Goal: Task Accomplishment & Management: Use online tool/utility

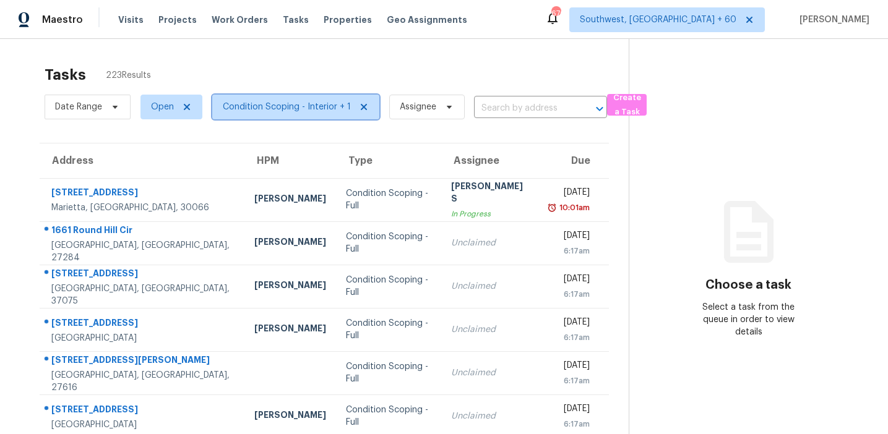
click at [255, 101] on span "Condition Scoping - Interior + 1" at bounding box center [287, 107] width 128 height 12
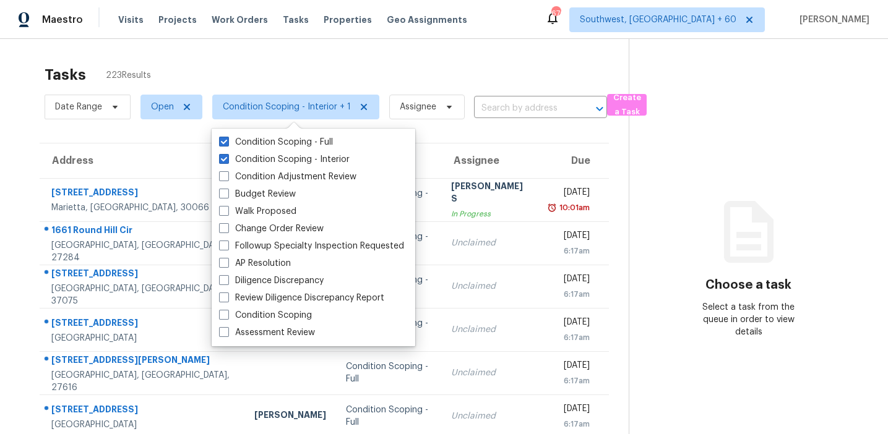
click at [272, 67] on div "Tasks 223 Results" at bounding box center [337, 75] width 584 height 32
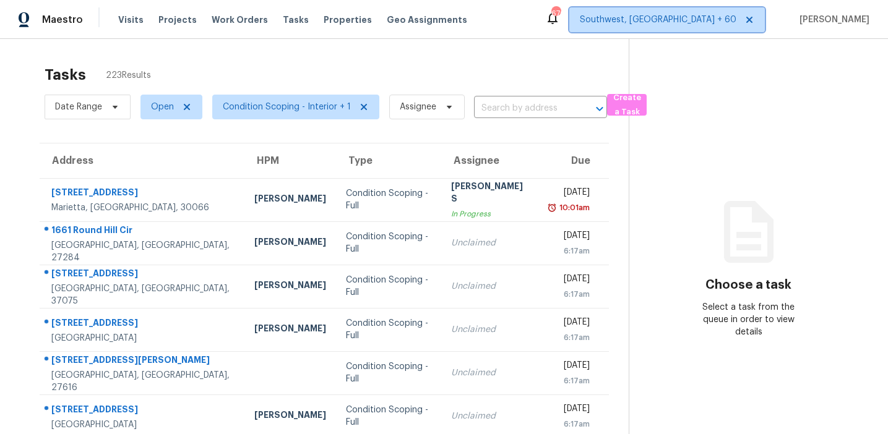
click at [695, 24] on span "Southwest, FL + 60" at bounding box center [658, 20] width 156 height 12
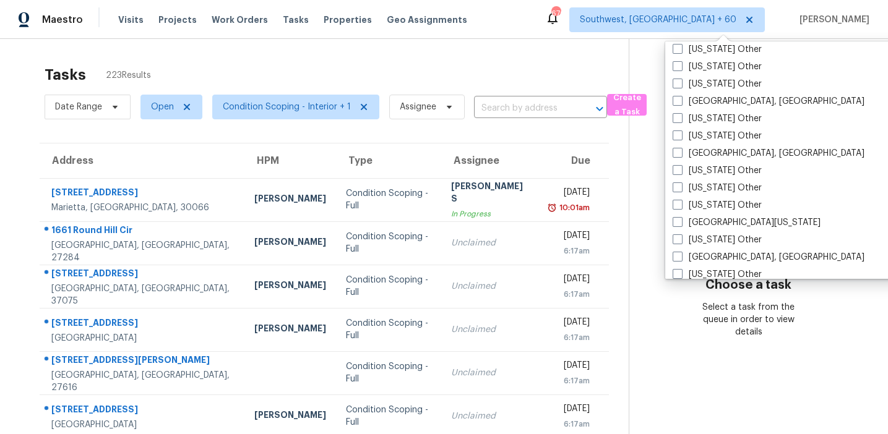
scroll to position [1868, 0]
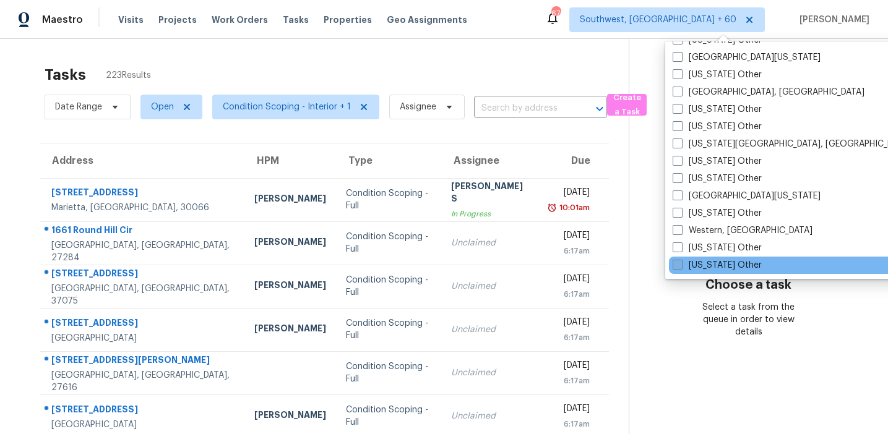
click at [706, 265] on label "Wyoming Other" at bounding box center [716, 265] width 89 height 12
click at [680, 265] on input "Wyoming Other" at bounding box center [676, 263] width 8 height 8
checkbox input "true"
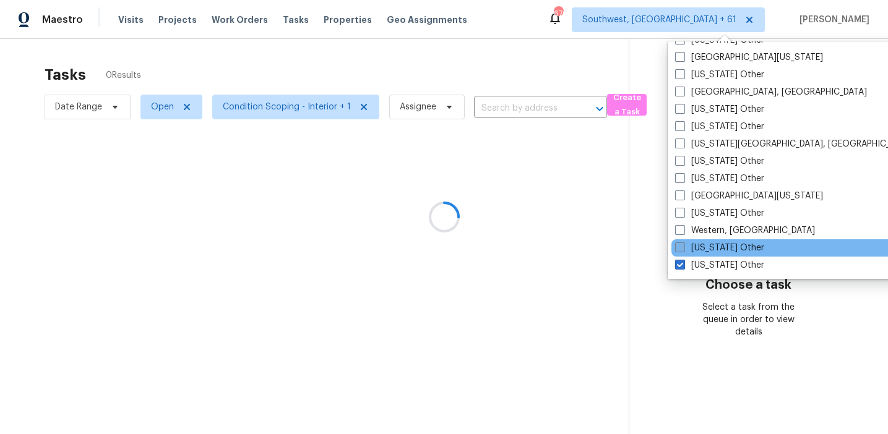
click at [706, 245] on label "Wisconsin Other" at bounding box center [719, 248] width 89 height 12
click at [683, 245] on input "Wisconsin Other" at bounding box center [679, 246] width 8 height 8
checkbox input "true"
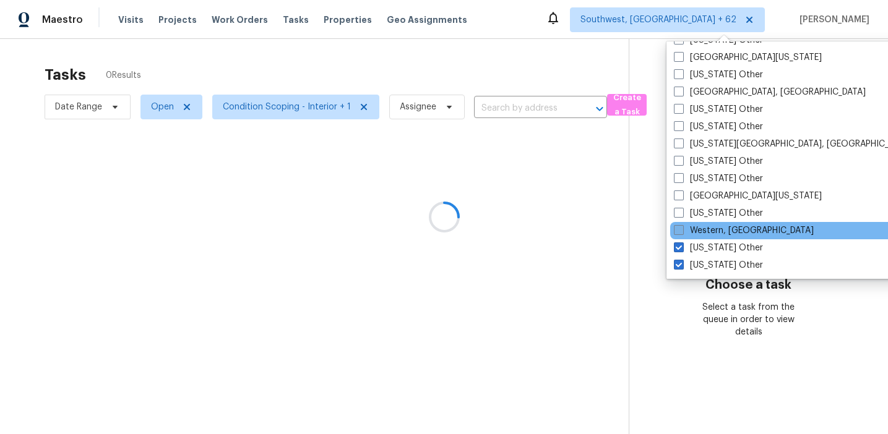
click at [704, 231] on label "Western, NY" at bounding box center [744, 231] width 140 height 12
click at [682, 231] on input "Western, NY" at bounding box center [678, 229] width 8 height 8
checkbox input "true"
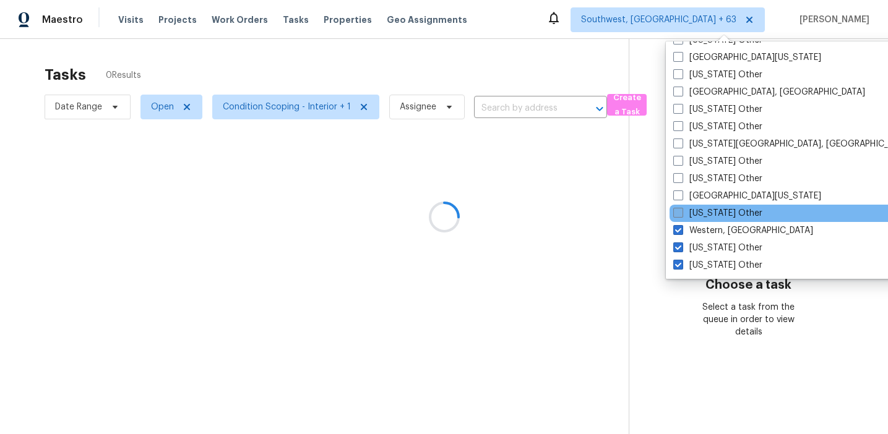
click at [704, 216] on label "West Virginia Other" at bounding box center [717, 213] width 89 height 12
click at [681, 215] on input "West Virginia Other" at bounding box center [677, 211] width 8 height 8
checkbox input "true"
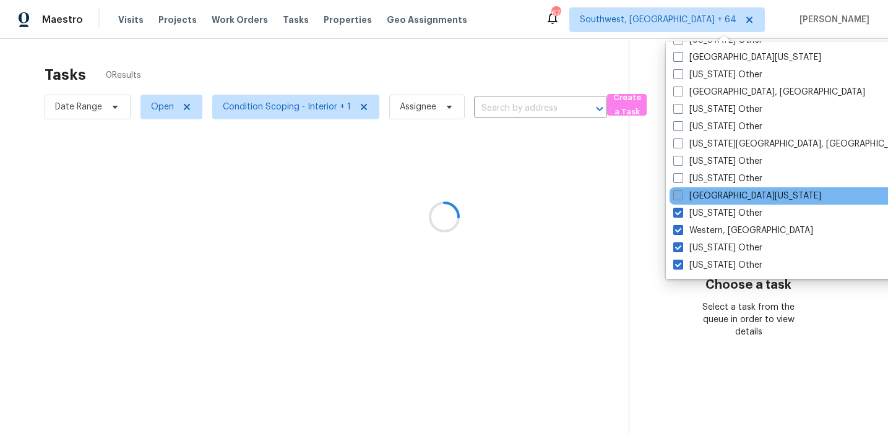
click at [704, 199] on label "West Texas" at bounding box center [747, 196] width 148 height 12
click at [681, 198] on input "West Texas" at bounding box center [677, 194] width 8 height 8
checkbox input "true"
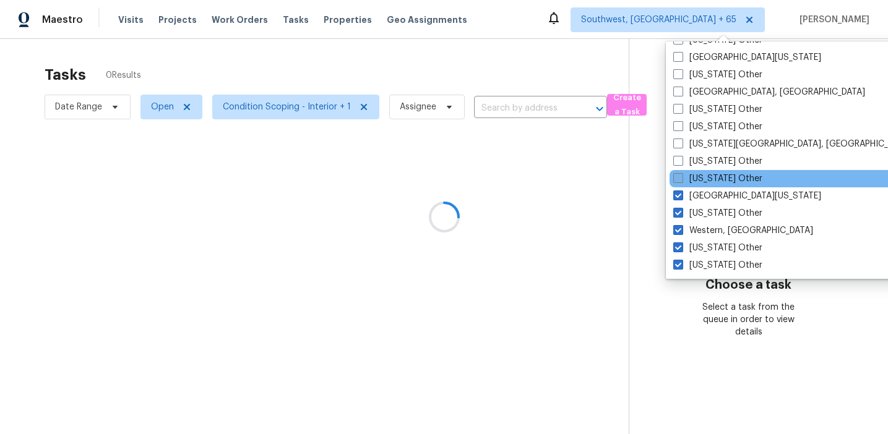
click at [704, 182] on label "Washington Other" at bounding box center [717, 179] width 89 height 12
click at [681, 181] on input "Washington Other" at bounding box center [677, 177] width 8 height 8
checkbox input "true"
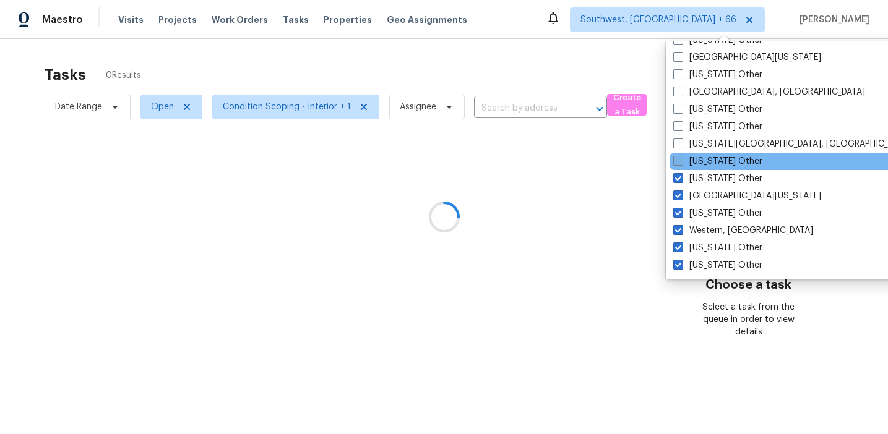
click at [704, 156] on label "Virginia Other" at bounding box center [717, 161] width 89 height 12
click at [681, 156] on input "Virginia Other" at bounding box center [677, 159] width 8 height 8
checkbox input "true"
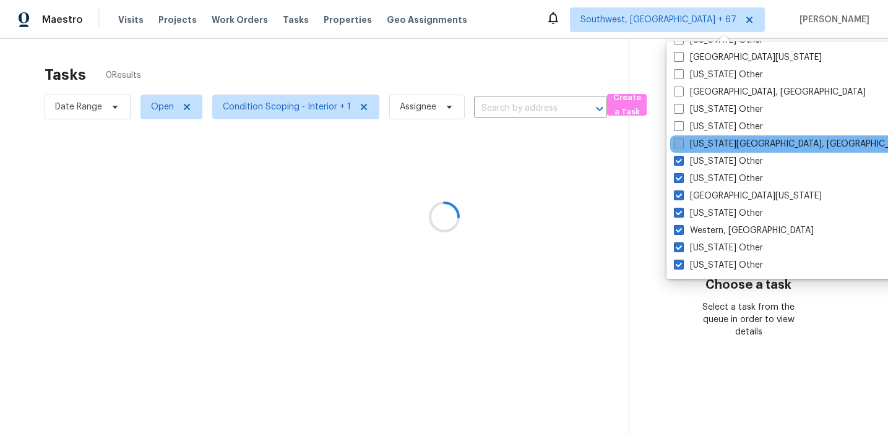
click at [701, 139] on label "Virginia Beach, VA" at bounding box center [793, 144] width 238 height 12
click at [682, 139] on input "Virginia Beach, VA" at bounding box center [678, 142] width 8 height 8
checkbox input "true"
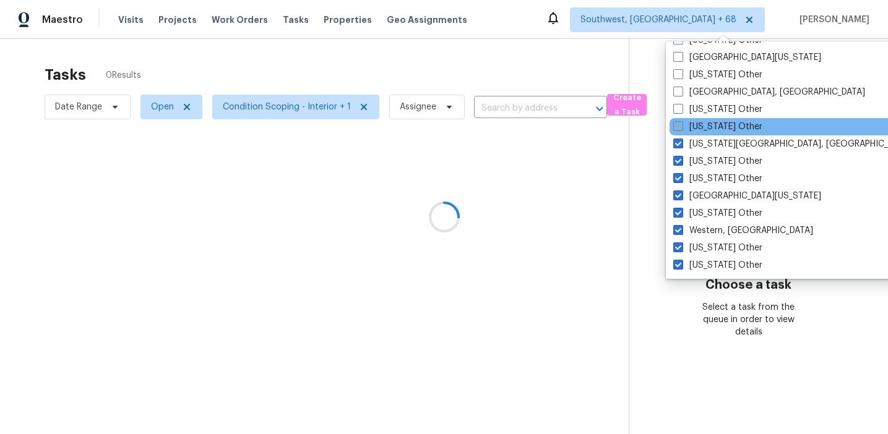
click at [701, 131] on label "Vermont Other" at bounding box center [717, 127] width 89 height 12
click at [681, 129] on input "Vermont Other" at bounding box center [677, 125] width 8 height 8
checkbox input "true"
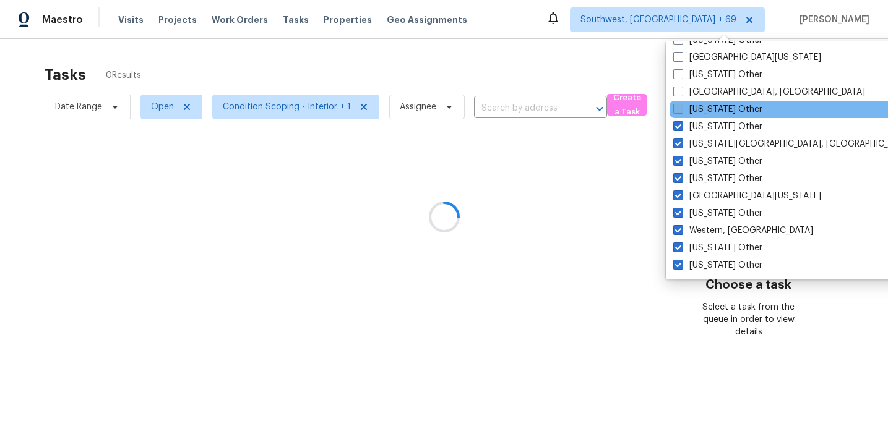
click at [702, 106] on label "Utah Other" at bounding box center [717, 109] width 89 height 12
click at [681, 106] on input "Utah Other" at bounding box center [677, 107] width 8 height 8
checkbox input "true"
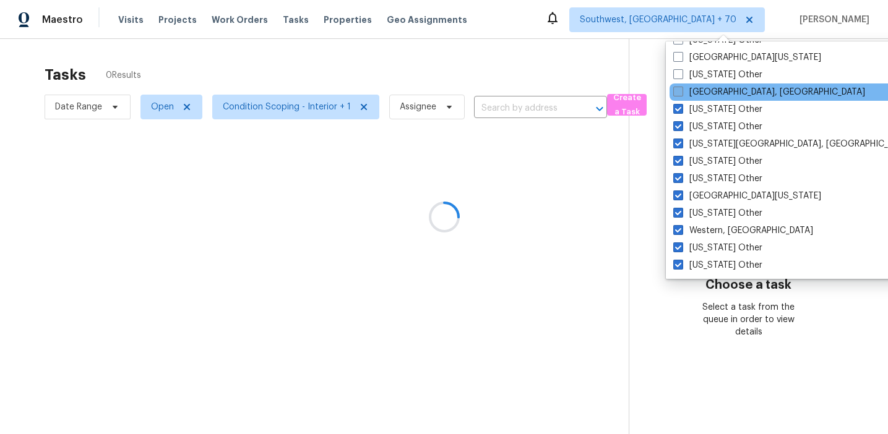
click at [698, 86] on label "Tulsa, OK" at bounding box center [769, 92] width 192 height 12
click at [681, 86] on input "Tulsa, OK" at bounding box center [677, 90] width 8 height 8
checkbox input "true"
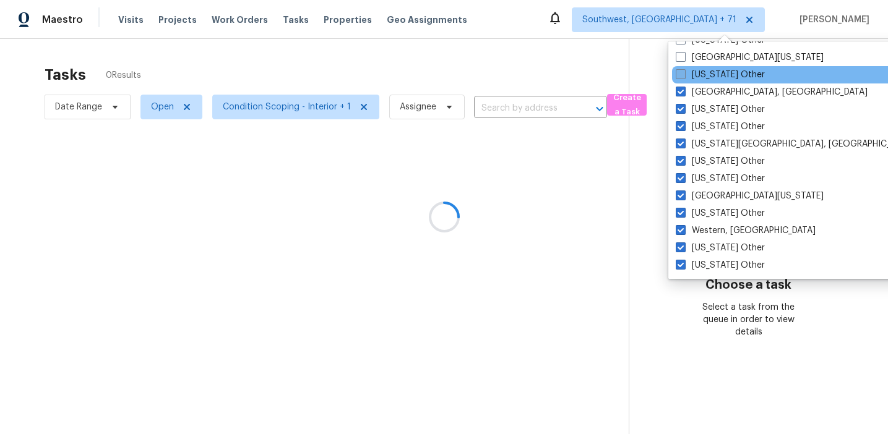
click at [698, 75] on label "Tennessee Other" at bounding box center [719, 75] width 89 height 12
click at [683, 75] on input "Tennessee Other" at bounding box center [679, 73] width 8 height 8
checkbox input "true"
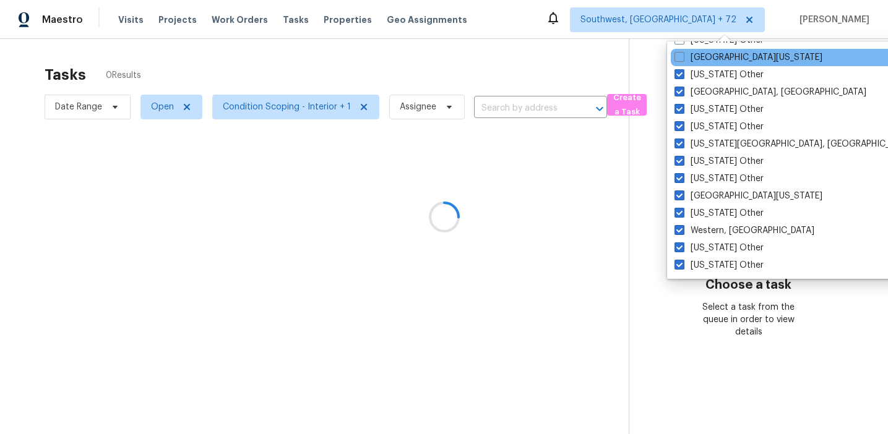
click at [698, 65] on div "South Texas" at bounding box center [794, 57] width 249 height 17
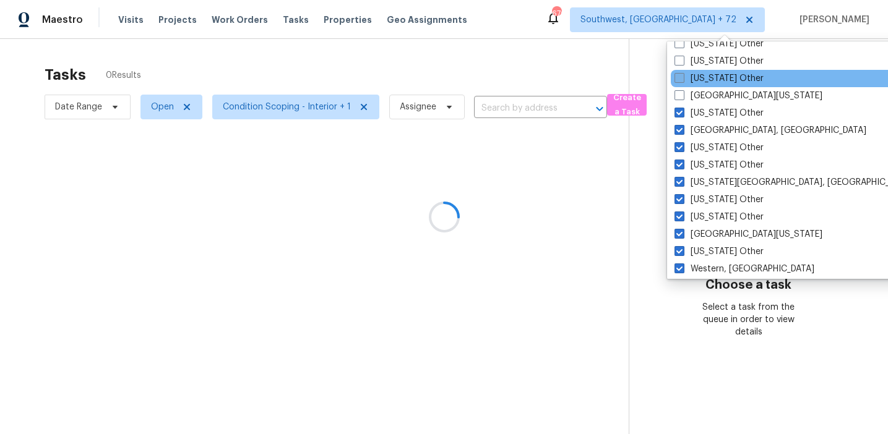
scroll to position [1826, 0]
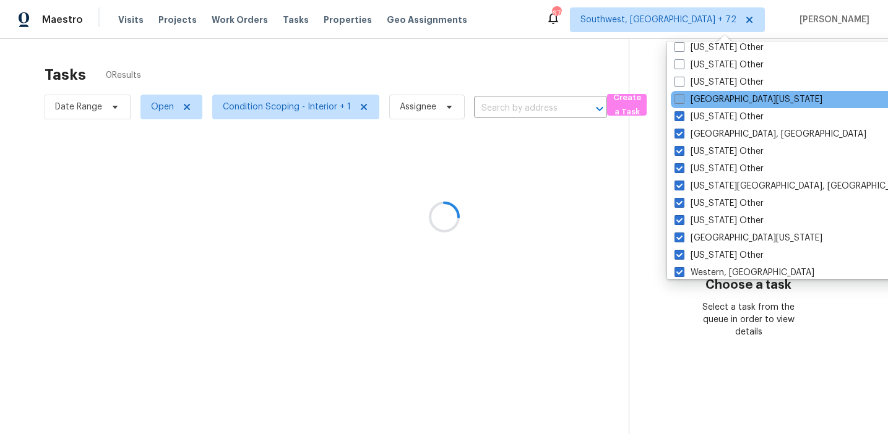
click at [701, 103] on label "South Texas" at bounding box center [748, 99] width 148 height 12
click at [682, 101] on input "South Texas" at bounding box center [678, 97] width 8 height 8
checkbox input "true"
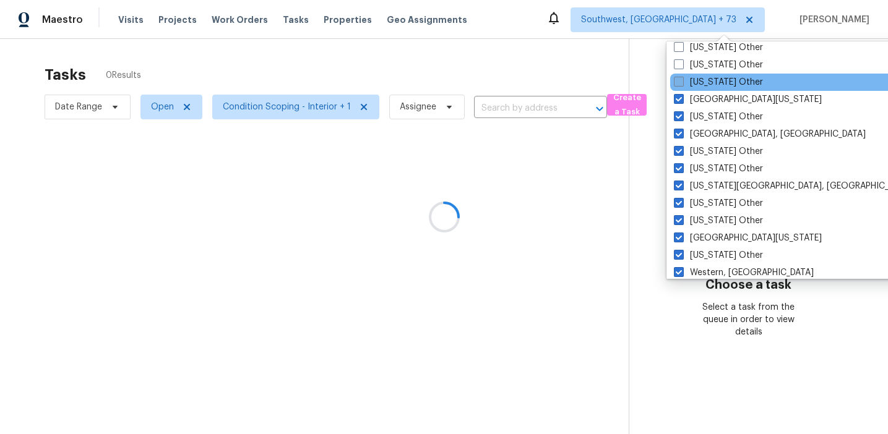
click at [701, 83] on label "South Dakota Other" at bounding box center [718, 82] width 89 height 12
click at [682, 83] on input "South Dakota Other" at bounding box center [678, 80] width 8 height 8
checkbox input "true"
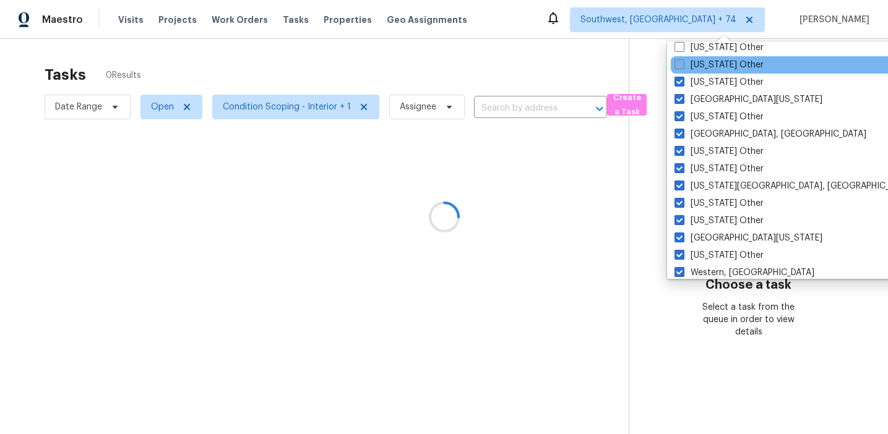
click at [700, 66] on label "South Carolina Other" at bounding box center [718, 65] width 89 height 12
click at [682, 66] on input "South Carolina Other" at bounding box center [678, 63] width 8 height 8
checkbox input "true"
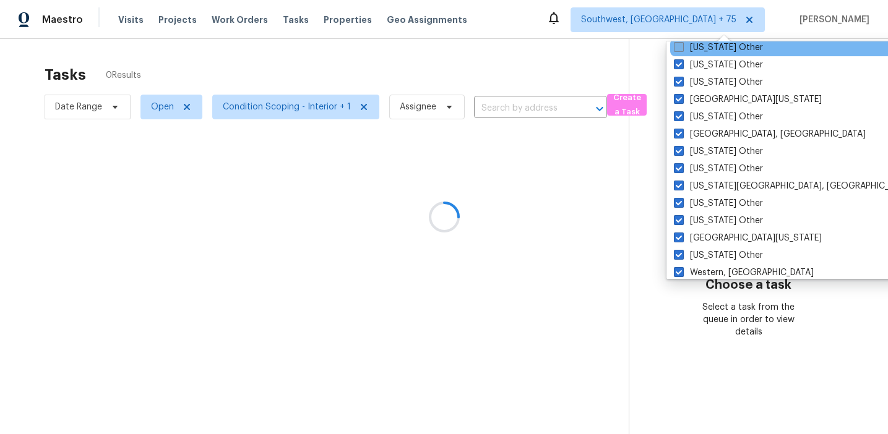
click at [701, 52] on label "Puerto Rico Other" at bounding box center [718, 47] width 89 height 12
click at [682, 49] on input "Puerto Rico Other" at bounding box center [678, 45] width 8 height 8
checkbox input "true"
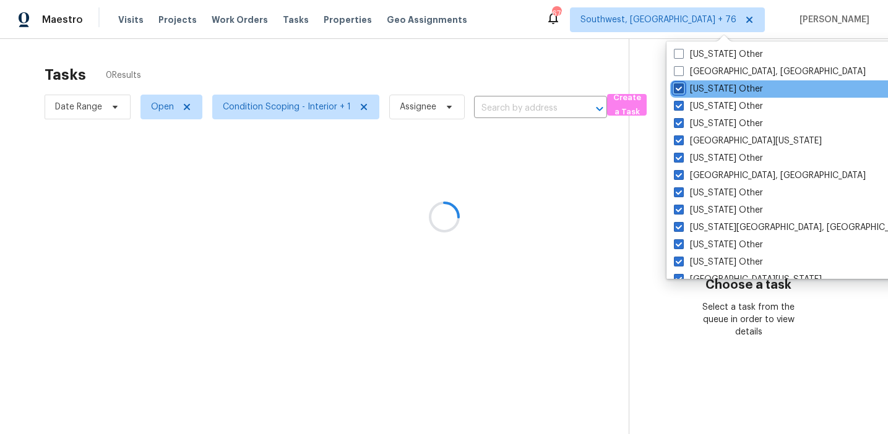
scroll to position [1768, 0]
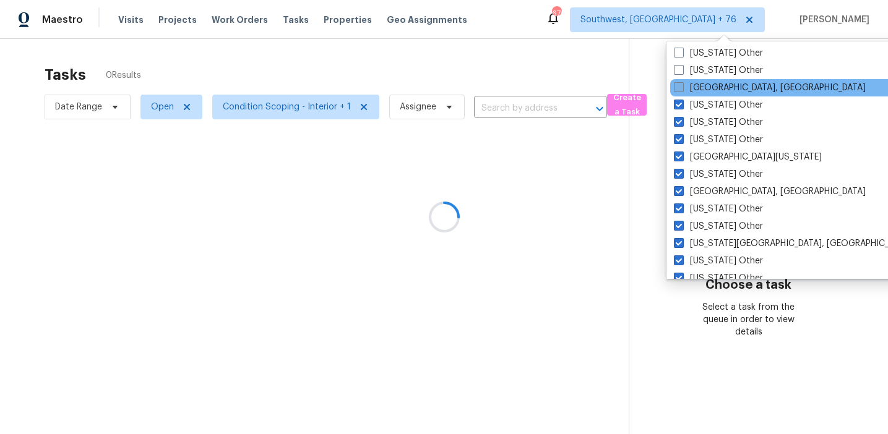
click at [698, 88] on label "Pittsburgh, PA" at bounding box center [770, 88] width 192 height 12
click at [682, 88] on input "Pittsburgh, PA" at bounding box center [678, 86] width 8 height 8
checkbox input "true"
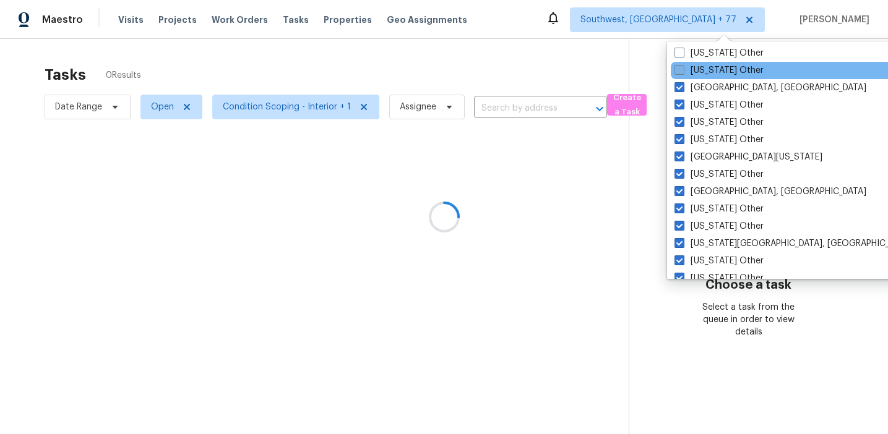
click at [698, 71] on label "Pennsylvania Other" at bounding box center [718, 70] width 89 height 12
click at [682, 71] on input "Pennsylvania Other" at bounding box center [678, 68] width 8 height 8
checkbox input "true"
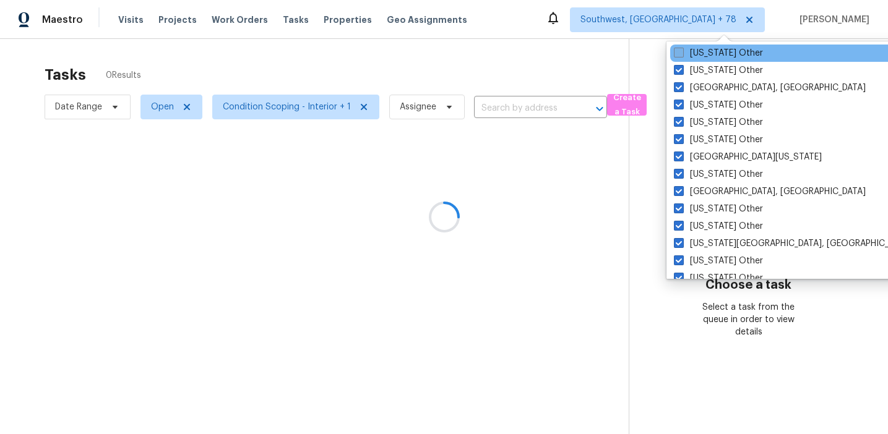
click at [696, 47] on label "Oregon Other" at bounding box center [718, 53] width 89 height 12
click at [682, 47] on input "Oregon Other" at bounding box center [678, 51] width 8 height 8
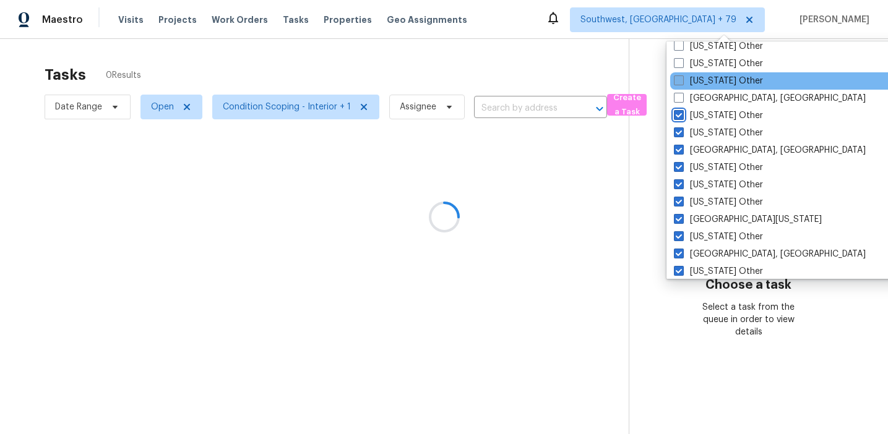
scroll to position [1691, 0]
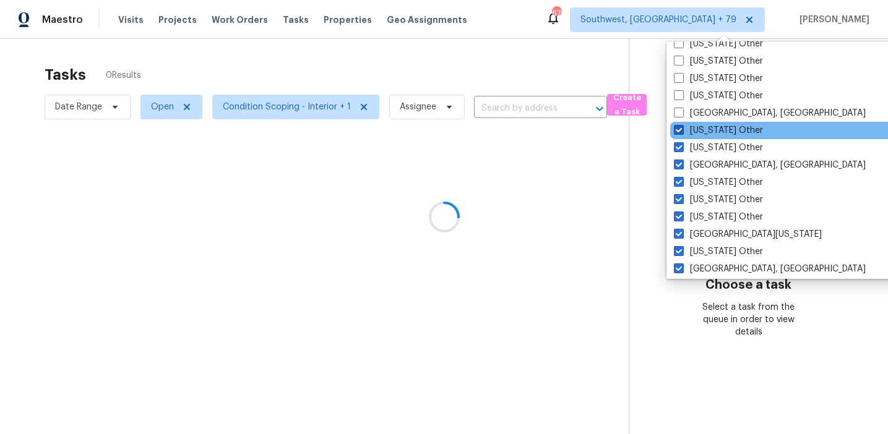
click at [701, 127] on label "Oregon Other" at bounding box center [718, 130] width 89 height 12
click at [682, 127] on input "Oregon Other" at bounding box center [678, 128] width 8 height 8
checkbox input "false"
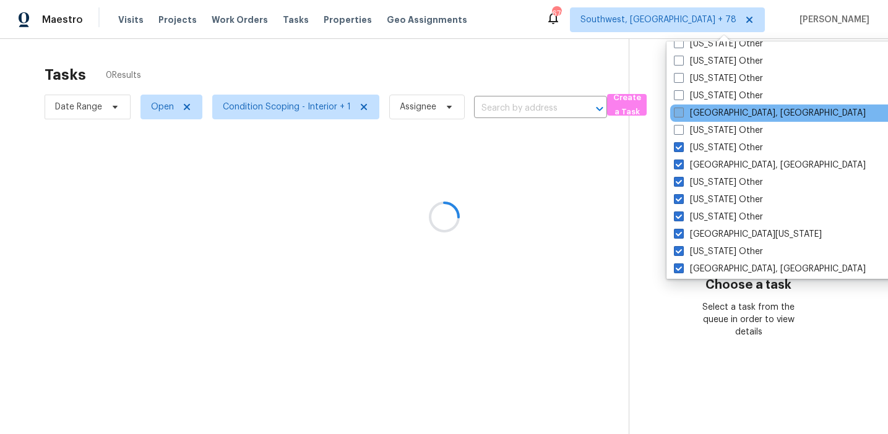
click at [701, 111] on label "Omaha, NE" at bounding box center [770, 113] width 192 height 12
click at [682, 111] on input "Omaha, NE" at bounding box center [678, 111] width 8 height 8
checkbox input "true"
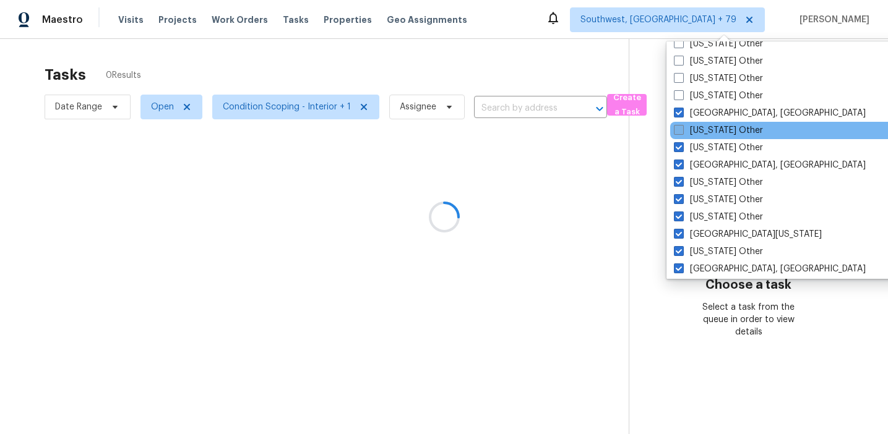
click at [704, 129] on label "Oregon Other" at bounding box center [718, 130] width 89 height 12
click at [682, 129] on input "Oregon Other" at bounding box center [678, 128] width 8 height 8
checkbox input "true"
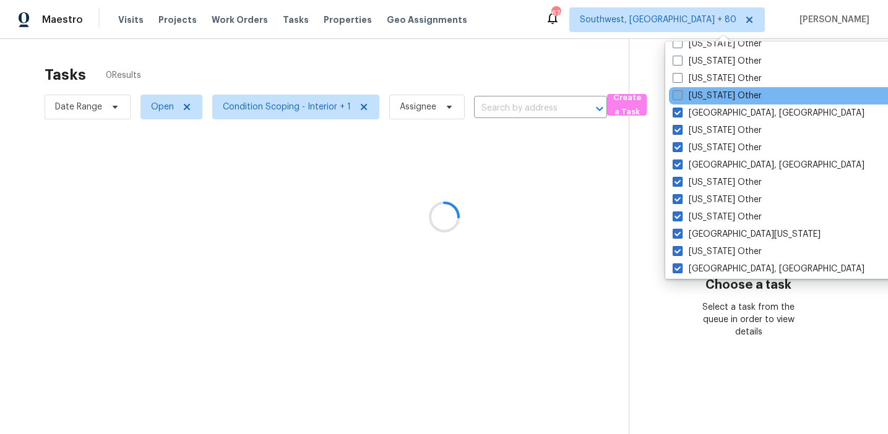
click at [703, 96] on label "Oklahoma Other" at bounding box center [716, 96] width 89 height 12
click at [680, 96] on input "Oklahoma Other" at bounding box center [676, 94] width 8 height 8
checkbox input "true"
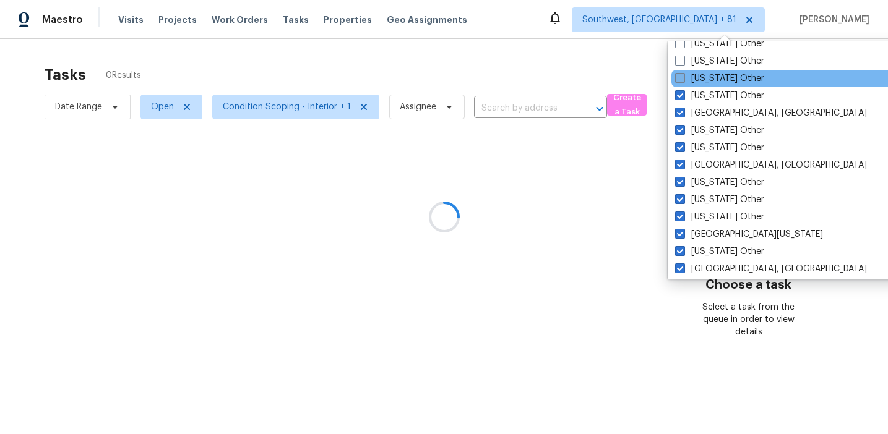
click at [703, 77] on label "Ohio Other" at bounding box center [719, 78] width 89 height 12
click at [683, 77] on input "Ohio Other" at bounding box center [679, 76] width 8 height 8
checkbox input "true"
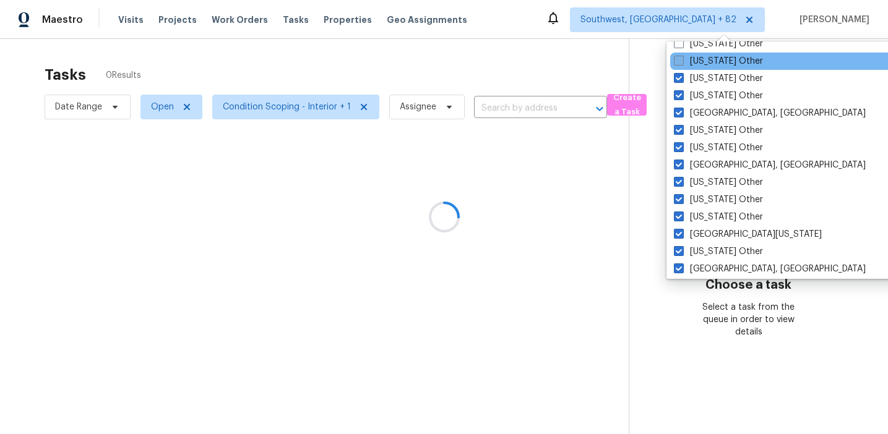
click at [701, 64] on label "North Dakota Other" at bounding box center [718, 61] width 89 height 12
click at [682, 63] on input "North Dakota Other" at bounding box center [678, 59] width 8 height 8
checkbox input "true"
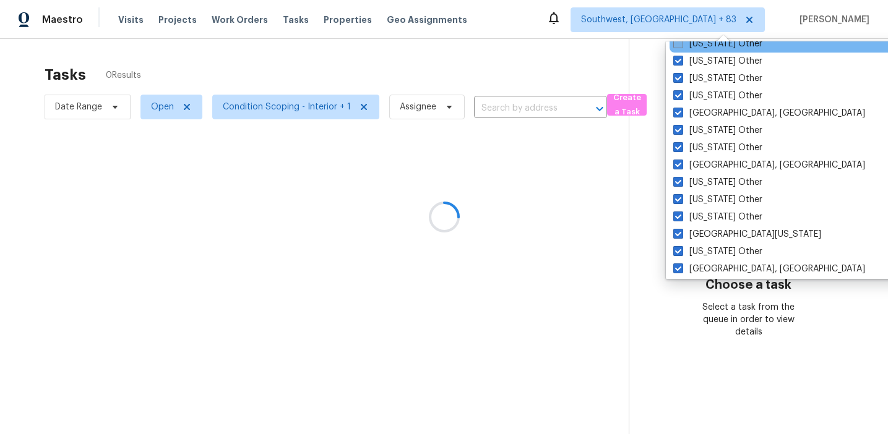
click at [696, 43] on label "North Carolina Other" at bounding box center [717, 44] width 89 height 12
click at [681, 43] on input "North Carolina Other" at bounding box center [677, 42] width 8 height 8
checkbox input "true"
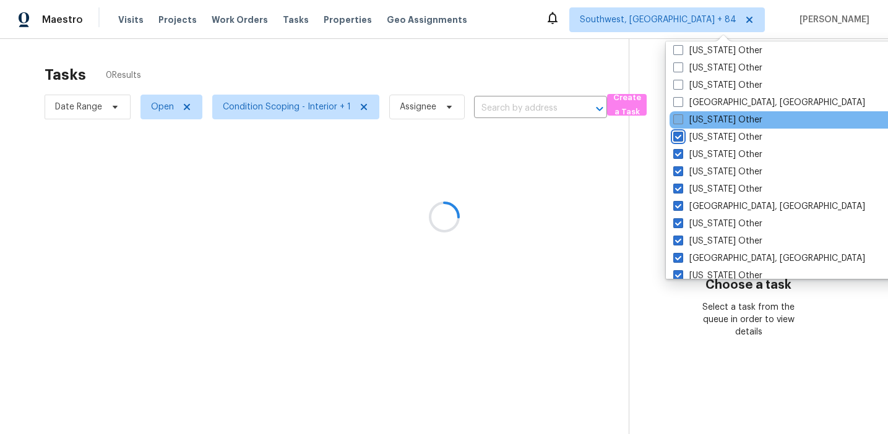
scroll to position [1578, 0]
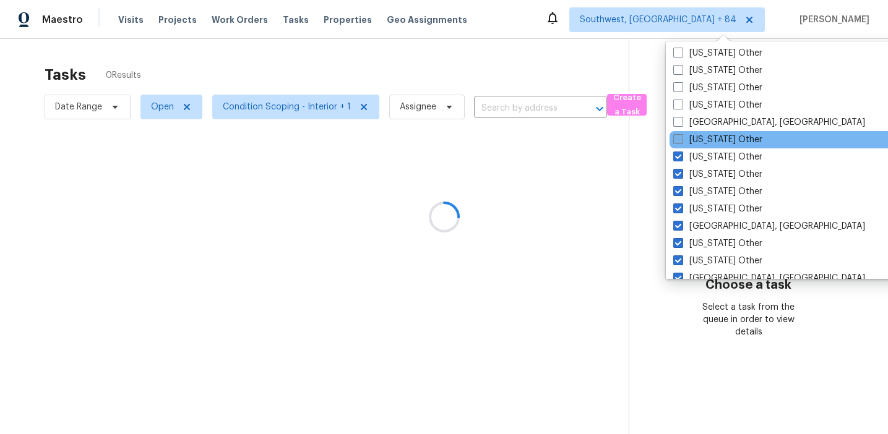
click at [713, 135] on label "New York Other" at bounding box center [717, 140] width 89 height 12
click at [681, 135] on input "New York Other" at bounding box center [677, 138] width 8 height 8
checkbox input "true"
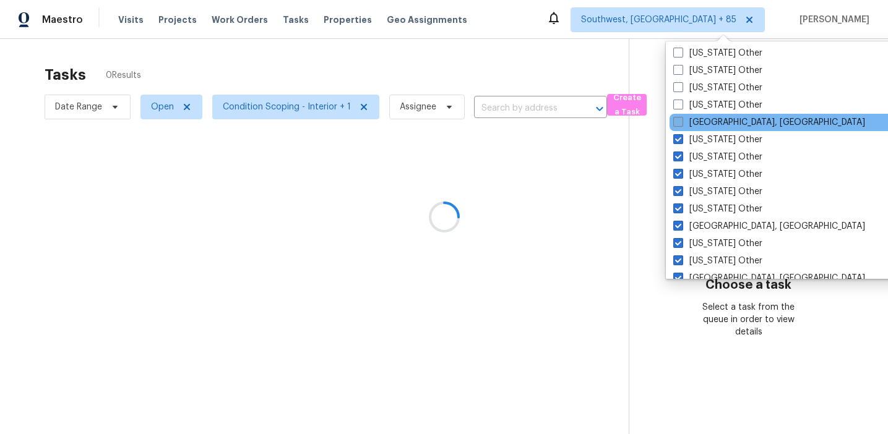
click at [712, 121] on label "New Orleans, LA" at bounding box center [769, 122] width 192 height 12
click at [681, 121] on input "New Orleans, LA" at bounding box center [677, 120] width 8 height 8
checkbox input "true"
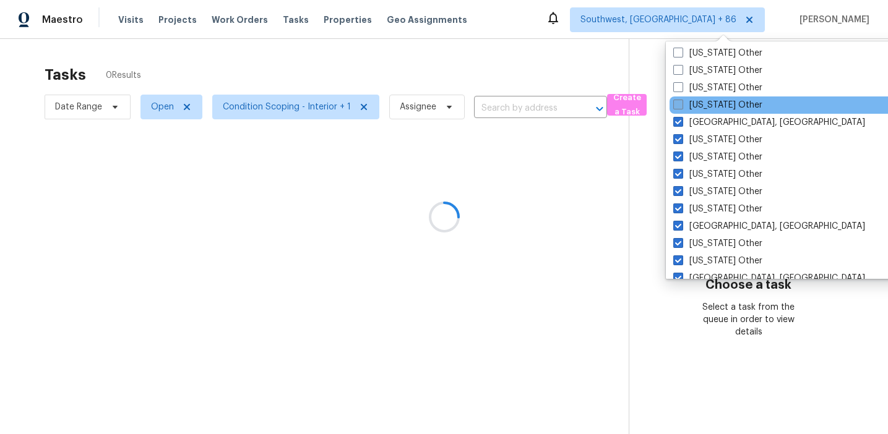
click at [712, 102] on label "New Mexico Other" at bounding box center [717, 105] width 89 height 12
click at [681, 102] on input "New Mexico Other" at bounding box center [677, 103] width 8 height 8
checkbox input "true"
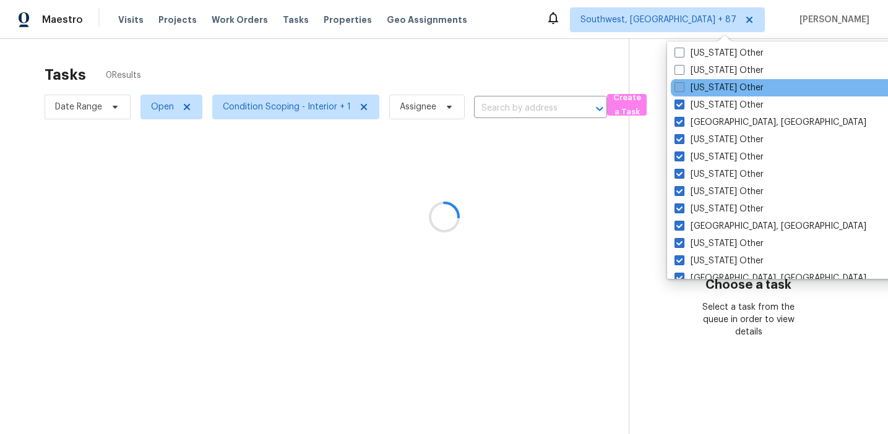
click at [711, 83] on label "New Hampshire Other" at bounding box center [718, 88] width 89 height 12
click at [682, 83] on input "New Hampshire Other" at bounding box center [678, 86] width 8 height 8
checkbox input "true"
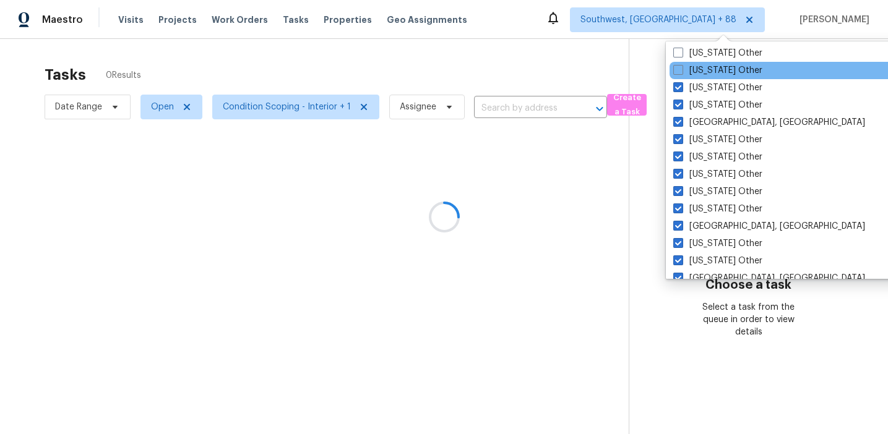
click at [711, 62] on div "Nevada Other" at bounding box center [793, 70] width 249 height 17
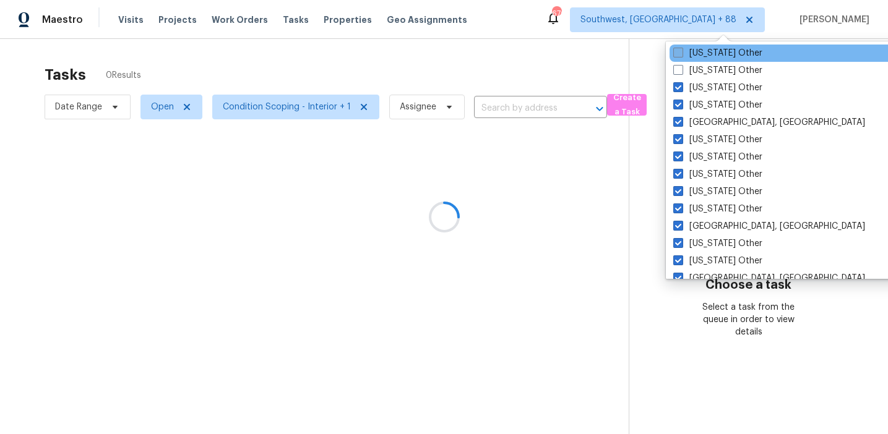
click at [709, 51] on label "Nebraska Other" at bounding box center [717, 53] width 89 height 12
click at [681, 51] on input "Nebraska Other" at bounding box center [677, 51] width 8 height 8
checkbox input "true"
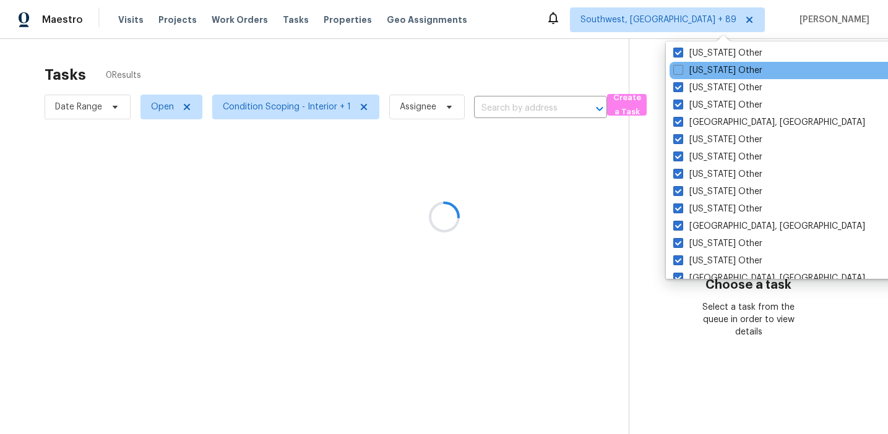
click at [710, 62] on div "Nevada Other" at bounding box center [793, 70] width 249 height 17
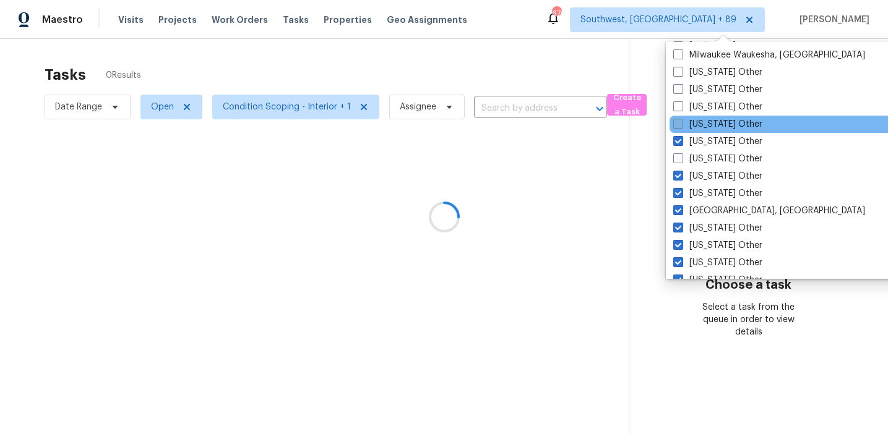
scroll to position [1481, 0]
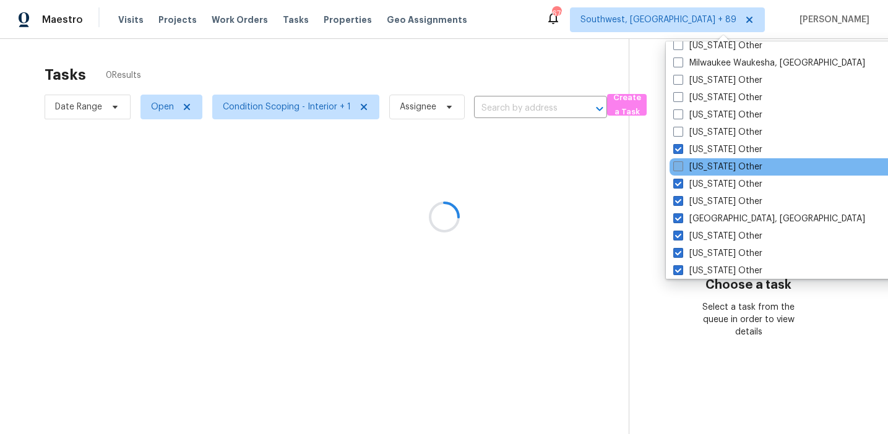
click at [698, 163] on label "Nevada Other" at bounding box center [717, 167] width 89 height 12
click at [681, 163] on input "Nevada Other" at bounding box center [677, 165] width 8 height 8
checkbox input "true"
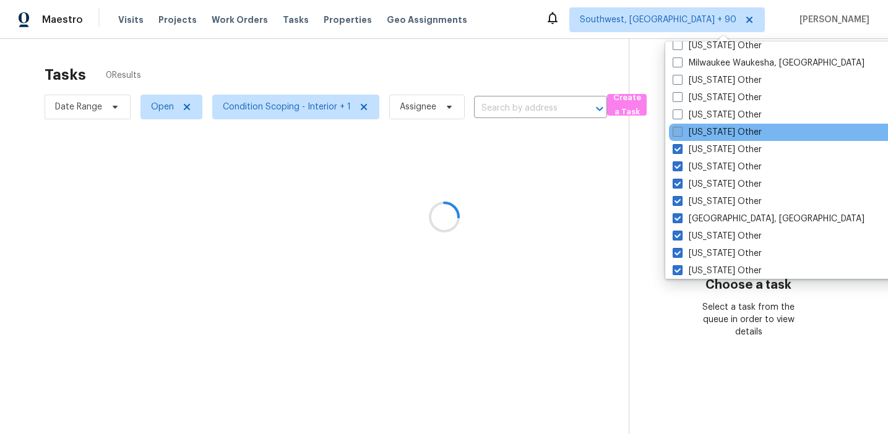
click at [696, 129] on label "Montana Other" at bounding box center [716, 132] width 89 height 12
click at [680, 129] on input "Montana Other" at bounding box center [676, 130] width 8 height 8
checkbox input "true"
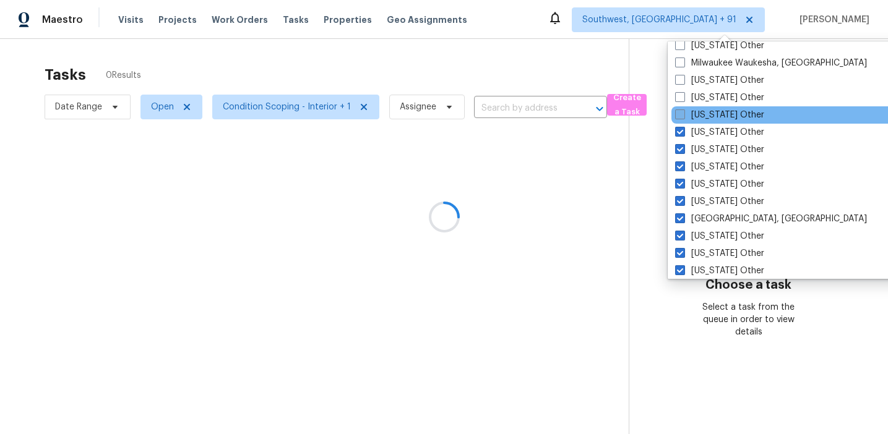
click at [695, 109] on label "Missouri Other" at bounding box center [719, 115] width 89 height 12
click at [683, 109] on input "Missouri Other" at bounding box center [679, 113] width 8 height 8
checkbox input "true"
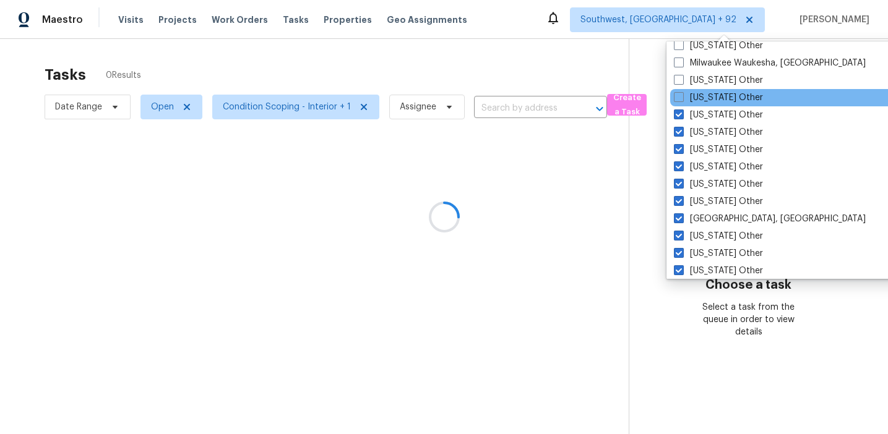
click at [697, 90] on div "Mississippi Other" at bounding box center [794, 97] width 249 height 17
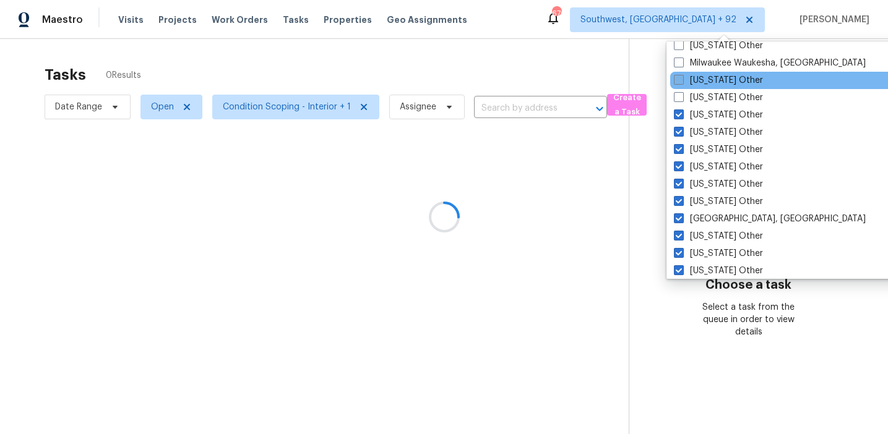
click at [697, 80] on label "Minnesota Other" at bounding box center [718, 80] width 89 height 12
click at [682, 80] on input "Minnesota Other" at bounding box center [678, 78] width 8 height 8
checkbox input "true"
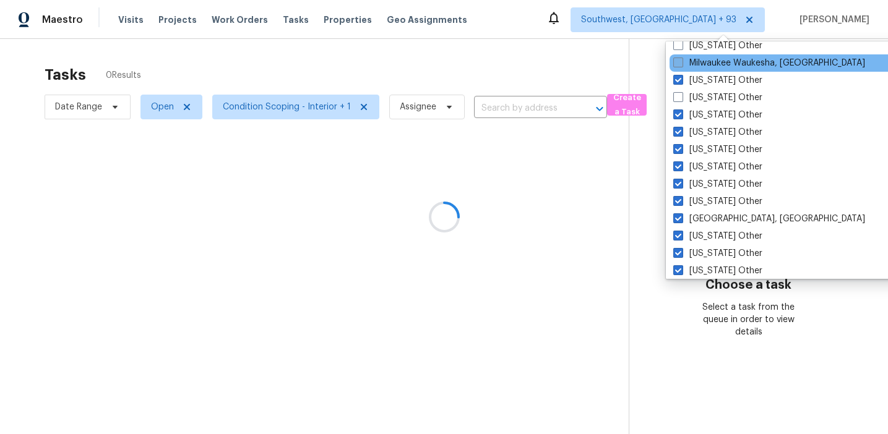
click at [697, 66] on label "Milwaukee Waukesha, WI" at bounding box center [769, 63] width 192 height 12
click at [681, 65] on input "Milwaukee Waukesha, WI" at bounding box center [677, 61] width 8 height 8
checkbox input "true"
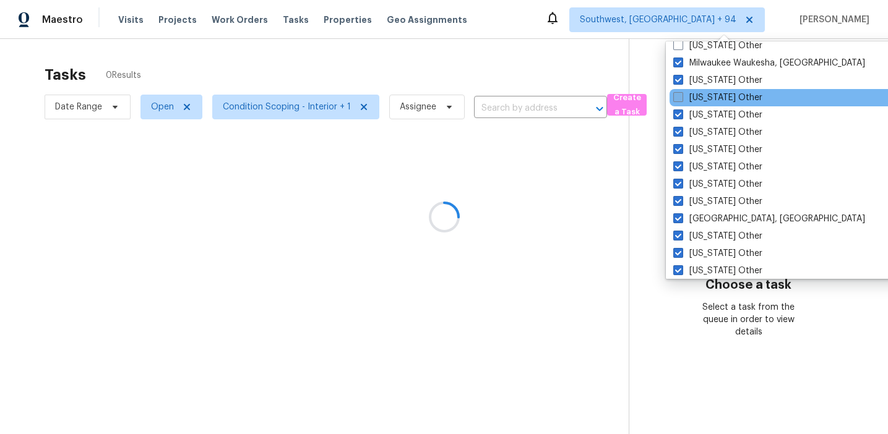
click at [697, 98] on label "Mississippi Other" at bounding box center [717, 98] width 89 height 12
click at [681, 98] on input "Mississippi Other" at bounding box center [677, 96] width 8 height 8
checkbox input "true"
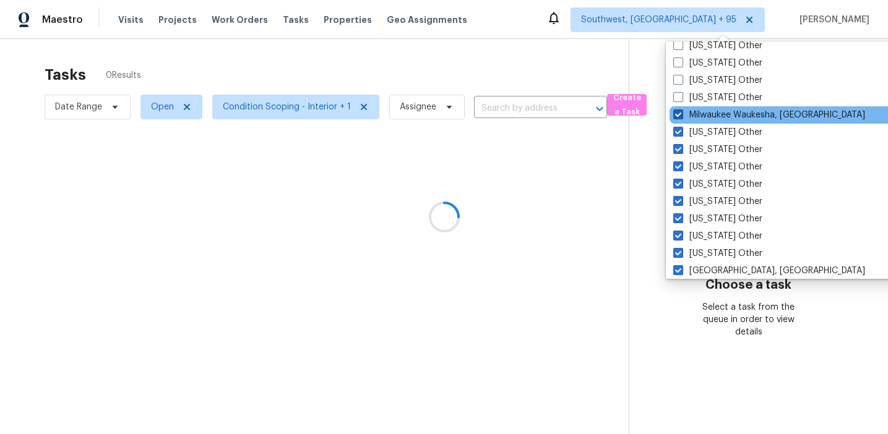
click at [695, 113] on label "Milwaukee Waukesha, WI" at bounding box center [769, 115] width 192 height 12
click at [681, 113] on input "Milwaukee Waukesha, WI" at bounding box center [677, 113] width 8 height 8
checkbox input "false"
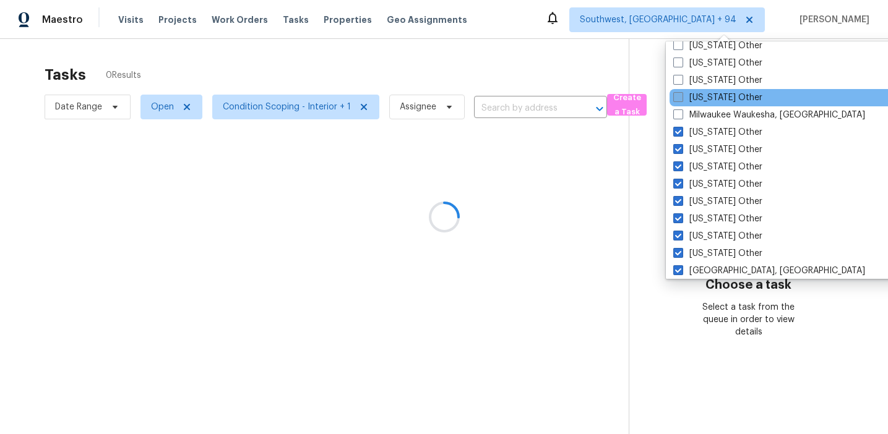
click at [694, 103] on label "Michigan Other" at bounding box center [717, 98] width 89 height 12
click at [681, 100] on input "Michigan Other" at bounding box center [677, 96] width 8 height 8
checkbox input "true"
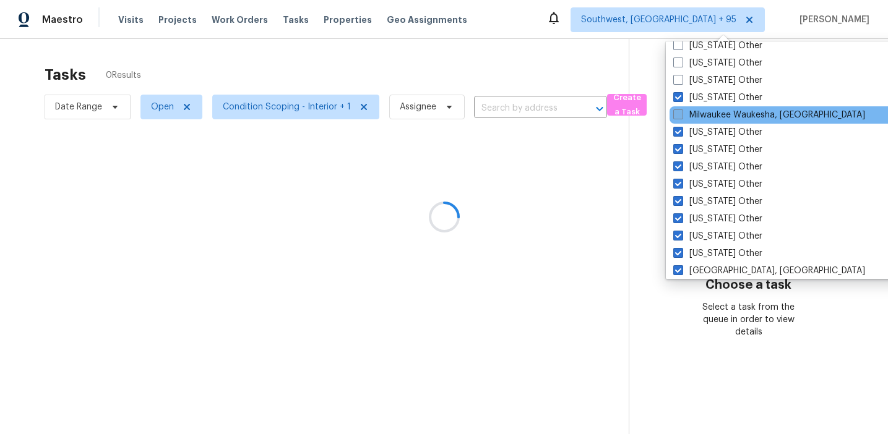
click at [698, 118] on label "Milwaukee Waukesha, WI" at bounding box center [769, 115] width 192 height 12
click at [681, 117] on input "Milwaukee Waukesha, WI" at bounding box center [677, 113] width 8 height 8
checkbox input "true"
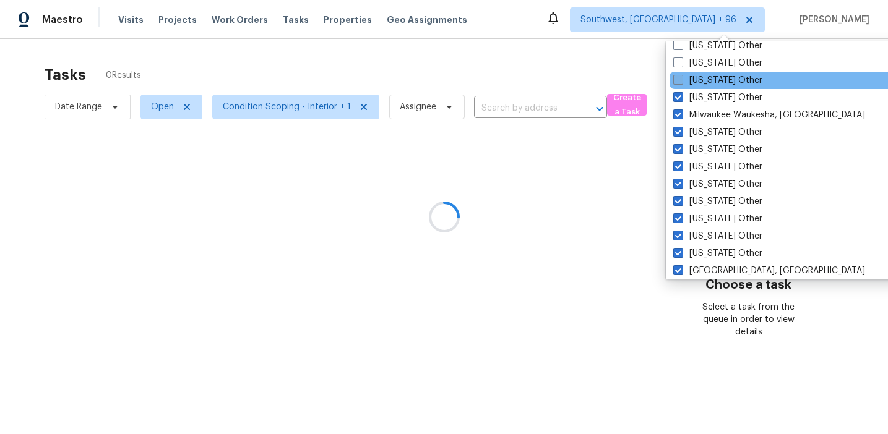
click at [698, 84] on label "Massachusetts Other" at bounding box center [717, 80] width 89 height 12
click at [681, 82] on input "Massachusetts Other" at bounding box center [677, 78] width 8 height 8
checkbox input "true"
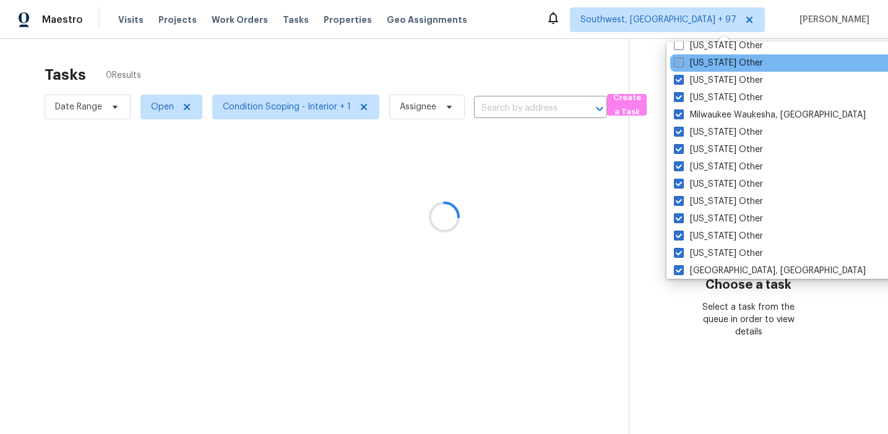
click at [698, 63] on label "Maryland Other" at bounding box center [718, 63] width 89 height 12
click at [682, 63] on input "Maryland Other" at bounding box center [678, 61] width 8 height 8
checkbox input "true"
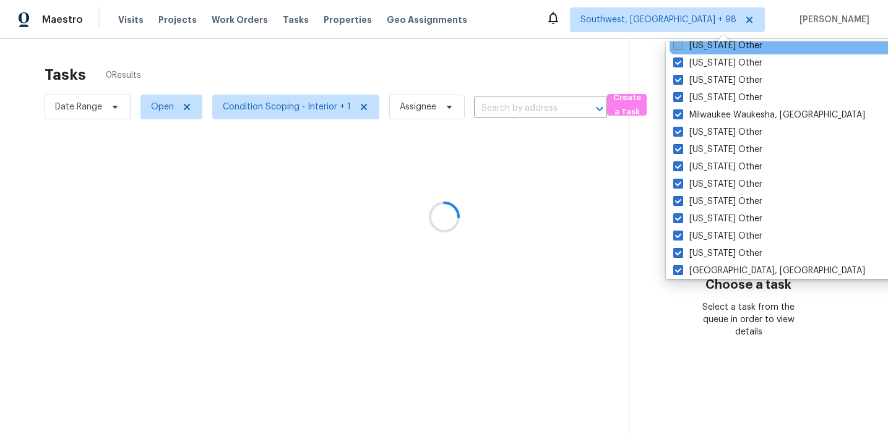
click at [695, 47] on label "Maine Other" at bounding box center [717, 46] width 89 height 12
click at [681, 47] on input "Maine Other" at bounding box center [677, 44] width 8 height 8
checkbox input "true"
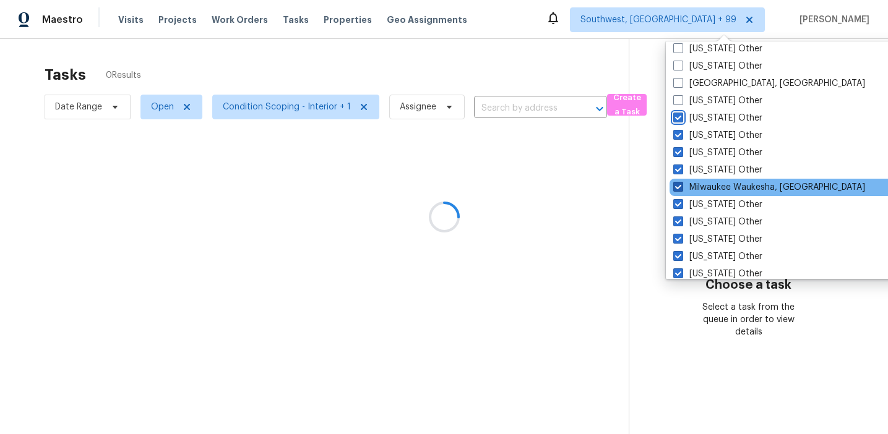
scroll to position [1329, 0]
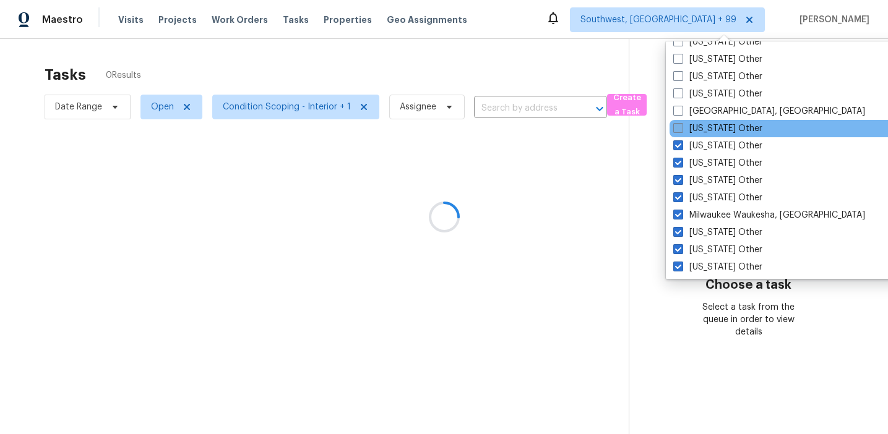
click at [703, 124] on label "Louisiana Other" at bounding box center [717, 128] width 89 height 12
click at [681, 124] on input "Louisiana Other" at bounding box center [677, 126] width 8 height 8
checkbox input "true"
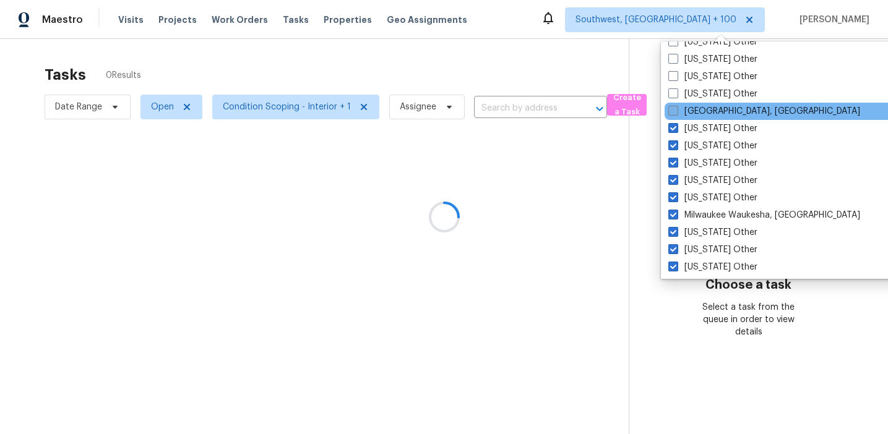
click at [703, 106] on label "Little Rock, AR" at bounding box center [764, 111] width 192 height 12
click at [676, 106] on input "Little Rock, AR" at bounding box center [672, 109] width 8 height 8
checkbox input "true"
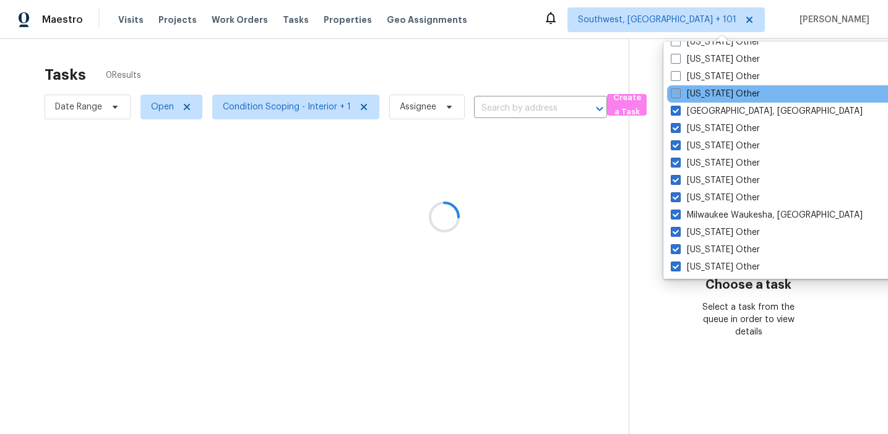
click at [703, 90] on label "Kentucky Other" at bounding box center [714, 94] width 89 height 12
click at [678, 90] on input "Kentucky Other" at bounding box center [674, 92] width 8 height 8
checkbox input "true"
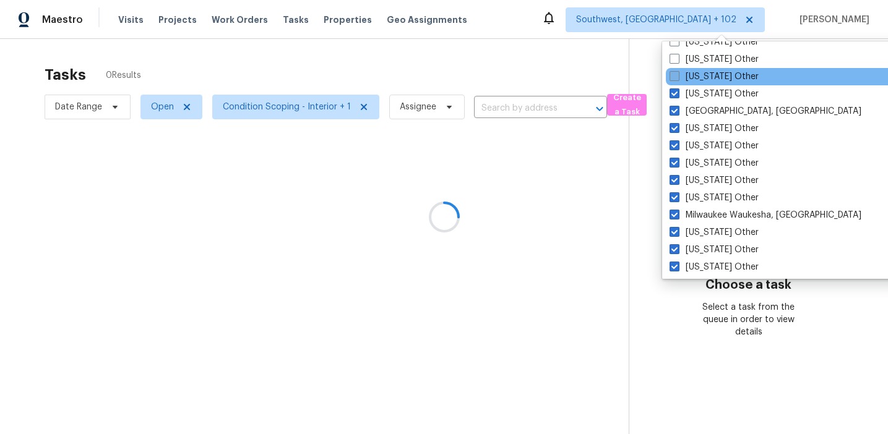
click at [703, 79] on label "Kansas Other" at bounding box center [713, 77] width 89 height 12
click at [677, 79] on input "Kansas Other" at bounding box center [673, 75] width 8 height 8
checkbox input "true"
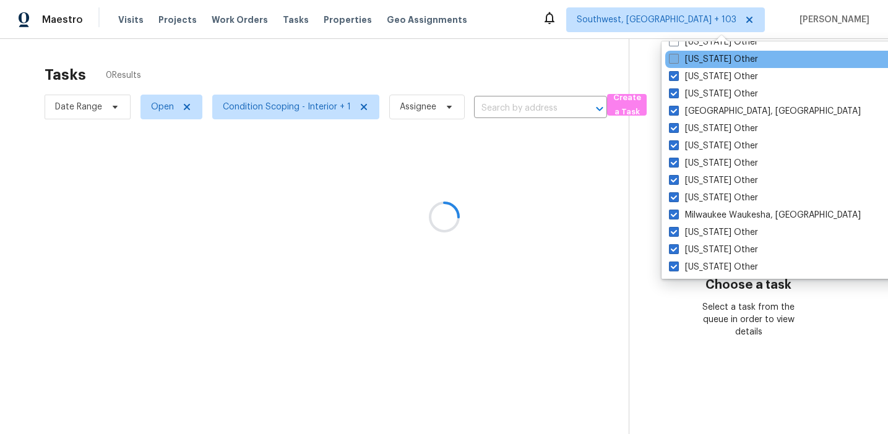
click at [703, 60] on label "Iowa Other" at bounding box center [713, 59] width 89 height 12
click at [677, 60] on input "Iowa Other" at bounding box center [673, 57] width 8 height 8
checkbox input "true"
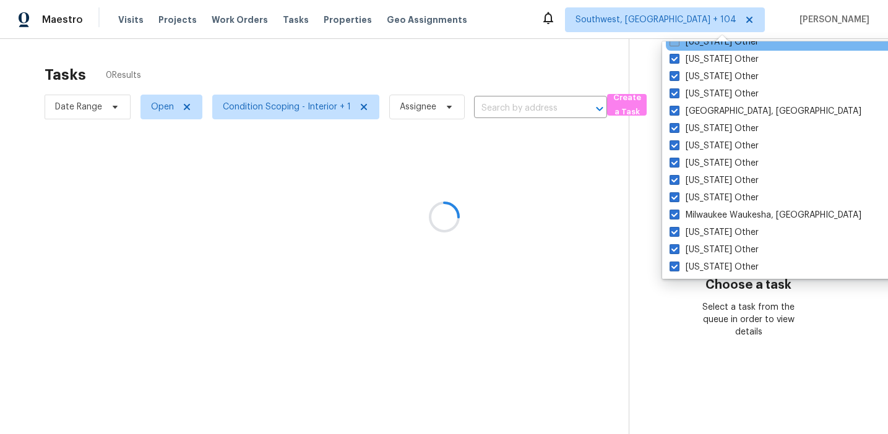
click at [701, 44] on label "Indiana Other" at bounding box center [713, 42] width 89 height 12
click at [677, 44] on input "Indiana Other" at bounding box center [673, 40] width 8 height 8
checkbox input "true"
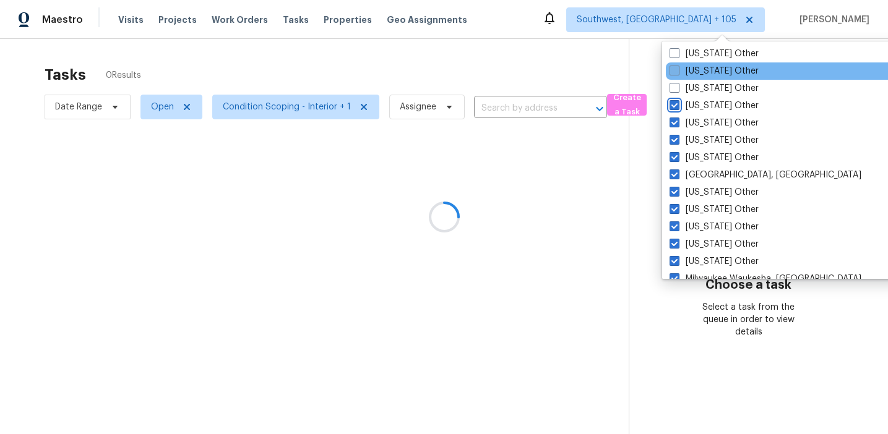
scroll to position [1244, 0]
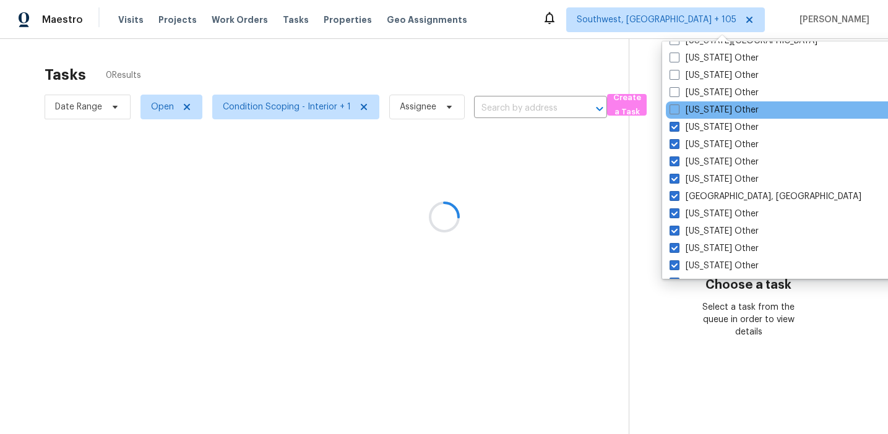
click at [702, 103] on div "Illinois Other" at bounding box center [790, 109] width 249 height 17
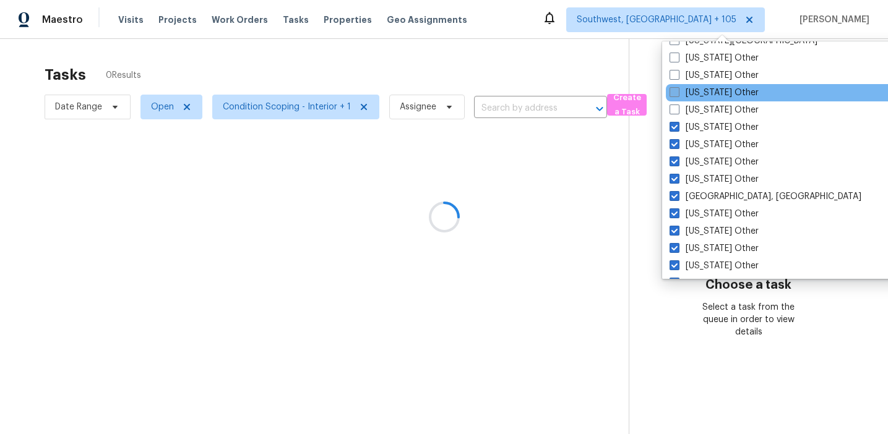
click at [701, 91] on label "Idaho Other" at bounding box center [713, 93] width 89 height 12
click at [677, 91] on input "Idaho Other" at bounding box center [673, 91] width 8 height 8
checkbox input "true"
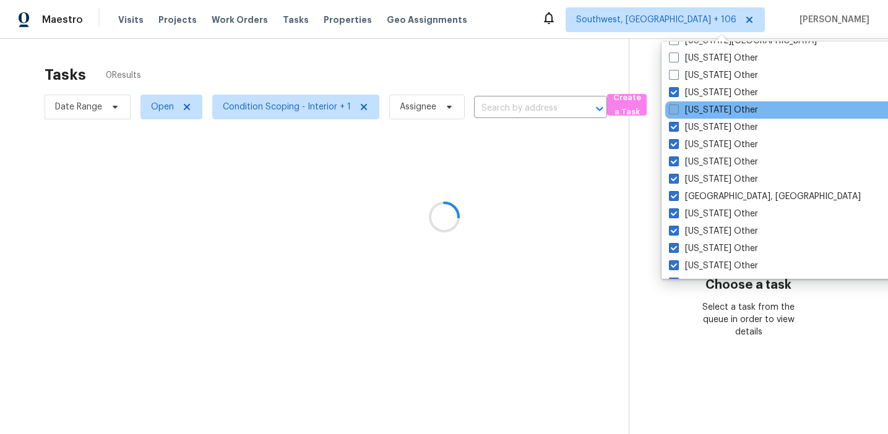
click at [703, 104] on label "Illinois Other" at bounding box center [713, 110] width 89 height 12
click at [677, 104] on input "Illinois Other" at bounding box center [673, 108] width 8 height 8
checkbox input "true"
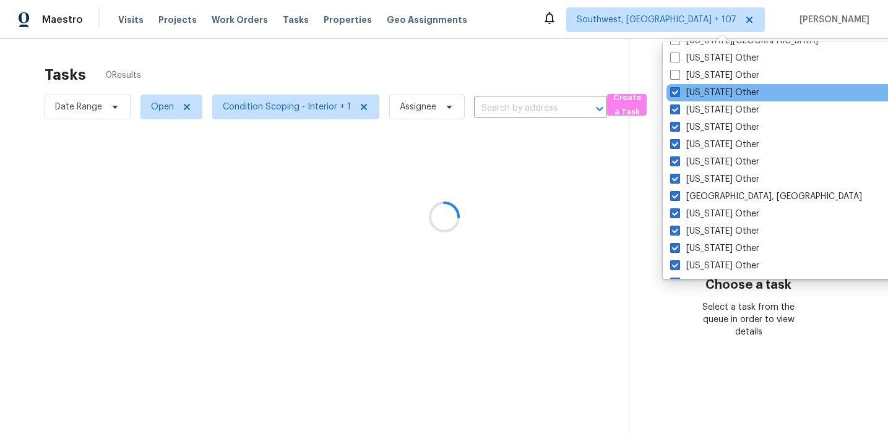
click at [703, 85] on div "Idaho Other" at bounding box center [790, 92] width 249 height 17
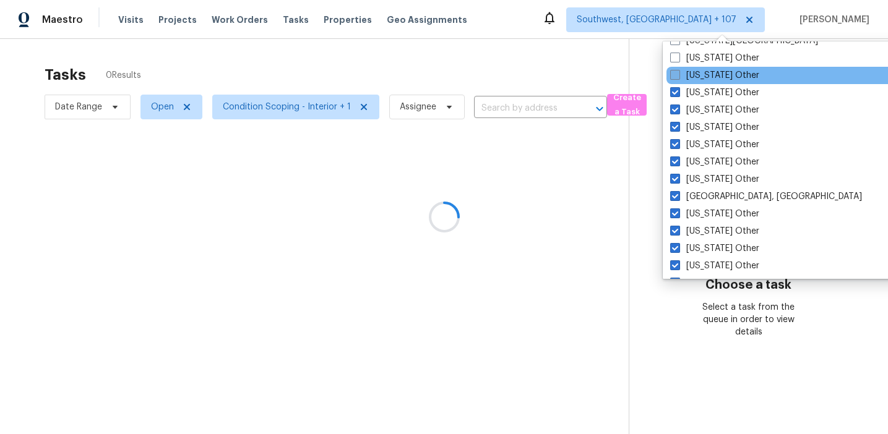
click at [703, 72] on label "Hawaii Other" at bounding box center [714, 75] width 89 height 12
click at [678, 72] on input "Hawaii Other" at bounding box center [674, 73] width 8 height 8
checkbox input "true"
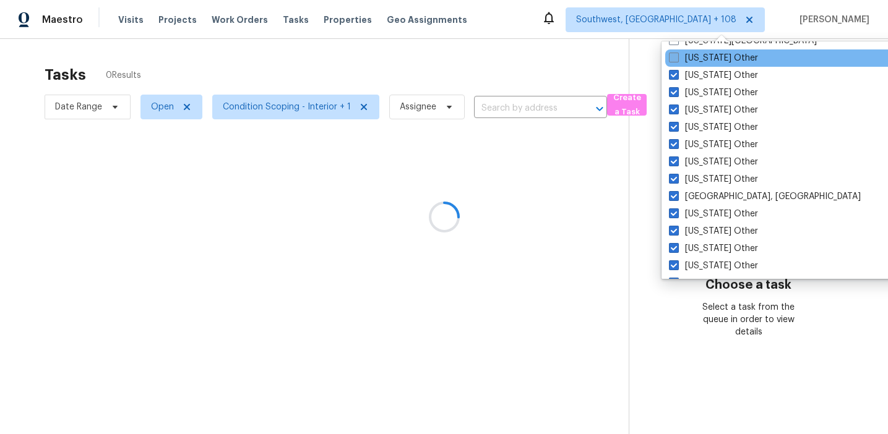
click at [701, 59] on label "Georgia Other" at bounding box center [713, 58] width 89 height 12
click at [677, 59] on input "Georgia Other" at bounding box center [673, 56] width 8 height 8
checkbox input "true"
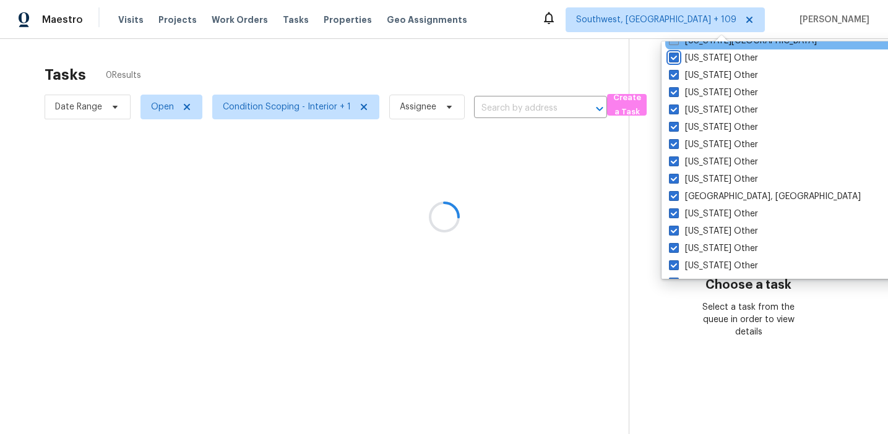
scroll to position [1198, 0]
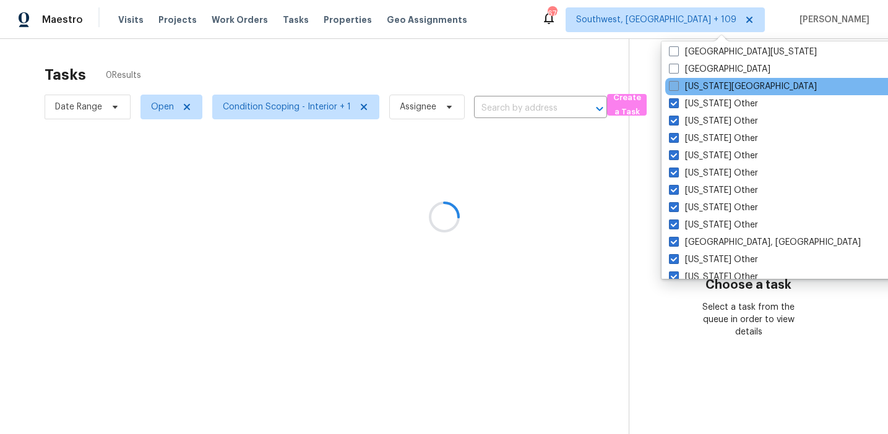
click at [703, 80] on label "Florida Panhandle" at bounding box center [743, 86] width 148 height 12
click at [677, 80] on input "Florida Panhandle" at bounding box center [673, 84] width 8 height 8
checkbox input "true"
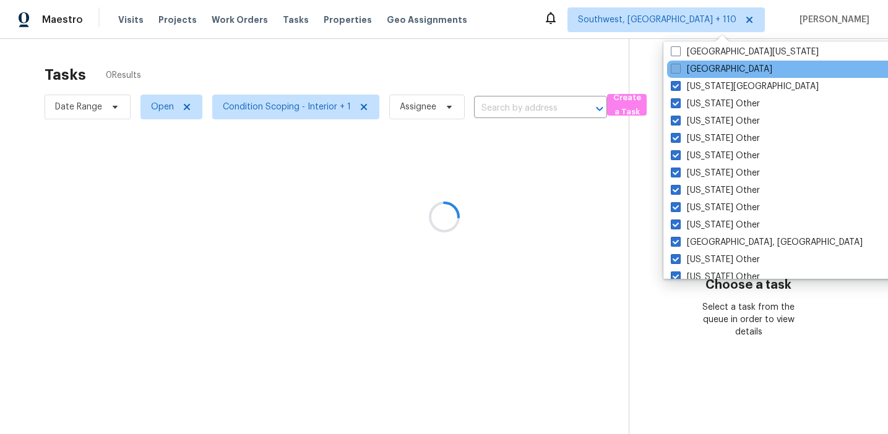
click at [702, 69] on label "El Paso" at bounding box center [720, 69] width 101 height 12
click at [678, 69] on input "El Paso" at bounding box center [674, 67] width 8 height 8
checkbox input "true"
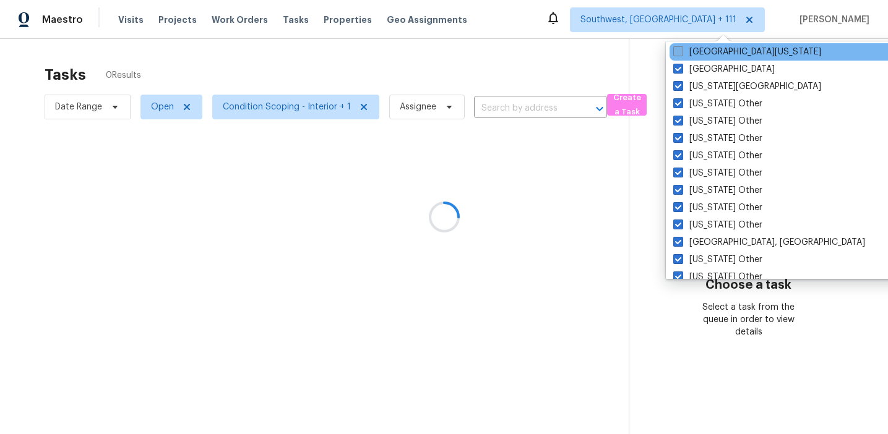
click at [700, 46] on label "East Texas" at bounding box center [747, 52] width 148 height 12
click at [681, 46] on input "East Texas" at bounding box center [677, 50] width 8 height 8
checkbox input "true"
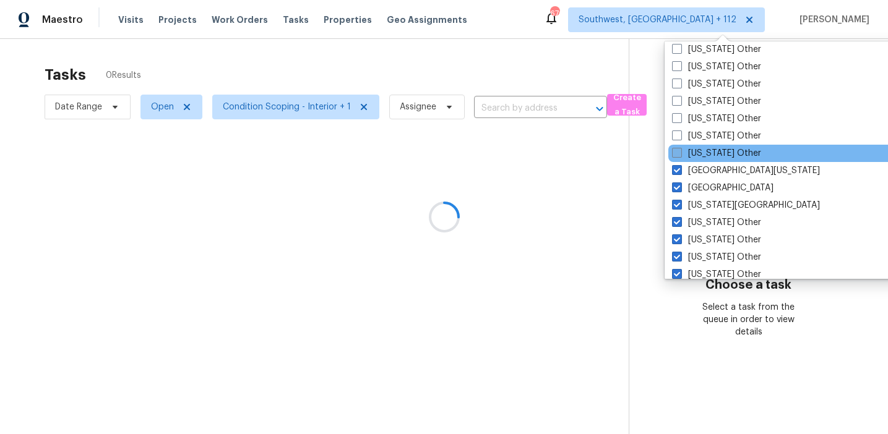
click at [701, 153] on label "Delaware Other" at bounding box center [716, 153] width 89 height 12
click at [680, 153] on input "Delaware Other" at bounding box center [676, 151] width 8 height 8
checkbox input "true"
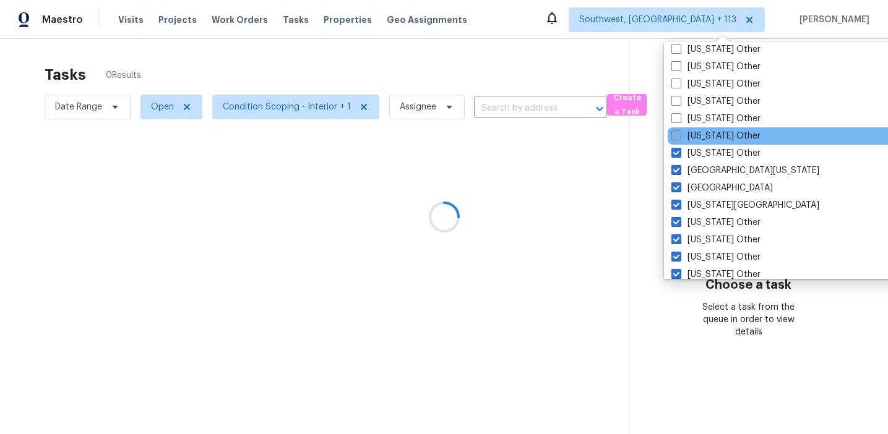
click at [701, 137] on label "Connecticut Other" at bounding box center [715, 136] width 89 height 12
click at [679, 137] on input "Connecticut Other" at bounding box center [675, 134] width 8 height 8
checkbox input "true"
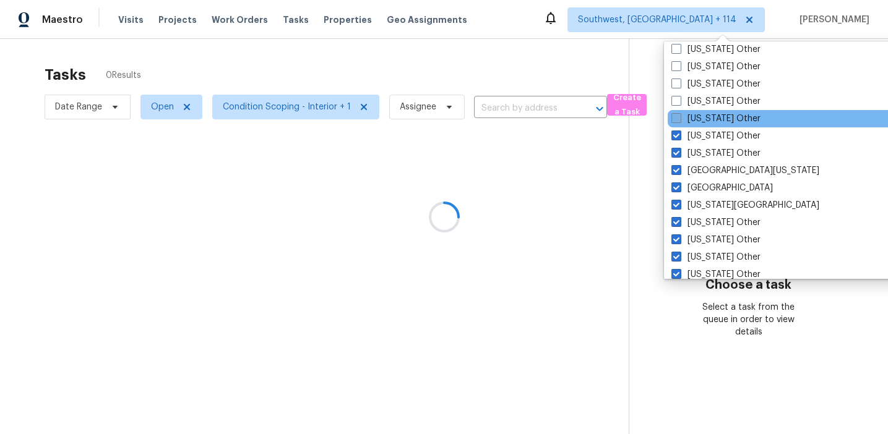
click at [698, 113] on label "Colorado Other" at bounding box center [715, 119] width 89 height 12
click at [679, 113] on input "Colorado Other" at bounding box center [675, 117] width 8 height 8
checkbox input "true"
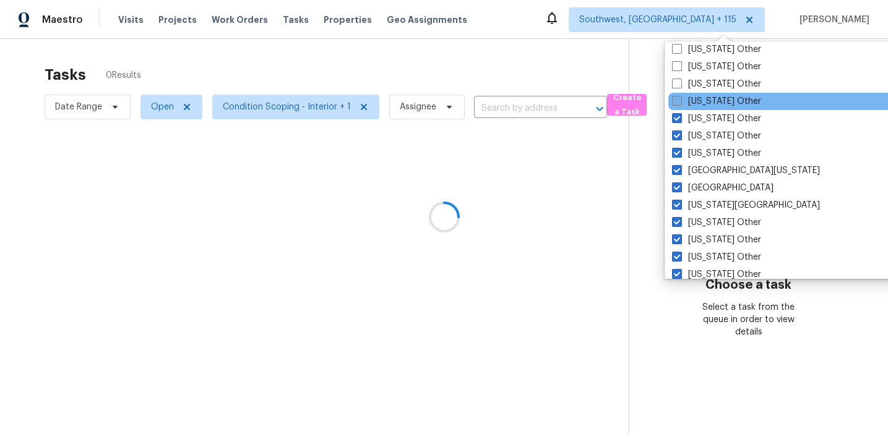
click at [698, 102] on label "California Other" at bounding box center [716, 101] width 89 height 12
click at [680, 102] on input "California Other" at bounding box center [676, 99] width 8 height 8
checkbox input "true"
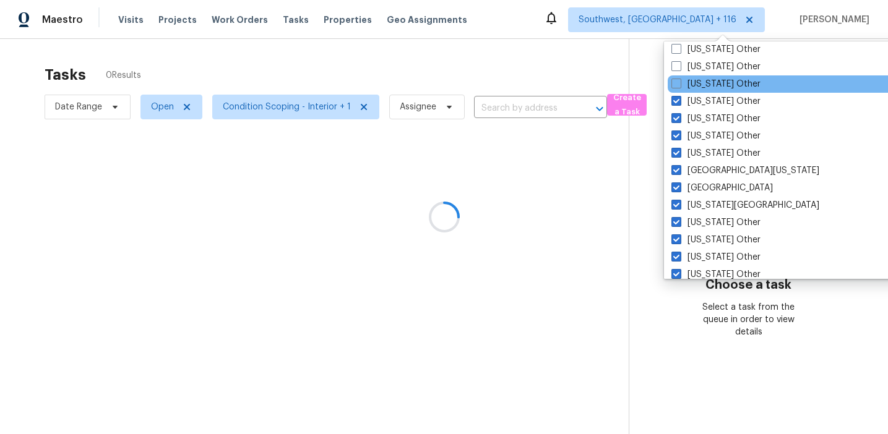
click at [698, 91] on div "Arkansas Other" at bounding box center [791, 83] width 249 height 17
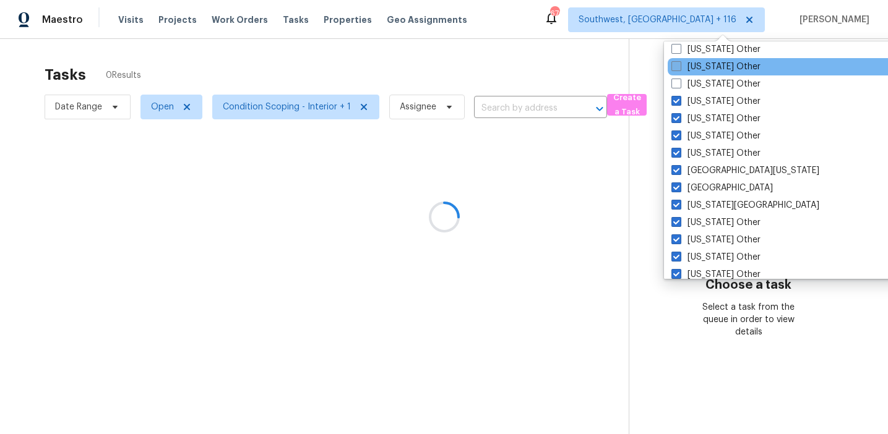
click at [699, 71] on label "Arizona Other" at bounding box center [715, 67] width 89 height 12
click at [679, 69] on input "Arizona Other" at bounding box center [675, 65] width 8 height 8
checkbox input "true"
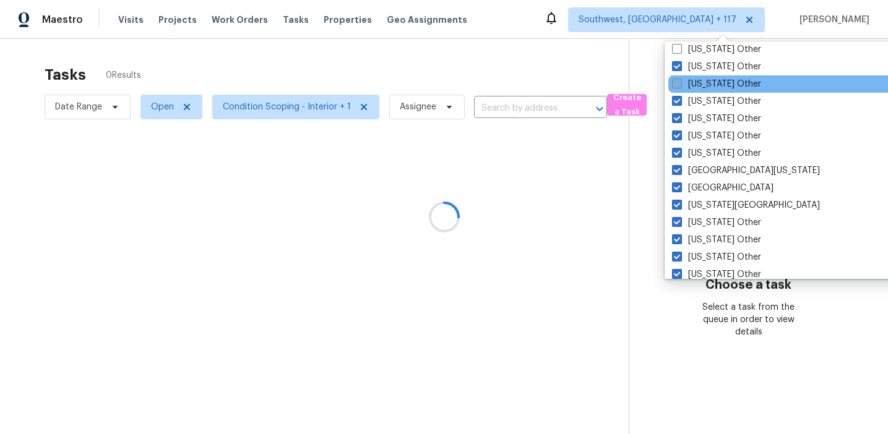
click at [698, 85] on label "Arkansas Other" at bounding box center [716, 84] width 89 height 12
click at [680, 85] on input "Arkansas Other" at bounding box center [676, 82] width 8 height 8
checkbox input "true"
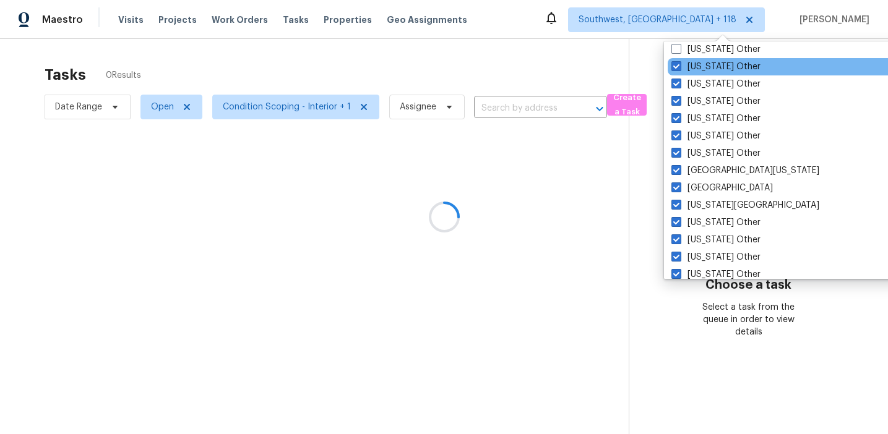
click at [696, 59] on div "Arizona Other" at bounding box center [791, 66] width 249 height 17
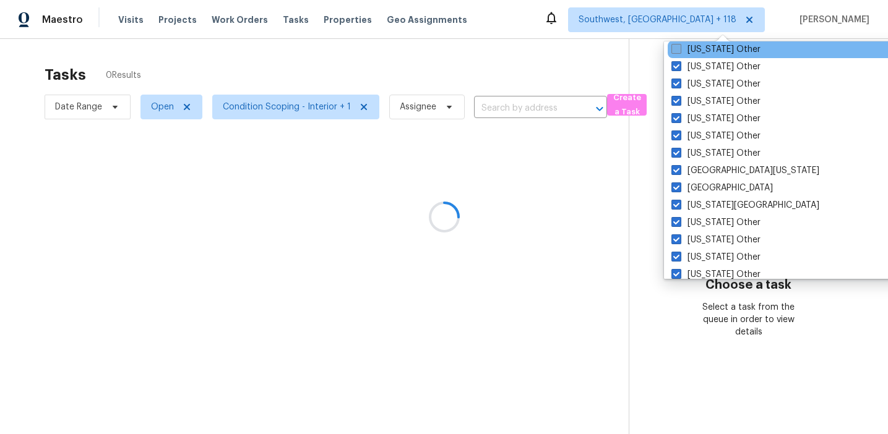
click at [696, 53] on label "Alaska Other" at bounding box center [715, 49] width 89 height 12
click at [679, 51] on input "Alaska Other" at bounding box center [675, 47] width 8 height 8
checkbox input "true"
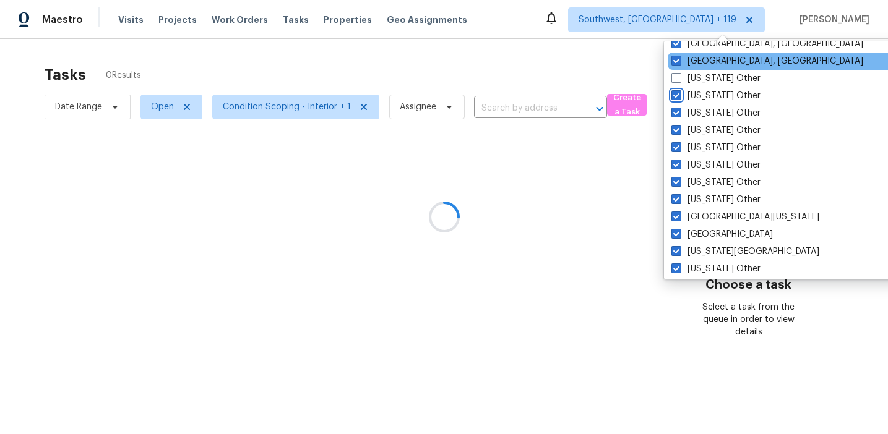
scroll to position [1020, 0]
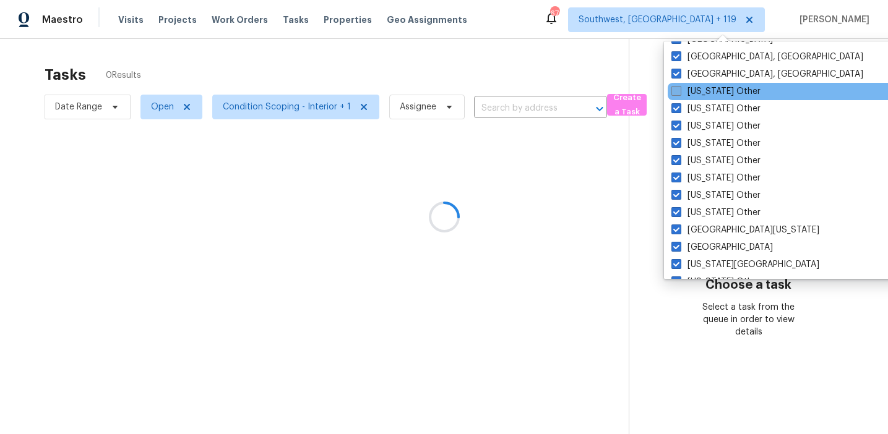
click at [693, 89] on label "Alabama Other" at bounding box center [715, 91] width 89 height 12
click at [679, 89] on input "Alabama Other" at bounding box center [675, 89] width 8 height 8
checkbox input "true"
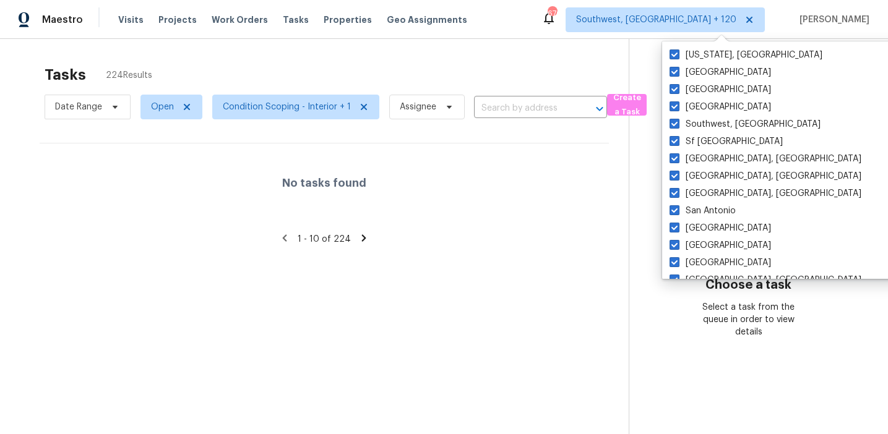
click at [452, 66] on div "Tasks 224 Results" at bounding box center [337, 75] width 584 height 32
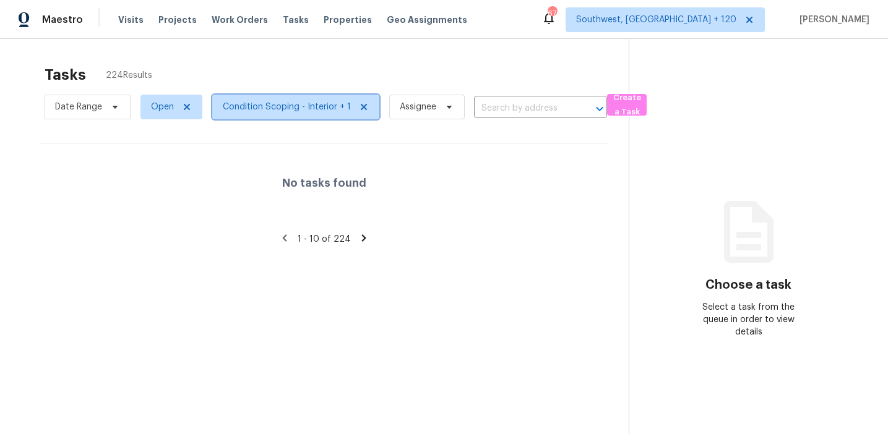
click at [286, 117] on span "Condition Scoping - Interior + 1" at bounding box center [295, 107] width 167 height 25
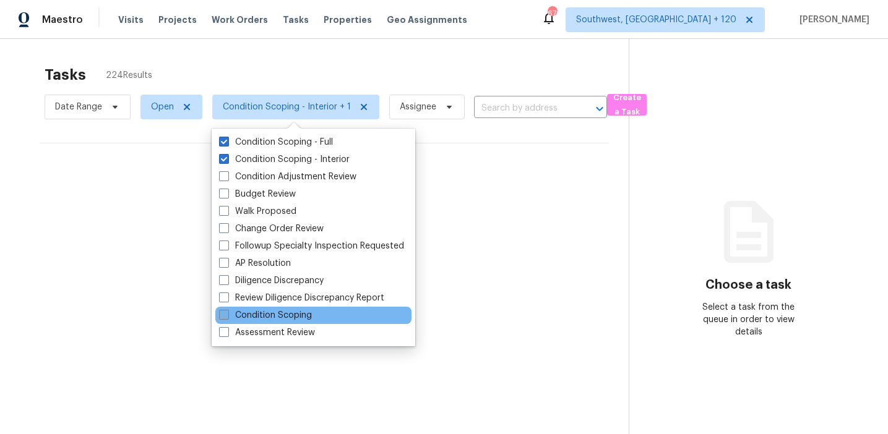
click at [282, 318] on label "Condition Scoping" at bounding box center [265, 315] width 93 height 12
click at [227, 317] on input "Condition Scoping" at bounding box center [223, 313] width 8 height 8
checkbox input "true"
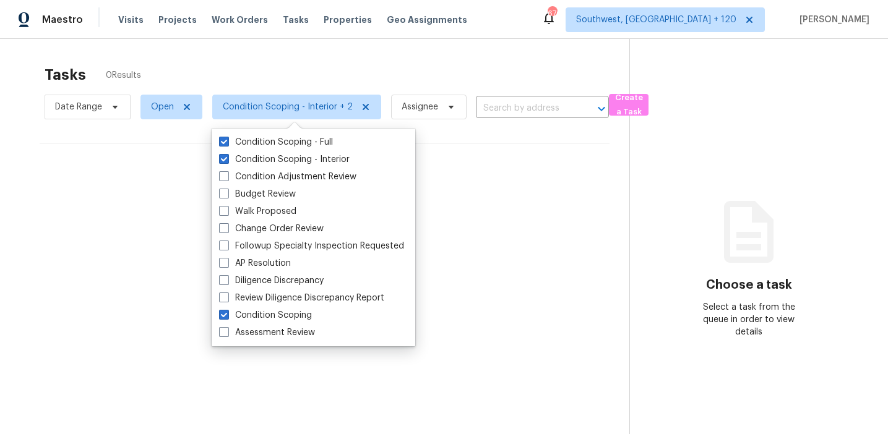
click at [368, 56] on div "Tasks 0 Results Date Range Open Condition Scoping - Interior + 2 Assignee ​ Cre…" at bounding box center [444, 256] width 888 height 434
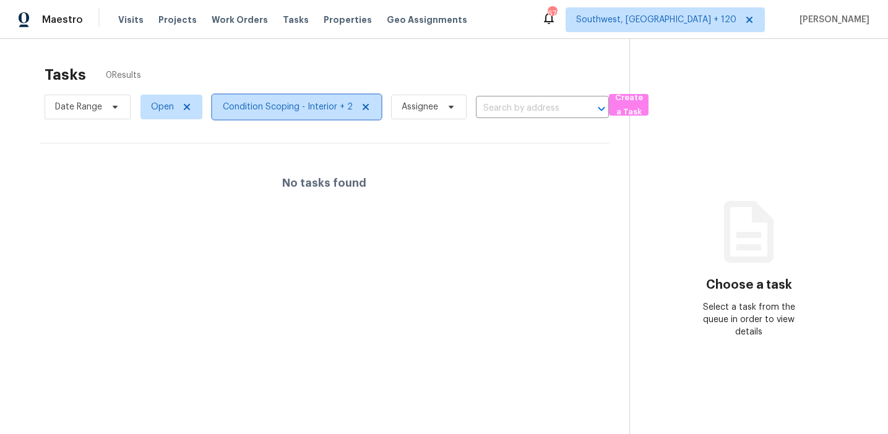
click at [312, 111] on span "Condition Scoping - Interior + 2" at bounding box center [288, 107] width 130 height 12
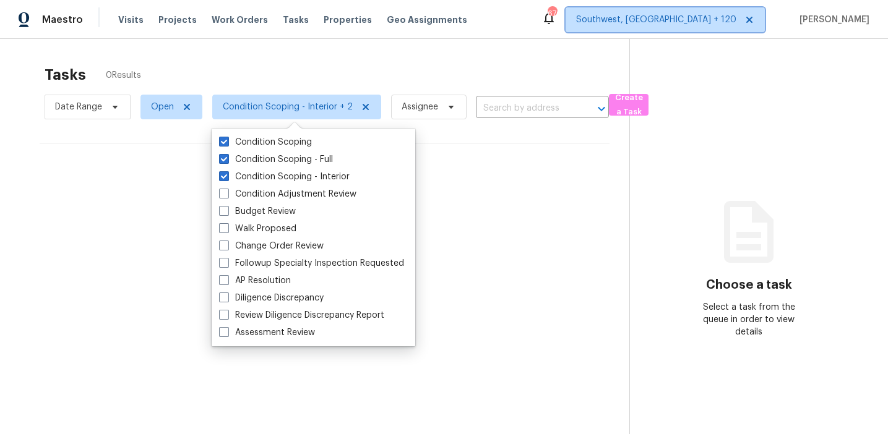
click at [669, 21] on span "Southwest, FL + 120" at bounding box center [664, 19] width 199 height 25
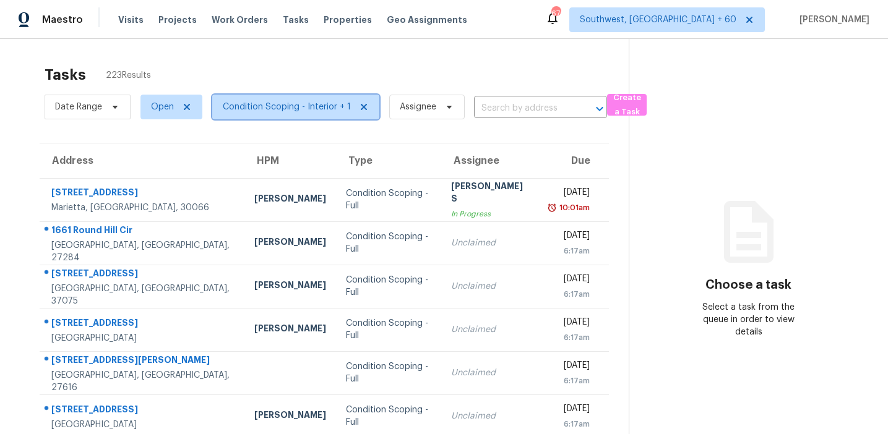
click at [325, 103] on span "Condition Scoping - Interior + 1" at bounding box center [287, 107] width 128 height 12
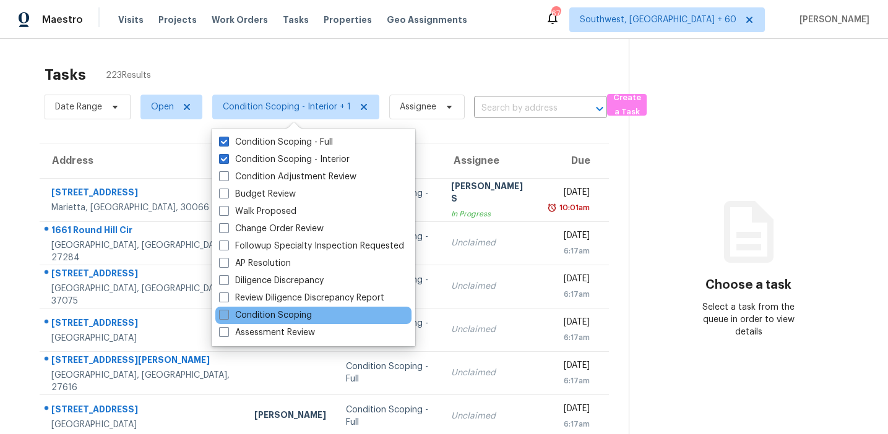
click at [299, 315] on label "Condition Scoping" at bounding box center [265, 315] width 93 height 12
click at [227, 315] on input "Condition Scoping" at bounding box center [223, 313] width 8 height 8
checkbox input "true"
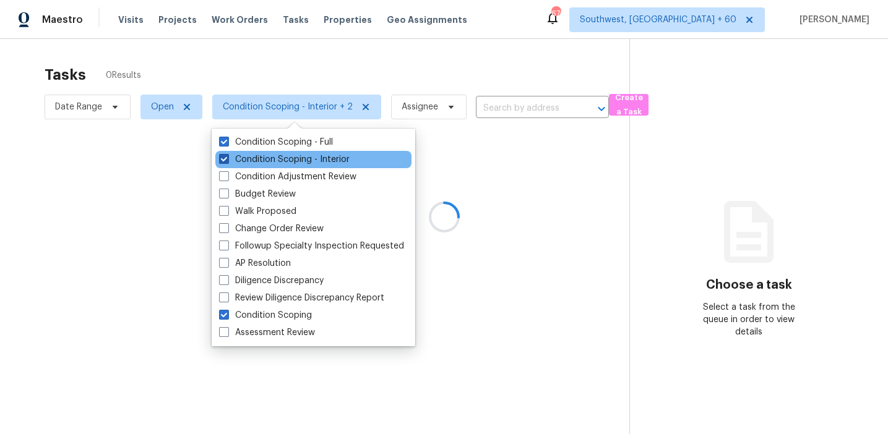
click at [324, 160] on label "Condition Scoping - Interior" at bounding box center [284, 159] width 131 height 12
click at [227, 160] on input "Condition Scoping - Interior" at bounding box center [223, 157] width 8 height 8
checkbox input "false"
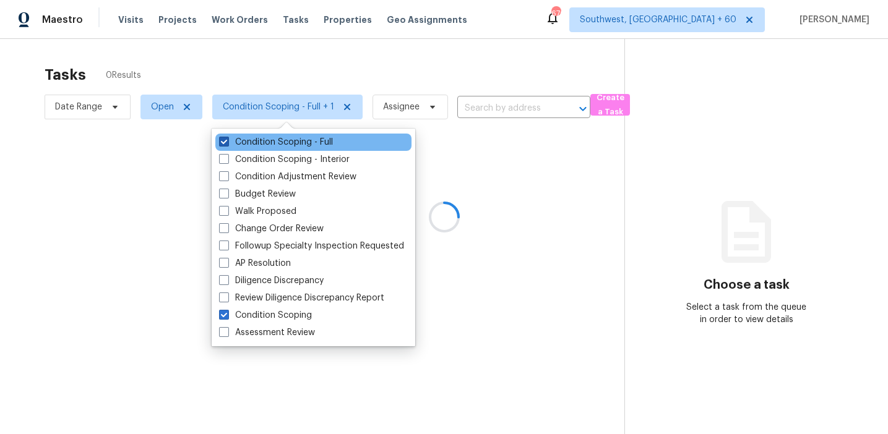
click at [324, 142] on label "Condition Scoping - Full" at bounding box center [276, 142] width 114 height 12
click at [227, 142] on input "Condition Scoping - Full" at bounding box center [223, 140] width 8 height 8
checkbox input "false"
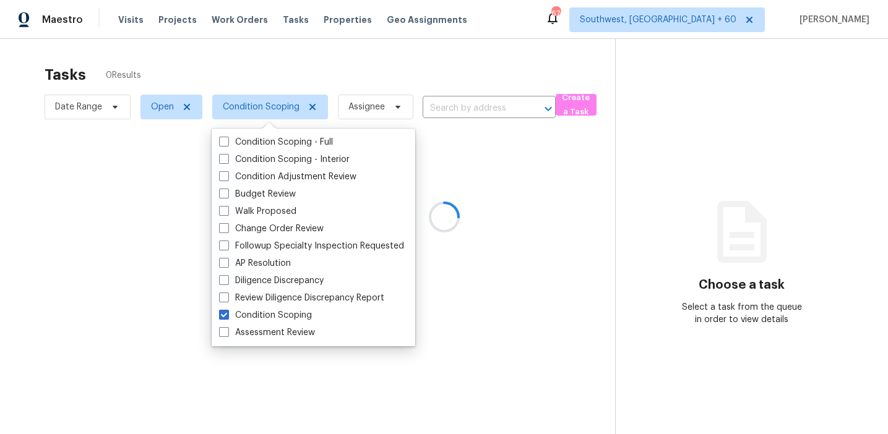
click at [328, 56] on div at bounding box center [444, 217] width 888 height 434
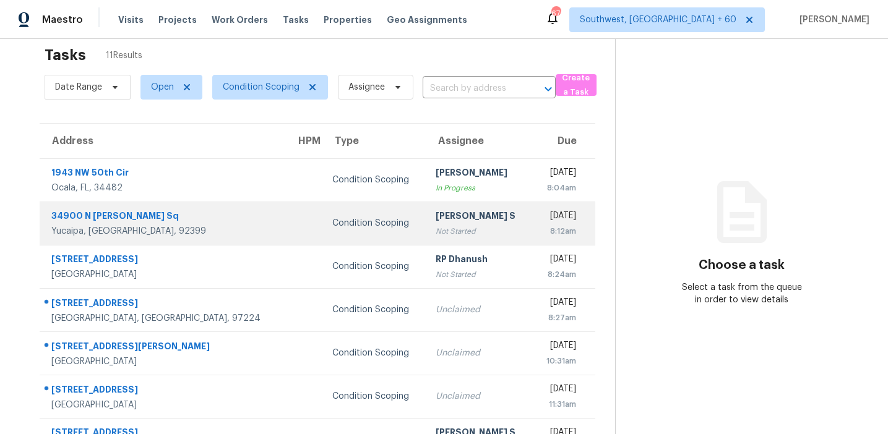
scroll to position [22, 0]
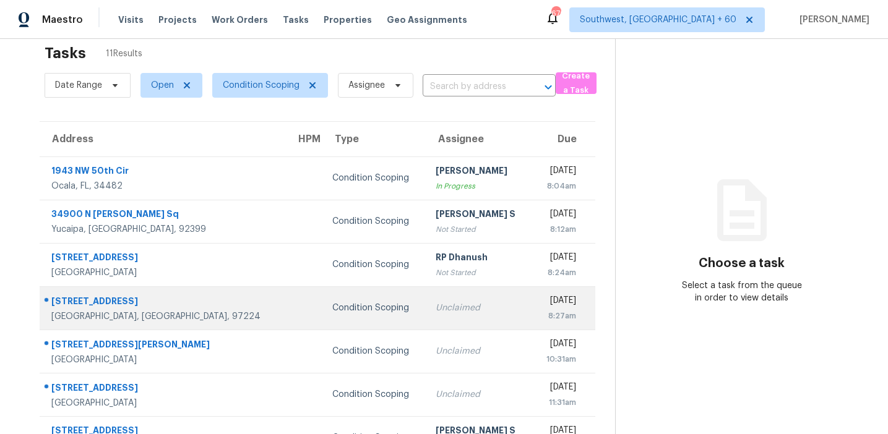
click at [426, 322] on td "Unclaimed" at bounding box center [479, 307] width 106 height 43
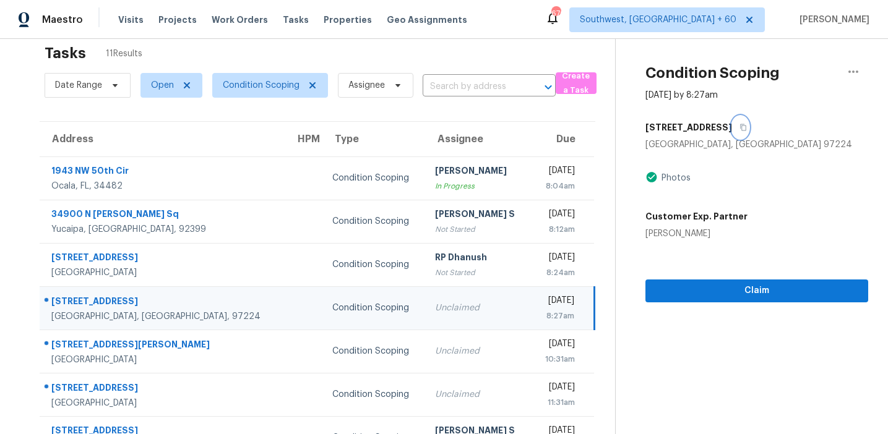
click at [746, 124] on icon "button" at bounding box center [743, 127] width 6 height 7
click at [746, 127] on icon "button" at bounding box center [743, 127] width 6 height 7
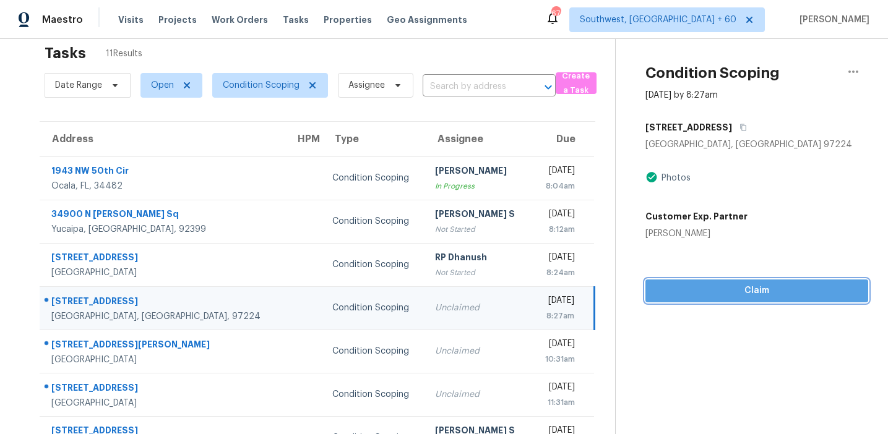
click at [735, 293] on span "Claim" at bounding box center [756, 290] width 203 height 15
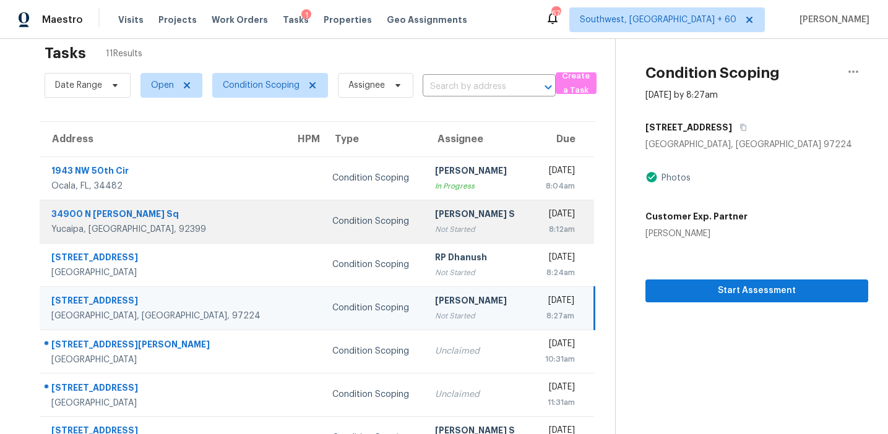
scroll to position [0, 0]
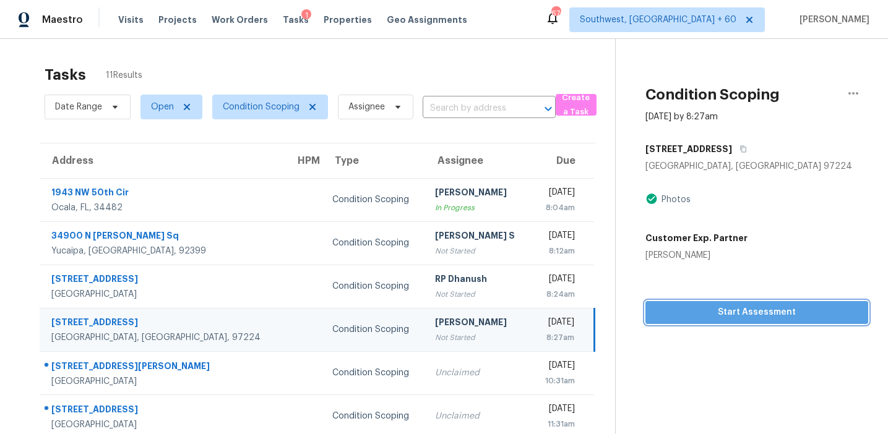
click at [729, 307] on span "Start Assessment" at bounding box center [756, 312] width 203 height 15
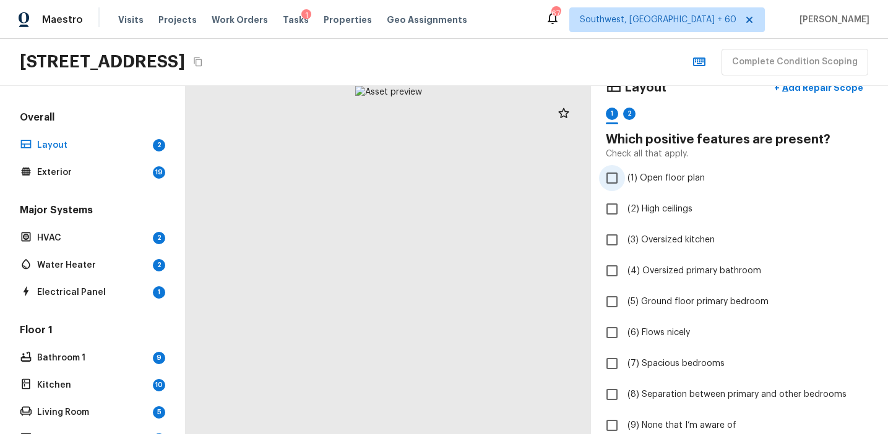
scroll to position [36, 0]
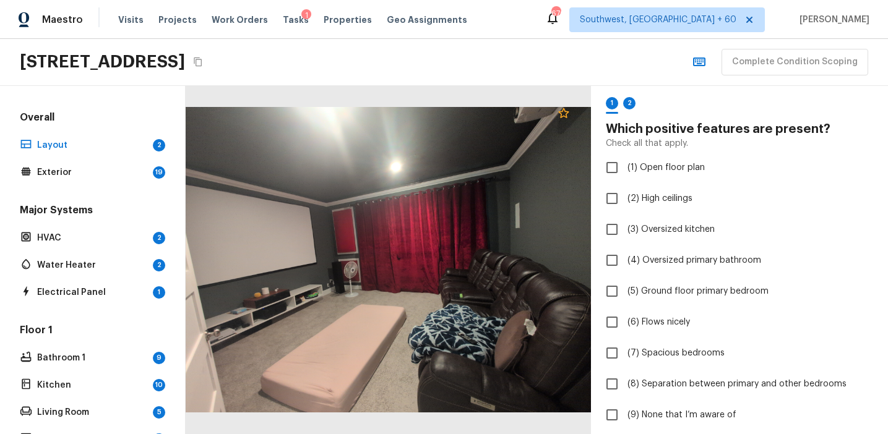
click at [565, 116] on icon at bounding box center [563, 113] width 15 height 15
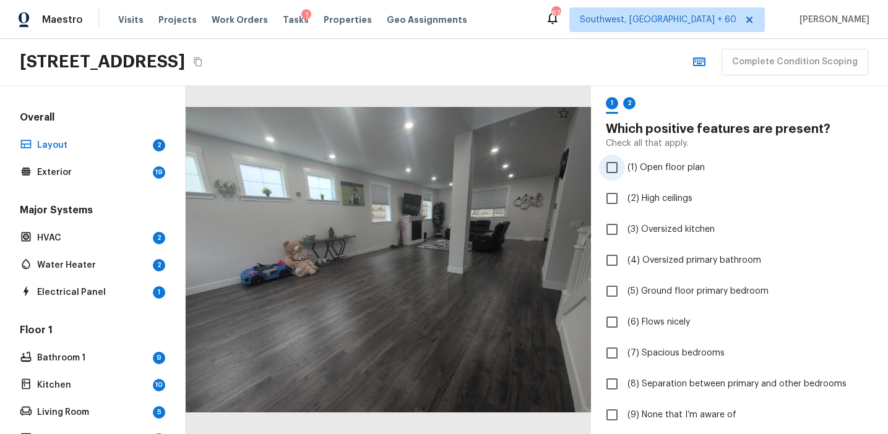
click at [678, 166] on span "(1) Open floor plan" at bounding box center [665, 167] width 77 height 12
click at [625, 166] on input "(1) Open floor plan" at bounding box center [612, 168] width 26 height 26
checkbox input "true"
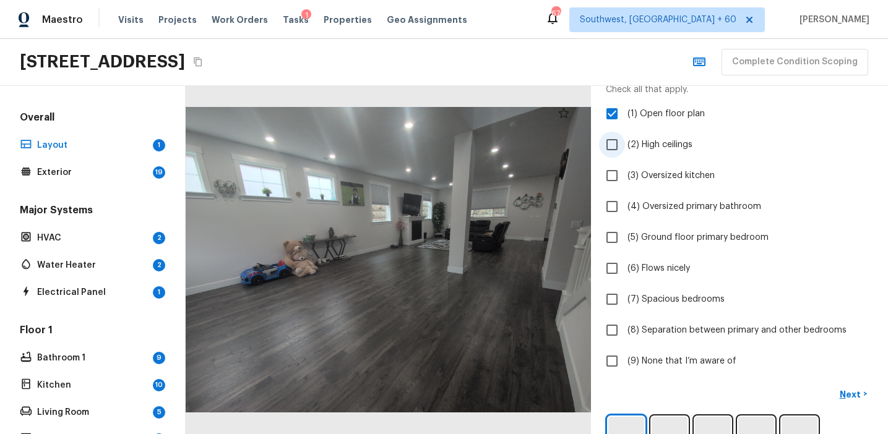
scroll to position [126, 0]
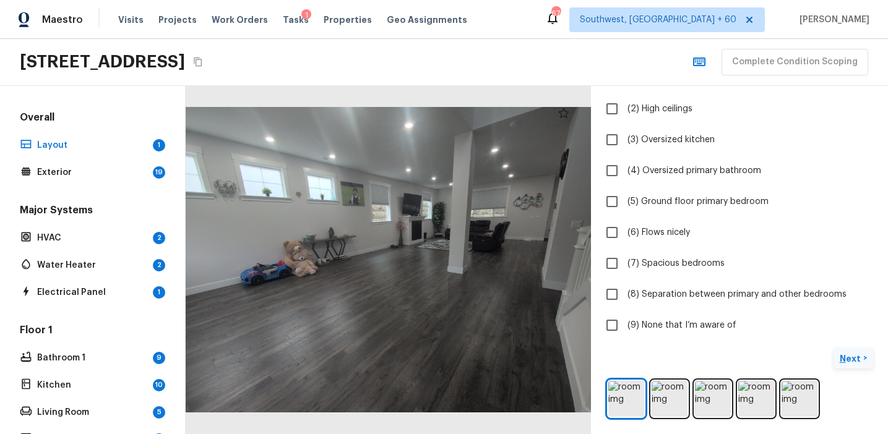
click at [858, 359] on p "Next" at bounding box center [851, 359] width 24 height 12
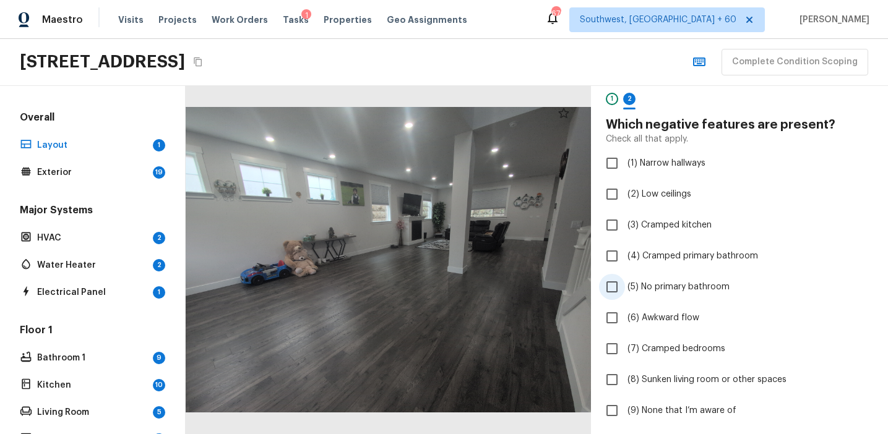
scroll to position [36, 0]
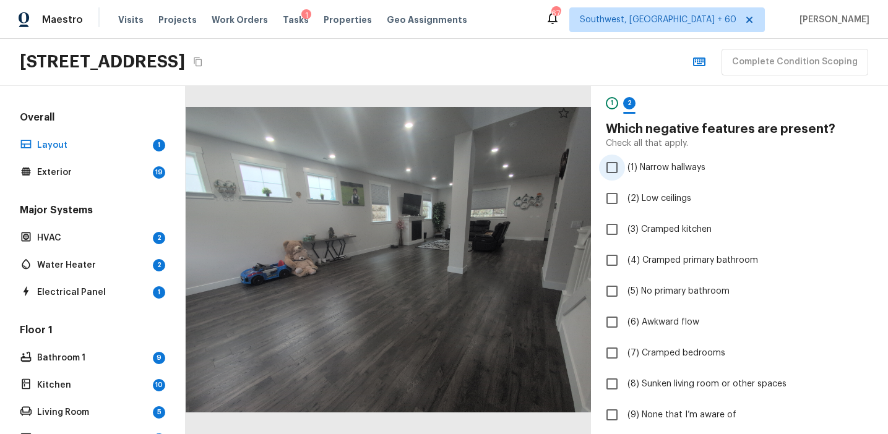
click at [648, 179] on label "(1) Narrow hallways" at bounding box center [731, 168] width 264 height 26
click at [625, 179] on input "(1) Narrow hallways" at bounding box center [612, 168] width 26 height 26
checkbox input "true"
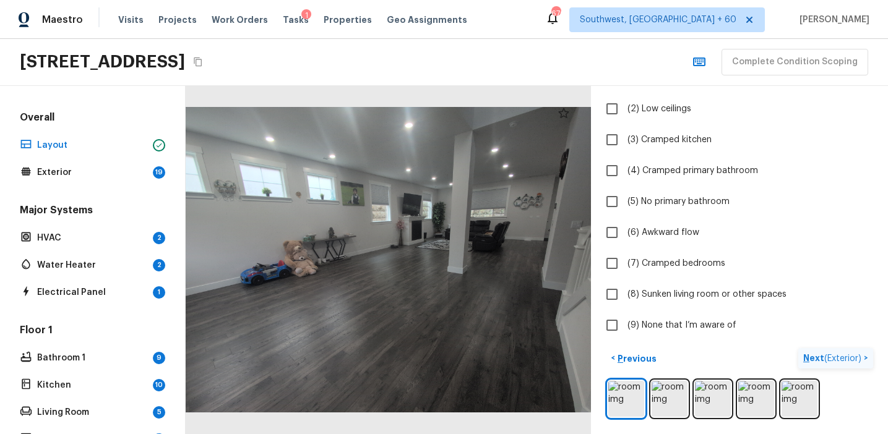
click at [808, 356] on p "Next ( Exterior )" at bounding box center [833, 358] width 61 height 13
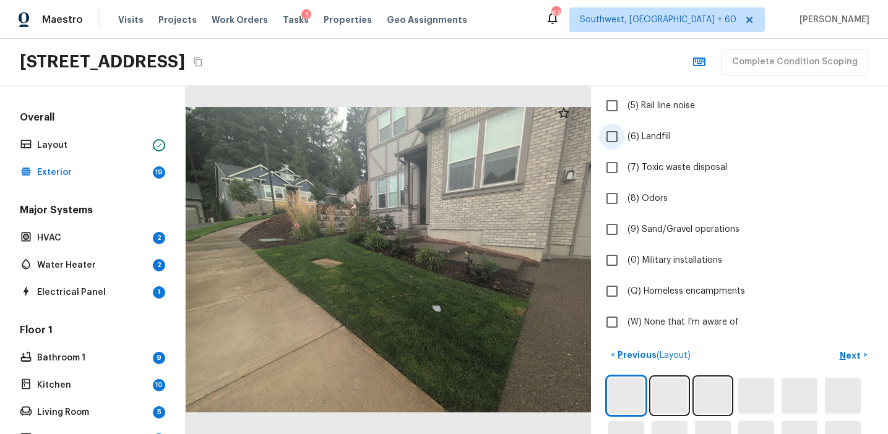
scroll to position [328, 0]
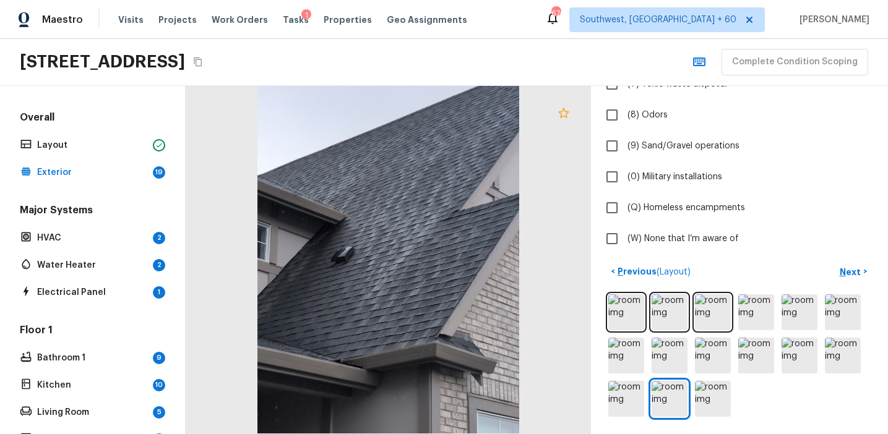
click at [559, 117] on icon at bounding box center [563, 113] width 15 height 15
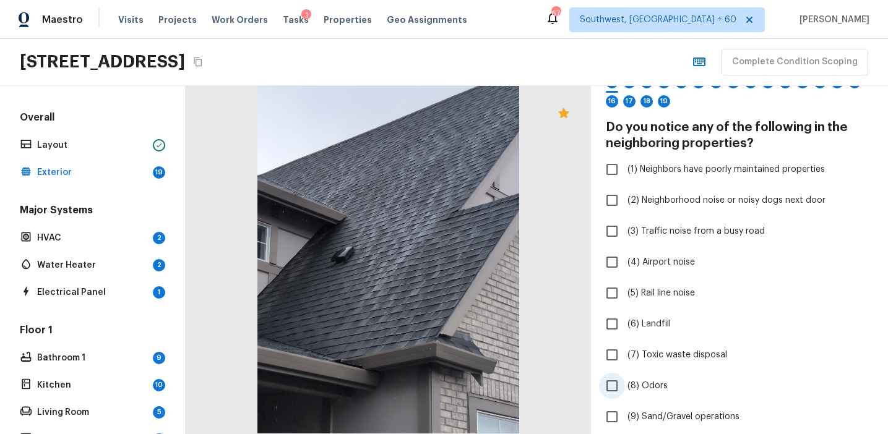
scroll to position [54, 0]
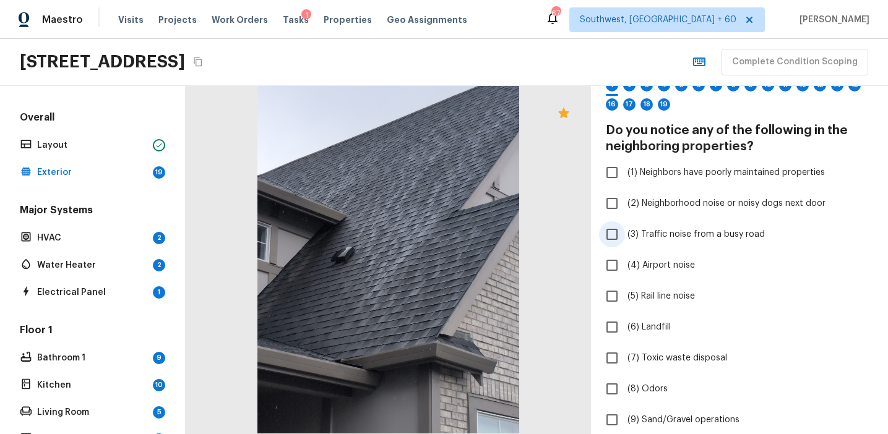
click at [665, 243] on label "(3) Traffic noise from a busy road" at bounding box center [731, 234] width 264 height 26
click at [625, 243] on input "(3) Traffic noise from a busy road" at bounding box center [612, 234] width 26 height 26
checkbox input "true"
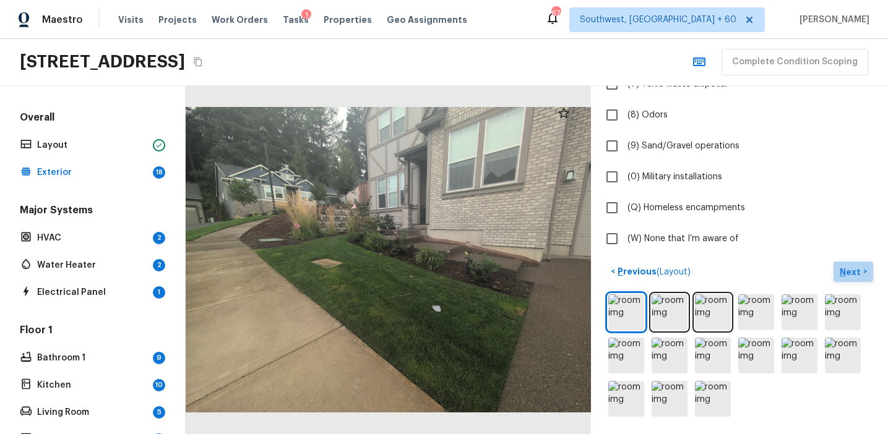
click at [843, 270] on p "Next" at bounding box center [851, 272] width 24 height 12
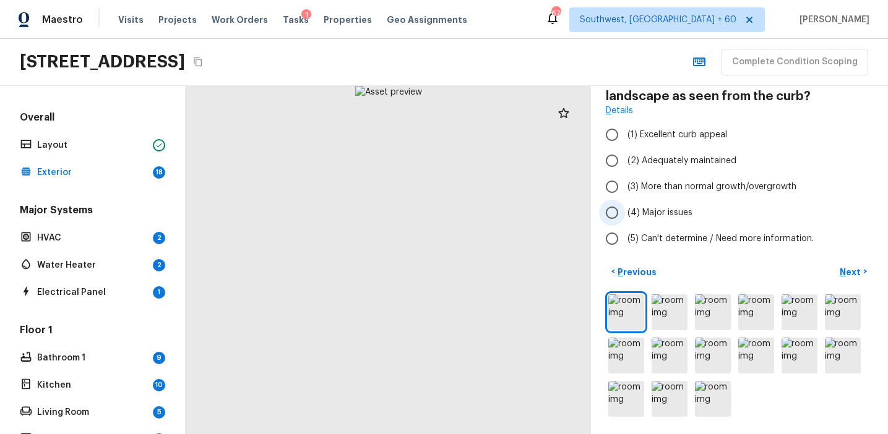
scroll to position [0, 0]
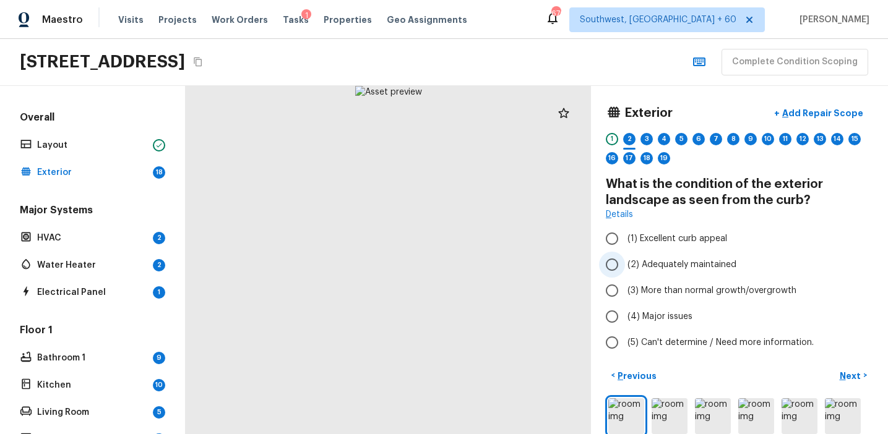
click at [678, 262] on span "(2) Adequately maintained" at bounding box center [681, 265] width 109 height 12
click at [625, 262] on input "(2) Adequately maintained" at bounding box center [612, 265] width 26 height 26
radio input "true"
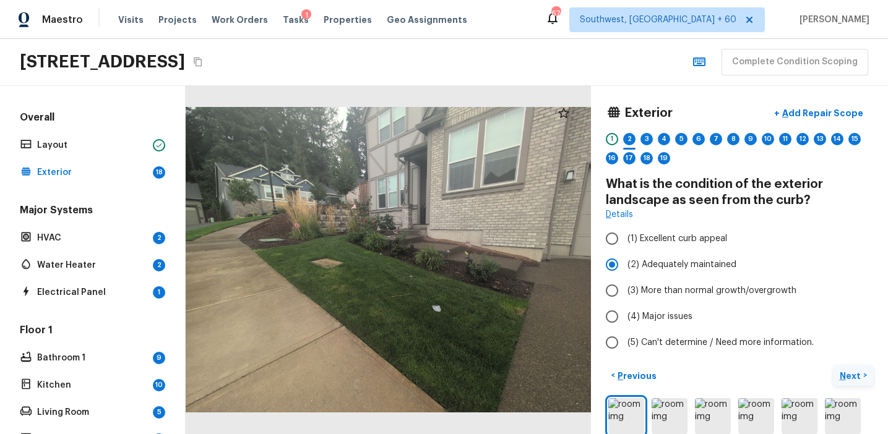
click at [842, 374] on p "Next" at bounding box center [851, 376] width 24 height 12
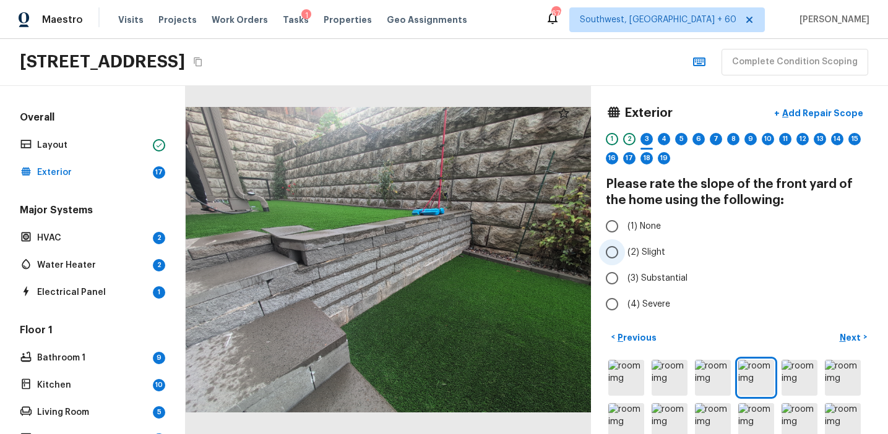
click at [655, 250] on span "(2) Slight" at bounding box center [646, 252] width 38 height 12
click at [625, 250] on input "(2) Slight" at bounding box center [612, 252] width 26 height 26
radio input "true"
click at [678, 274] on span "(3) Substantial" at bounding box center [657, 278] width 60 height 12
click at [625, 274] on input "(3) Substantial" at bounding box center [612, 278] width 26 height 26
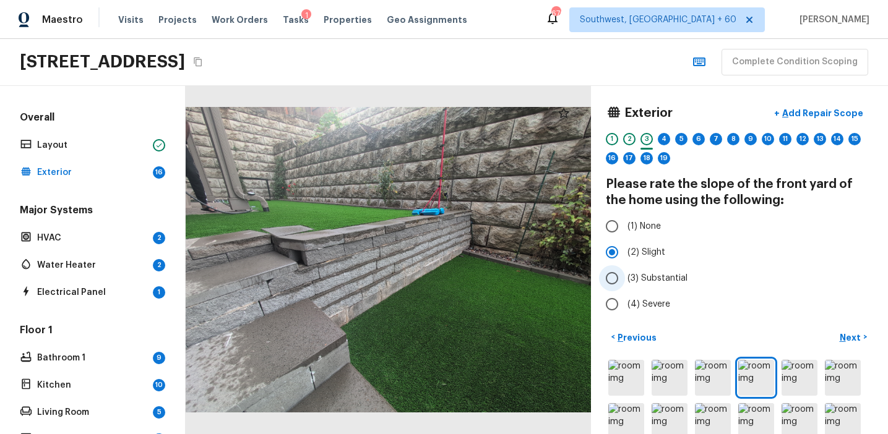
radio input "true"
click at [852, 339] on p "Next" at bounding box center [851, 338] width 24 height 12
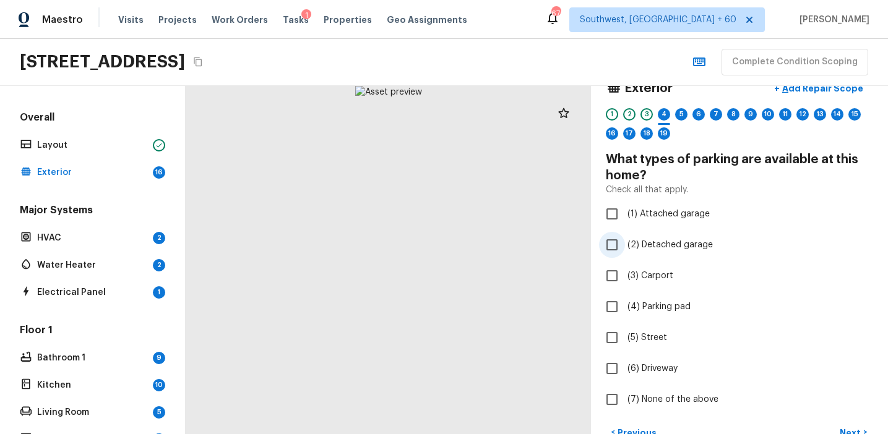
scroll to position [38, 0]
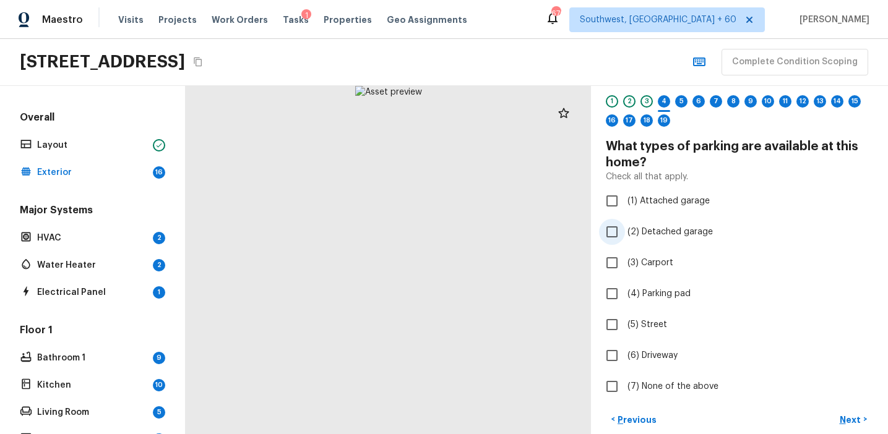
click at [688, 231] on span "(2) Detached garage" at bounding box center [669, 232] width 85 height 12
click at [625, 231] on input "(2) Detached garage" at bounding box center [612, 232] width 26 height 26
checkbox input "true"
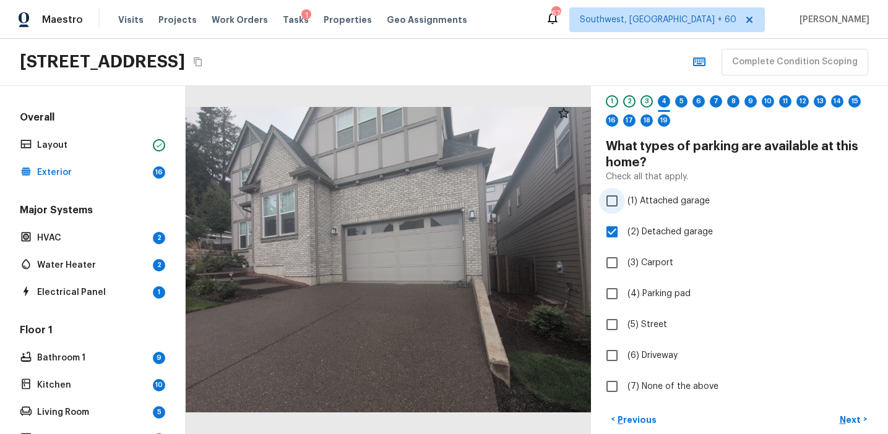
click at [674, 197] on span "(1) Attached garage" at bounding box center [668, 201] width 82 height 12
click at [625, 197] on input "(1) Attached garage" at bounding box center [612, 201] width 26 height 26
checkbox input "true"
click at [678, 228] on span "(2) Detached garage" at bounding box center [669, 232] width 85 height 12
click at [625, 228] on input "(2) Detached garage" at bounding box center [612, 232] width 26 height 26
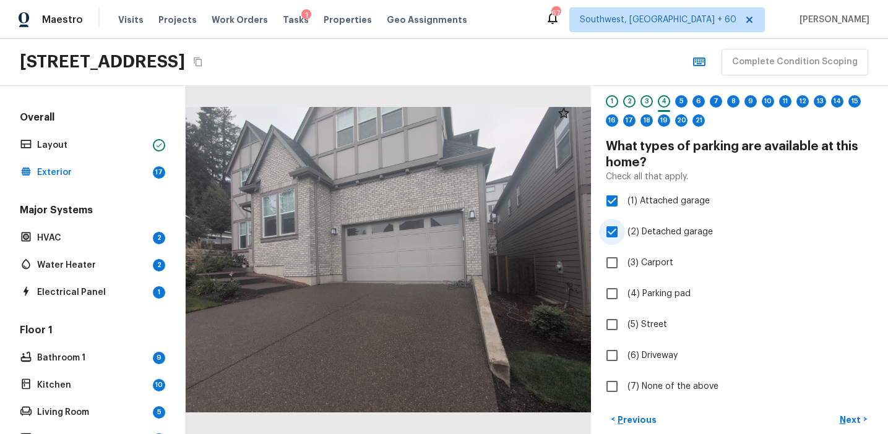
checkbox input "false"
click at [651, 351] on span "(6) Driveway" at bounding box center [652, 355] width 50 height 12
click at [625, 351] on input "(6) Driveway" at bounding box center [612, 356] width 26 height 26
checkbox input "true"
click at [842, 419] on p "Next" at bounding box center [851, 420] width 24 height 12
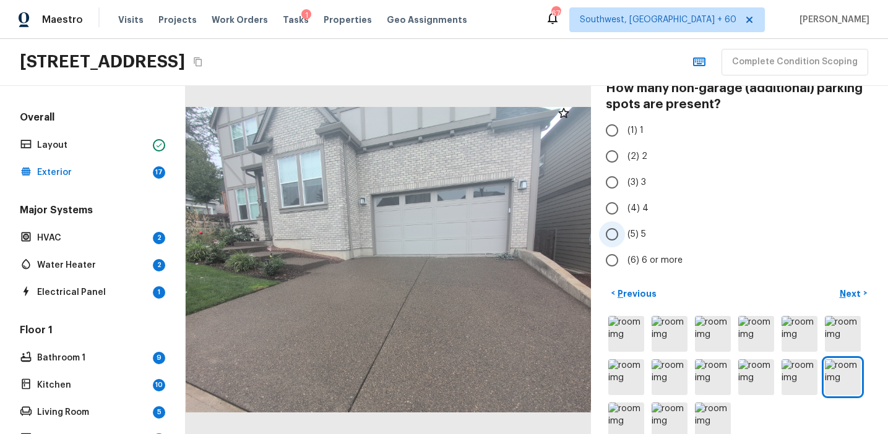
scroll to position [74, 0]
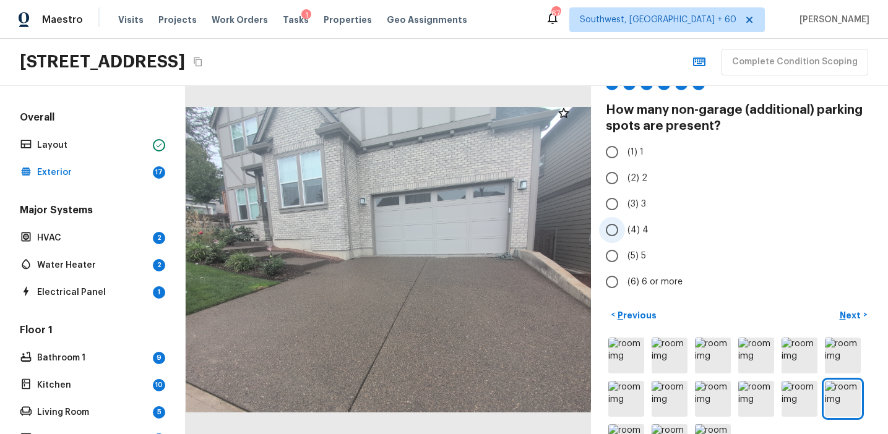
click at [630, 229] on span "(4) 4" at bounding box center [637, 230] width 21 height 12
click at [625, 229] on input "(4) 4" at bounding box center [612, 230] width 26 height 26
radio input "true"
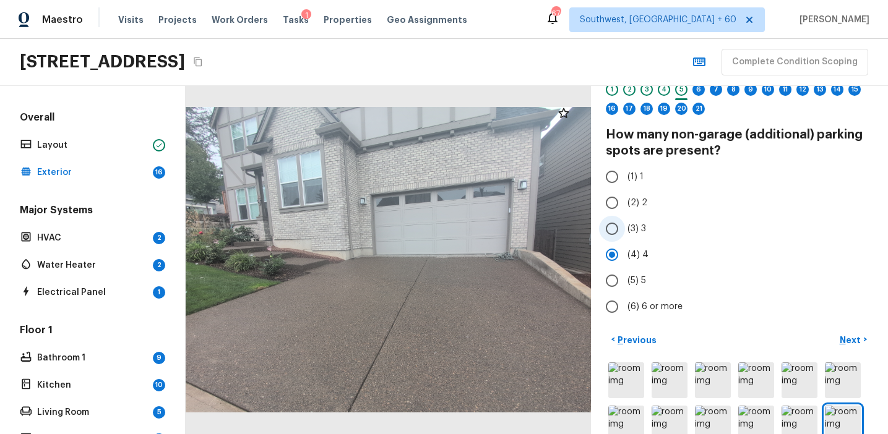
scroll to position [97, 0]
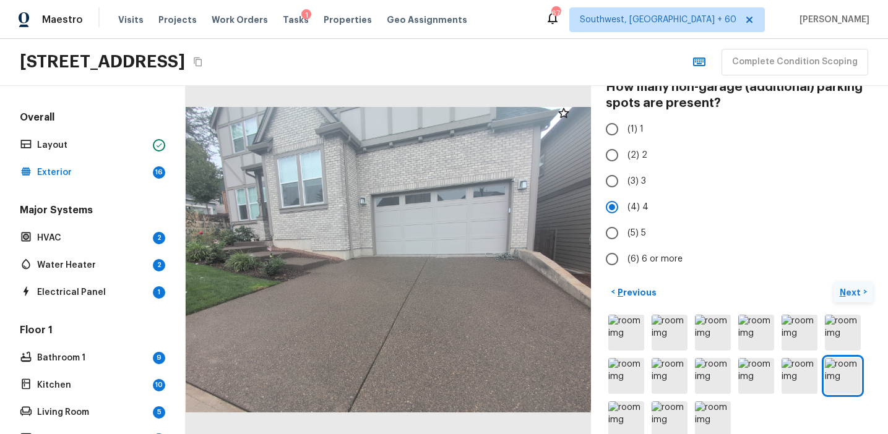
click at [865, 286] on button "Next >" at bounding box center [853, 292] width 40 height 20
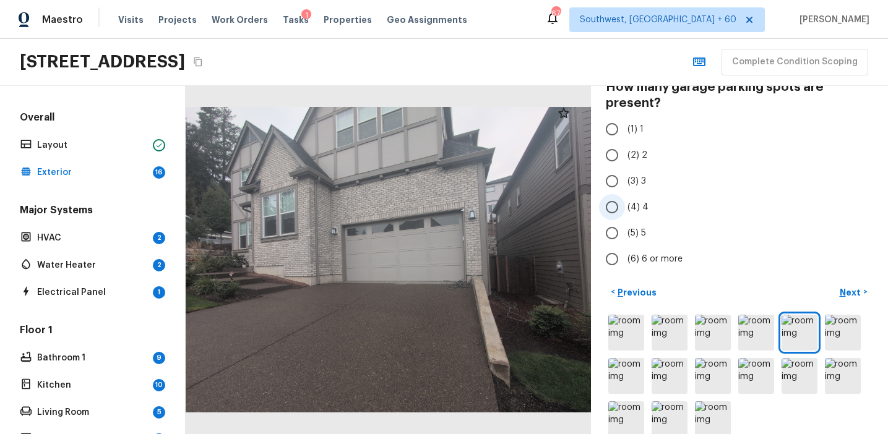
scroll to position [0, 0]
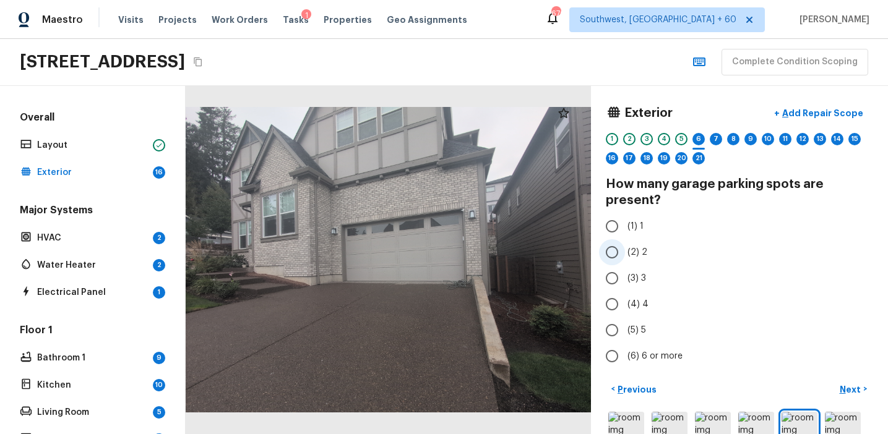
click at [636, 250] on span "(2) 2" at bounding box center [637, 252] width 20 height 12
click at [625, 250] on input "(2) 2" at bounding box center [612, 252] width 26 height 26
radio input "true"
click at [847, 386] on p "Next" at bounding box center [851, 389] width 24 height 12
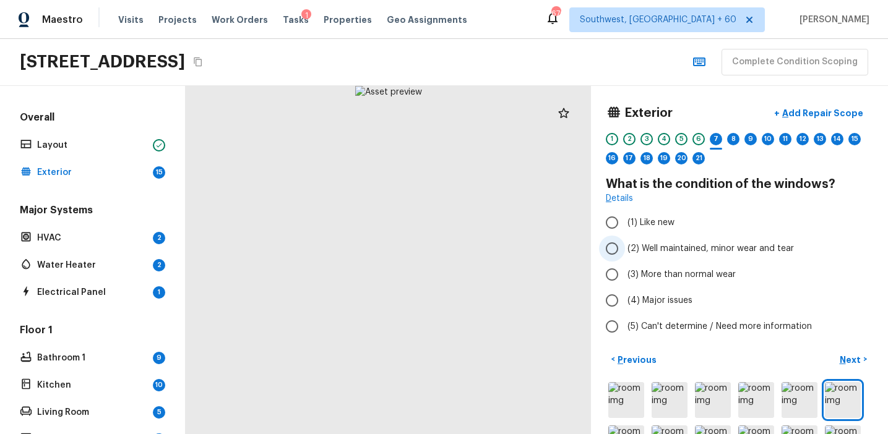
click at [711, 246] on span "(2) Well maintained, minor wear and tear" at bounding box center [710, 248] width 166 height 12
click at [625, 246] on input "(2) Well maintained, minor wear and tear" at bounding box center [612, 249] width 26 height 26
radio input "true"
click at [842, 364] on p "Next" at bounding box center [851, 360] width 24 height 12
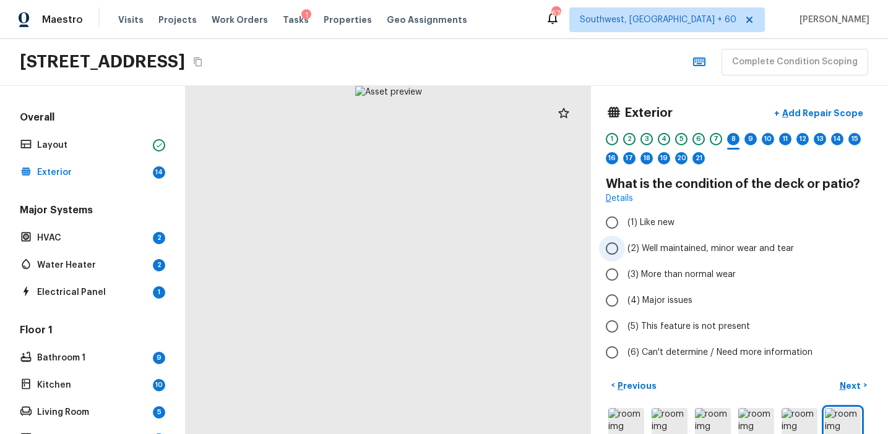
click at [670, 242] on span "(2) Well maintained, minor wear and tear" at bounding box center [710, 248] width 166 height 12
click at [625, 242] on input "(2) Well maintained, minor wear and tear" at bounding box center [612, 249] width 26 height 26
radio input "true"
click at [691, 322] on span "(5) This feature is not present" at bounding box center [688, 326] width 122 height 12
click at [625, 322] on input "(5) This feature is not present" at bounding box center [612, 327] width 26 height 26
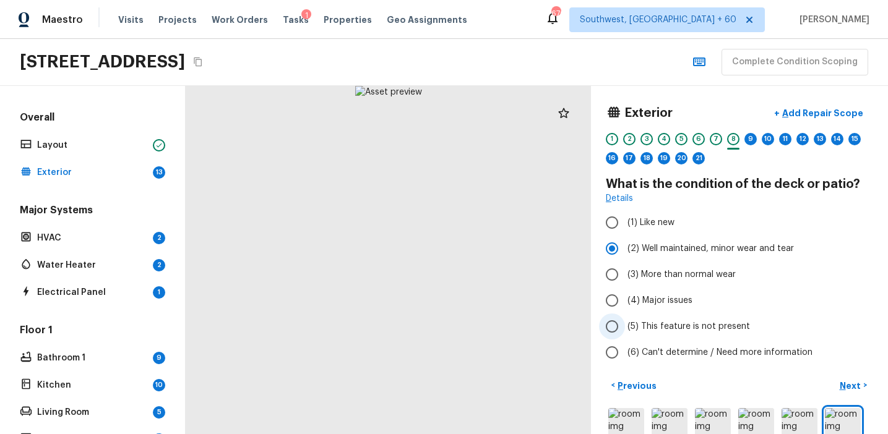
radio input "true"
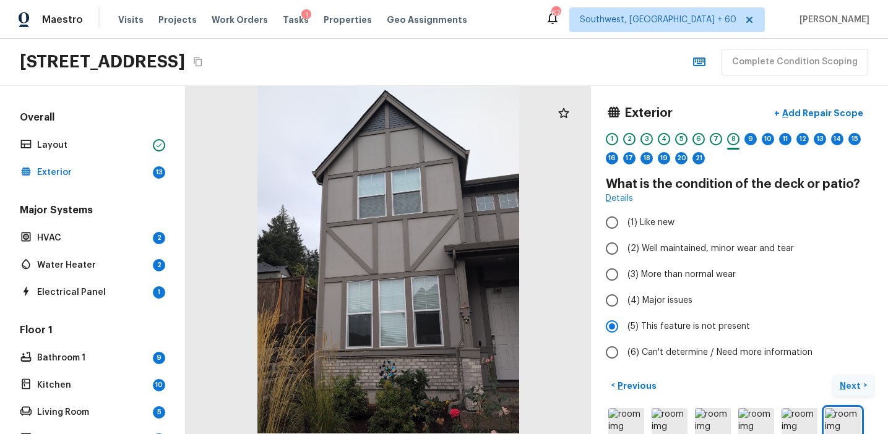
click at [844, 377] on button "Next >" at bounding box center [853, 385] width 40 height 20
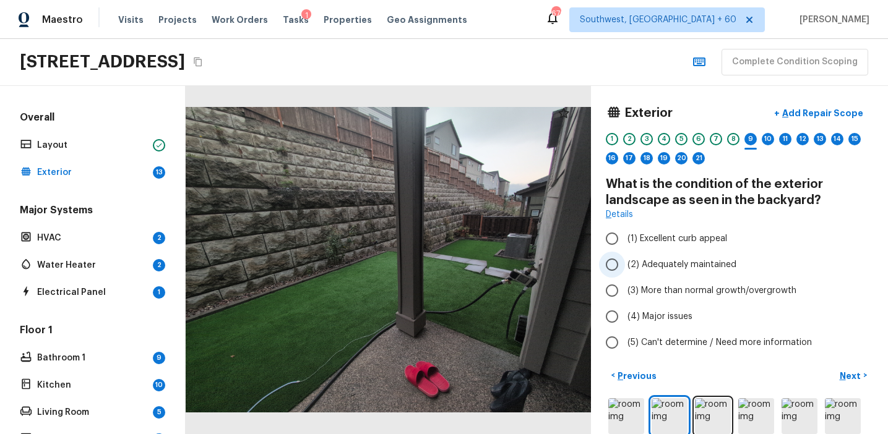
click at [682, 260] on span "(2) Adequately maintained" at bounding box center [681, 265] width 109 height 12
click at [625, 260] on input "(2) Adequately maintained" at bounding box center [612, 265] width 26 height 26
radio input "true"
click at [845, 375] on p "Next" at bounding box center [851, 376] width 24 height 12
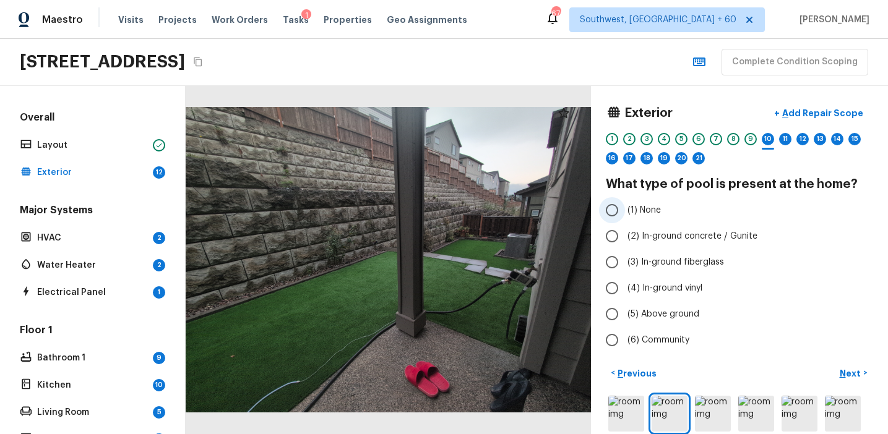
click at [662, 210] on label "(1) None" at bounding box center [731, 210] width 264 height 26
click at [625, 210] on input "(1) None" at bounding box center [612, 210] width 26 height 26
radio input "true"
click at [846, 369] on p "Next" at bounding box center [851, 373] width 24 height 12
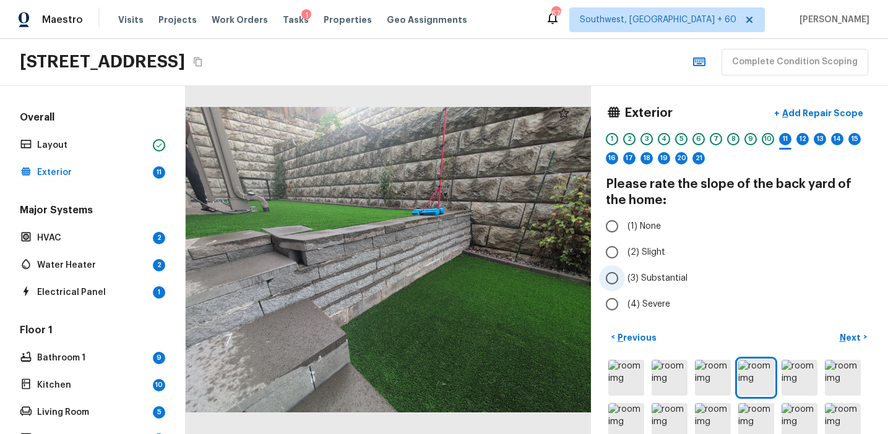
click at [653, 276] on span "(3) Substantial" at bounding box center [657, 278] width 60 height 12
click at [625, 276] on input "(3) Substantial" at bounding box center [612, 278] width 26 height 26
radio input "true"
click at [847, 330] on button "Next >" at bounding box center [853, 337] width 40 height 20
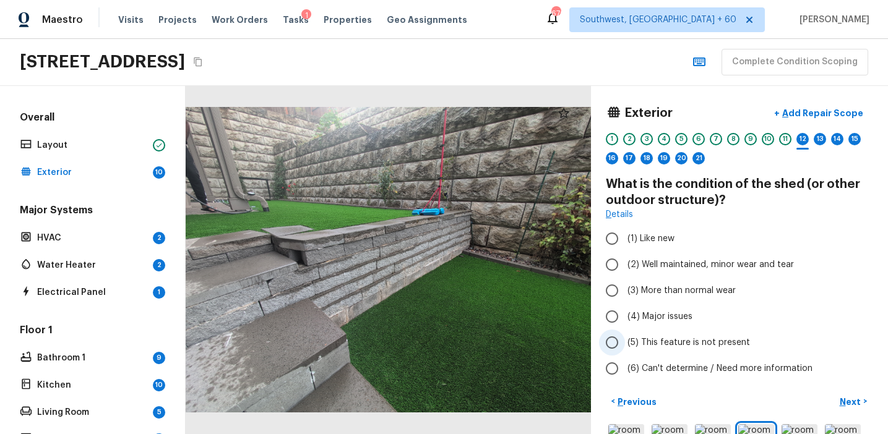
click at [666, 336] on label "(5) This feature is not present" at bounding box center [731, 343] width 264 height 26
click at [625, 336] on input "(5) This feature is not present" at bounding box center [612, 343] width 26 height 26
radio input "true"
click at [842, 403] on p "Next" at bounding box center [851, 402] width 24 height 12
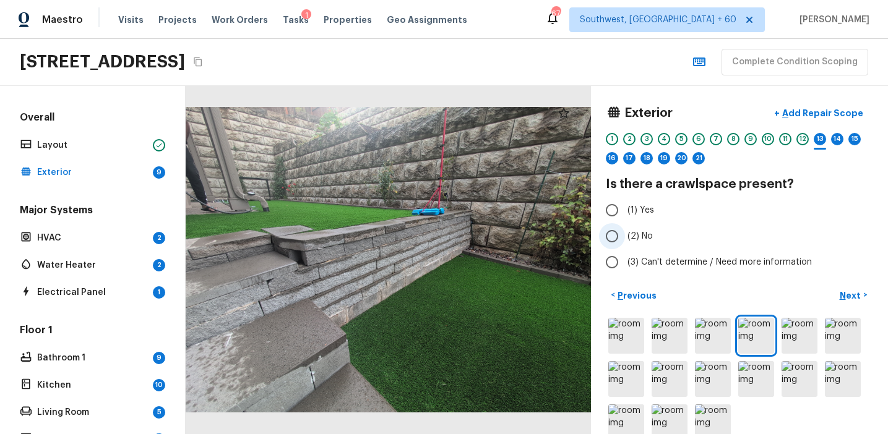
click at [643, 241] on span "(2) No" at bounding box center [639, 236] width 25 height 12
click at [625, 241] on input "(2) No" at bounding box center [612, 236] width 26 height 26
radio input "true"
click at [846, 292] on p "Next" at bounding box center [851, 295] width 24 height 12
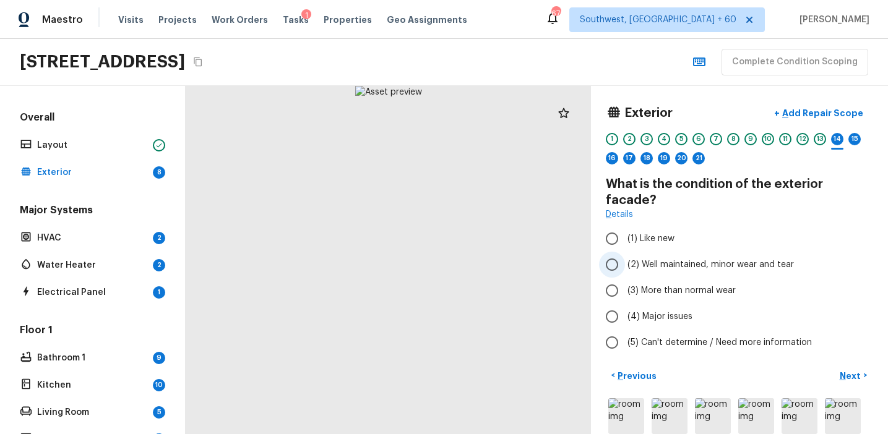
click at [685, 259] on span "(2) Well maintained, minor wear and tear" at bounding box center [710, 265] width 166 height 12
click at [625, 252] on input "(2) Well maintained, minor wear and tear" at bounding box center [612, 265] width 26 height 26
radio input "true"
click at [840, 370] on p "Next" at bounding box center [851, 376] width 24 height 12
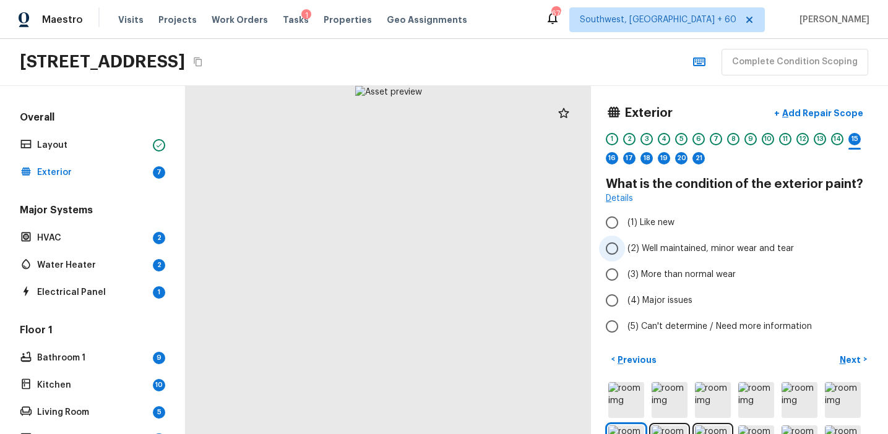
click at [692, 249] on span "(2) Well maintained, minor wear and tear" at bounding box center [710, 248] width 166 height 12
click at [625, 249] on input "(2) Well maintained, minor wear and tear" at bounding box center [612, 249] width 26 height 26
radio input "true"
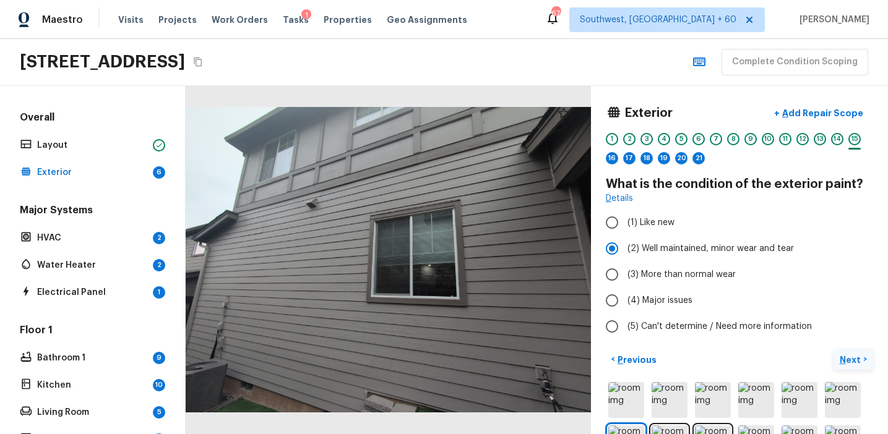
click at [855, 360] on p "Next" at bounding box center [851, 360] width 24 height 12
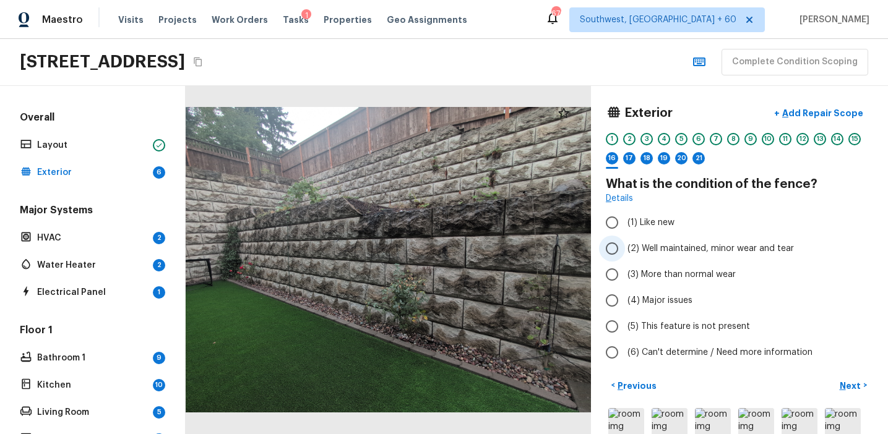
click at [694, 252] on span "(2) Well maintained, minor wear and tear" at bounding box center [710, 248] width 166 height 12
click at [625, 252] on input "(2) Well maintained, minor wear and tear" at bounding box center [612, 249] width 26 height 26
radio input "true"
click at [844, 387] on p "Next" at bounding box center [851, 386] width 24 height 12
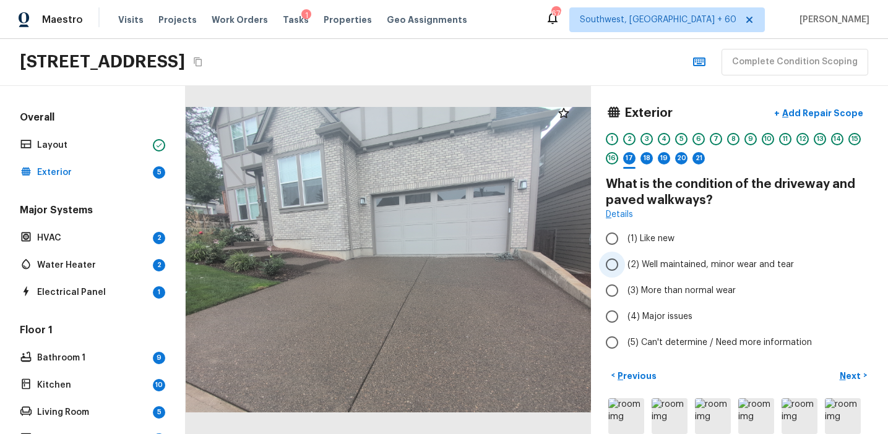
click at [651, 263] on span "(2) Well maintained, minor wear and tear" at bounding box center [710, 265] width 166 height 12
click at [625, 263] on input "(2) Well maintained, minor wear and tear" at bounding box center [612, 265] width 26 height 26
radio input "true"
click at [839, 374] on button "Next >" at bounding box center [853, 376] width 40 height 20
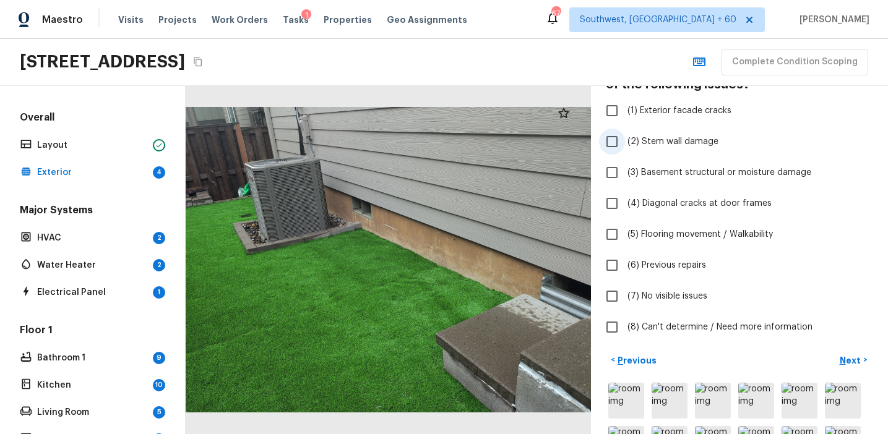
scroll to position [117, 0]
click at [656, 294] on span "(7) No visible issues" at bounding box center [667, 295] width 80 height 12
click at [625, 294] on input "(7) No visible issues" at bounding box center [612, 295] width 26 height 26
checkbox input "true"
click at [853, 353] on p "Next" at bounding box center [851, 359] width 24 height 12
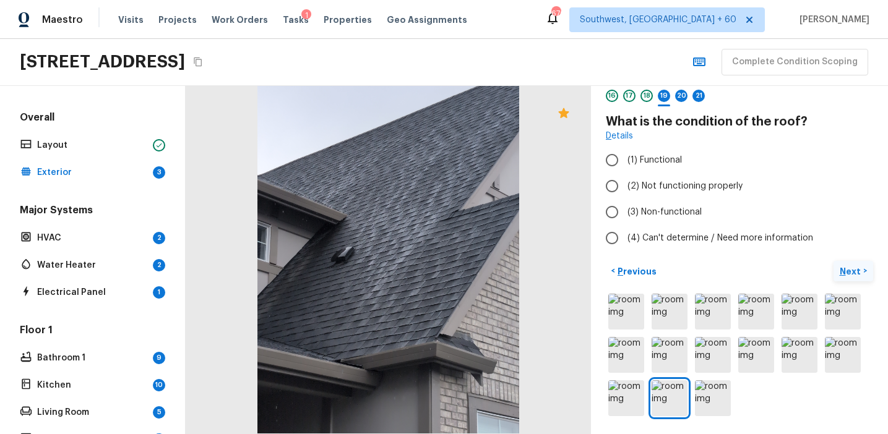
scroll to position [62, 0]
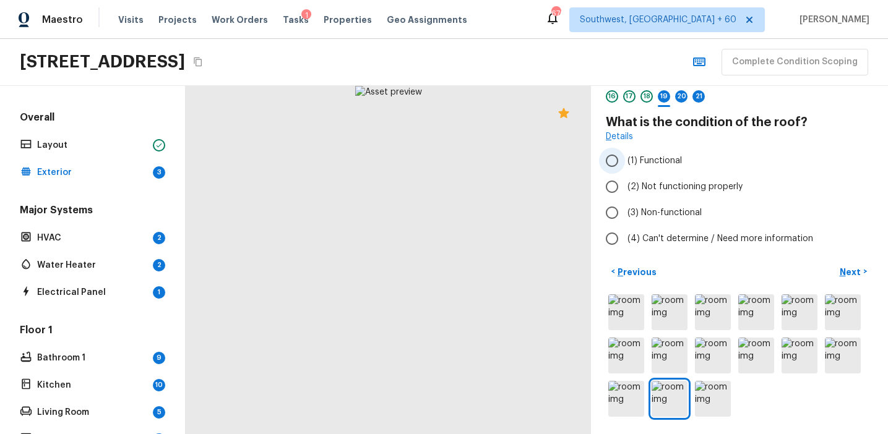
click at [669, 165] on span "(1) Functional" at bounding box center [654, 161] width 54 height 12
click at [625, 165] on input "(1) Functional" at bounding box center [612, 161] width 26 height 26
radio input "true"
click at [841, 263] on button "Next >" at bounding box center [853, 272] width 40 height 20
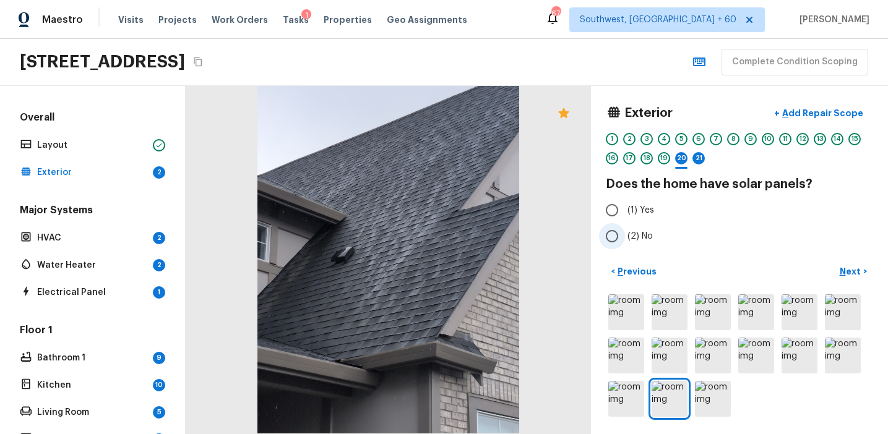
click at [643, 231] on span "(2) No" at bounding box center [639, 236] width 25 height 12
click at [625, 231] on input "(2) No" at bounding box center [612, 236] width 26 height 26
radio input "true"
click at [856, 268] on p "Next" at bounding box center [851, 271] width 24 height 12
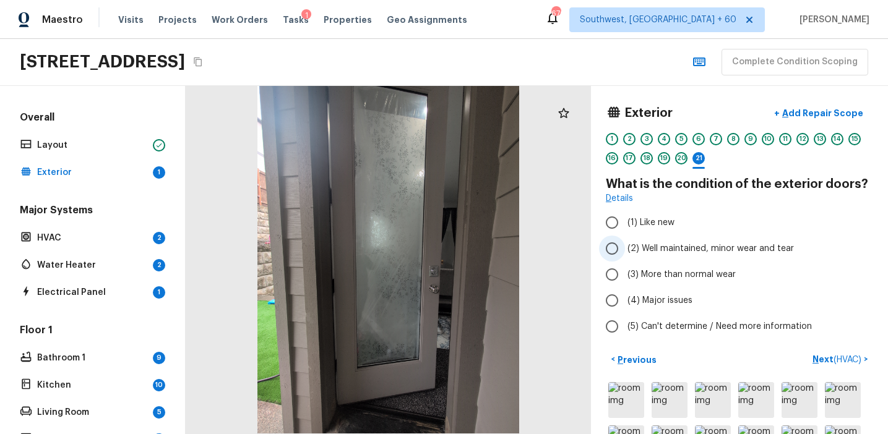
click at [708, 251] on span "(2) Well maintained, minor wear and tear" at bounding box center [710, 248] width 166 height 12
click at [625, 251] on input "(2) Well maintained, minor wear and tear" at bounding box center [612, 249] width 26 height 26
radio input "true"
click at [820, 361] on p "Next ( HVAC )" at bounding box center [837, 359] width 51 height 13
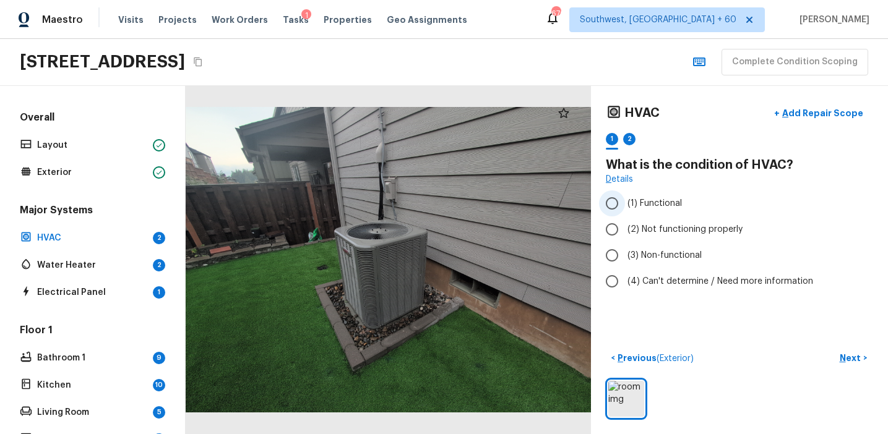
click at [643, 204] on span "(1) Functional" at bounding box center [654, 203] width 54 height 12
click at [625, 204] on input "(1) Functional" at bounding box center [612, 203] width 26 height 26
radio input "true"
click at [853, 359] on p "Next" at bounding box center [851, 358] width 24 height 12
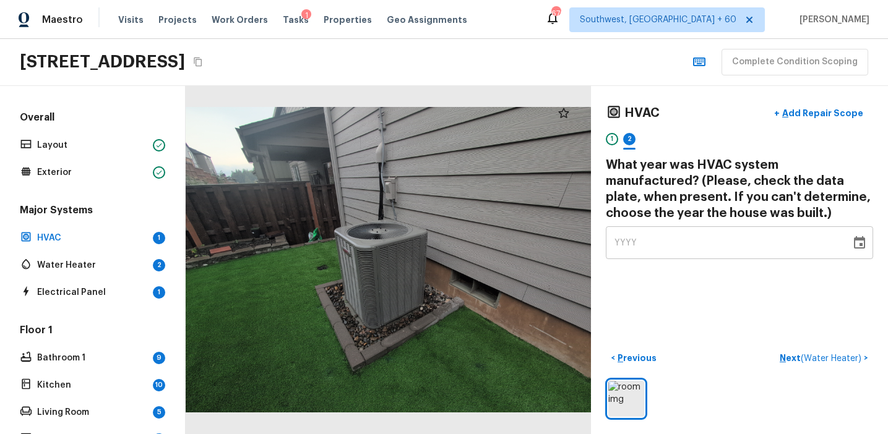
click at [670, 232] on div "YYYY" at bounding box center [728, 242] width 228 height 33
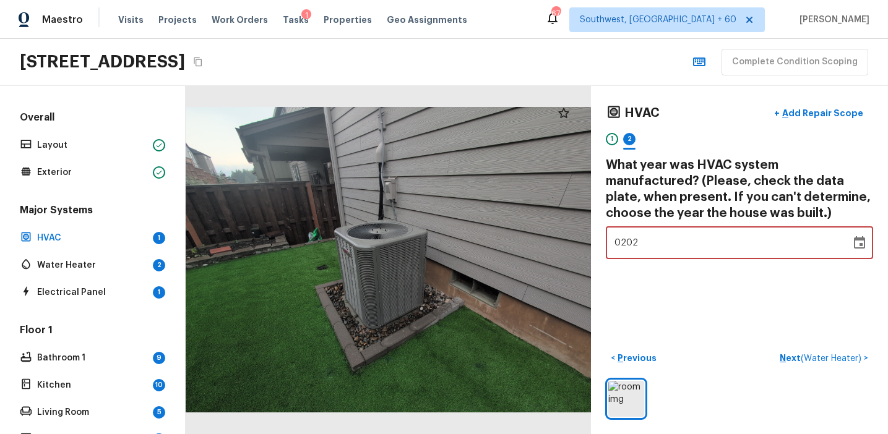
type input "2022"
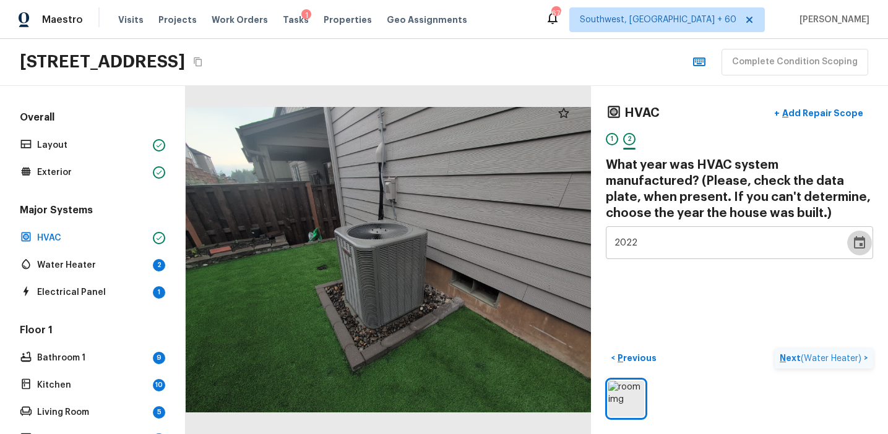
click at [786, 356] on p "Next ( Water Heater )" at bounding box center [821, 358] width 84 height 13
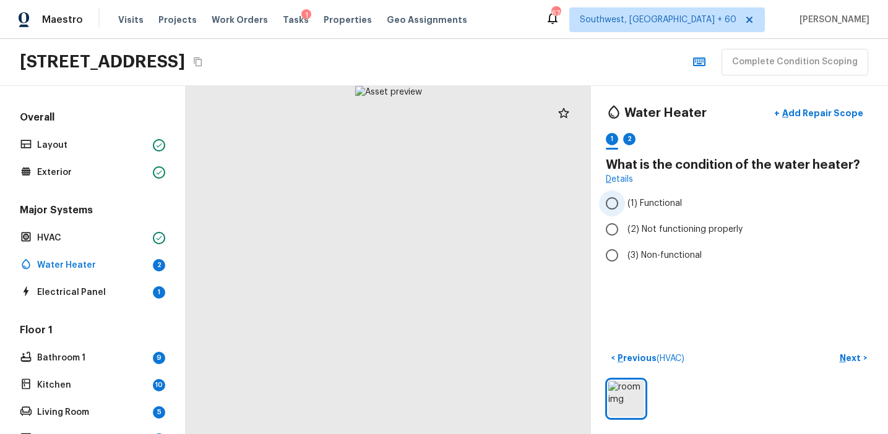
click at [652, 199] on span "(1) Functional" at bounding box center [654, 203] width 54 height 12
click at [625, 199] on input "(1) Functional" at bounding box center [612, 203] width 26 height 26
radio input "true"
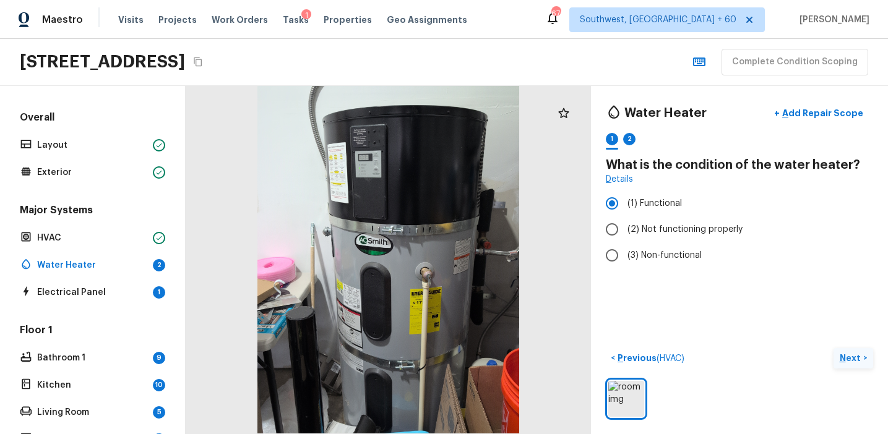
click at [846, 357] on p "Next" at bounding box center [851, 358] width 24 height 12
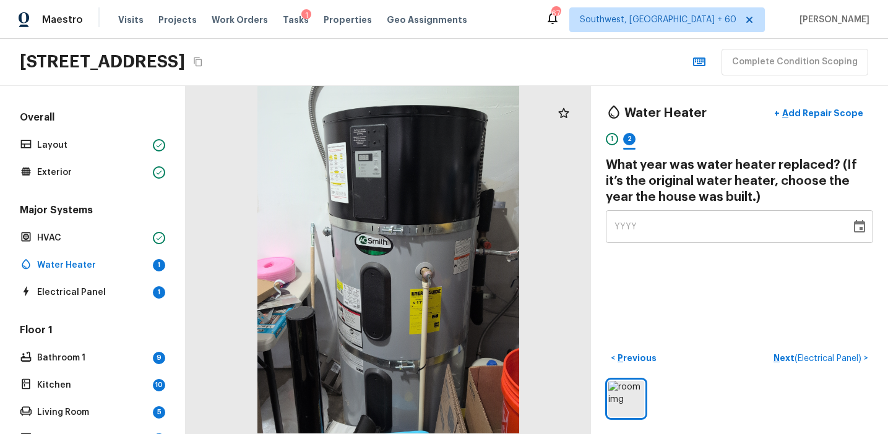
click at [657, 223] on div "YYYY" at bounding box center [728, 226] width 228 height 33
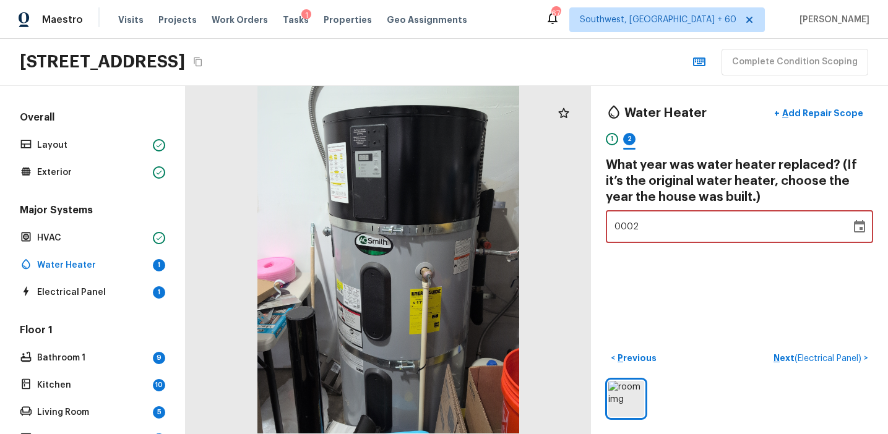
type input "0029"
type input "2022"
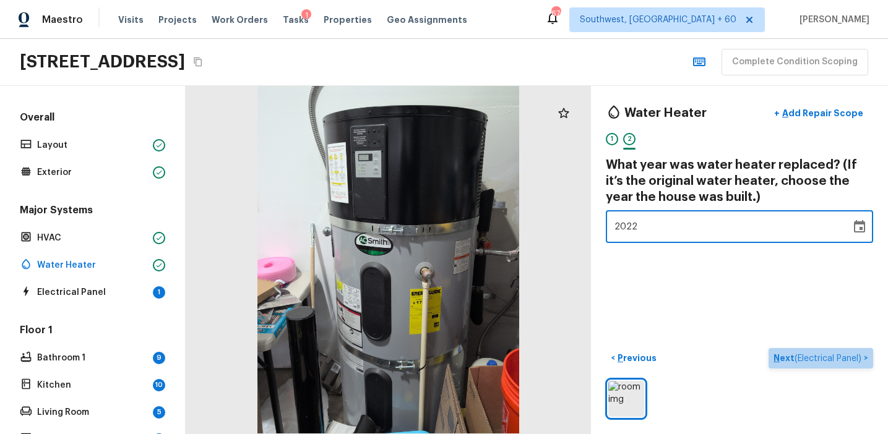
click at [774, 351] on button "Next ( Electrical Panel ) >" at bounding box center [820, 358] width 105 height 20
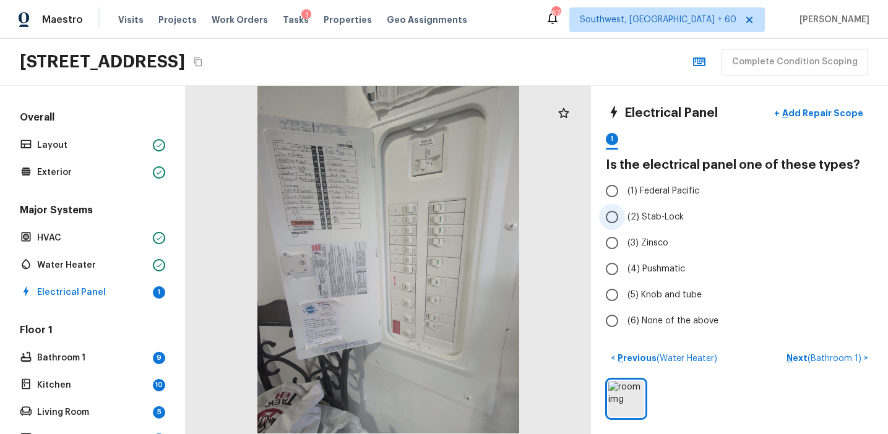
click at [687, 218] on label "(2) Stab-Lock" at bounding box center [731, 217] width 264 height 26
click at [625, 218] on input "(2) Stab-Lock" at bounding box center [612, 217] width 26 height 26
radio input "true"
click at [802, 357] on p "Next ( Bathroom 1 )" at bounding box center [824, 358] width 77 height 13
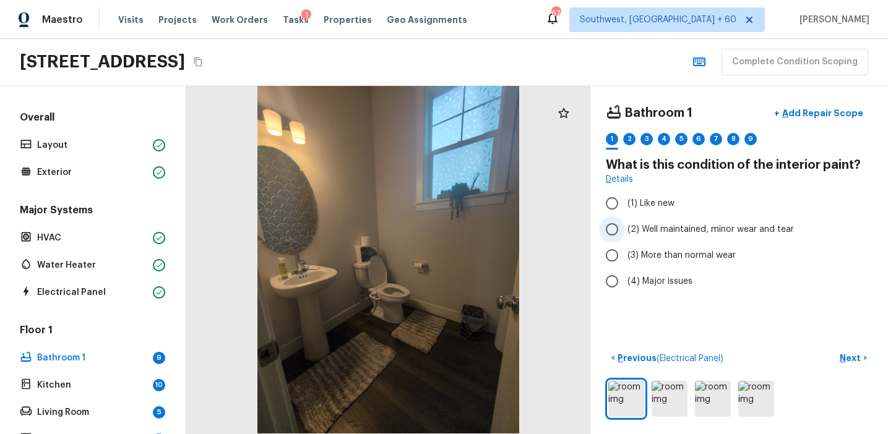
click at [698, 227] on span "(2) Well maintained, minor wear and tear" at bounding box center [710, 229] width 166 height 12
click at [625, 227] on input "(2) Well maintained, minor wear and tear" at bounding box center [612, 229] width 26 height 26
radio input "true"
click at [844, 356] on p "Next" at bounding box center [851, 358] width 24 height 12
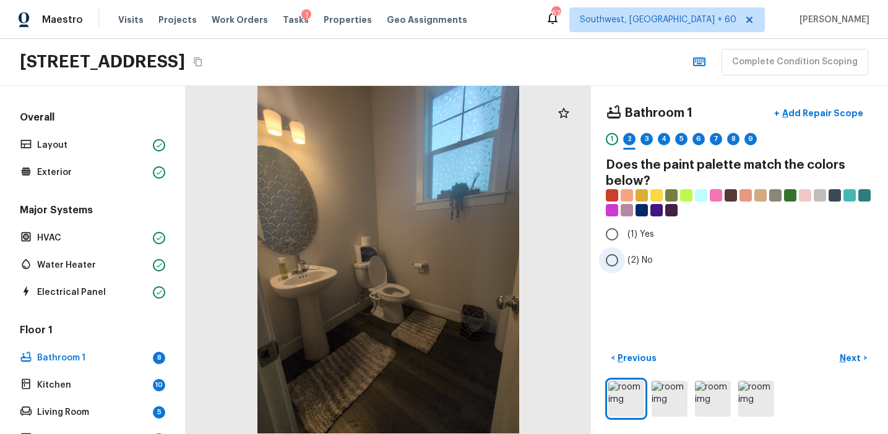
click at [631, 254] on span "(2) No" at bounding box center [639, 260] width 25 height 12
click at [625, 254] on input "(2) No" at bounding box center [612, 260] width 26 height 26
radio input "true"
click at [841, 357] on p "Next" at bounding box center [851, 358] width 24 height 12
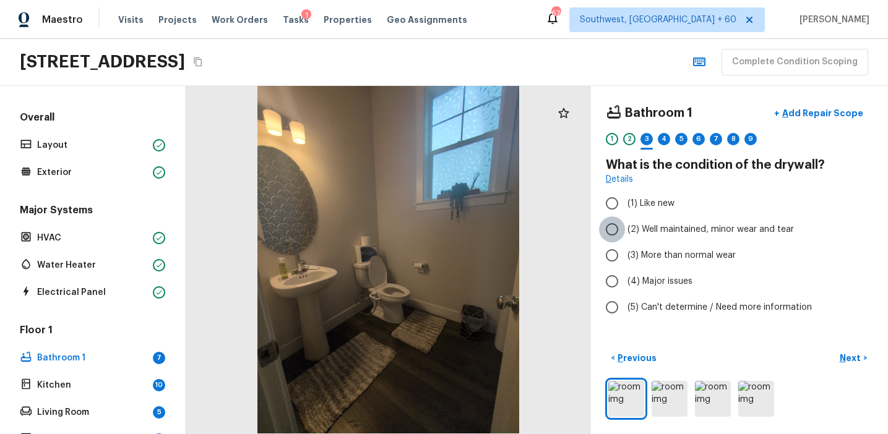
click at [624, 220] on input "(2) Well maintained, minor wear and tear" at bounding box center [612, 229] width 26 height 26
radio input "true"
click at [849, 358] on p "Next" at bounding box center [851, 358] width 24 height 12
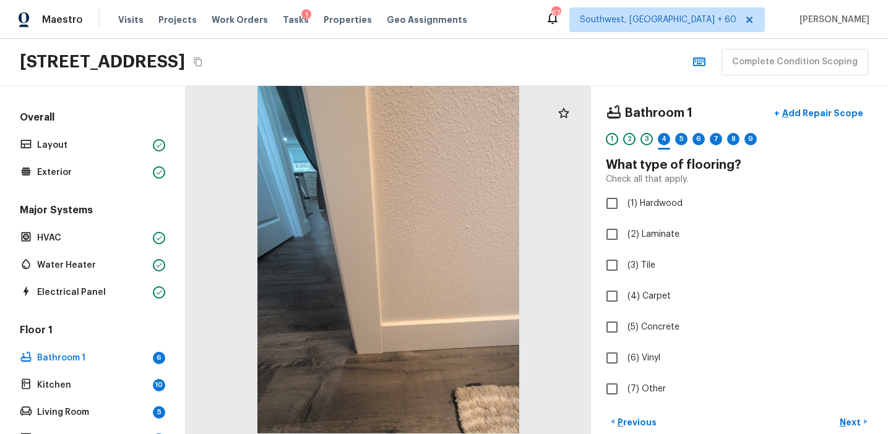
click at [645, 342] on div "Bathroom 1 + Add Repair Scope 1 2 3 4 5 6 7 8 9 What type of flooring? Check al…" at bounding box center [739, 252] width 267 height 302
click at [648, 356] on span "(6) Vinyl" at bounding box center [643, 358] width 33 height 12
click at [625, 356] on input "(6) Vinyl" at bounding box center [612, 358] width 26 height 26
checkbox input "true"
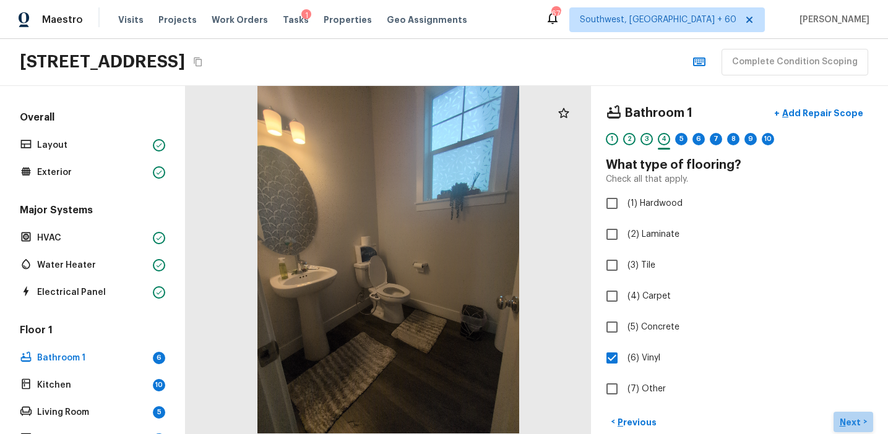
click at [848, 418] on p "Next" at bounding box center [851, 422] width 24 height 12
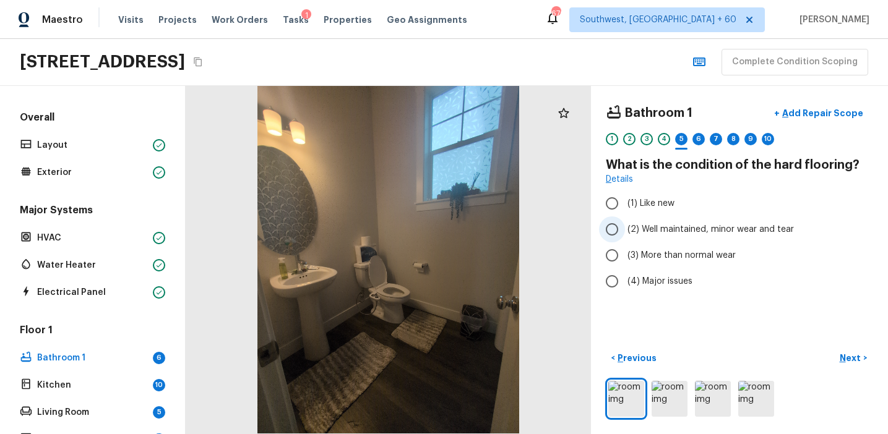
click at [748, 225] on span "(2) Well maintained, minor wear and tear" at bounding box center [710, 229] width 166 height 12
click at [625, 225] on input "(2) Well maintained, minor wear and tear" at bounding box center [612, 229] width 26 height 26
radio input "true"
click at [854, 359] on p "Next" at bounding box center [851, 358] width 24 height 12
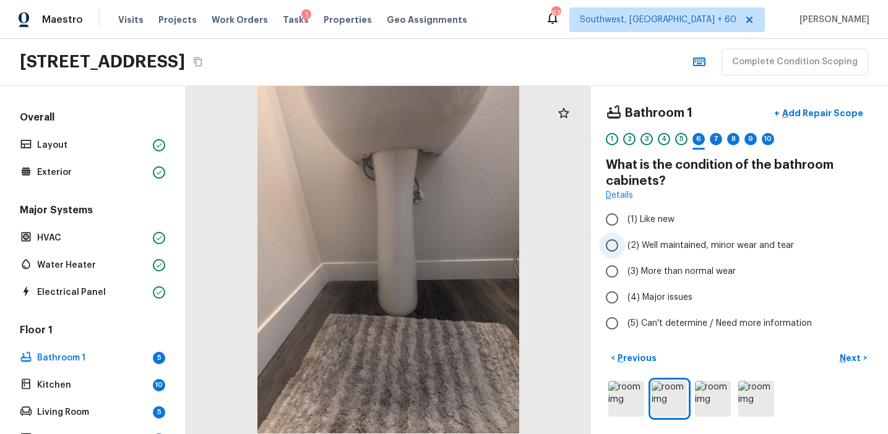
click at [680, 242] on span "(2) Well maintained, minor wear and tear" at bounding box center [710, 245] width 166 height 12
click at [625, 242] on input "(2) Well maintained, minor wear and tear" at bounding box center [612, 246] width 26 height 26
radio input "true"
click at [846, 352] on p "Next" at bounding box center [851, 358] width 24 height 12
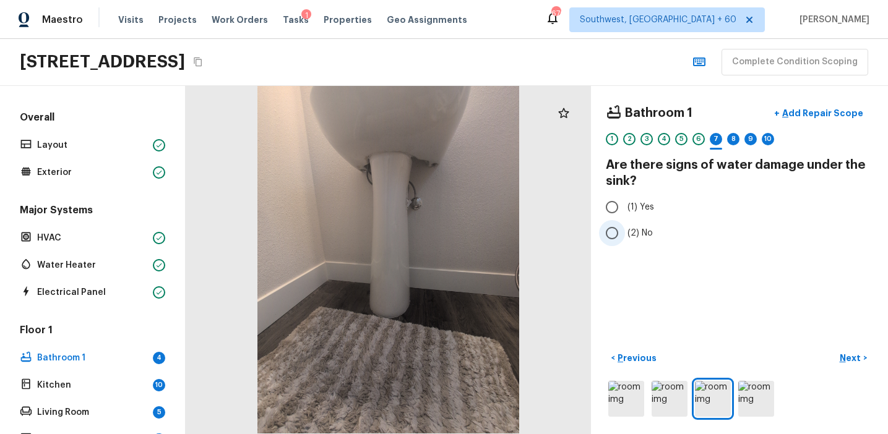
click at [639, 234] on span "(2) No" at bounding box center [639, 233] width 25 height 12
click at [625, 234] on input "(2) No" at bounding box center [612, 233] width 26 height 26
radio input "true"
click at [850, 356] on p "Next" at bounding box center [851, 358] width 24 height 12
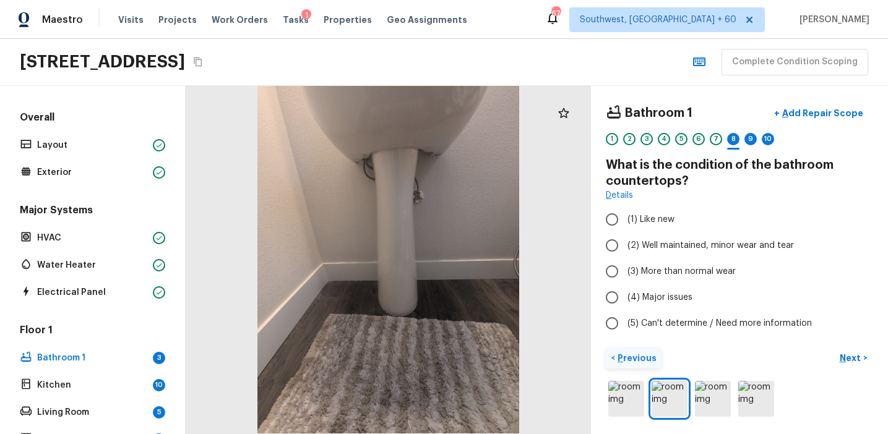
click at [617, 357] on p "Previous" at bounding box center [635, 358] width 41 height 12
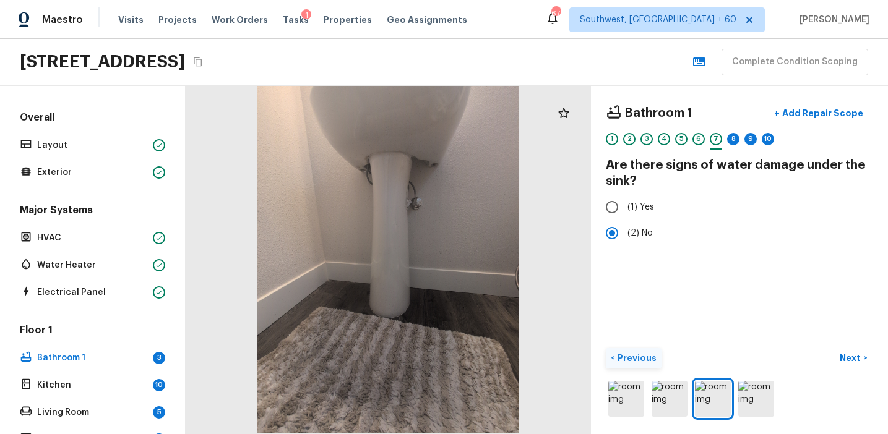
click at [617, 357] on p "Previous" at bounding box center [635, 358] width 41 height 12
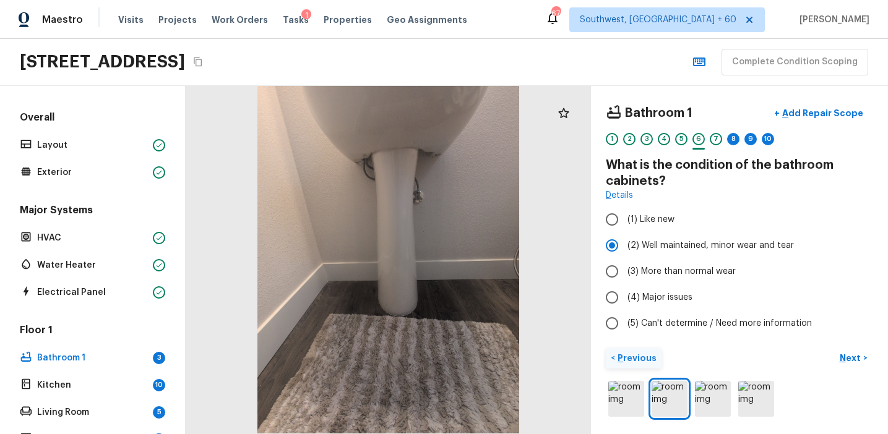
click at [617, 357] on p "Previous" at bounding box center [635, 358] width 41 height 12
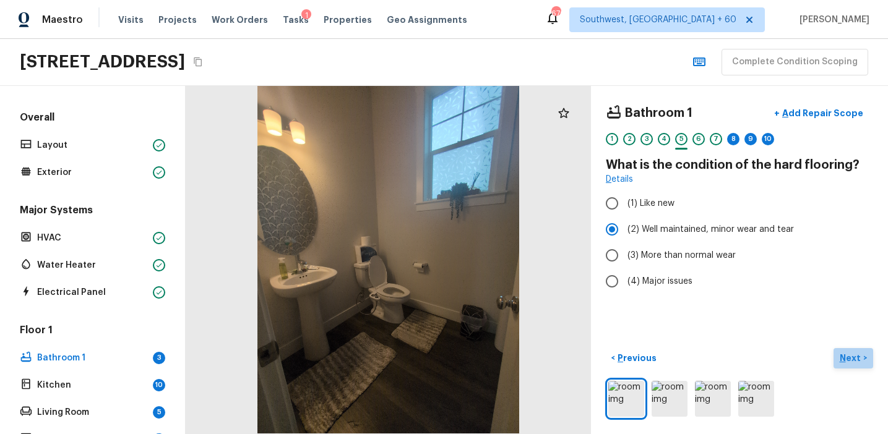
click at [850, 356] on p "Next" at bounding box center [851, 358] width 24 height 12
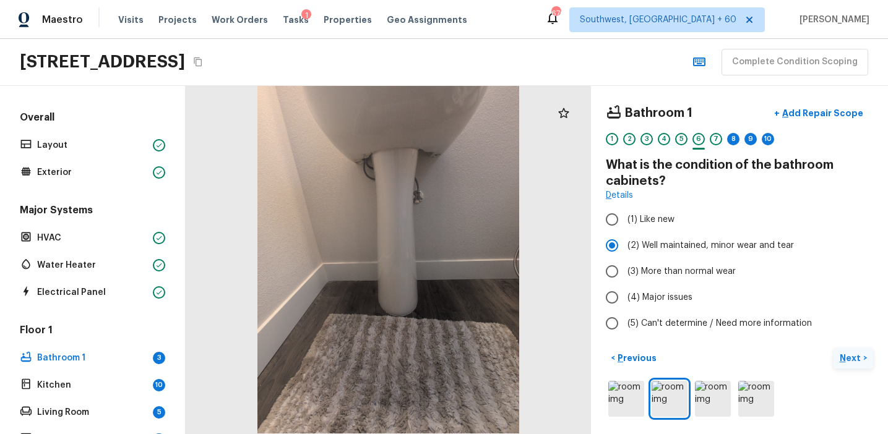
click at [850, 356] on p "Next" at bounding box center [851, 358] width 24 height 12
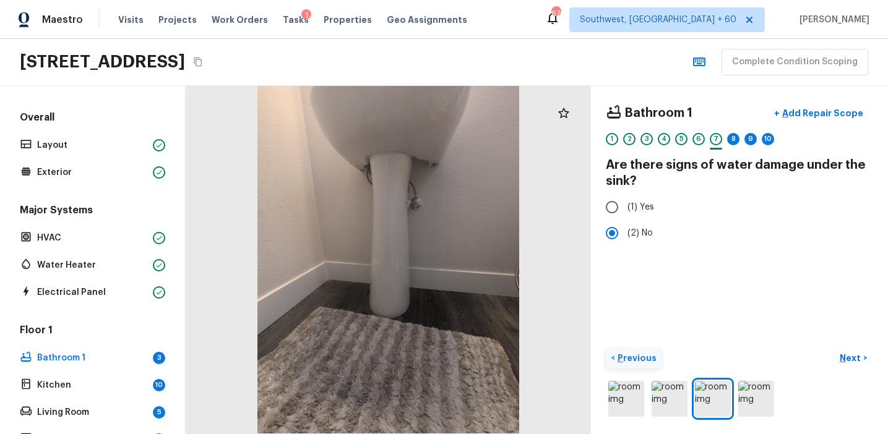
click at [619, 357] on p "Previous" at bounding box center [635, 358] width 41 height 12
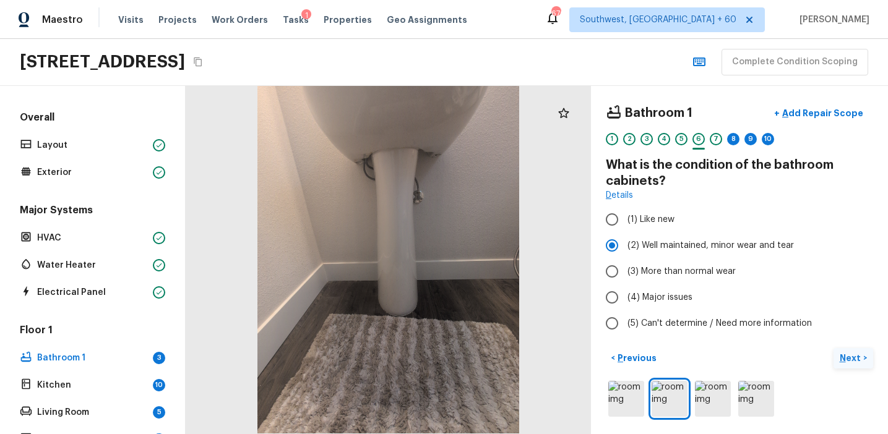
click at [855, 359] on p "Next" at bounding box center [851, 358] width 24 height 12
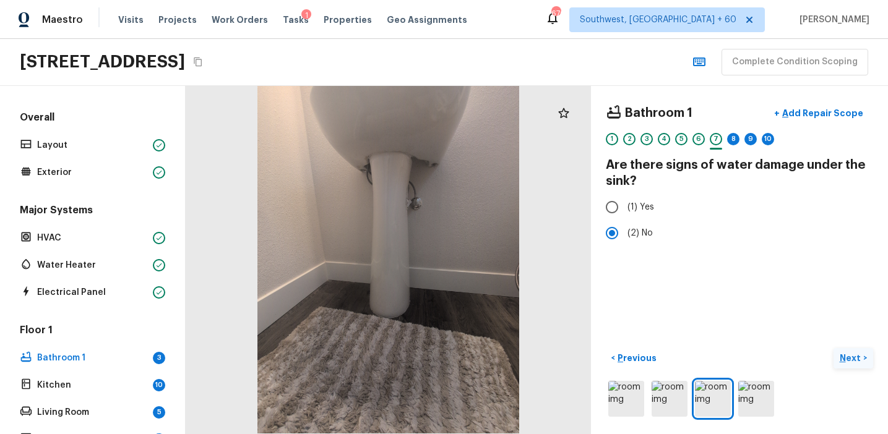
click at [855, 359] on p "Next" at bounding box center [851, 358] width 24 height 12
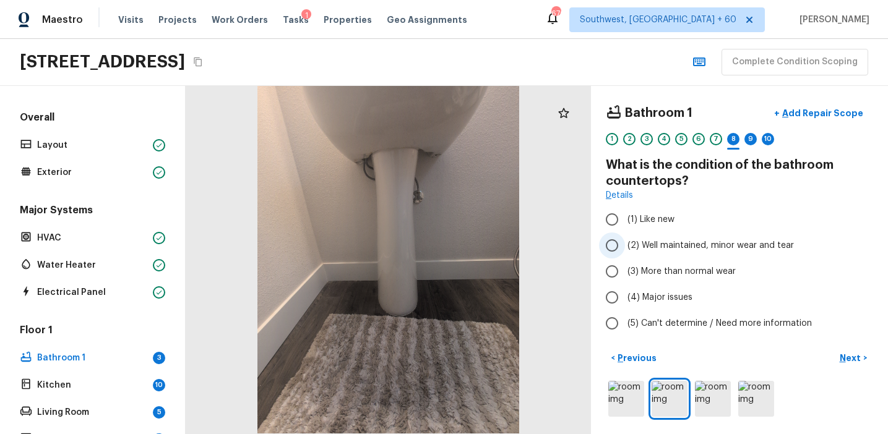
click at [736, 241] on span "(2) Well maintained, minor wear and tear" at bounding box center [710, 245] width 166 height 12
click at [625, 241] on input "(2) Well maintained, minor wear and tear" at bounding box center [612, 246] width 26 height 26
radio input "true"
click at [853, 356] on p "Next" at bounding box center [851, 358] width 24 height 12
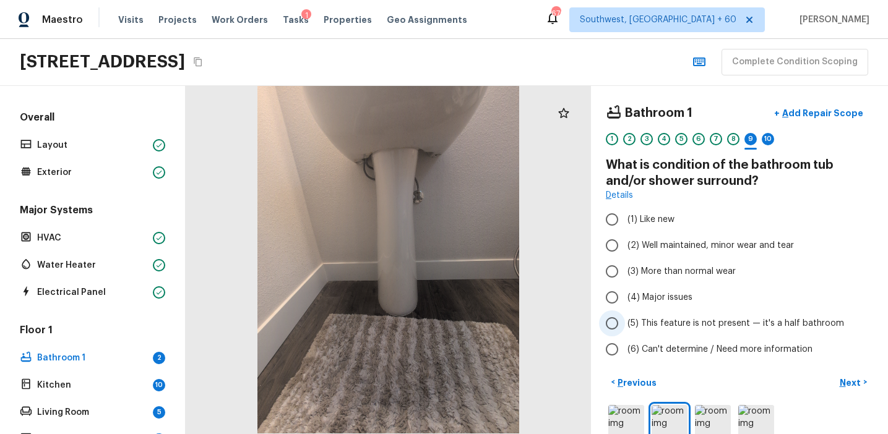
click at [761, 323] on span "(5) This feature is not present — it's a half bathroom" at bounding box center [735, 323] width 216 height 12
click at [625, 323] on input "(5) This feature is not present — it's a half bathroom" at bounding box center [612, 323] width 26 height 26
radio input "true"
click at [854, 374] on button "Next >" at bounding box center [853, 382] width 40 height 20
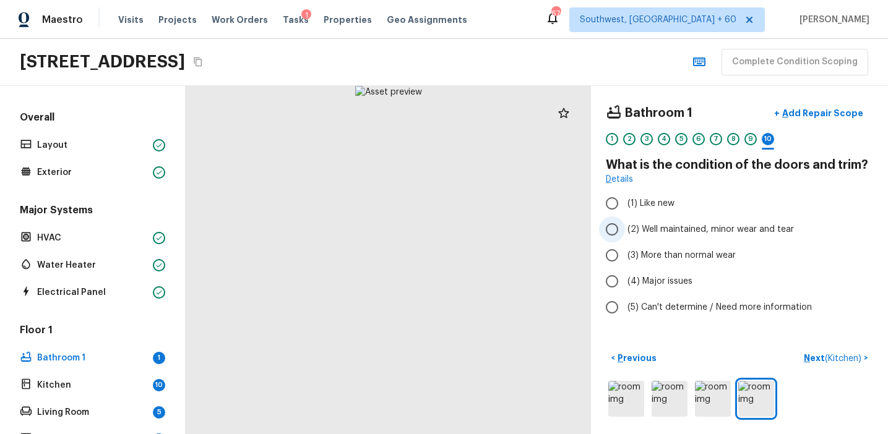
click at [695, 230] on span "(2) Well maintained, minor wear and tear" at bounding box center [710, 229] width 166 height 12
click at [625, 230] on input "(2) Well maintained, minor wear and tear" at bounding box center [612, 229] width 26 height 26
radio input "true"
click at [818, 355] on p "Next ( Kitchen )" at bounding box center [833, 358] width 60 height 13
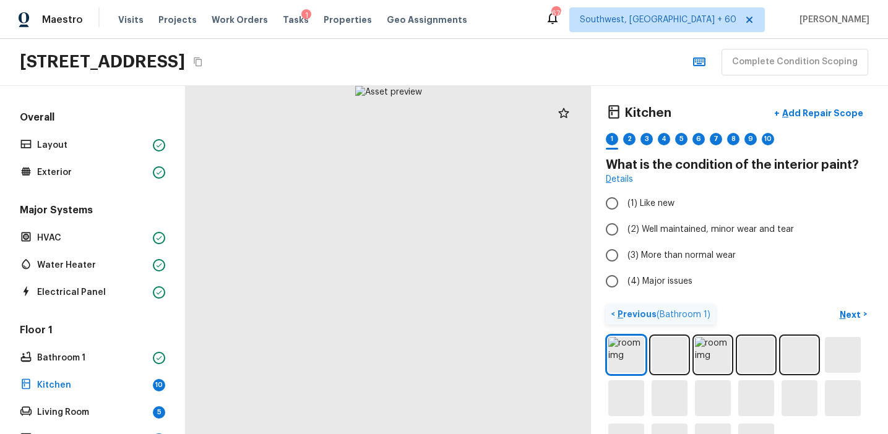
scroll to position [43, 0]
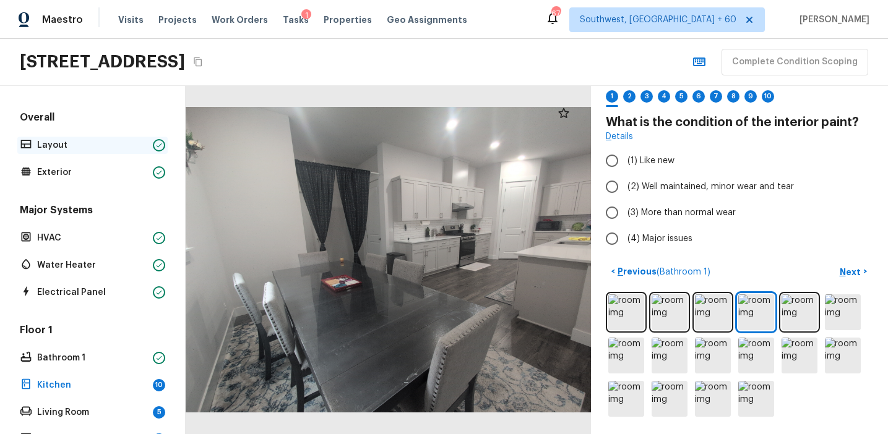
click at [132, 144] on p "Layout" at bounding box center [92, 145] width 111 height 12
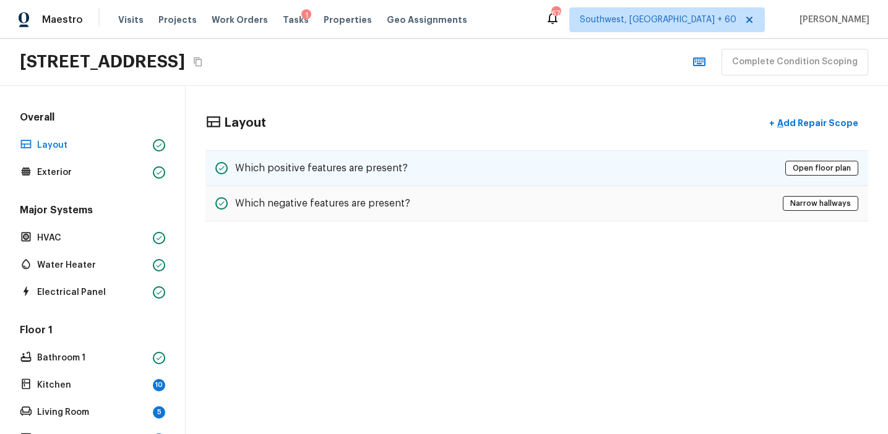
click at [315, 174] on h5 "Which positive features are present?" at bounding box center [321, 168] width 173 height 14
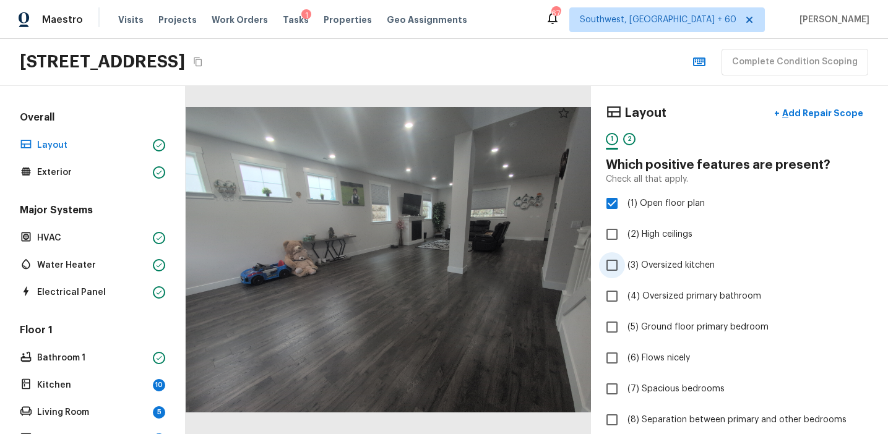
click at [655, 258] on label "(3) Oversized kitchen" at bounding box center [731, 265] width 264 height 26
click at [625, 258] on input "(3) Oversized kitchen" at bounding box center [612, 265] width 26 height 26
checkbox input "true"
click at [123, 362] on p "Bathroom 1" at bounding box center [92, 358] width 111 height 12
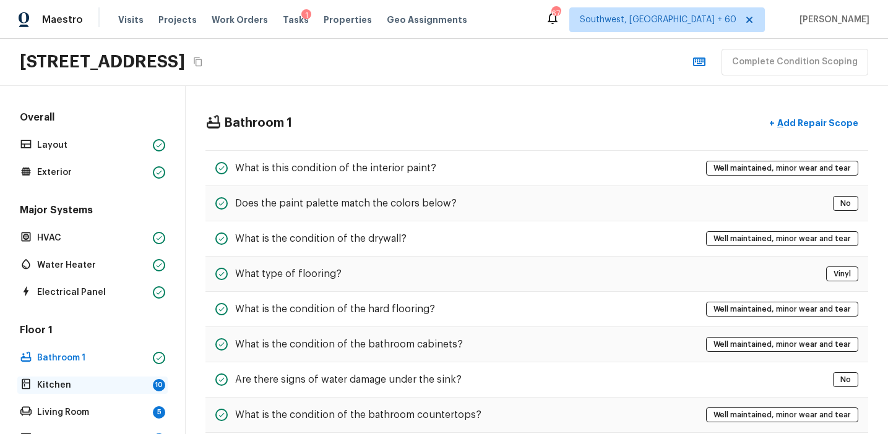
click at [124, 384] on p "Kitchen" at bounding box center [92, 385] width 111 height 12
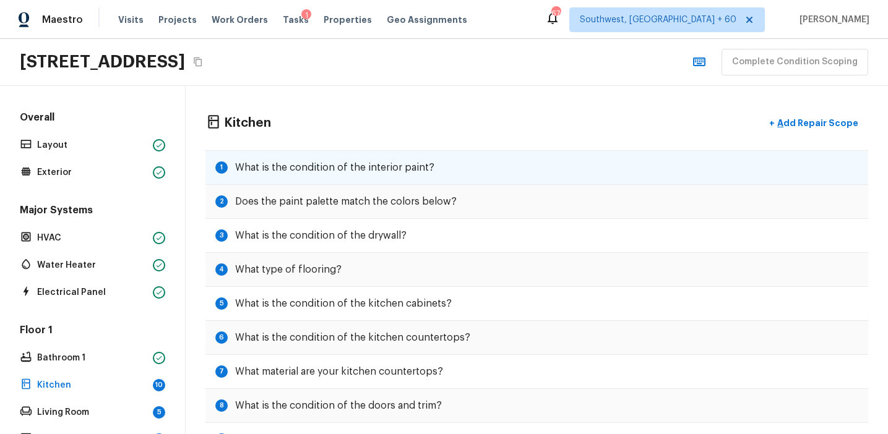
click at [520, 173] on div "1 What is the condition of the interior paint?" at bounding box center [536, 167] width 662 height 35
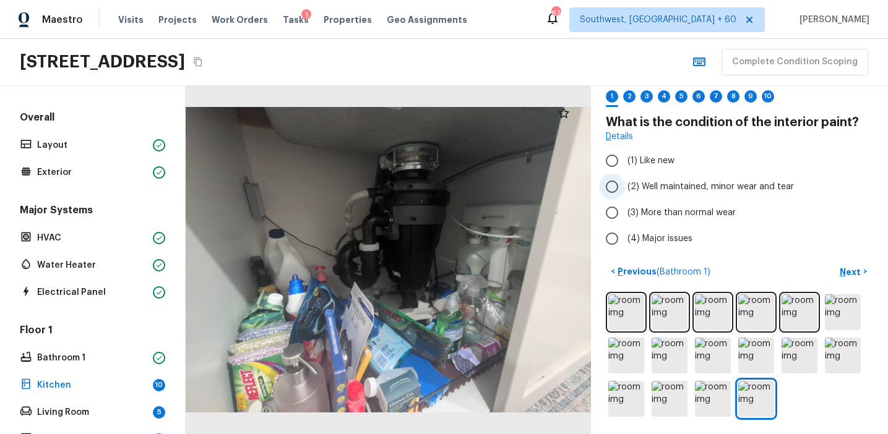
click at [732, 192] on span "(2) Well maintained, minor wear and tear" at bounding box center [710, 187] width 166 height 12
click at [625, 192] on input "(2) Well maintained, minor wear and tear" at bounding box center [612, 187] width 26 height 26
radio input "true"
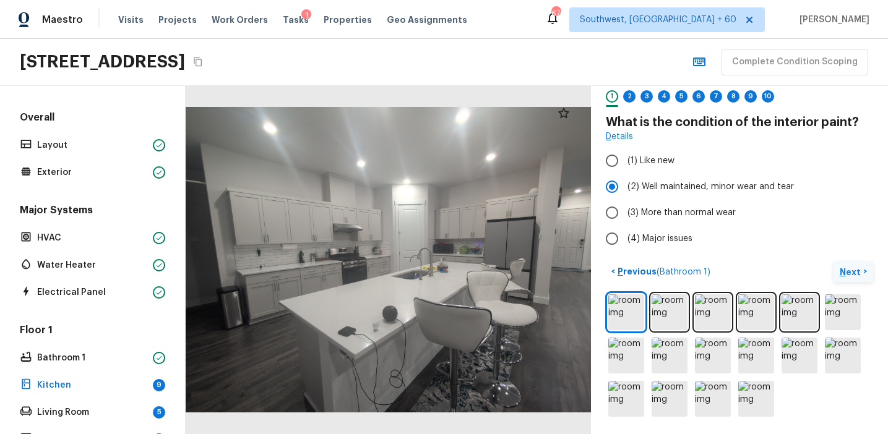
click at [845, 270] on p "Next" at bounding box center [851, 272] width 24 height 12
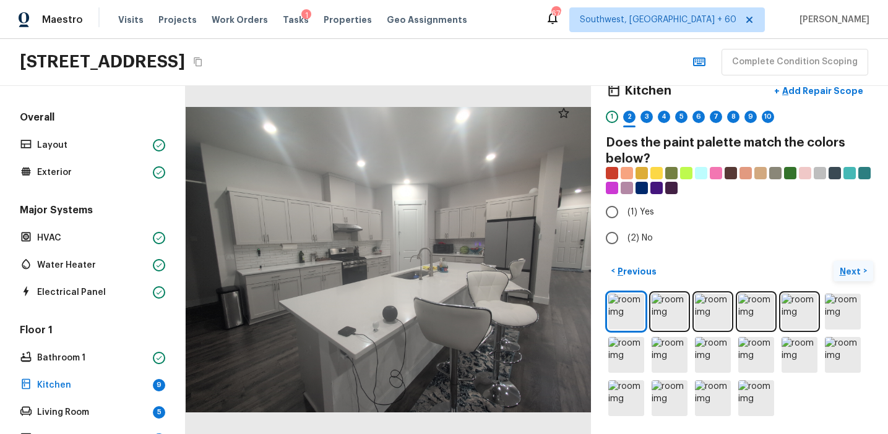
scroll to position [22, 0]
click at [647, 233] on span "(2) No" at bounding box center [639, 239] width 25 height 12
click at [625, 232] on input "(2) No" at bounding box center [612, 239] width 26 height 26
radio input "true"
click at [845, 273] on p "Next" at bounding box center [851, 272] width 24 height 12
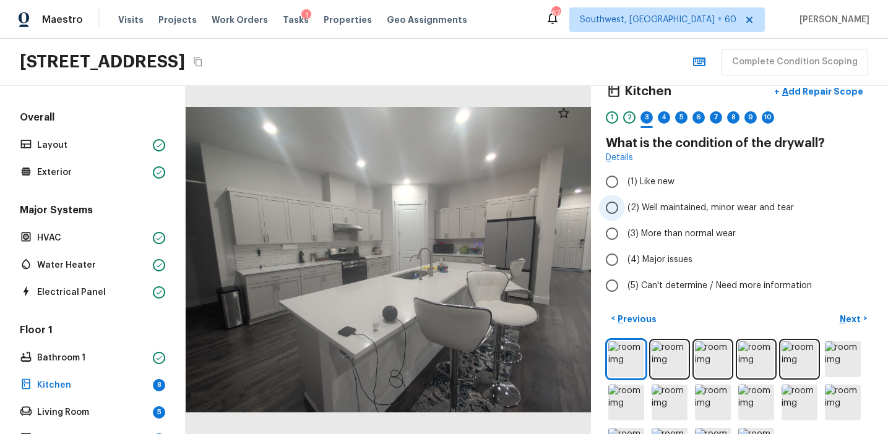
click at [667, 204] on span "(2) Well maintained, minor wear and tear" at bounding box center [710, 208] width 166 height 12
click at [625, 204] on input "(2) Well maintained, minor wear and tear" at bounding box center [612, 208] width 26 height 26
radio input "true"
click at [842, 314] on p "Next" at bounding box center [851, 319] width 24 height 12
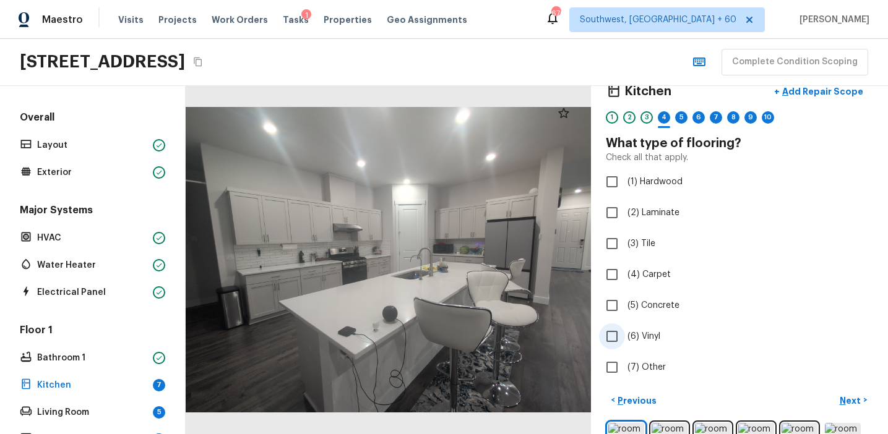
click at [640, 336] on span "(6) Vinyl" at bounding box center [643, 336] width 33 height 12
click at [625, 336] on input "(6) Vinyl" at bounding box center [612, 336] width 26 height 26
checkbox input "true"
click at [848, 398] on p "Next" at bounding box center [851, 401] width 24 height 12
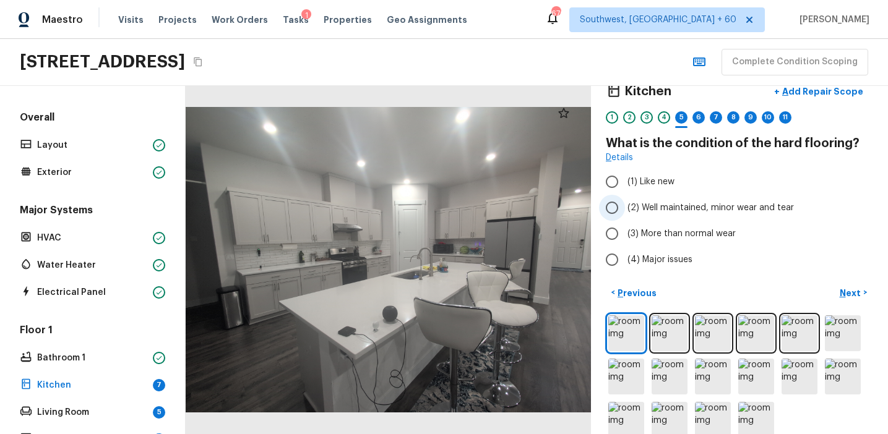
click at [673, 206] on span "(2) Well maintained, minor wear and tear" at bounding box center [710, 208] width 166 height 12
click at [625, 206] on input "(2) Well maintained, minor wear and tear" at bounding box center [612, 208] width 26 height 26
radio input "true"
click at [838, 284] on button "Next >" at bounding box center [853, 293] width 40 height 20
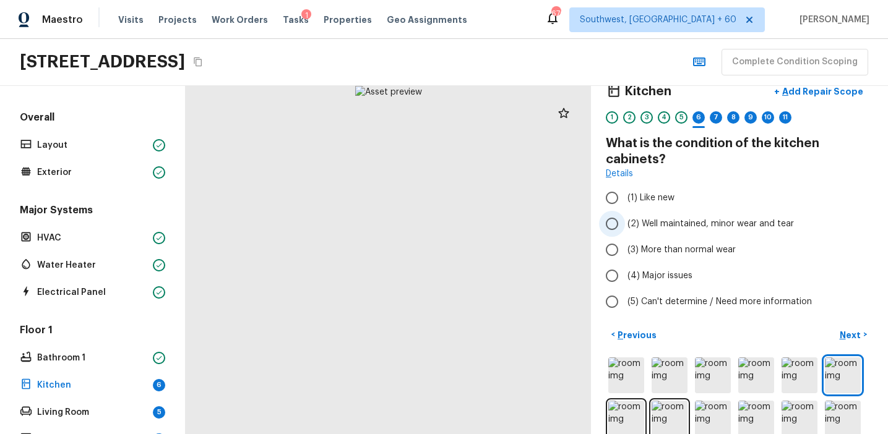
click at [666, 223] on span "(2) Well maintained, minor wear and tear" at bounding box center [710, 224] width 166 height 12
click at [625, 223] on input "(2) Well maintained, minor wear and tear" at bounding box center [612, 224] width 26 height 26
radio input "true"
click at [841, 330] on p "Next" at bounding box center [851, 335] width 24 height 12
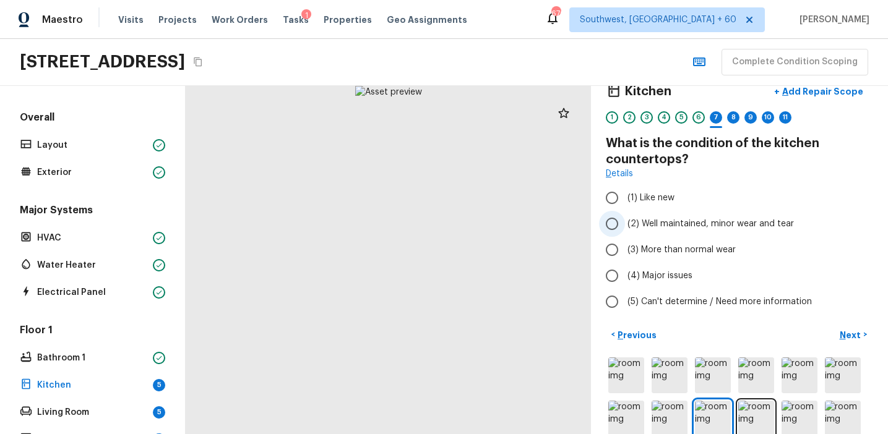
click at [664, 213] on label "(2) Well maintained, minor wear and tear" at bounding box center [731, 224] width 264 height 26
click at [625, 213] on input "(2) Well maintained, minor wear and tear" at bounding box center [612, 224] width 26 height 26
radio input "true"
click at [847, 332] on p "Next" at bounding box center [851, 335] width 24 height 12
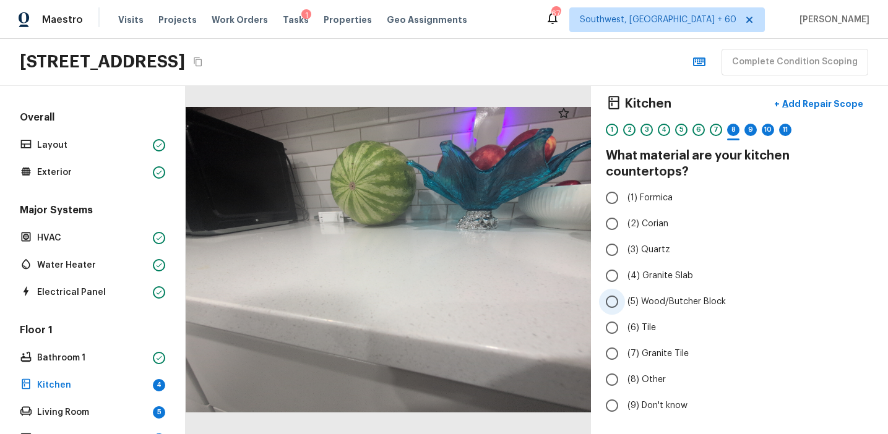
scroll to position [6, 0]
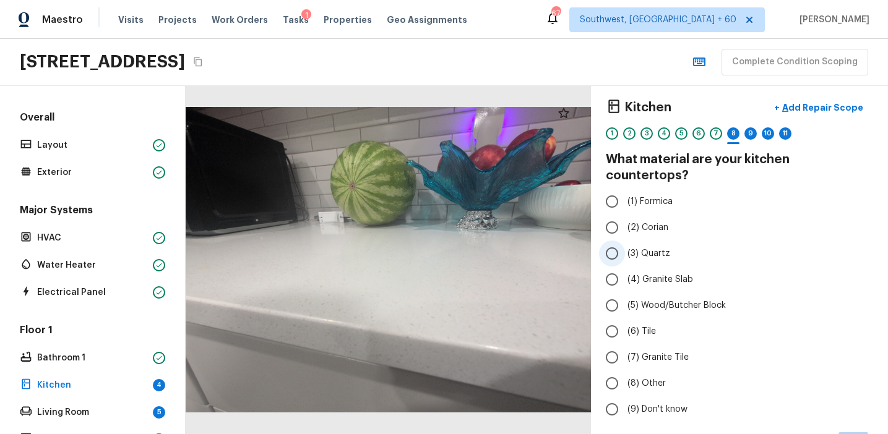
click at [660, 267] on label "(4) Granite Slab" at bounding box center [731, 280] width 264 height 26
click at [625, 267] on input "(4) Granite Slab" at bounding box center [612, 280] width 26 height 26
radio input "true"
click at [660, 247] on label "(3) Quartz" at bounding box center [731, 254] width 264 height 26
click at [625, 247] on input "(3) Quartz" at bounding box center [612, 254] width 26 height 26
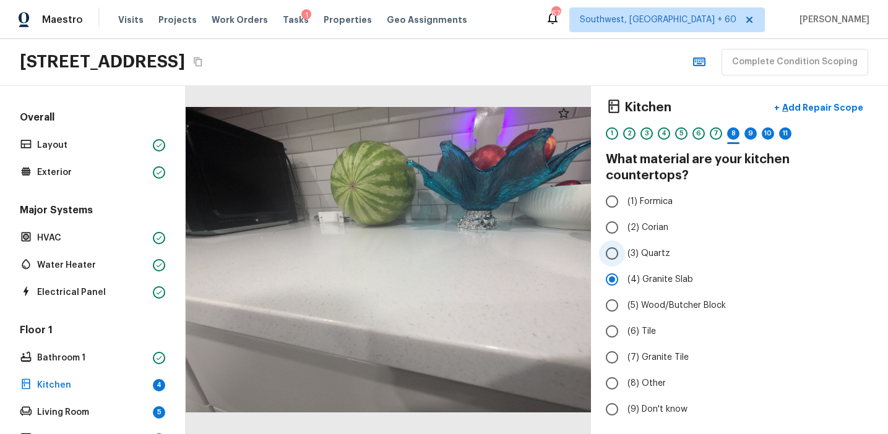
radio input "true"
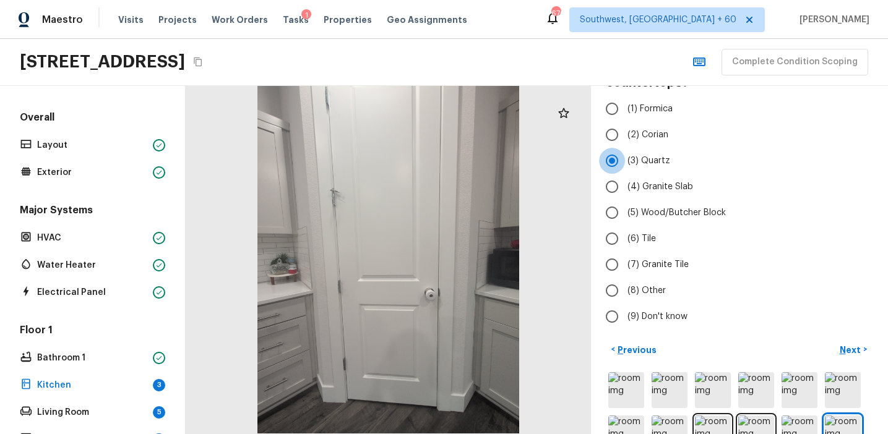
scroll to position [160, 0]
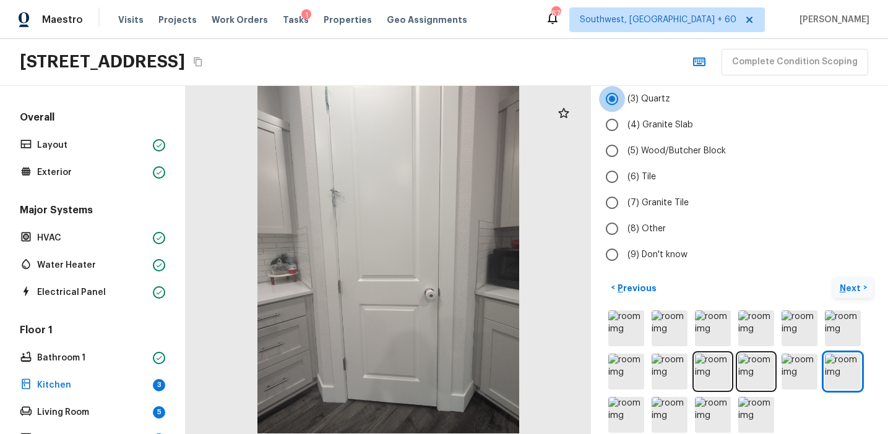
click at [845, 282] on p "Next" at bounding box center [851, 288] width 24 height 12
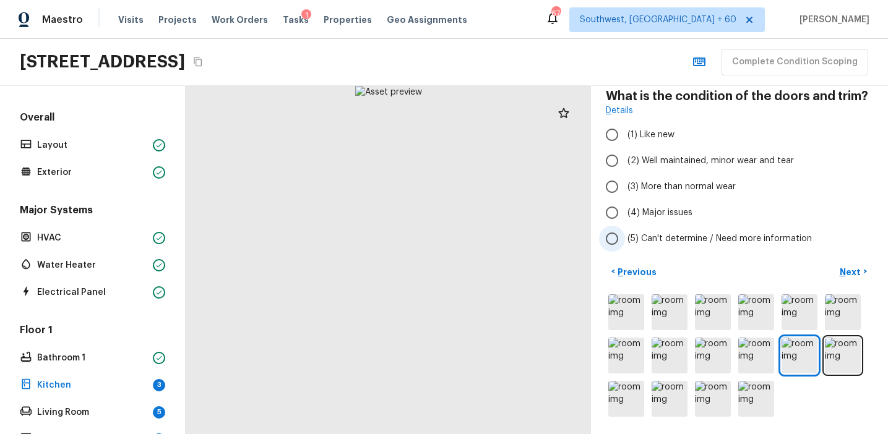
scroll to position [0, 0]
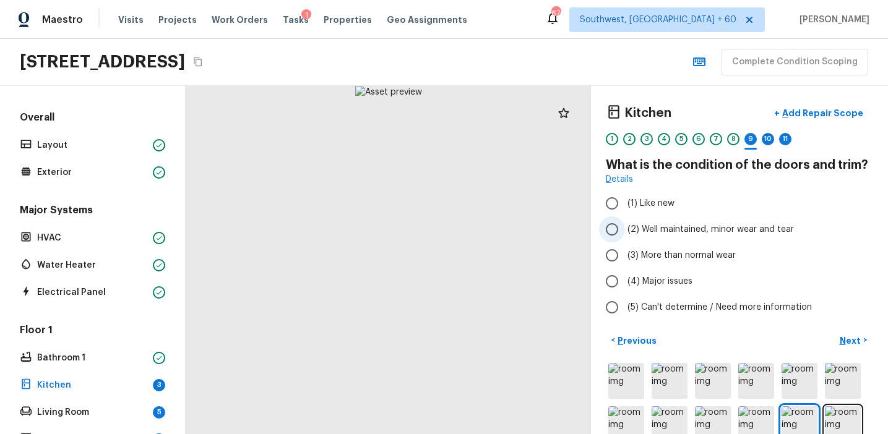
click at [711, 232] on span "(2) Well maintained, minor wear and tear" at bounding box center [710, 229] width 166 height 12
click at [625, 232] on input "(2) Well maintained, minor wear and tear" at bounding box center [612, 229] width 26 height 26
radio input "true"
click at [847, 336] on p "Next" at bounding box center [851, 341] width 24 height 12
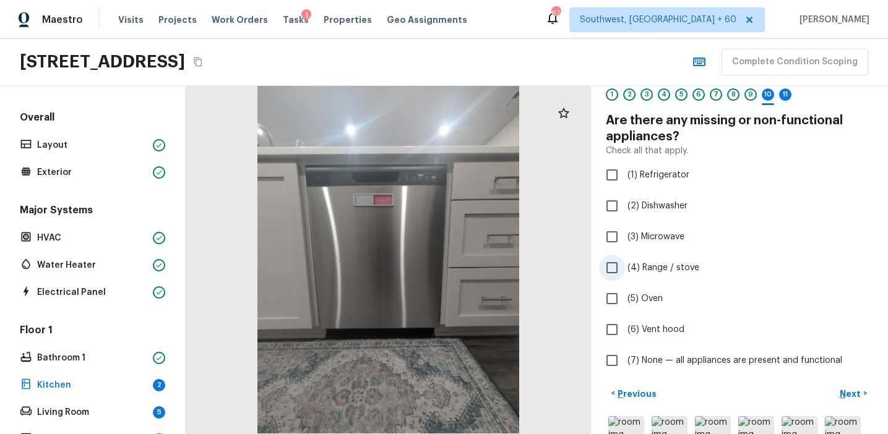
scroll to position [159, 0]
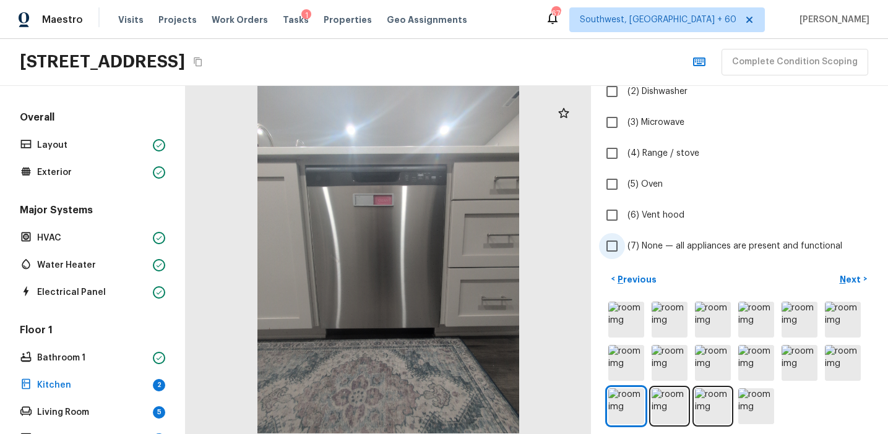
click at [748, 242] on span "(7) None — all appliances are present and functional" at bounding box center [734, 246] width 215 height 12
click at [625, 242] on input "(7) None — all appliances are present and functional" at bounding box center [612, 246] width 26 height 26
checkbox input "true"
click at [848, 277] on p "Next" at bounding box center [851, 279] width 24 height 12
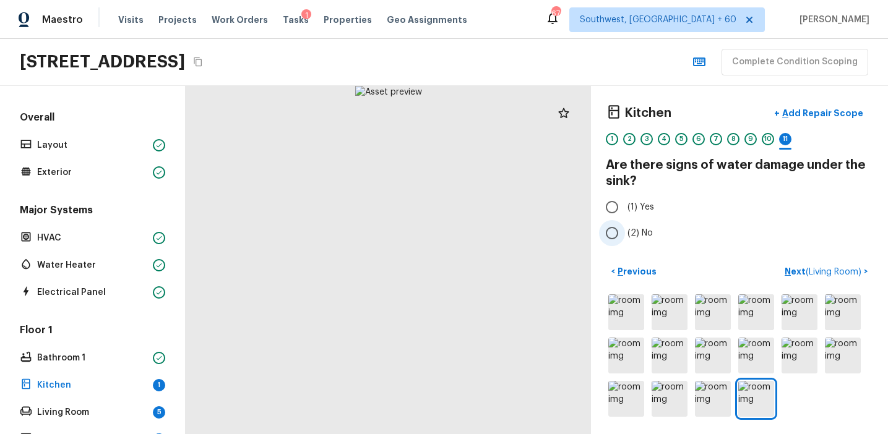
click at [630, 234] on span "(2) No" at bounding box center [639, 233] width 25 height 12
click at [625, 234] on input "(2) No" at bounding box center [612, 233] width 26 height 26
radio input "true"
click at [796, 272] on p "Next ( Living Room )" at bounding box center [823, 271] width 79 height 13
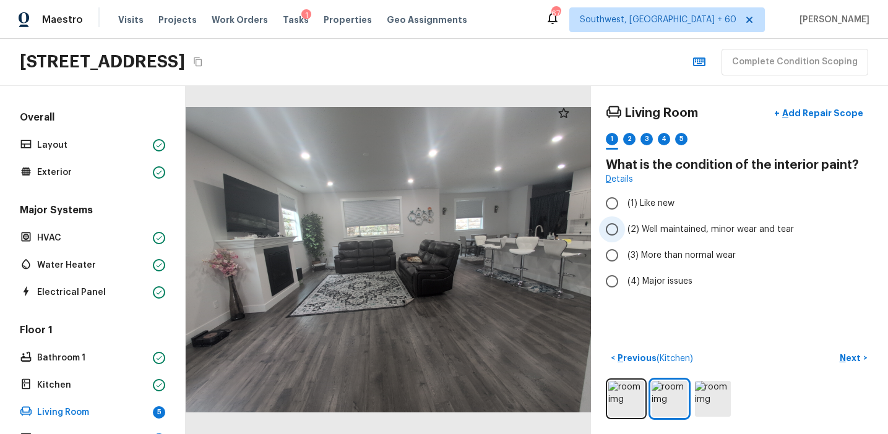
click at [679, 225] on span "(2) Well maintained, minor wear and tear" at bounding box center [710, 229] width 166 height 12
click at [625, 225] on input "(2) Well maintained, minor wear and tear" at bounding box center [612, 229] width 26 height 26
radio input "true"
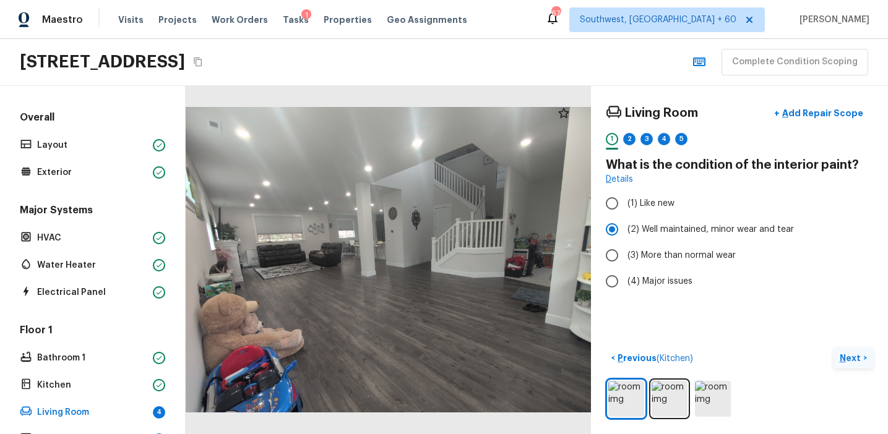
click at [842, 359] on p "Next" at bounding box center [851, 358] width 24 height 12
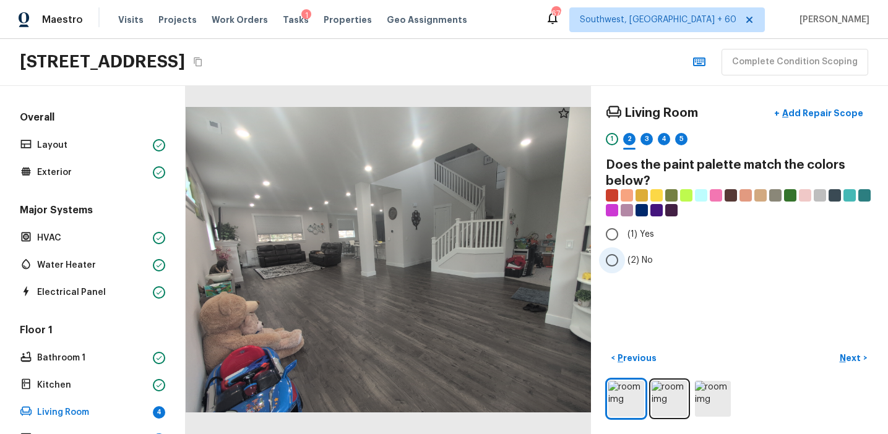
click at [642, 260] on span "(2) No" at bounding box center [639, 260] width 25 height 12
click at [625, 260] on input "(2) No" at bounding box center [612, 260] width 26 height 26
radio input "true"
click at [861, 362] on p "Next" at bounding box center [851, 358] width 24 height 12
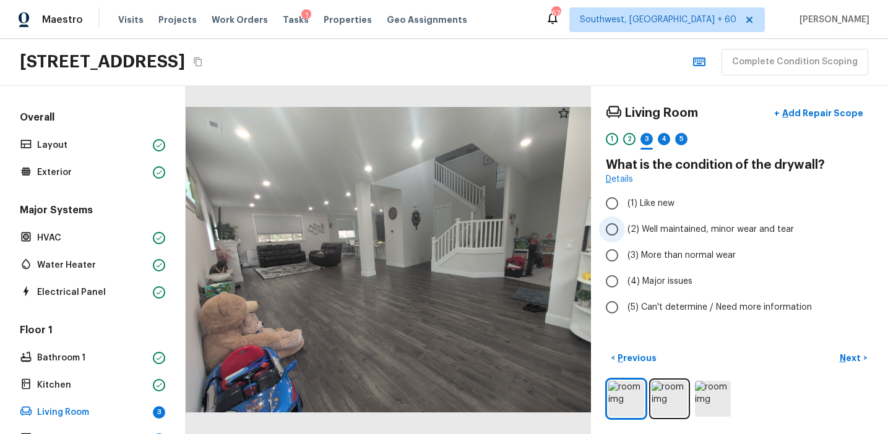
click at [677, 231] on span "(2) Well maintained, minor wear and tear" at bounding box center [710, 229] width 166 height 12
click at [625, 231] on input "(2) Well maintained, minor wear and tear" at bounding box center [612, 229] width 26 height 26
radio input "true"
click at [845, 352] on p "Next" at bounding box center [851, 358] width 24 height 12
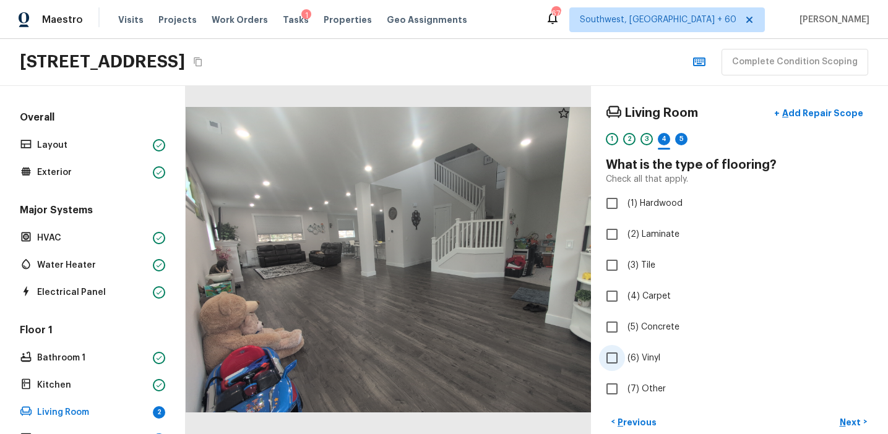
click at [654, 351] on label "(6) Vinyl" at bounding box center [731, 358] width 264 height 26
click at [625, 351] on input "(6) Vinyl" at bounding box center [612, 358] width 26 height 26
checkbox input "true"
click at [845, 421] on p "Next" at bounding box center [851, 422] width 24 height 12
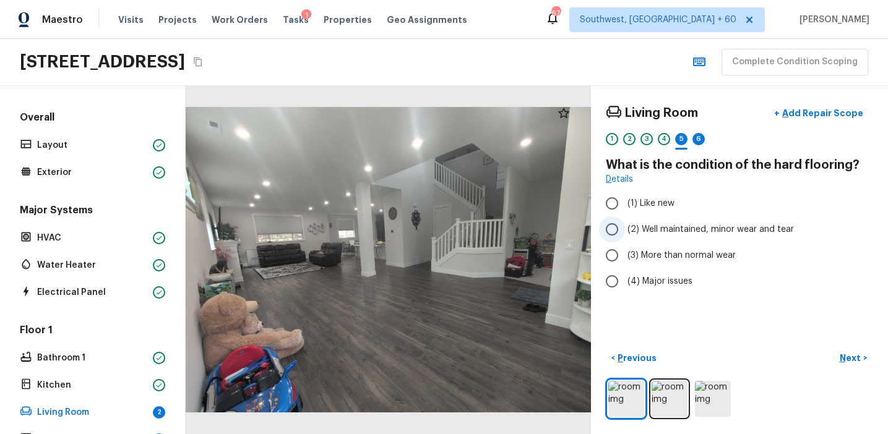
click at [661, 226] on span "(2) Well maintained, minor wear and tear" at bounding box center [710, 229] width 166 height 12
click at [625, 226] on input "(2) Well maintained, minor wear and tear" at bounding box center [612, 229] width 26 height 26
radio input "true"
click at [850, 360] on p "Next" at bounding box center [851, 358] width 24 height 12
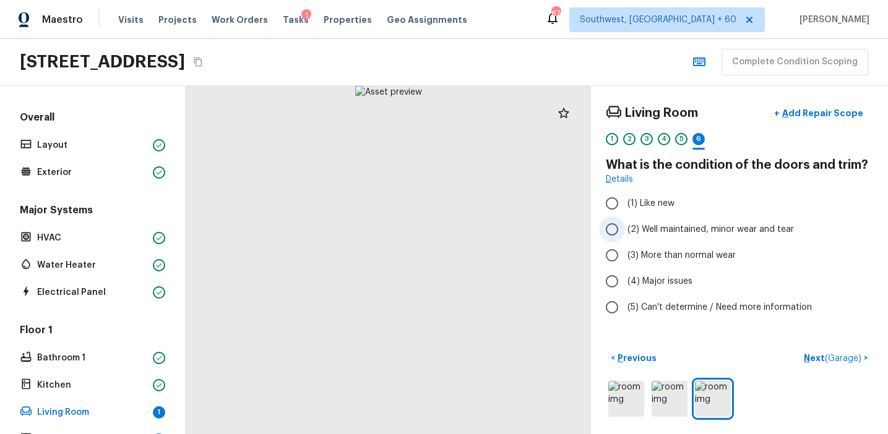
click at [656, 233] on span "(2) Well maintained, minor wear and tear" at bounding box center [710, 229] width 166 height 12
click at [625, 233] on input "(2) Well maintained, minor wear and tear" at bounding box center [612, 229] width 26 height 26
radio input "true"
click at [814, 351] on button "Next ( Garage ) >" at bounding box center [835, 358] width 74 height 20
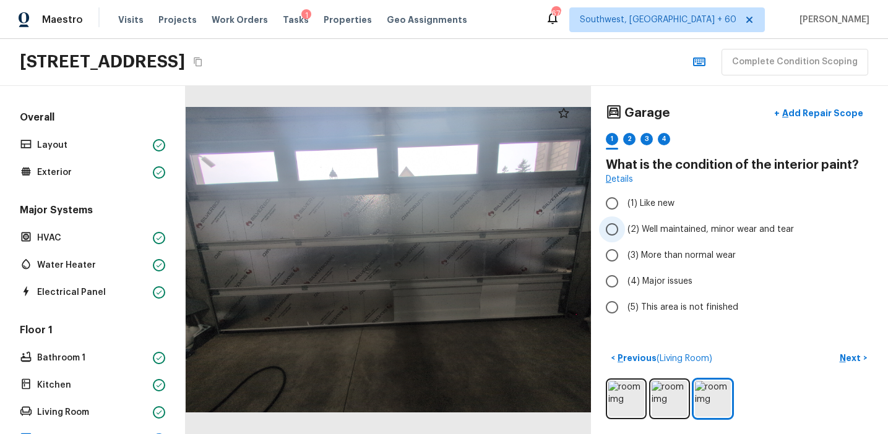
click at [669, 231] on span "(2) Well maintained, minor wear and tear" at bounding box center [710, 229] width 166 height 12
click at [625, 231] on input "(2) Well maintained, minor wear and tear" at bounding box center [612, 229] width 26 height 26
radio input "true"
click at [844, 349] on button "Next >" at bounding box center [853, 358] width 40 height 20
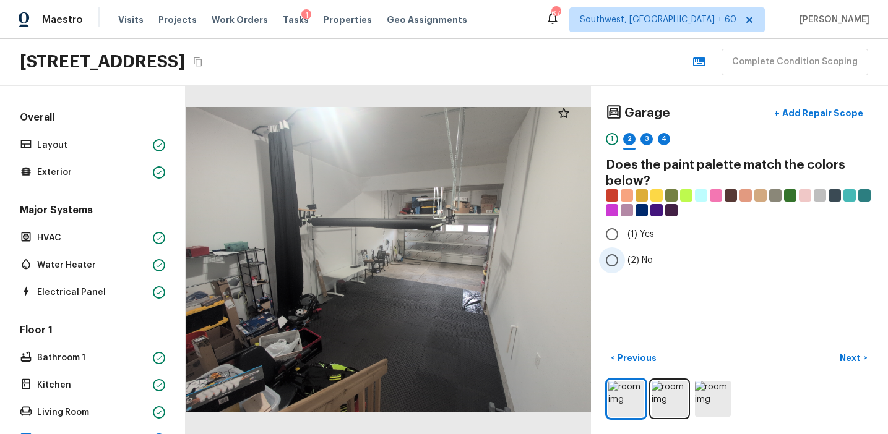
click at [631, 261] on span "(2) No" at bounding box center [639, 260] width 25 height 12
click at [625, 261] on input "(2) No" at bounding box center [612, 260] width 26 height 26
radio input "true"
click at [852, 359] on p "Next" at bounding box center [851, 358] width 24 height 12
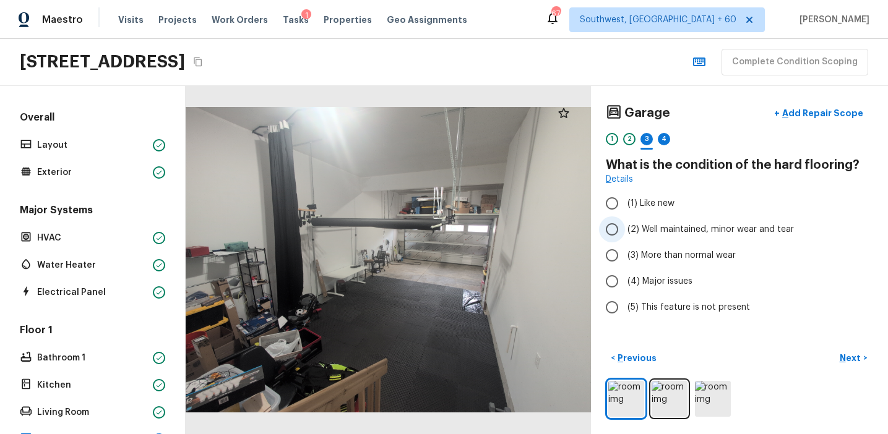
click at [693, 233] on span "(2) Well maintained, minor wear and tear" at bounding box center [710, 229] width 166 height 12
click at [625, 233] on input "(2) Well maintained, minor wear and tear" at bounding box center [612, 229] width 26 height 26
radio input "true"
click at [827, 343] on div "Garage + Add Repair Scope 1 2 3 4 What is the condition of the hard flooring? D…" at bounding box center [739, 260] width 297 height 348
click at [853, 361] on p "Next" at bounding box center [851, 358] width 24 height 12
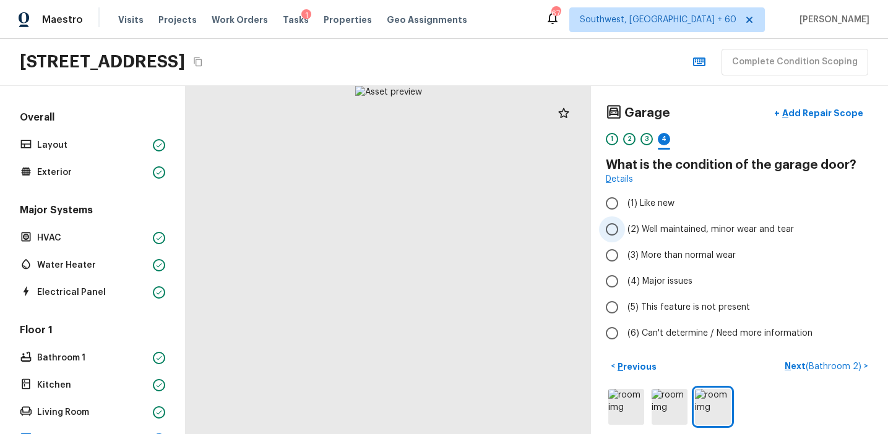
click at [696, 232] on span "(2) Well maintained, minor wear and tear" at bounding box center [710, 229] width 166 height 12
click at [625, 232] on input "(2) Well maintained, minor wear and tear" at bounding box center [612, 229] width 26 height 26
radio input "true"
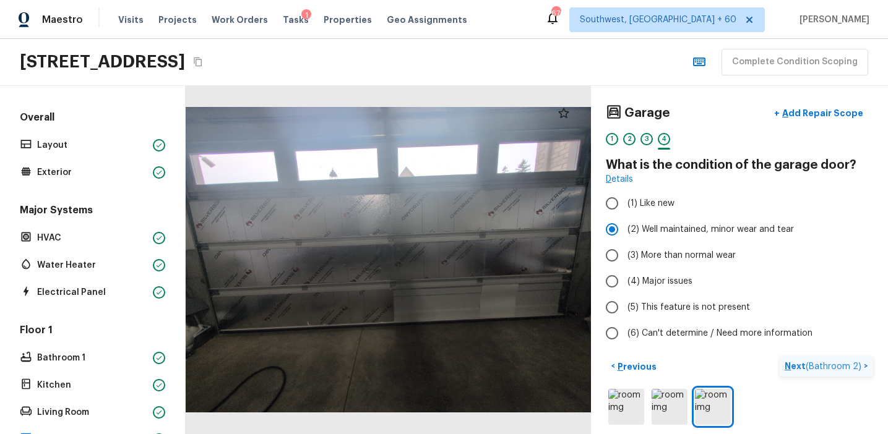
click at [788, 367] on p "Next ( Bathroom 2 )" at bounding box center [823, 366] width 79 height 13
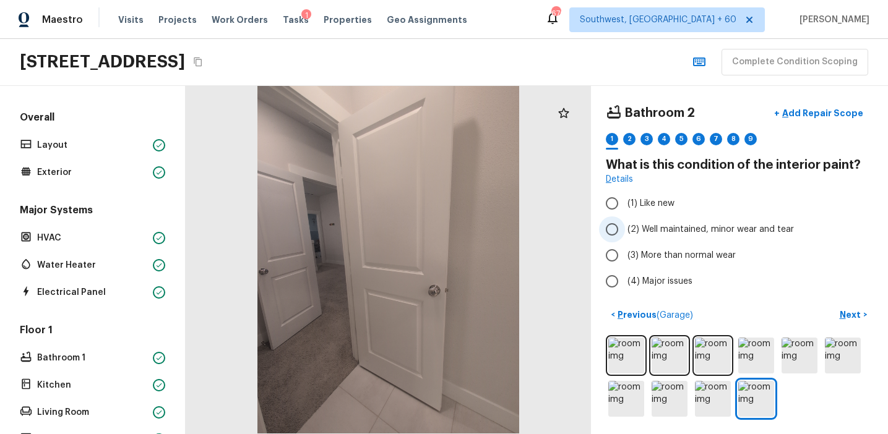
click at [704, 225] on span "(2) Well maintained, minor wear and tear" at bounding box center [710, 229] width 166 height 12
click at [625, 225] on input "(2) Well maintained, minor wear and tear" at bounding box center [612, 229] width 26 height 26
radio input "true"
click at [847, 314] on p "Next" at bounding box center [851, 315] width 24 height 12
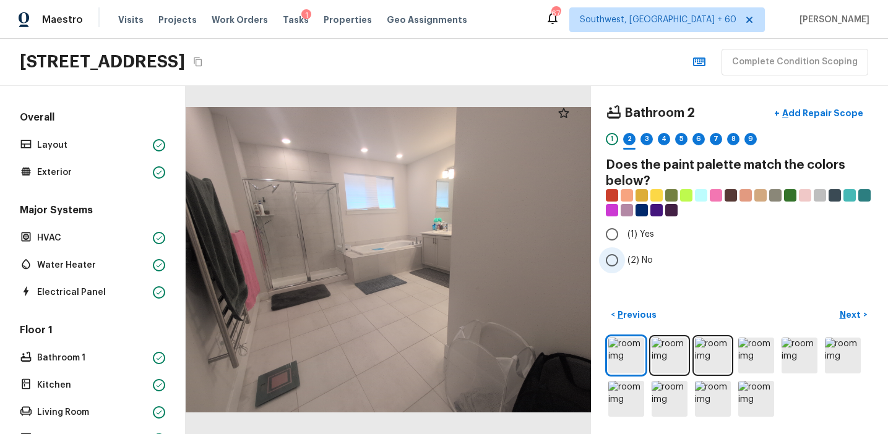
click at [656, 252] on label "(2) No" at bounding box center [731, 260] width 264 height 26
click at [625, 252] on input "(2) No" at bounding box center [612, 260] width 26 height 26
radio input "true"
click at [828, 310] on div "< Previous Next >" at bounding box center [739, 315] width 267 height 20
click at [842, 310] on p "Next" at bounding box center [851, 315] width 24 height 12
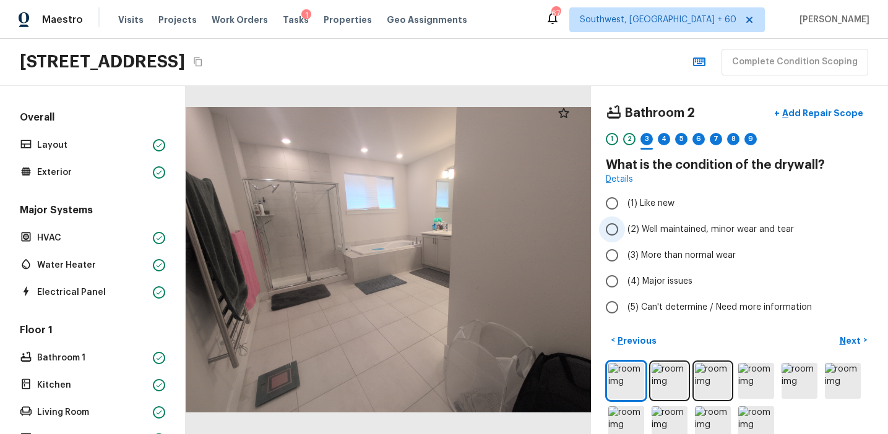
click at [674, 234] on span "(2) Well maintained, minor wear and tear" at bounding box center [710, 229] width 166 height 12
click at [625, 234] on input "(2) Well maintained, minor wear and tear" at bounding box center [612, 229] width 26 height 26
radio input "true"
click at [844, 336] on p "Next" at bounding box center [851, 341] width 24 height 12
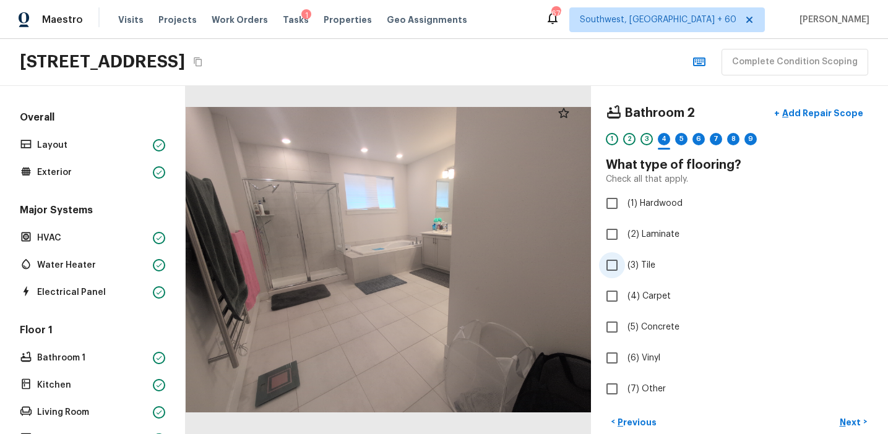
click at [649, 268] on span "(3) Tile" at bounding box center [641, 265] width 28 height 12
click at [625, 268] on input "(3) Tile" at bounding box center [612, 265] width 26 height 26
checkbox input "true"
click at [841, 414] on button "Next >" at bounding box center [853, 422] width 40 height 20
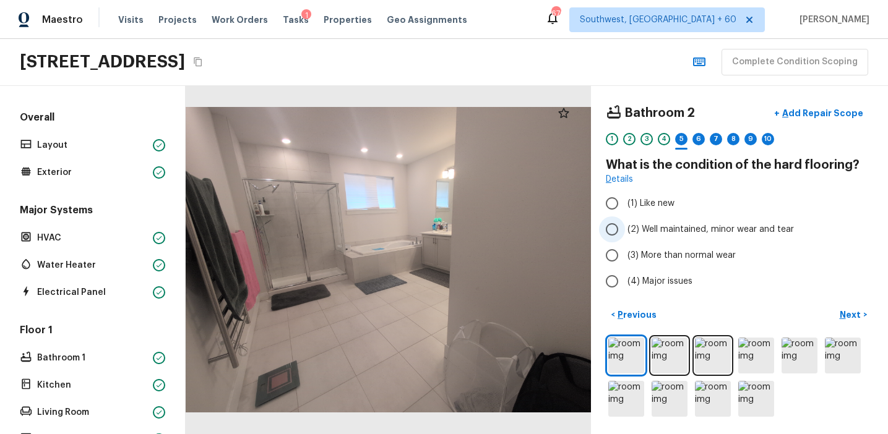
click at [674, 228] on span "(2) Well maintained, minor wear and tear" at bounding box center [710, 229] width 166 height 12
click at [625, 228] on input "(2) Well maintained, minor wear and tear" at bounding box center [612, 229] width 26 height 26
radio input "true"
click at [846, 320] on p "Next" at bounding box center [851, 315] width 24 height 12
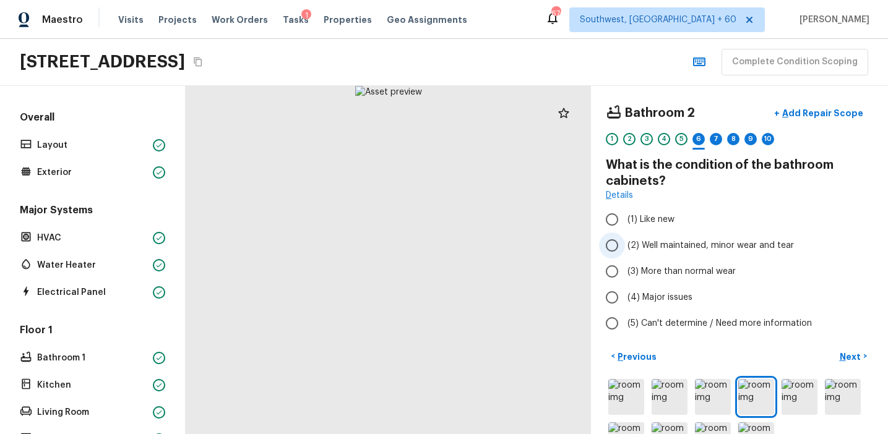
click at [668, 241] on span "(2) Well maintained, minor wear and tear" at bounding box center [710, 245] width 166 height 12
click at [625, 241] on input "(2) Well maintained, minor wear and tear" at bounding box center [612, 246] width 26 height 26
radio input "true"
click at [840, 354] on p "Next" at bounding box center [851, 357] width 24 height 12
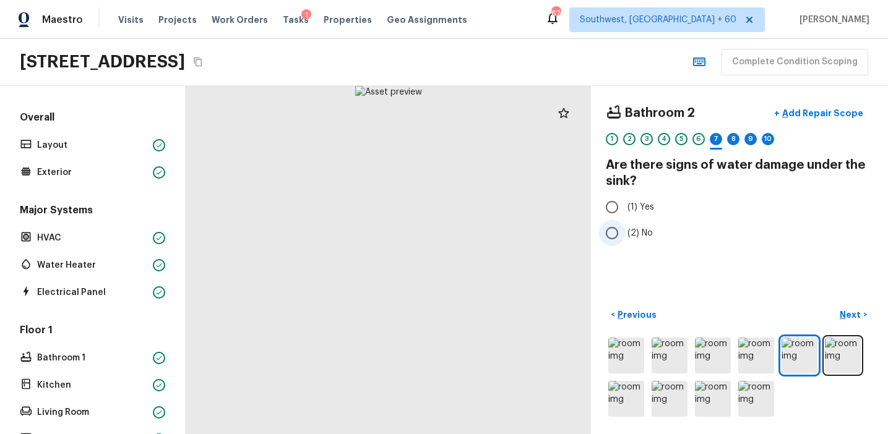
click at [635, 237] on span "(2) No" at bounding box center [639, 233] width 25 height 12
click at [625, 237] on input "(2) No" at bounding box center [612, 233] width 26 height 26
radio input "true"
click at [849, 312] on p "Next" at bounding box center [851, 315] width 24 height 12
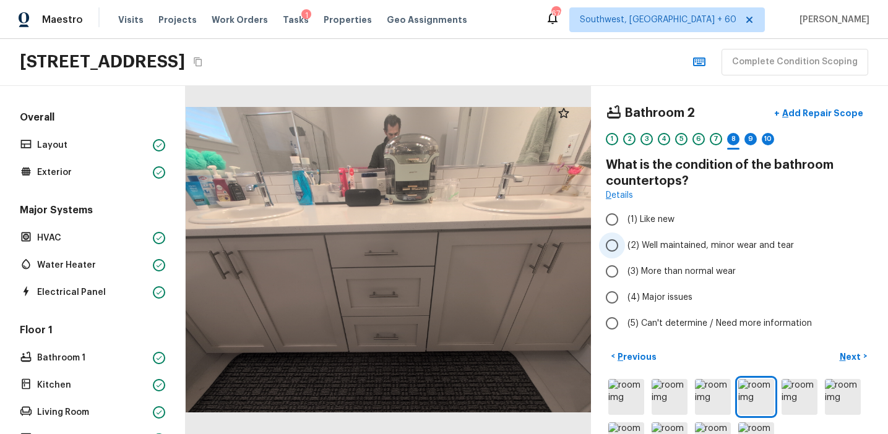
click at [677, 242] on span "(2) Well maintained, minor wear and tear" at bounding box center [710, 245] width 166 height 12
click at [625, 242] on input "(2) Well maintained, minor wear and tear" at bounding box center [612, 246] width 26 height 26
radio input "true"
click at [852, 356] on p "Next" at bounding box center [851, 357] width 24 height 12
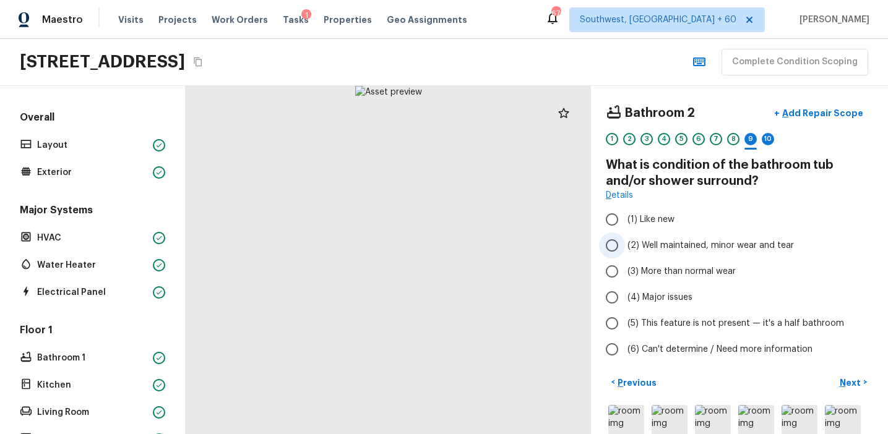
click at [675, 243] on span "(2) Well maintained, minor wear and tear" at bounding box center [710, 245] width 166 height 12
click at [625, 243] on input "(2) Well maintained, minor wear and tear" at bounding box center [612, 246] width 26 height 26
radio input "true"
click at [844, 381] on p "Next" at bounding box center [851, 383] width 24 height 12
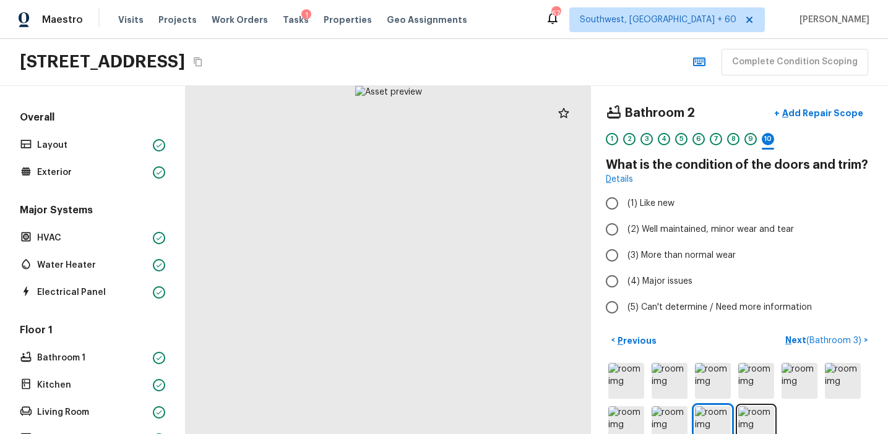
click at [750, 150] on div "9" at bounding box center [750, 142] width 12 height 19
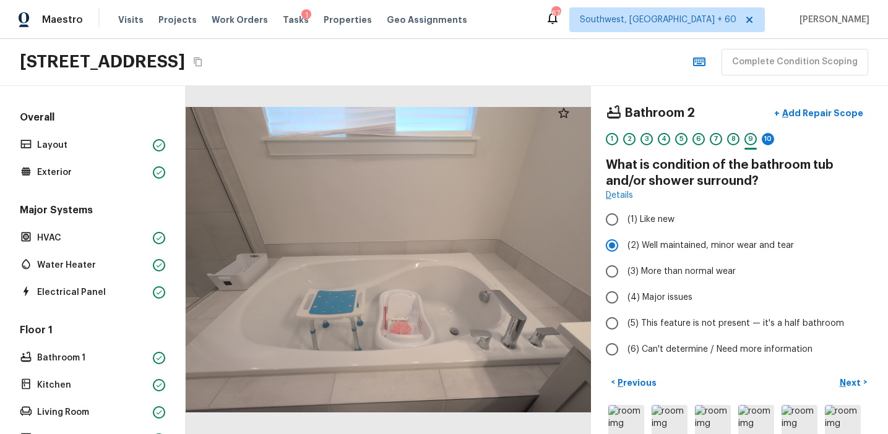
click at [760, 143] on div "1 2 3 4 5 6 7 8 9 10" at bounding box center [739, 142] width 267 height 19
click at [767, 140] on div "10" at bounding box center [767, 139] width 12 height 12
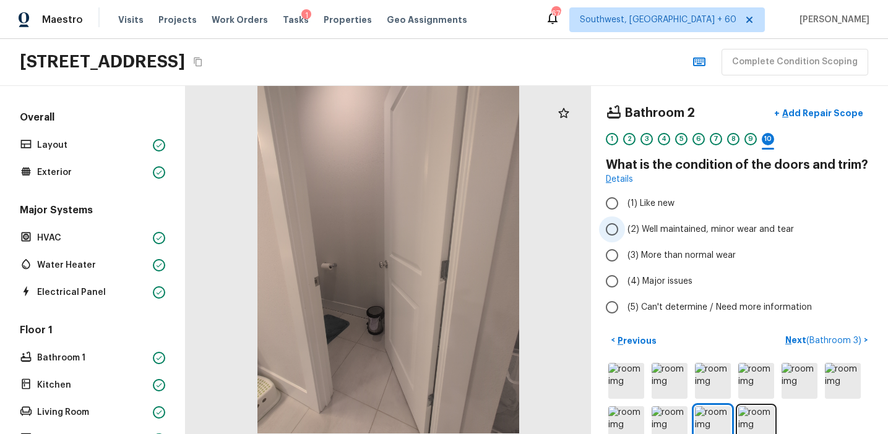
click at [685, 230] on span "(2) Well maintained, minor wear and tear" at bounding box center [710, 229] width 166 height 12
click at [625, 230] on input "(2) Well maintained, minor wear and tear" at bounding box center [612, 229] width 26 height 26
radio input "true"
click at [798, 336] on p "Next ( Bathroom 3 )" at bounding box center [824, 340] width 79 height 13
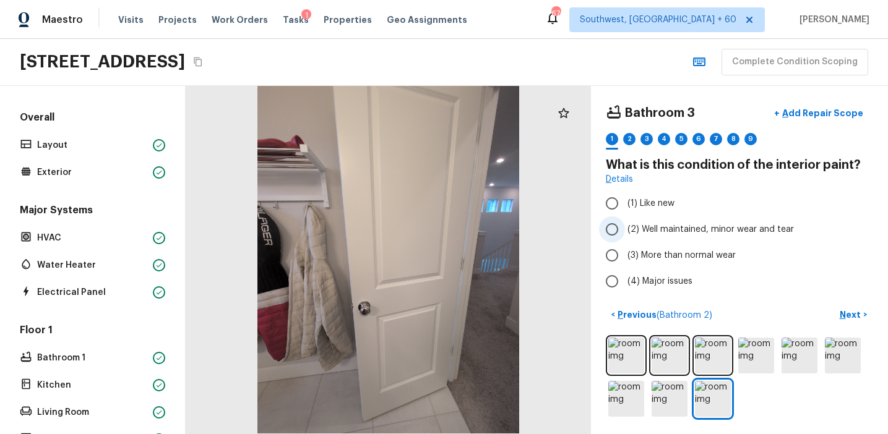
click at [693, 229] on span "(2) Well maintained, minor wear and tear" at bounding box center [710, 229] width 166 height 12
click at [625, 229] on input "(2) Well maintained, minor wear and tear" at bounding box center [612, 229] width 26 height 26
radio input "true"
click at [849, 311] on p "Next" at bounding box center [851, 315] width 24 height 12
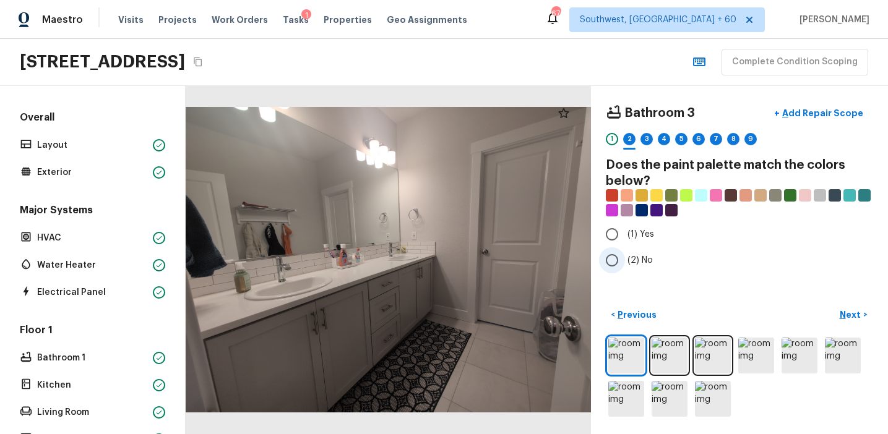
click at [649, 255] on span "(2) No" at bounding box center [639, 260] width 25 height 12
click at [625, 255] on input "(2) No" at bounding box center [612, 260] width 26 height 26
radio input "true"
click at [842, 315] on p "Next" at bounding box center [851, 315] width 24 height 12
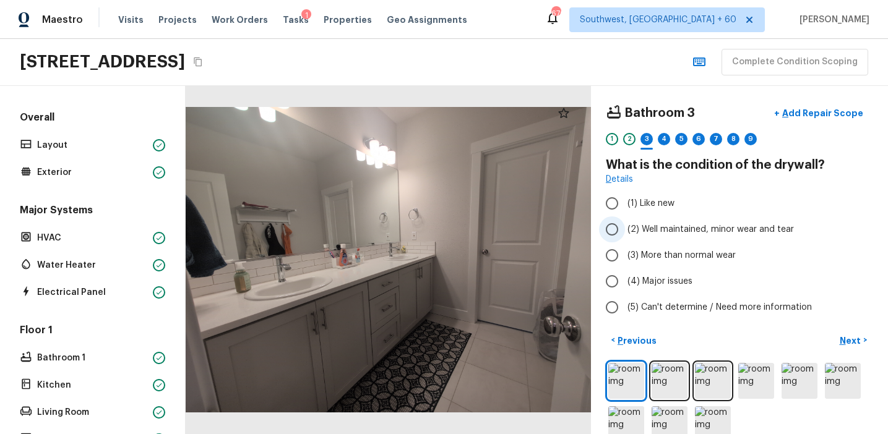
click at [642, 233] on span "(2) Well maintained, minor wear and tear" at bounding box center [710, 229] width 166 height 12
click at [625, 233] on input "(2) Well maintained, minor wear and tear" at bounding box center [612, 229] width 26 height 26
radio input "true"
click at [852, 340] on p "Next" at bounding box center [851, 341] width 24 height 12
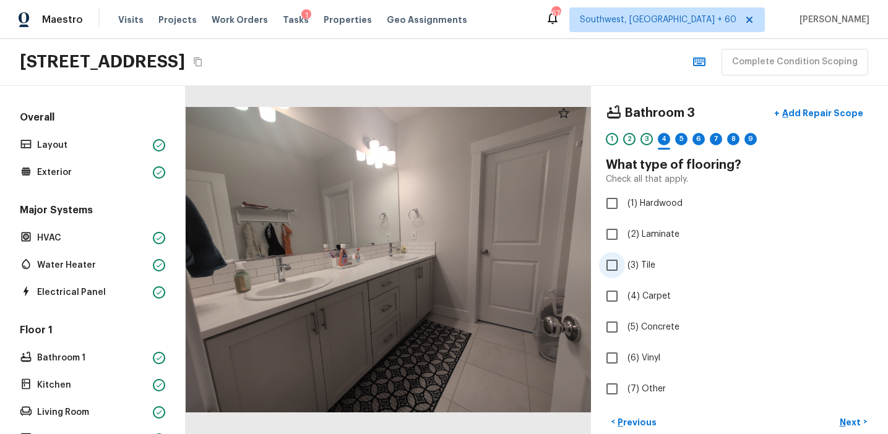
click at [647, 265] on span "(3) Tile" at bounding box center [641, 265] width 28 height 12
click at [625, 265] on input "(3) Tile" at bounding box center [612, 265] width 26 height 26
checkbox input "true"
click at [841, 419] on p "Next" at bounding box center [851, 422] width 24 height 12
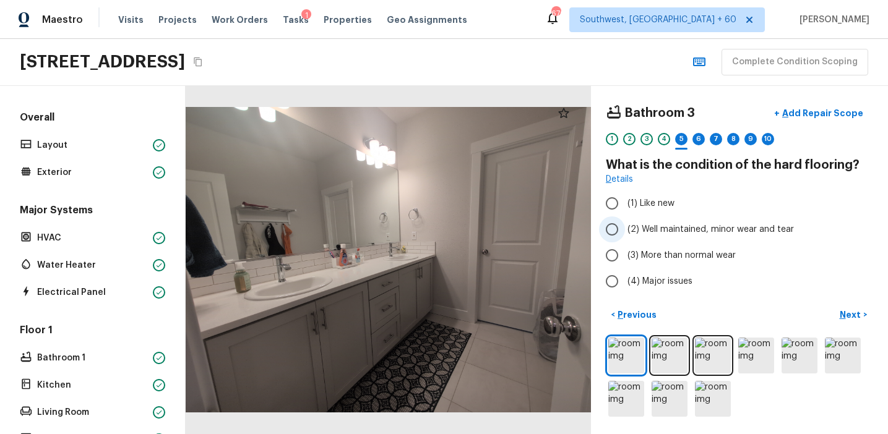
click at [707, 229] on span "(2) Well maintained, minor wear and tear" at bounding box center [710, 229] width 166 height 12
click at [625, 229] on input "(2) Well maintained, minor wear and tear" at bounding box center [612, 229] width 26 height 26
radio input "true"
click at [838, 309] on button "Next >" at bounding box center [853, 315] width 40 height 20
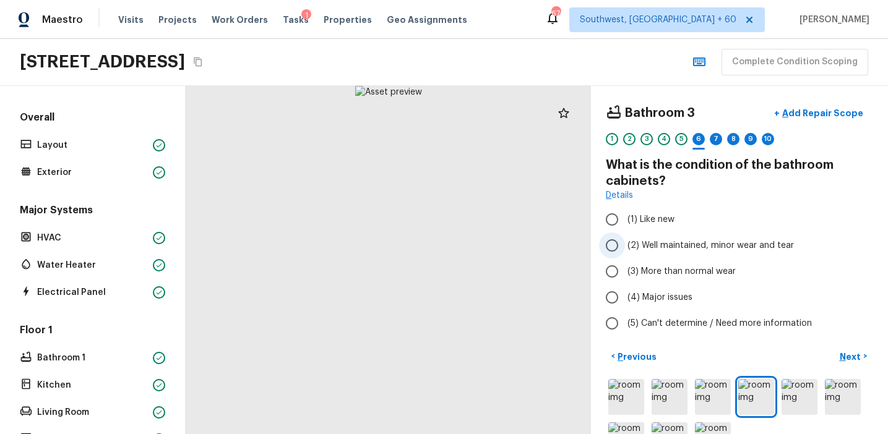
click at [698, 247] on span "(2) Well maintained, minor wear and tear" at bounding box center [710, 245] width 166 height 12
click at [625, 247] on input "(2) Well maintained, minor wear and tear" at bounding box center [612, 246] width 26 height 26
radio input "true"
click at [844, 357] on p "Next" at bounding box center [851, 357] width 24 height 12
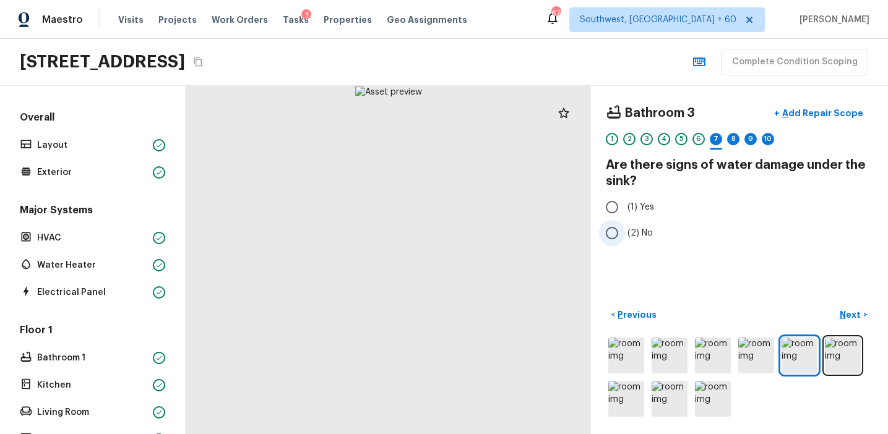
click at [644, 233] on span "(2) No" at bounding box center [639, 233] width 25 height 12
click at [625, 233] on input "(2) No" at bounding box center [612, 233] width 26 height 26
radio input "true"
click at [841, 312] on p "Next" at bounding box center [851, 315] width 24 height 12
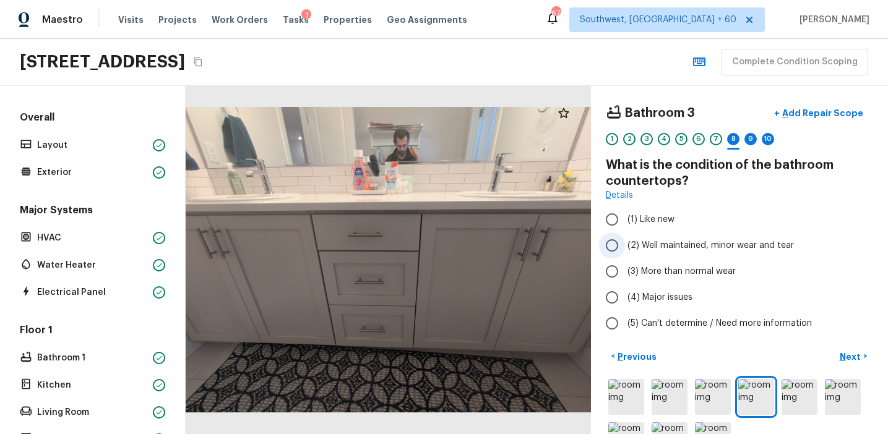
click at [665, 242] on span "(2) Well maintained, minor wear and tear" at bounding box center [710, 245] width 166 height 12
click at [625, 242] on input "(2) Well maintained, minor wear and tear" at bounding box center [612, 246] width 26 height 26
radio input "true"
click at [842, 353] on p "Next" at bounding box center [851, 357] width 24 height 12
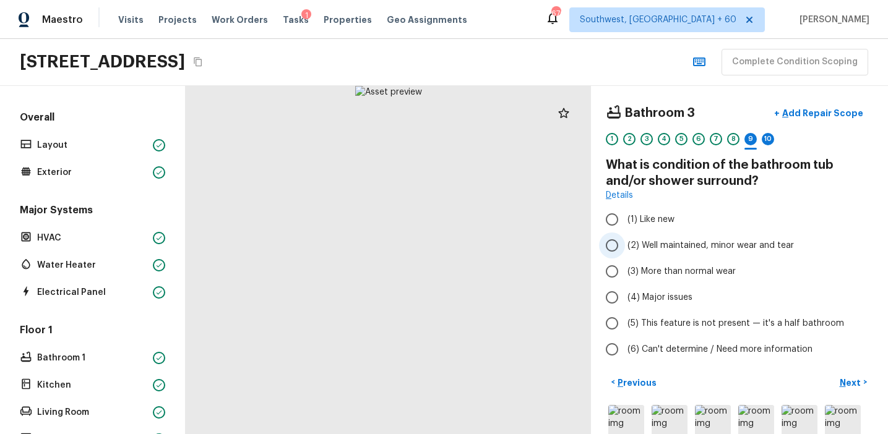
click at [682, 241] on span "(2) Well maintained, minor wear and tear" at bounding box center [710, 245] width 166 height 12
click at [625, 241] on input "(2) Well maintained, minor wear and tear" at bounding box center [612, 246] width 26 height 26
radio input "true"
click at [855, 382] on p "Next" at bounding box center [851, 383] width 24 height 12
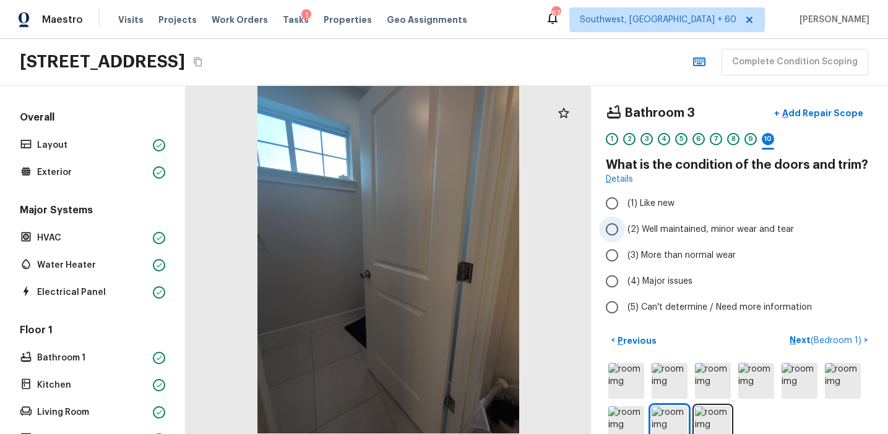
click at [755, 231] on span "(2) Well maintained, minor wear and tear" at bounding box center [710, 229] width 166 height 12
click at [625, 231] on input "(2) Well maintained, minor wear and tear" at bounding box center [612, 229] width 26 height 26
radio input "true"
click at [791, 338] on p "Next ( Bedroom 1 )" at bounding box center [826, 340] width 74 height 13
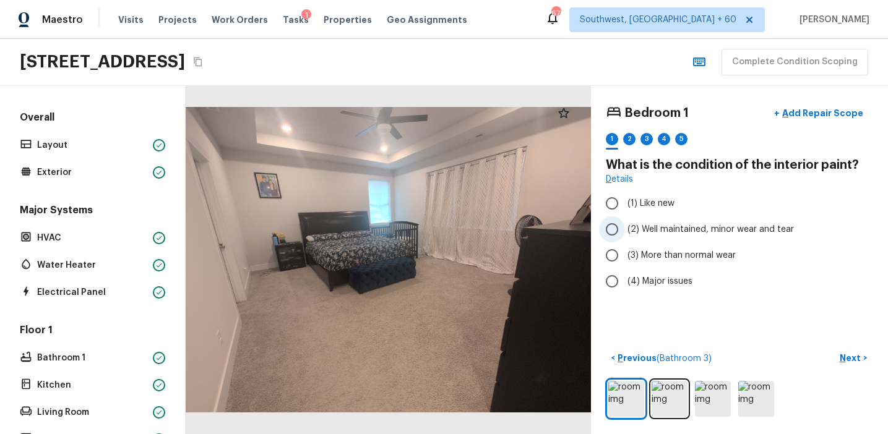
click at [656, 229] on span "(2) Well maintained, minor wear and tear" at bounding box center [710, 229] width 166 height 12
click at [625, 229] on input "(2) Well maintained, minor wear and tear" at bounding box center [612, 229] width 26 height 26
radio input "true"
click at [847, 351] on button "Next >" at bounding box center [853, 358] width 40 height 20
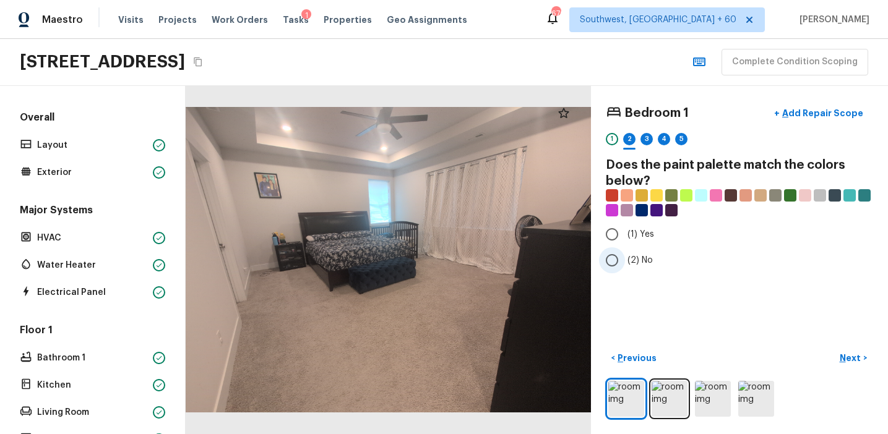
click at [625, 263] on label "(2) No" at bounding box center [731, 260] width 264 height 26
click at [625, 263] on input "(2) No" at bounding box center [612, 260] width 26 height 26
radio input "true"
click at [852, 356] on p "Next" at bounding box center [851, 358] width 24 height 12
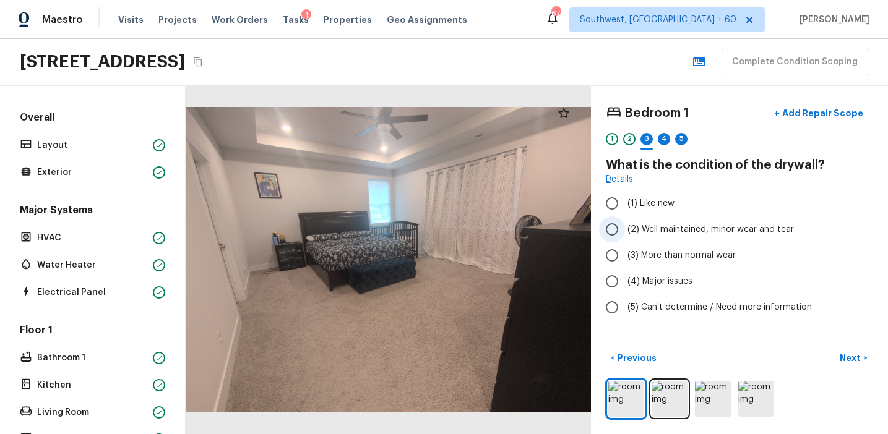
click at [664, 232] on span "(2) Well maintained, minor wear and tear" at bounding box center [710, 229] width 166 height 12
click at [625, 232] on input "(2) Well maintained, minor wear and tear" at bounding box center [612, 229] width 26 height 26
radio input "true"
click at [841, 350] on button "Next >" at bounding box center [853, 358] width 40 height 20
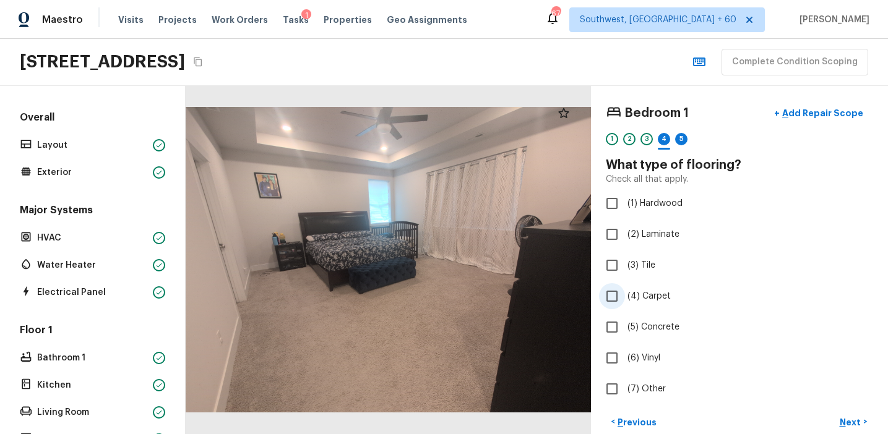
click at [649, 293] on span "(4) Carpet" at bounding box center [648, 296] width 43 height 12
click at [625, 293] on input "(4) Carpet" at bounding box center [612, 296] width 26 height 26
checkbox input "true"
click at [846, 421] on p "Next" at bounding box center [851, 422] width 24 height 12
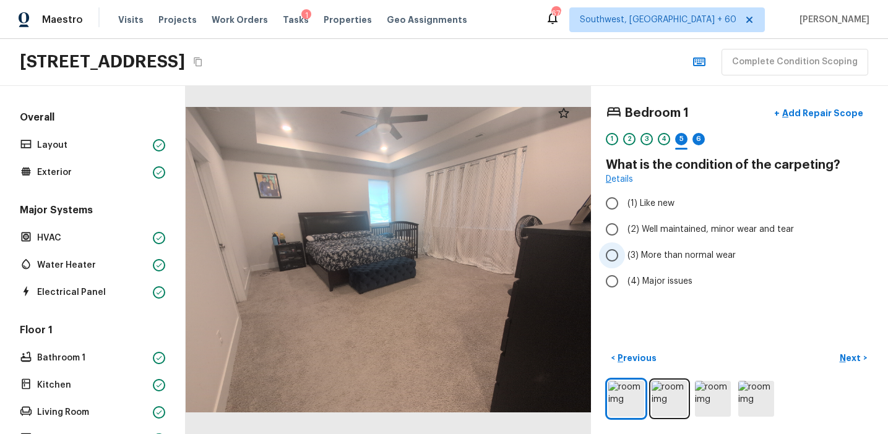
click at [703, 247] on label "(3) More than normal wear" at bounding box center [731, 255] width 264 height 26
click at [625, 247] on input "(3) More than normal wear" at bounding box center [612, 255] width 26 height 26
radio input "true"
click at [848, 357] on p "Next" at bounding box center [851, 358] width 24 height 12
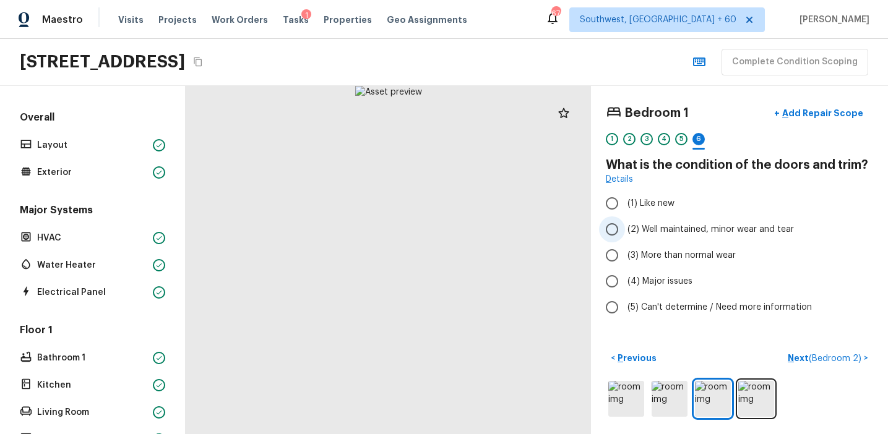
click at [693, 228] on span "(2) Well maintained, minor wear and tear" at bounding box center [710, 229] width 166 height 12
click at [625, 228] on input "(2) Well maintained, minor wear and tear" at bounding box center [612, 229] width 26 height 26
radio input "true"
click at [798, 359] on p "Next ( Bedroom 2 )" at bounding box center [825, 358] width 76 height 13
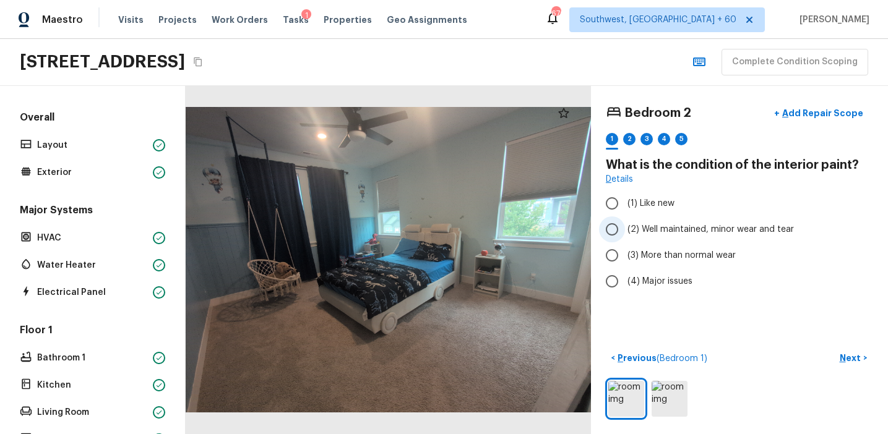
click at [655, 230] on span "(2) Well maintained, minor wear and tear" at bounding box center [710, 229] width 166 height 12
click at [625, 230] on input "(2) Well maintained, minor wear and tear" at bounding box center [612, 229] width 26 height 26
radio input "true"
click at [656, 258] on span "(3) More than normal wear" at bounding box center [681, 255] width 108 height 12
click at [625, 258] on input "(3) More than normal wear" at bounding box center [612, 255] width 26 height 26
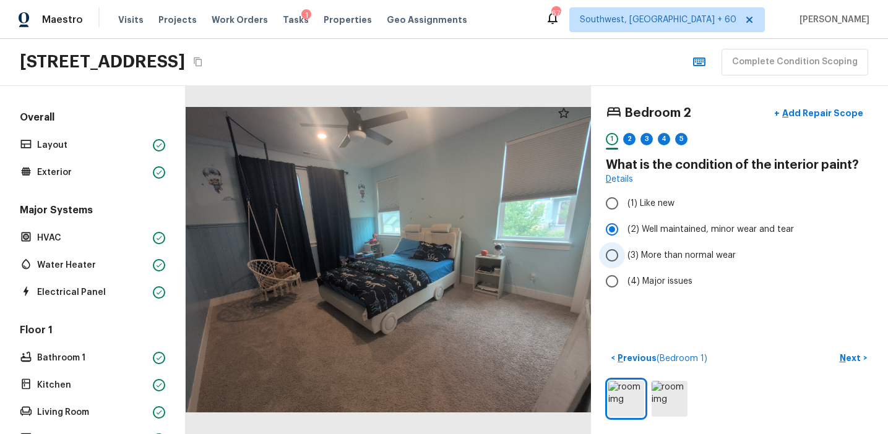
radio input "true"
click at [845, 353] on p "Next" at bounding box center [851, 358] width 24 height 12
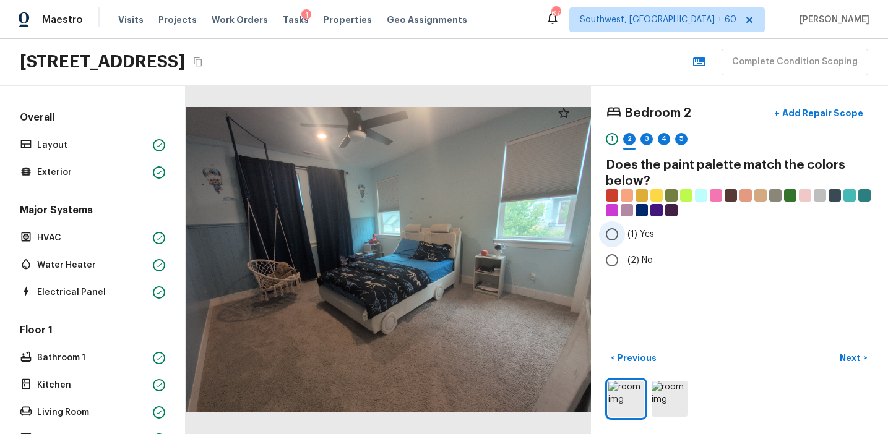
click at [636, 229] on span "(1) Yes" at bounding box center [640, 234] width 27 height 12
click at [625, 229] on input "(1) Yes" at bounding box center [612, 234] width 26 height 26
radio input "true"
click at [565, 118] on icon at bounding box center [563, 113] width 15 height 15
click at [854, 359] on p "Next" at bounding box center [851, 358] width 24 height 12
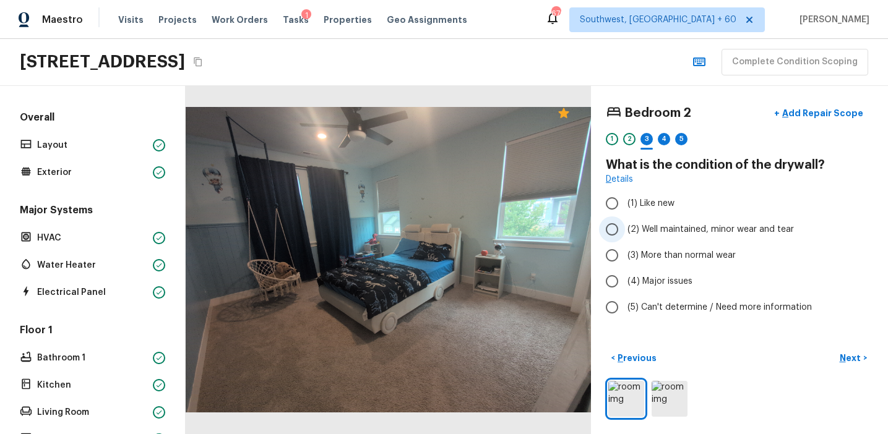
click at [687, 231] on span "(2) Well maintained, minor wear and tear" at bounding box center [710, 229] width 166 height 12
click at [625, 231] on input "(2) Well maintained, minor wear and tear" at bounding box center [612, 229] width 26 height 26
radio input "true"
click at [845, 354] on p "Next" at bounding box center [851, 358] width 24 height 12
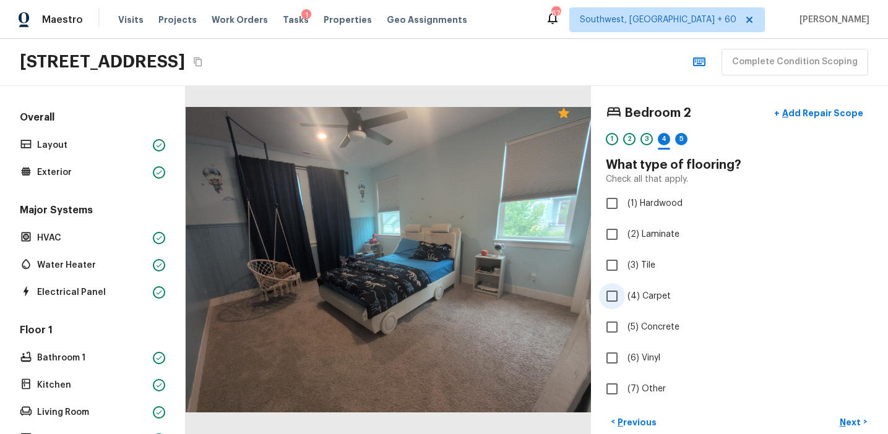
click at [649, 293] on span "(4) Carpet" at bounding box center [648, 296] width 43 height 12
click at [625, 293] on input "(4) Carpet" at bounding box center [612, 296] width 26 height 26
checkbox input "true"
click at [854, 412] on button "Next >" at bounding box center [853, 422] width 40 height 20
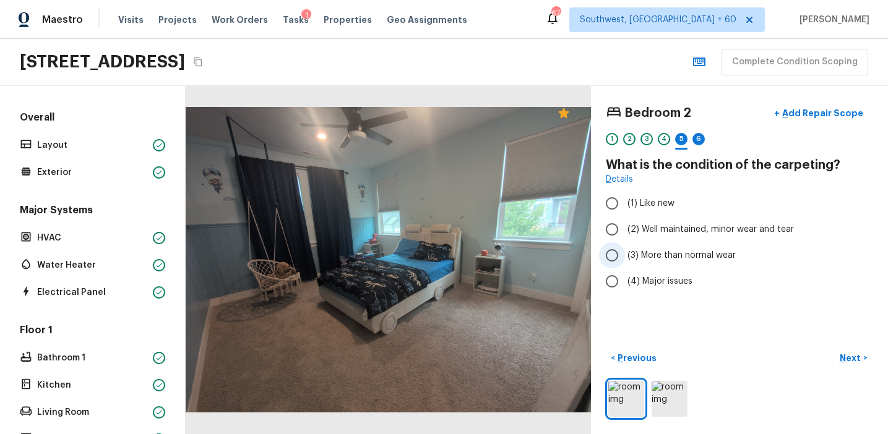
click at [654, 252] on span "(3) More than normal wear" at bounding box center [681, 255] width 108 height 12
click at [625, 252] on input "(3) More than normal wear" at bounding box center [612, 255] width 26 height 26
radio input "true"
click at [852, 358] on p "Next" at bounding box center [851, 358] width 24 height 12
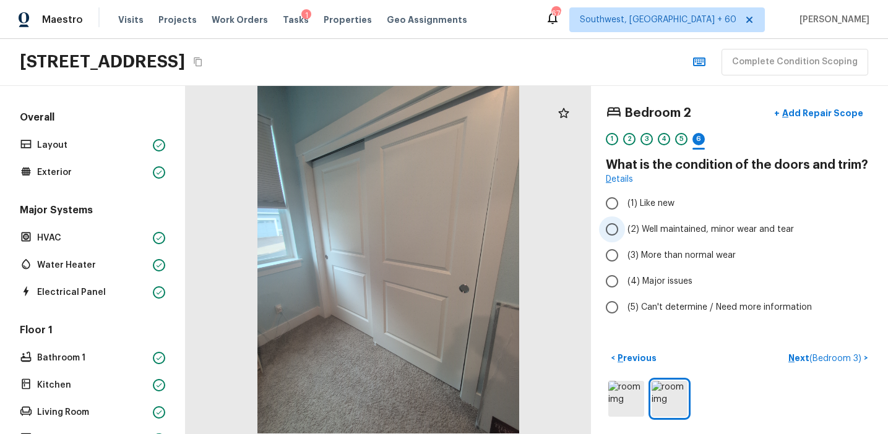
click at [663, 226] on span "(2) Well maintained, minor wear and tear" at bounding box center [710, 229] width 166 height 12
click at [625, 226] on input "(2) Well maintained, minor wear and tear" at bounding box center [612, 229] width 26 height 26
radio input "true"
click at [793, 364] on p "Next ( Bedroom 3 )" at bounding box center [825, 358] width 75 height 13
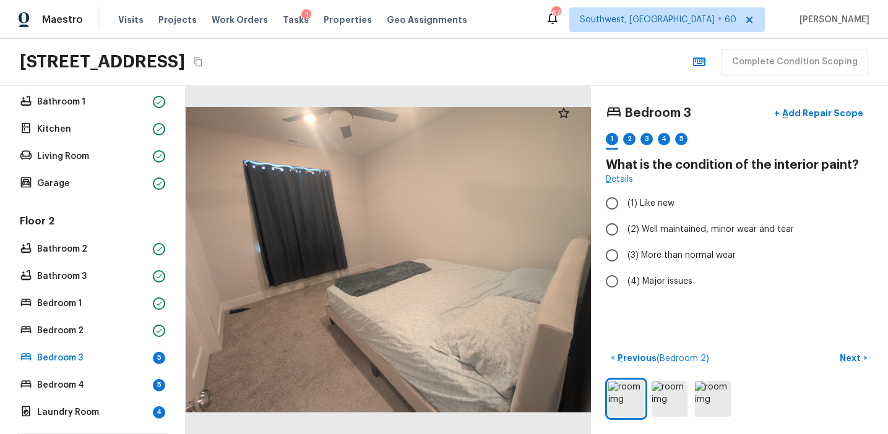
scroll to position [203, 0]
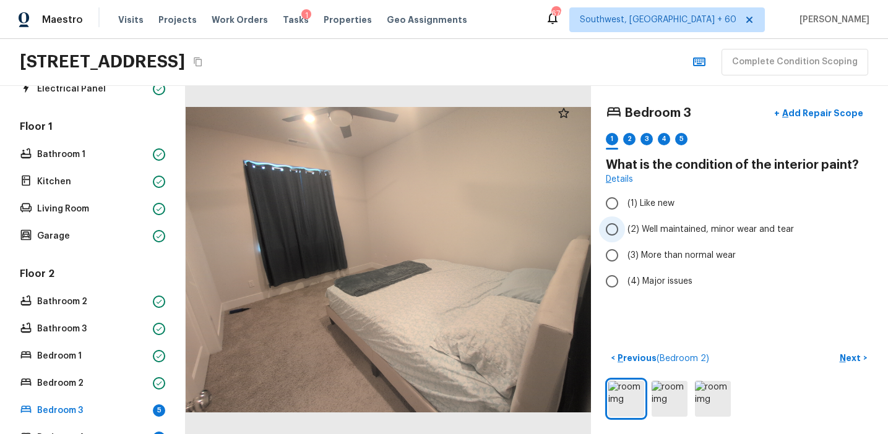
click at [701, 231] on span "(2) Well maintained, minor wear and tear" at bounding box center [710, 229] width 166 height 12
click at [625, 231] on input "(2) Well maintained, minor wear and tear" at bounding box center [612, 229] width 26 height 26
radio input "true"
click at [843, 354] on p "Next" at bounding box center [851, 358] width 24 height 12
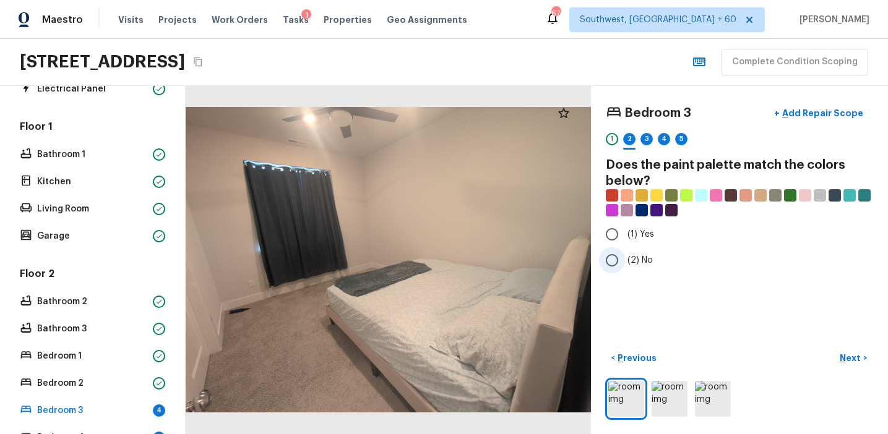
click at [633, 260] on span "(2) No" at bounding box center [639, 260] width 25 height 12
click at [625, 260] on input "(2) No" at bounding box center [612, 260] width 26 height 26
radio input "true"
click at [852, 355] on p "Next" at bounding box center [851, 358] width 24 height 12
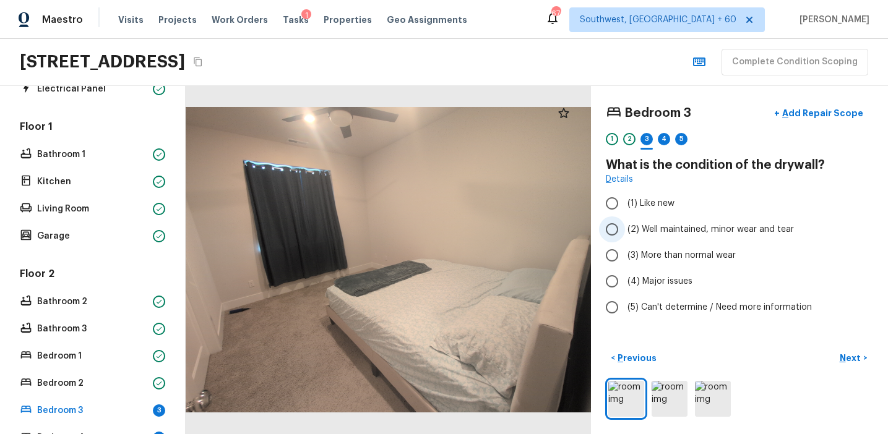
click at [648, 231] on span "(2) Well maintained, minor wear and tear" at bounding box center [710, 229] width 166 height 12
click at [625, 231] on input "(2) Well maintained, minor wear and tear" at bounding box center [612, 229] width 26 height 26
radio input "true"
click at [860, 361] on p "Next" at bounding box center [851, 358] width 24 height 12
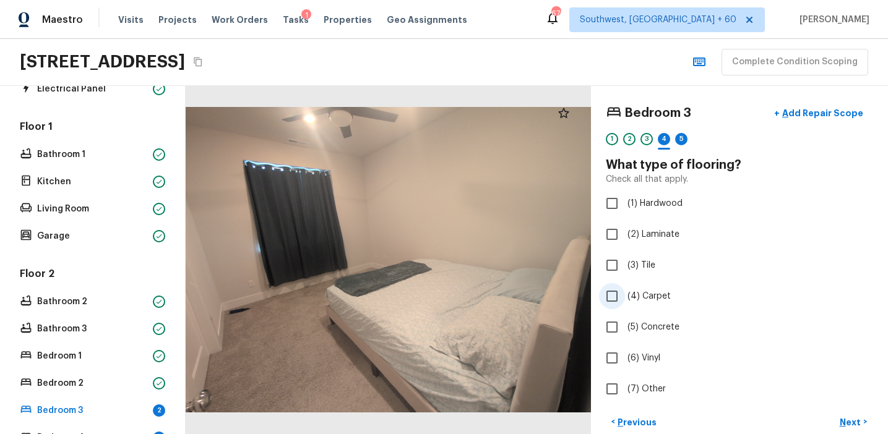
click at [638, 296] on span "(4) Carpet" at bounding box center [648, 296] width 43 height 12
click at [625, 296] on input "(4) Carpet" at bounding box center [612, 296] width 26 height 26
checkbox input "true"
click at [850, 423] on p "Next" at bounding box center [851, 422] width 24 height 12
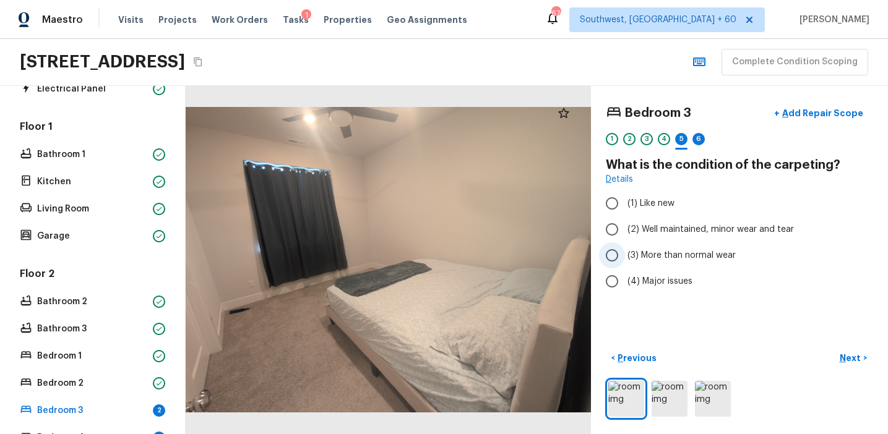
click at [659, 249] on span "(3) More than normal wear" at bounding box center [681, 255] width 108 height 12
click at [625, 249] on input "(3) More than normal wear" at bounding box center [612, 255] width 26 height 26
radio input "true"
click at [839, 349] on button "Next >" at bounding box center [853, 358] width 40 height 20
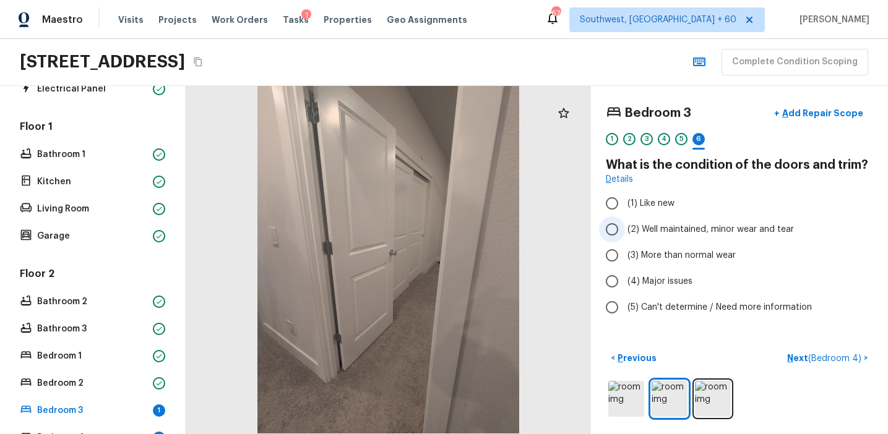
click at [661, 233] on span "(2) Well maintained, minor wear and tear" at bounding box center [710, 229] width 166 height 12
click at [625, 233] on input "(2) Well maintained, minor wear and tear" at bounding box center [612, 229] width 26 height 26
radio input "true"
click at [798, 353] on p "Next ( Bedroom 4 )" at bounding box center [825, 358] width 77 height 13
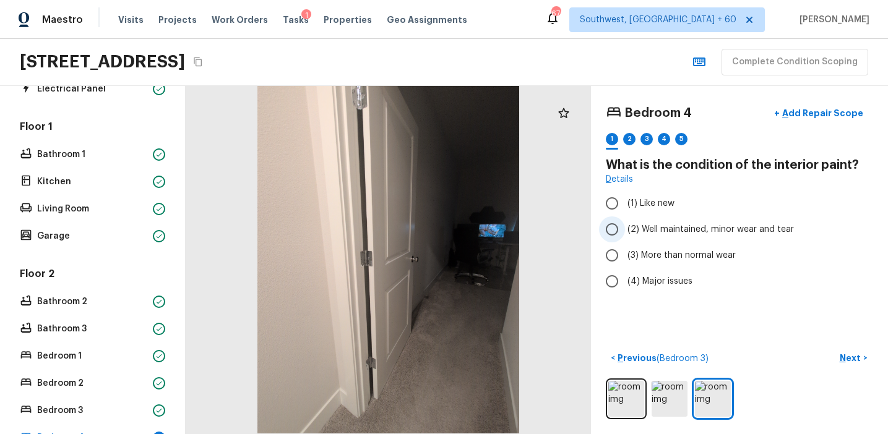
click at [696, 228] on span "(2) Well maintained, minor wear and tear" at bounding box center [710, 229] width 166 height 12
click at [625, 228] on input "(2) Well maintained, minor wear and tear" at bounding box center [612, 229] width 26 height 26
radio input "true"
click at [695, 252] on span "(3) More than normal wear" at bounding box center [681, 255] width 108 height 12
click at [625, 252] on input "(3) More than normal wear" at bounding box center [612, 255] width 26 height 26
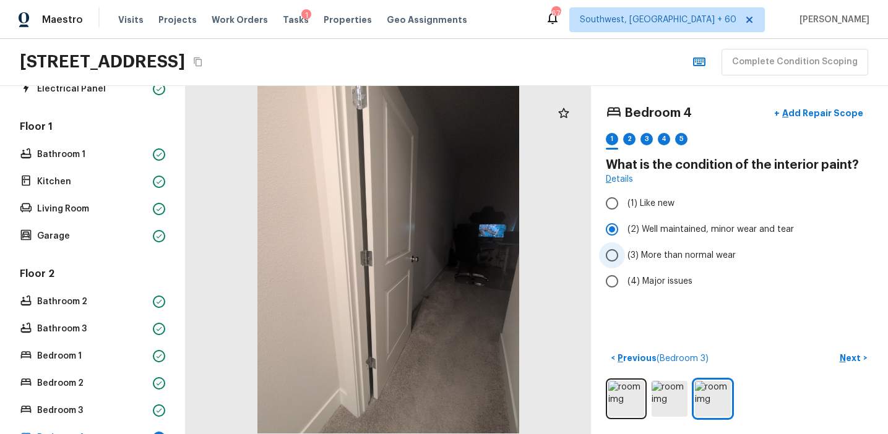
radio input "true"
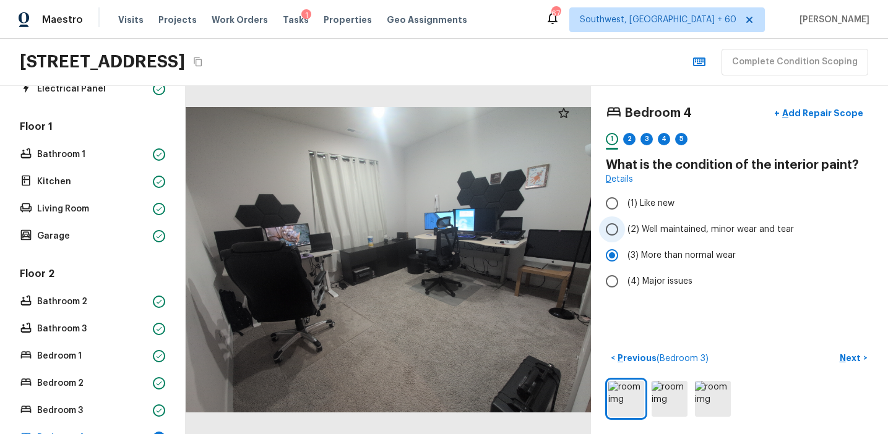
click at [760, 229] on span "(2) Well maintained, minor wear and tear" at bounding box center [710, 229] width 166 height 12
click at [625, 229] on input "(2) Well maintained, minor wear and tear" at bounding box center [612, 229] width 26 height 26
radio input "true"
click at [843, 357] on p "Next" at bounding box center [851, 358] width 24 height 12
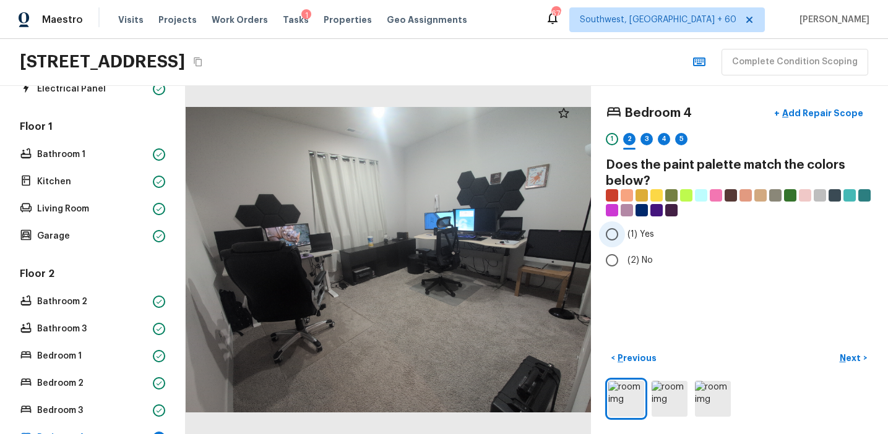
click at [642, 242] on label "(1) Yes" at bounding box center [731, 234] width 264 height 26
click at [625, 242] on input "(1) Yes" at bounding box center [612, 234] width 26 height 26
radio input "true"
click at [855, 355] on p "Next" at bounding box center [851, 358] width 24 height 12
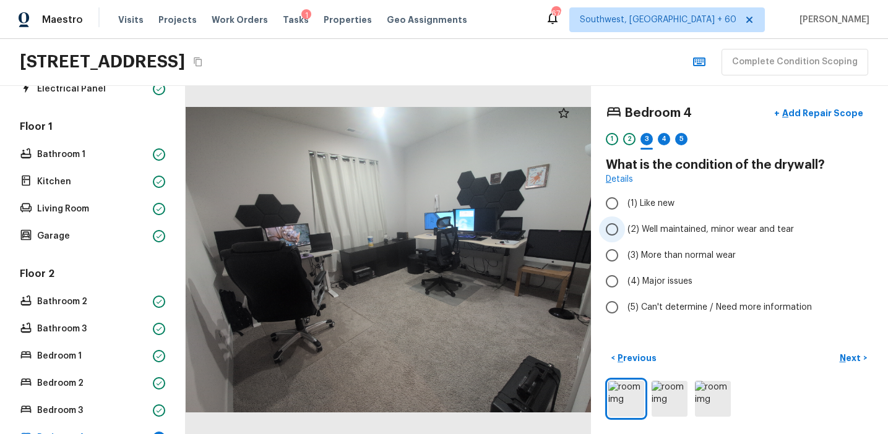
click at [687, 226] on span "(2) Well maintained, minor wear and tear" at bounding box center [710, 229] width 166 height 12
click at [625, 226] on input "(2) Well maintained, minor wear and tear" at bounding box center [612, 229] width 26 height 26
radio input "true"
click at [852, 356] on p "Next" at bounding box center [851, 358] width 24 height 12
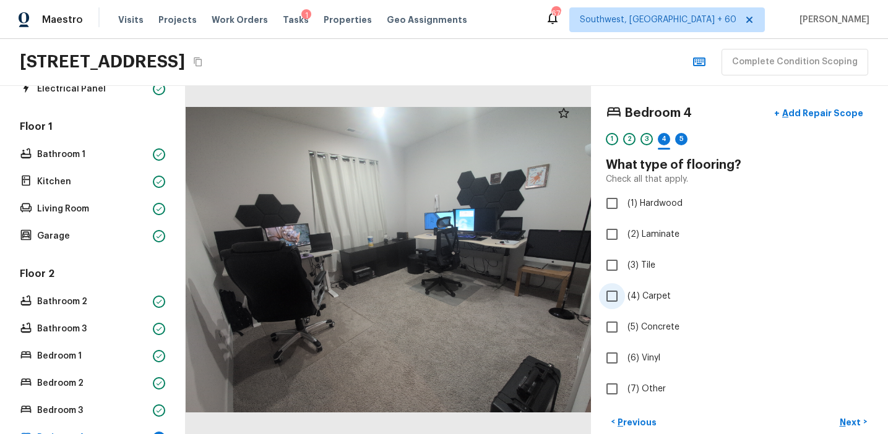
click at [653, 292] on span "(4) Carpet" at bounding box center [648, 296] width 43 height 12
click at [625, 292] on input "(4) Carpet" at bounding box center [612, 296] width 26 height 26
checkbox input "true"
click at [847, 413] on button "Next >" at bounding box center [853, 422] width 40 height 20
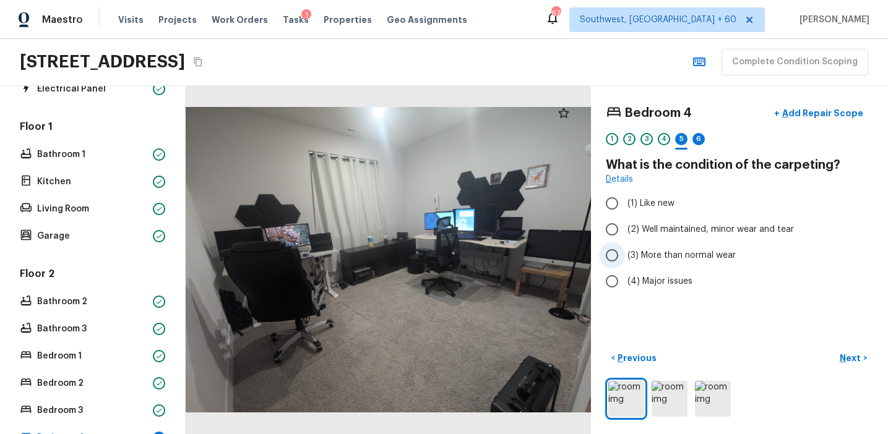
click at [644, 247] on label "(3) More than normal wear" at bounding box center [731, 255] width 264 height 26
click at [625, 247] on input "(3) More than normal wear" at bounding box center [612, 255] width 26 height 26
radio input "true"
click at [854, 349] on button "Next >" at bounding box center [853, 358] width 40 height 20
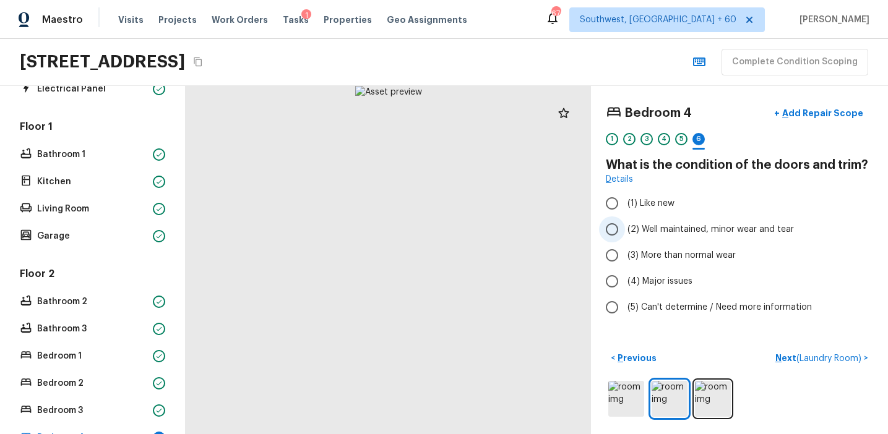
click at [690, 228] on span "(2) Well maintained, minor wear and tear" at bounding box center [710, 229] width 166 height 12
click at [625, 228] on input "(2) Well maintained, minor wear and tear" at bounding box center [612, 229] width 26 height 26
radio input "true"
click at [785, 358] on p "Next ( Laundry Room )" at bounding box center [819, 358] width 88 height 13
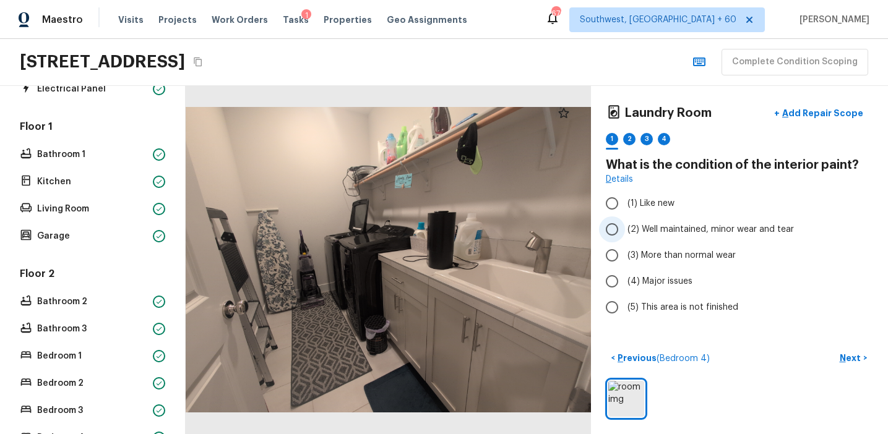
click at [747, 228] on span "(2) Well maintained, minor wear and tear" at bounding box center [710, 229] width 166 height 12
click at [625, 228] on input "(2) Well maintained, minor wear and tear" at bounding box center [612, 229] width 26 height 26
radio input "true"
click at [842, 353] on p "Next" at bounding box center [851, 358] width 24 height 12
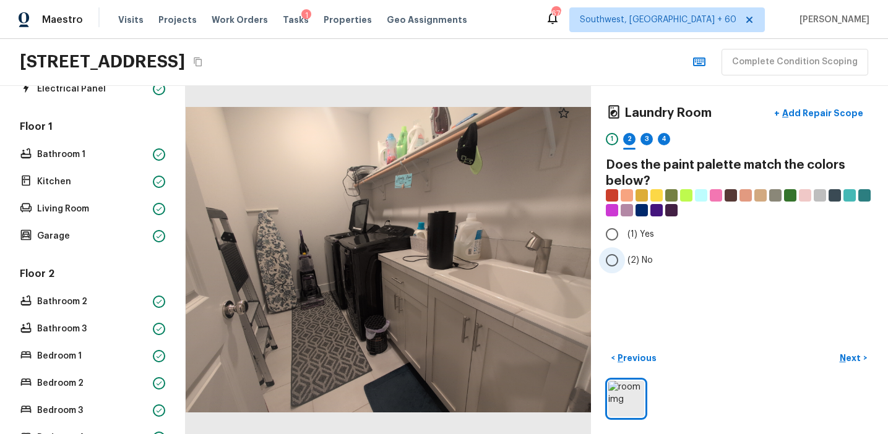
click at [630, 260] on span "(2) No" at bounding box center [639, 260] width 25 height 12
click at [625, 260] on input "(2) No" at bounding box center [612, 260] width 26 height 26
radio input "true"
click at [853, 359] on p "Next" at bounding box center [851, 358] width 24 height 12
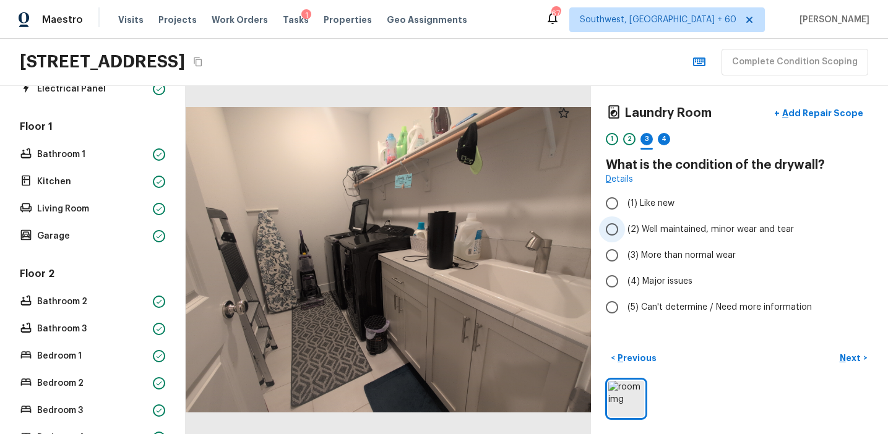
click at [657, 226] on span "(2) Well maintained, minor wear and tear" at bounding box center [710, 229] width 166 height 12
click at [625, 226] on input "(2) Well maintained, minor wear and tear" at bounding box center [612, 229] width 26 height 26
radio input "true"
click at [841, 352] on p "Next" at bounding box center [851, 358] width 24 height 12
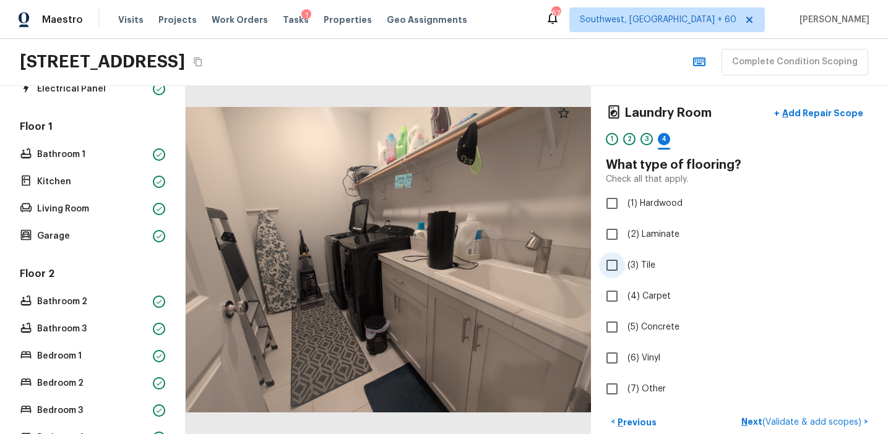
click at [649, 273] on label "(3) Tile" at bounding box center [731, 265] width 264 height 26
click at [625, 273] on input "(3) Tile" at bounding box center [612, 265] width 26 height 26
checkbox input "true"
click at [842, 416] on p "Next" at bounding box center [851, 422] width 24 height 12
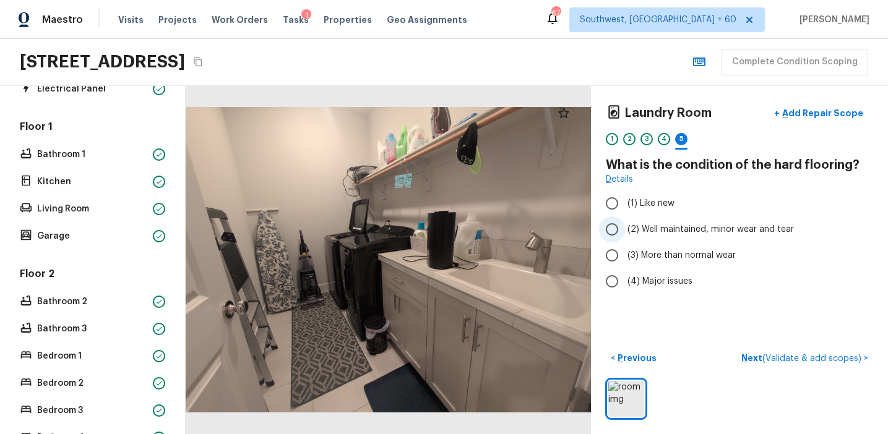
click at [698, 234] on span "(2) Well maintained, minor wear and tear" at bounding box center [710, 229] width 166 height 12
click at [625, 234] on input "(2) Well maintained, minor wear and tear" at bounding box center [612, 229] width 26 height 26
radio input "true"
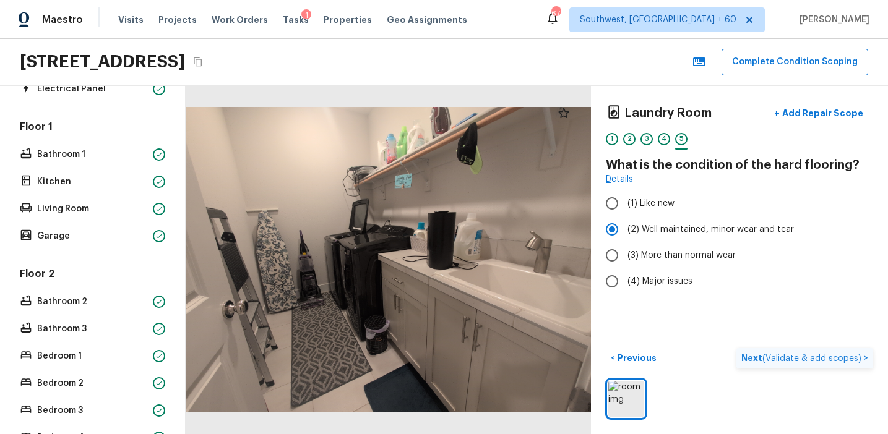
click at [756, 353] on p "Next ( Validate & add scopes )" at bounding box center [802, 358] width 122 height 13
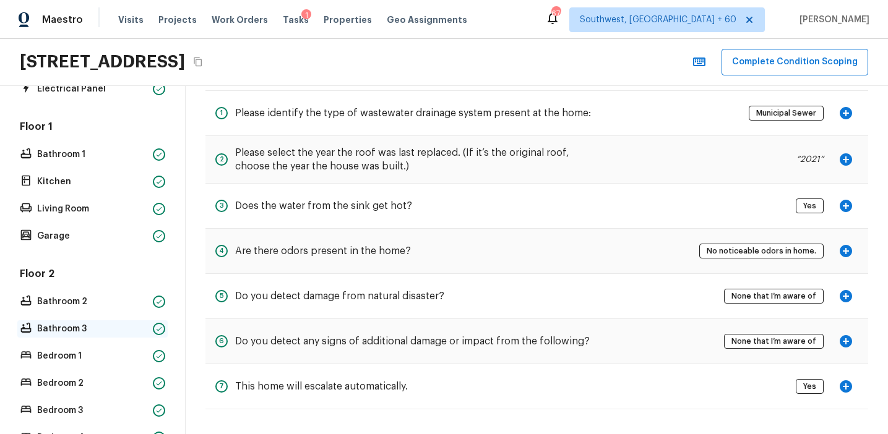
scroll to position [369, 0]
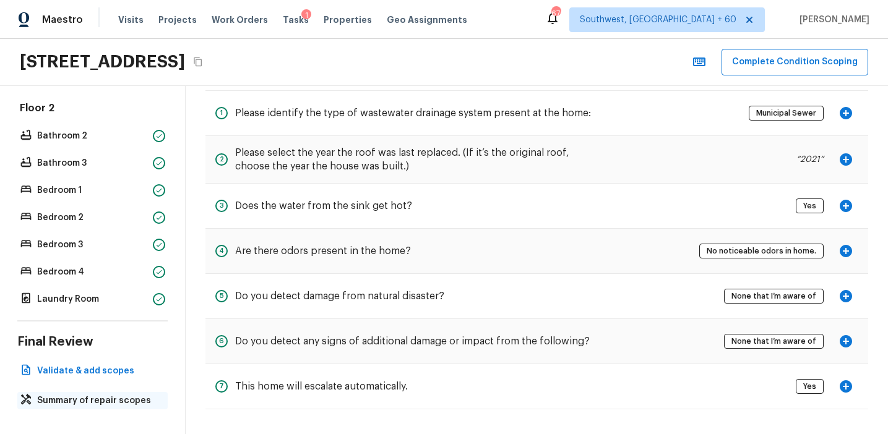
click at [103, 405] on p "Summary of repair scopes" at bounding box center [98, 401] width 123 height 12
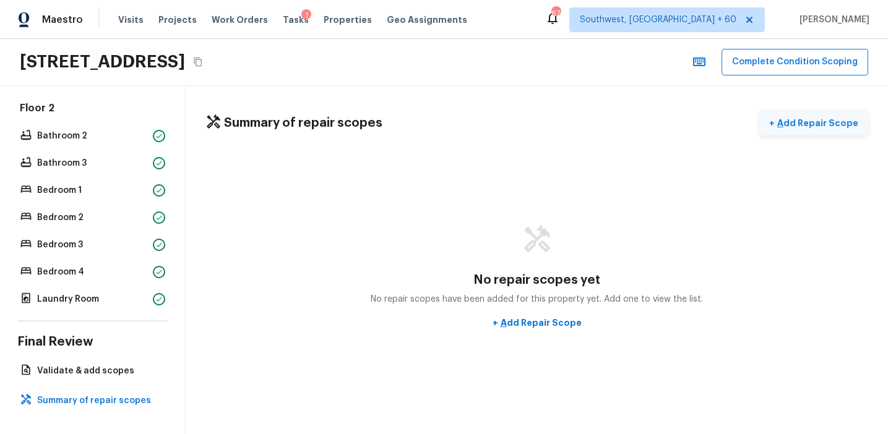
click at [798, 124] on p "Add Repair Scope" at bounding box center [815, 123] width 83 height 12
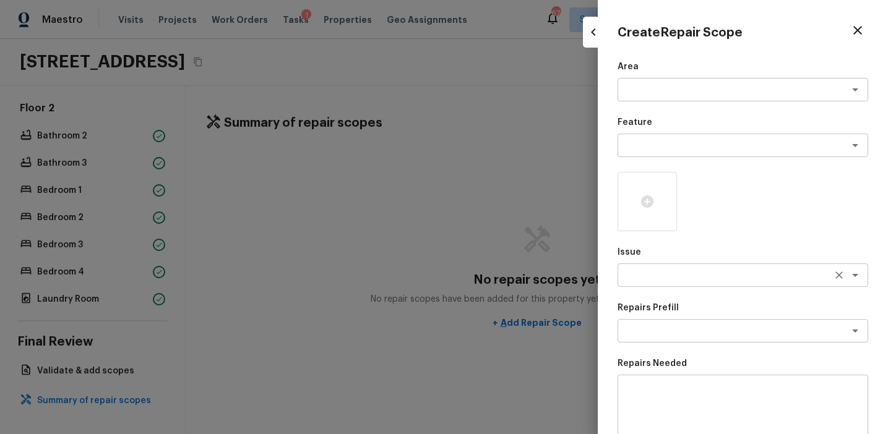
click at [638, 282] on div "x ​" at bounding box center [742, 275] width 250 height 24
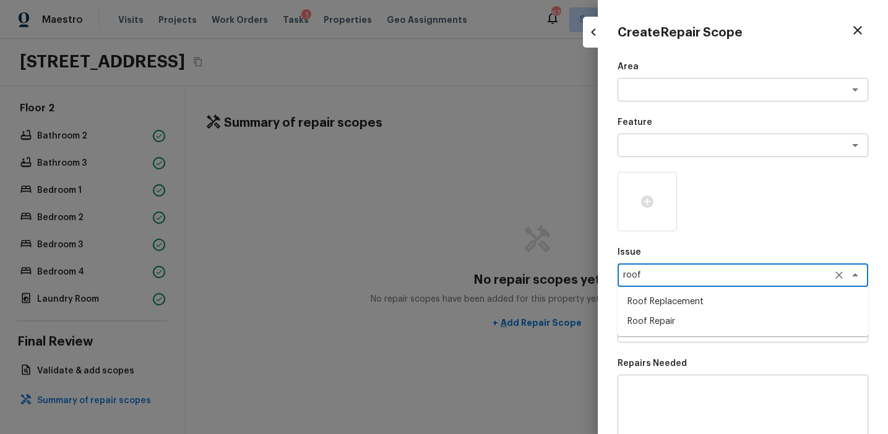
click at [662, 319] on li "Roof Repair" at bounding box center [742, 322] width 250 height 20
type textarea "Roof Repair"
click at [657, 148] on textarea at bounding box center [725, 145] width 205 height 12
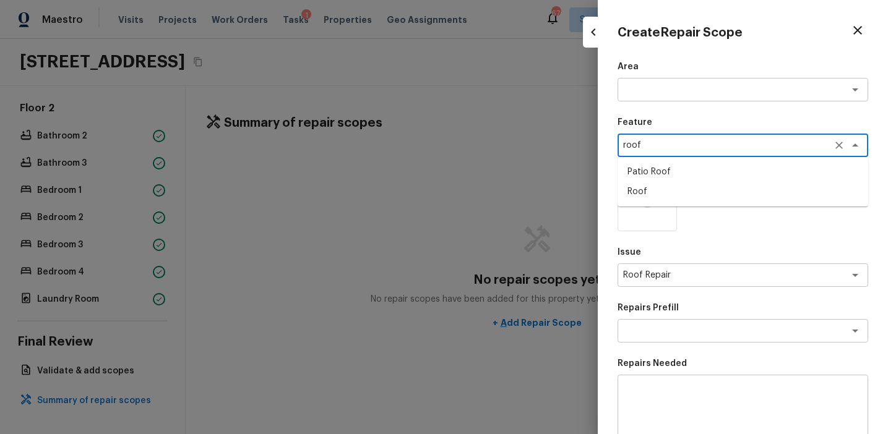
click at [675, 193] on li "Roof" at bounding box center [742, 192] width 250 height 20
type textarea "Roof"
click at [643, 270] on textarea "Roof Repair" at bounding box center [725, 275] width 205 height 12
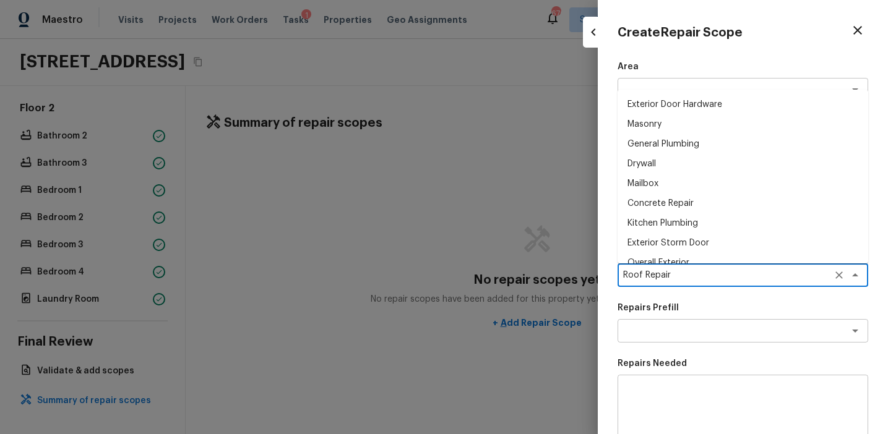
click at [643, 270] on textarea "Roof Repair" at bounding box center [725, 275] width 205 height 12
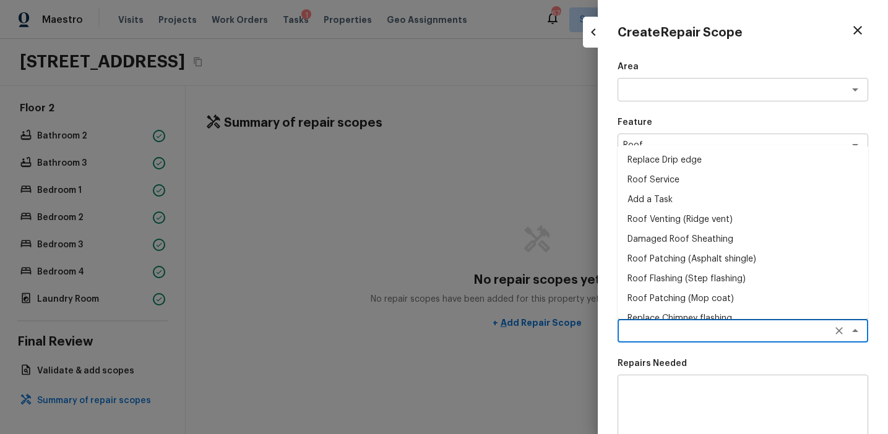
click at [666, 333] on textarea at bounding box center [725, 331] width 205 height 12
click at [662, 382] on div "x ​" at bounding box center [742, 410] width 250 height 70
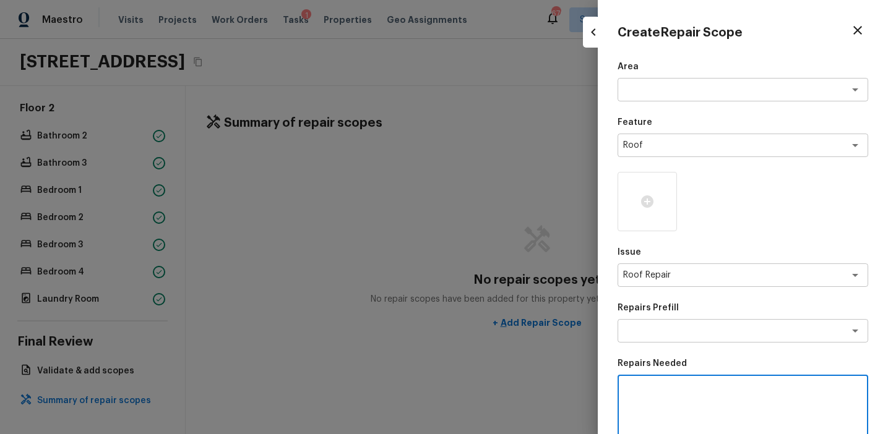
paste textarea "Roof Repair"
type textarea "Roof Repair"
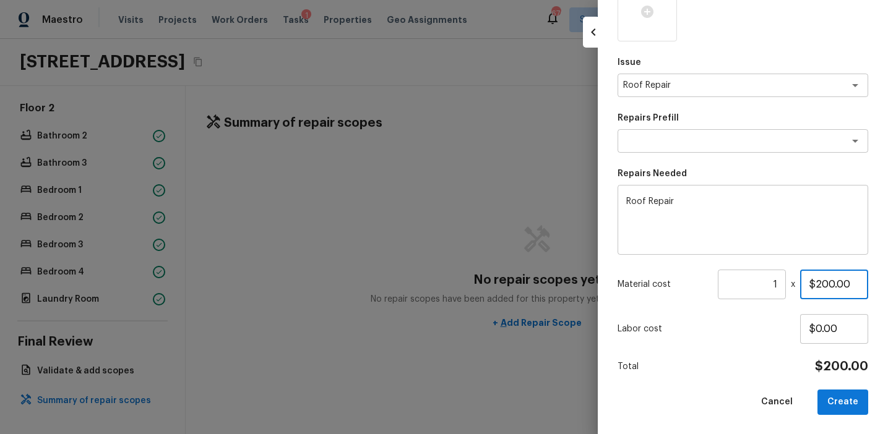
type input "$200.00"
click at [834, 401] on button "Create" at bounding box center [842, 402] width 51 height 25
type input "$0.00"
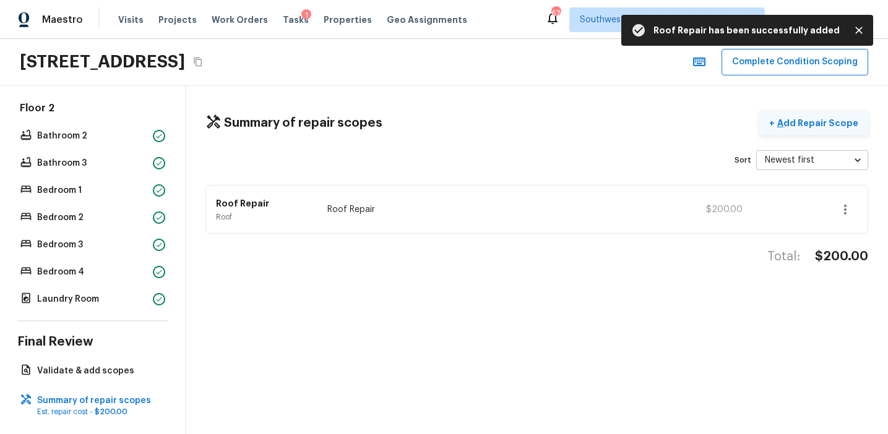
click at [792, 131] on button "+ Add Repair Scope" at bounding box center [813, 123] width 109 height 25
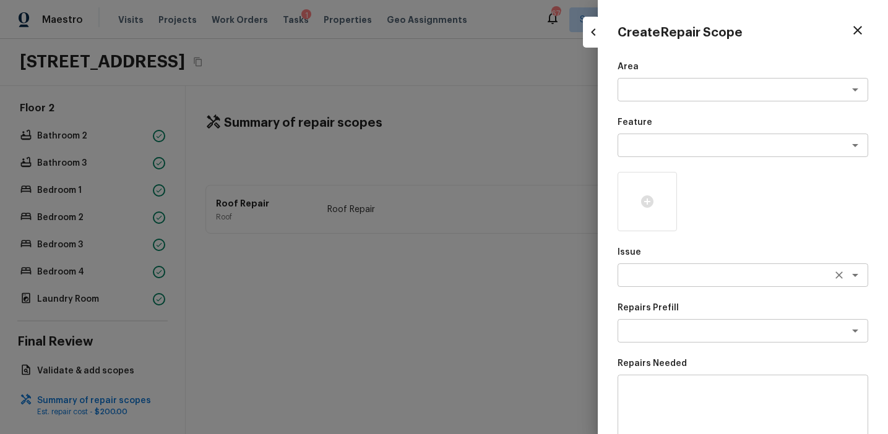
click at [641, 279] on textarea at bounding box center [725, 275] width 205 height 12
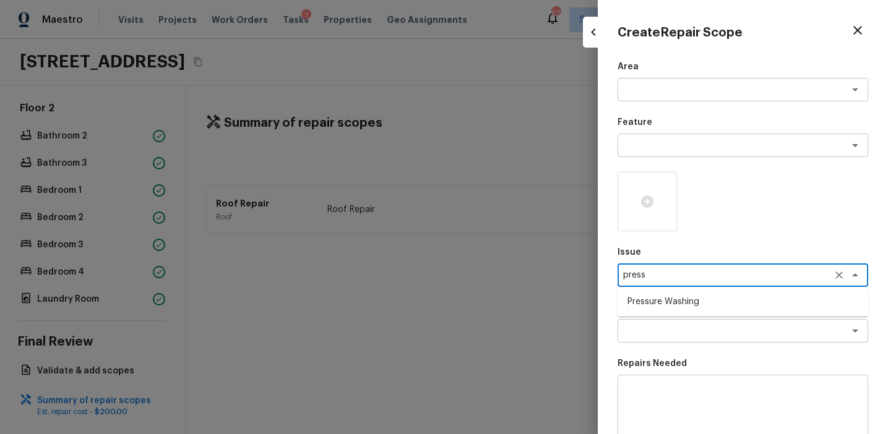
click at [672, 300] on li "Pressure Washing" at bounding box center [742, 302] width 250 height 20
type textarea "Pressure Washing"
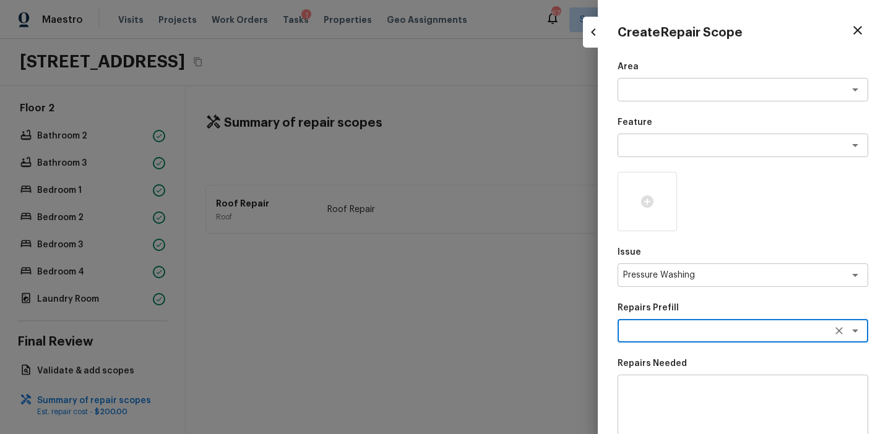
click at [685, 327] on textarea at bounding box center [725, 331] width 205 height 12
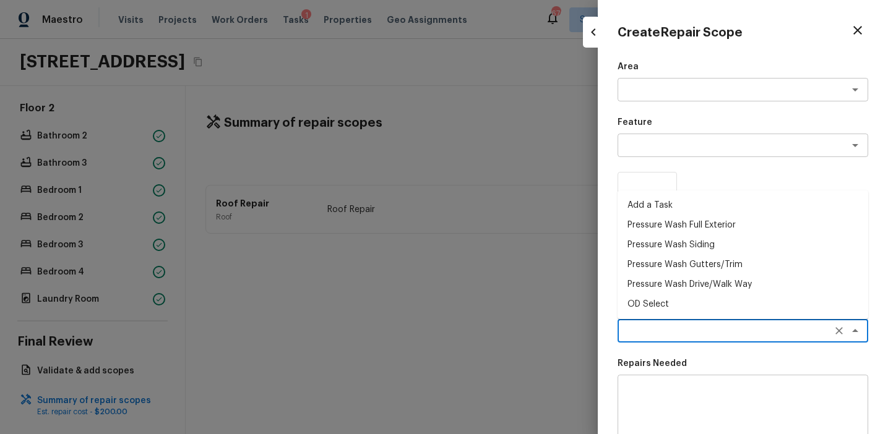
click at [703, 229] on li "Pressure Wash Full Exterior" at bounding box center [742, 225] width 250 height 20
type textarea "Pressure Wash Full Exterior"
type textarea "Pressure wash the House, Flatwork, Deck and Garage interior."
type input "$250.00"
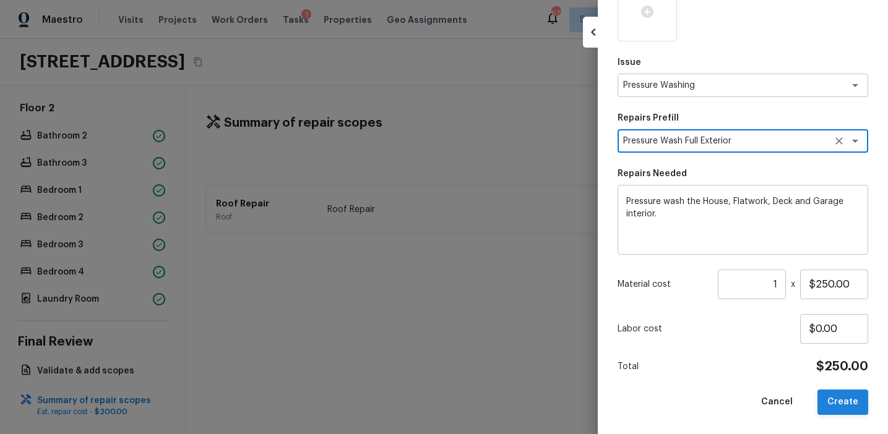
click at [834, 403] on button "Create" at bounding box center [842, 402] width 51 height 25
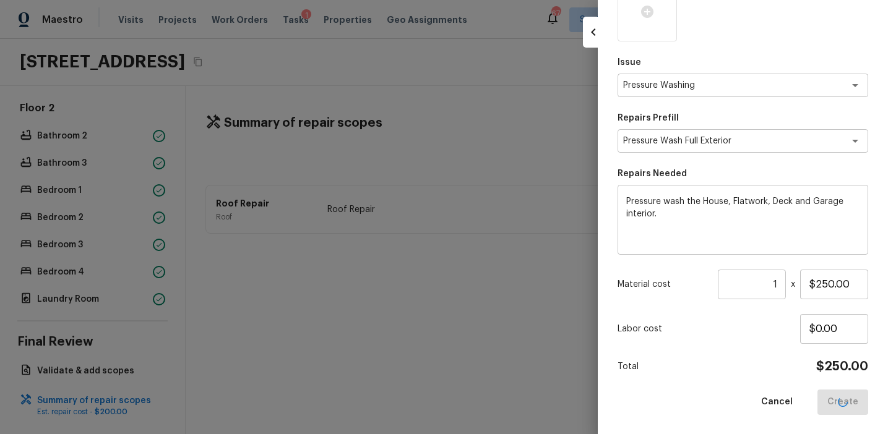
type input "$0.00"
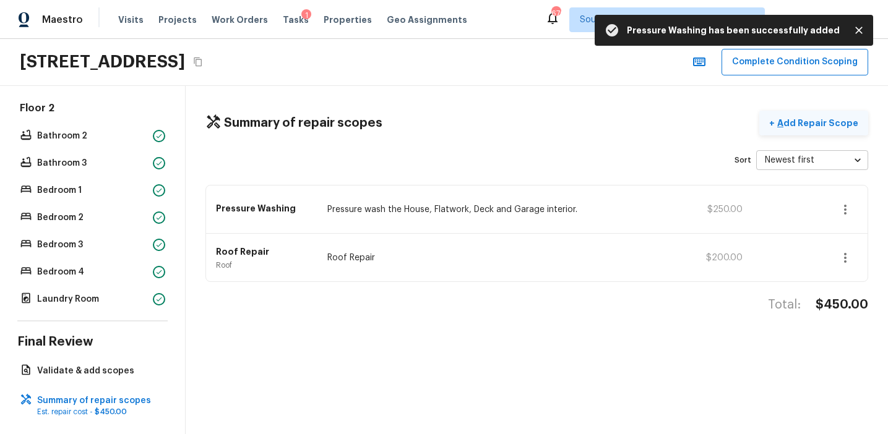
click at [819, 121] on p "Add Repair Scope" at bounding box center [815, 123] width 83 height 12
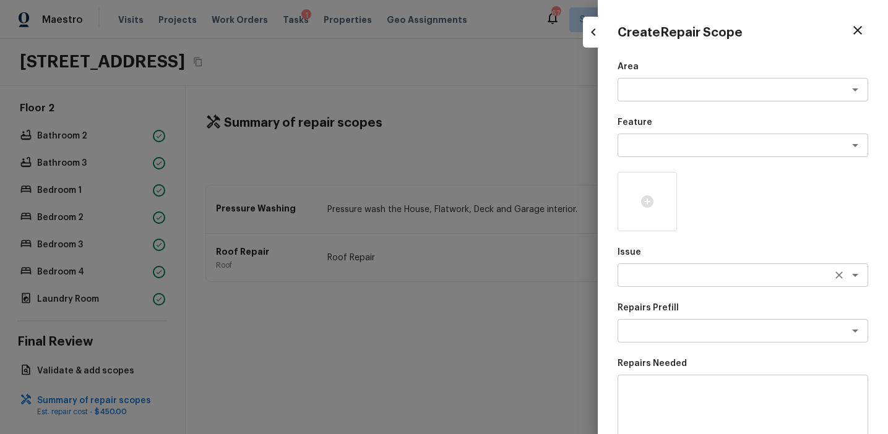
click at [649, 274] on textarea at bounding box center [725, 275] width 205 height 12
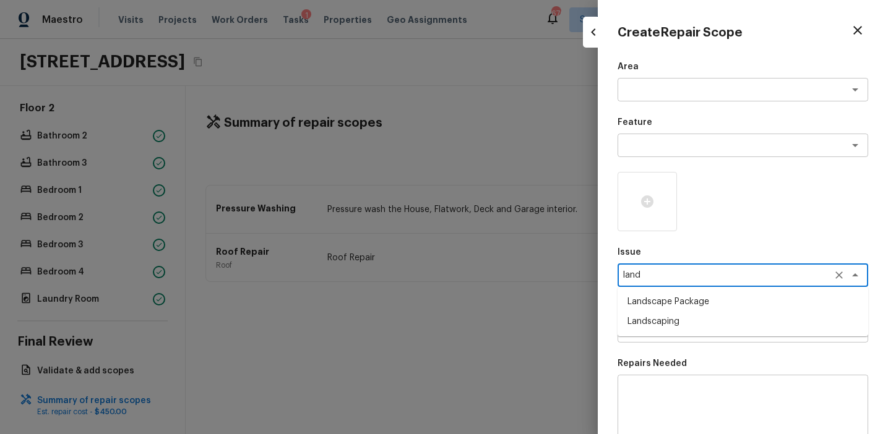
click at [688, 303] on li "Landscape Package" at bounding box center [742, 302] width 250 height 20
type textarea "Landscape Package"
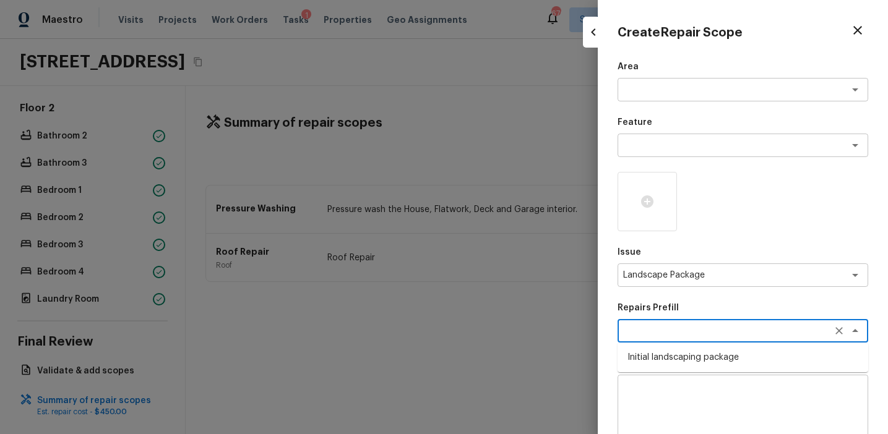
click at [698, 336] on textarea at bounding box center [725, 331] width 205 height 12
click at [729, 349] on li "Initial landscaping package" at bounding box center [742, 358] width 250 height 20
type textarea "Initial landscaping package"
type textarea "Mowing of grass up to 6" in height. Mow, edge along driveways & sidewalks, trim…"
type input "$75.00"
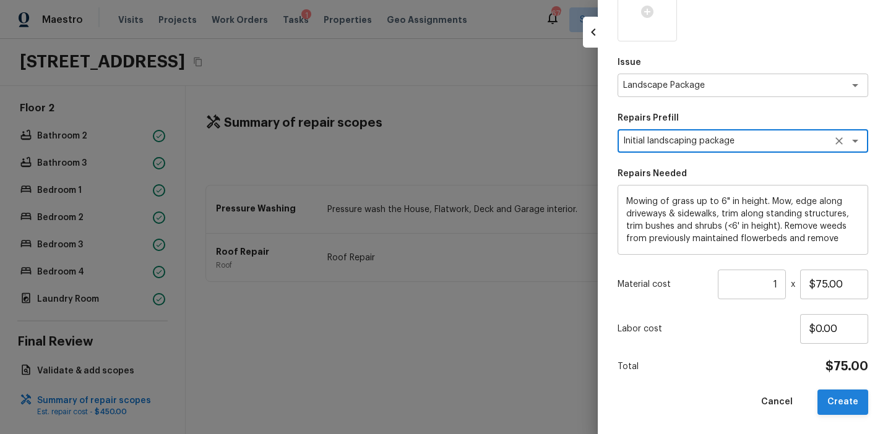
click at [844, 401] on button "Create" at bounding box center [842, 402] width 51 height 25
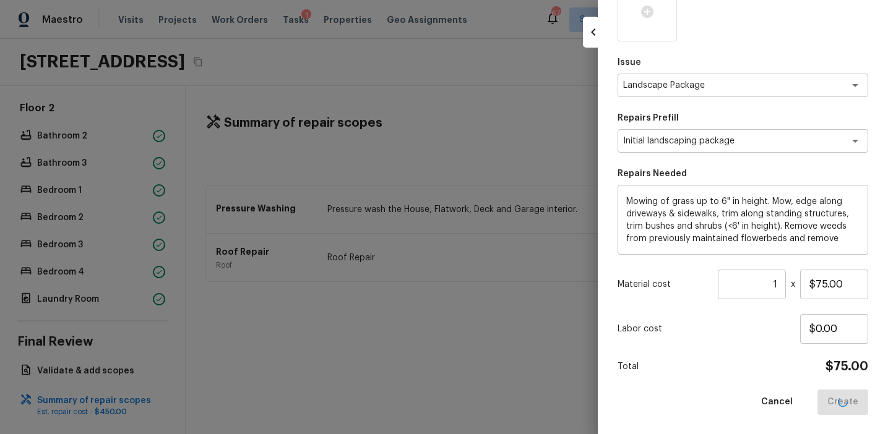
type input "$0.00"
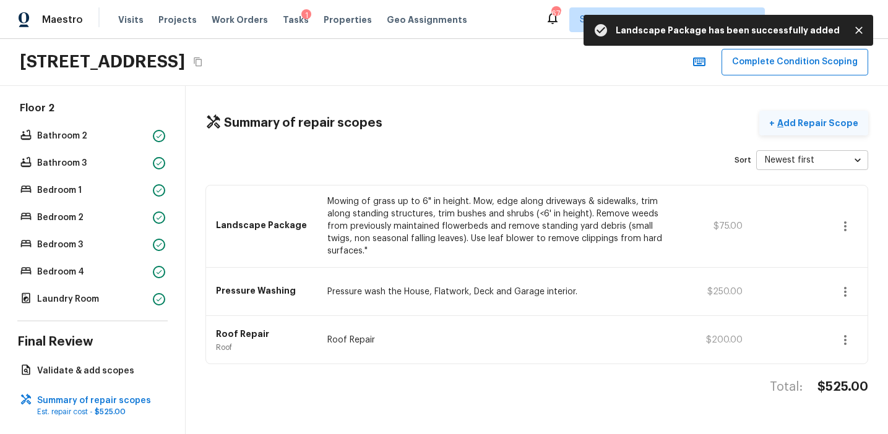
click at [812, 116] on button "+ Add Repair Scope" at bounding box center [813, 123] width 109 height 25
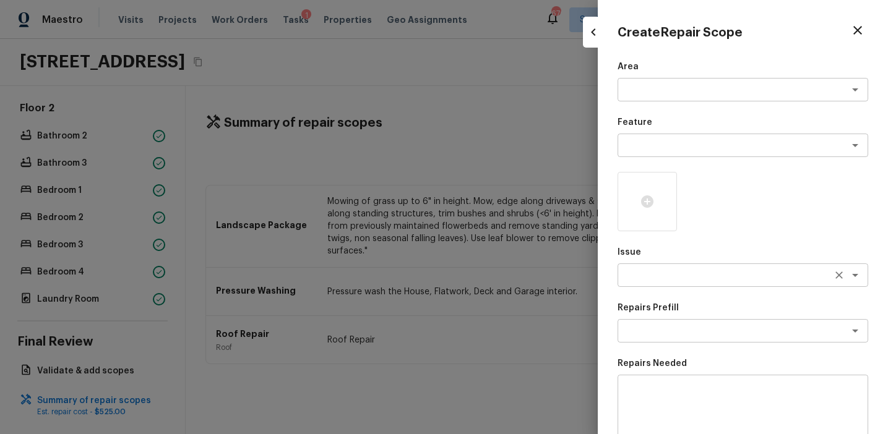
click at [638, 276] on textarea at bounding box center [725, 275] width 205 height 12
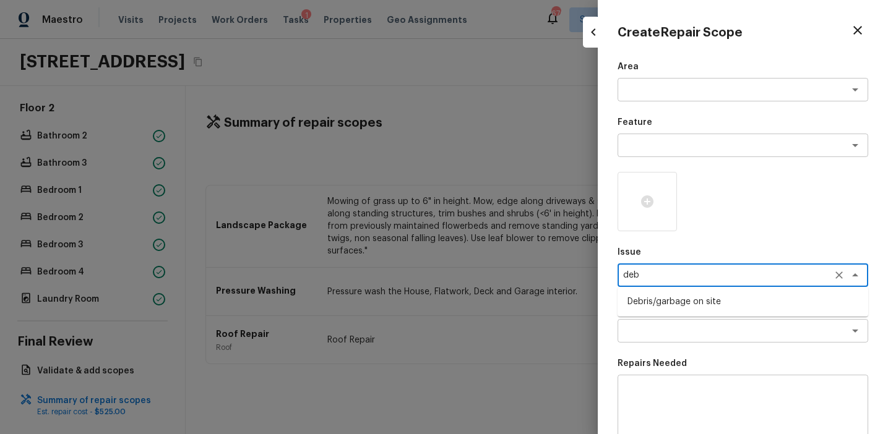
click at [647, 301] on li "Debris/garbage on site" at bounding box center [742, 302] width 250 height 20
click at [665, 321] on div "x ​" at bounding box center [742, 331] width 250 height 24
type textarea "Debris/garbage on site"
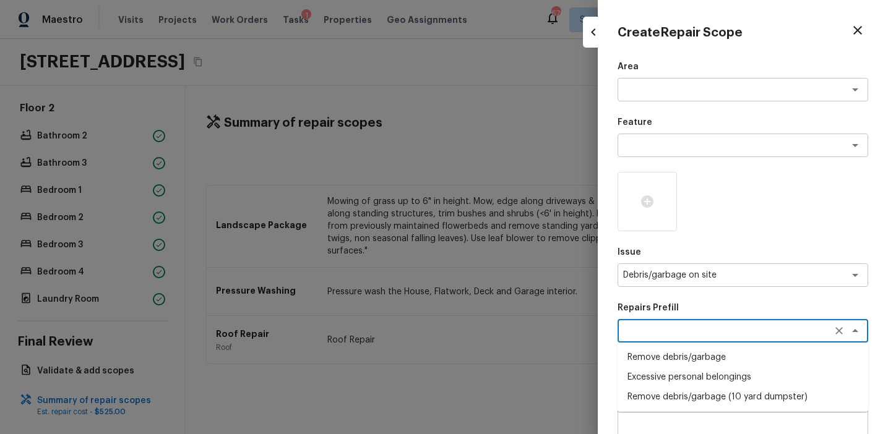
click at [698, 359] on li "Remove debris/garbage" at bounding box center [742, 358] width 250 height 20
type textarea "Remove debris/garbage"
type textarea "Remove, haul off, and properly dispose of any debris left by seller to offsite …"
type input "$50.00"
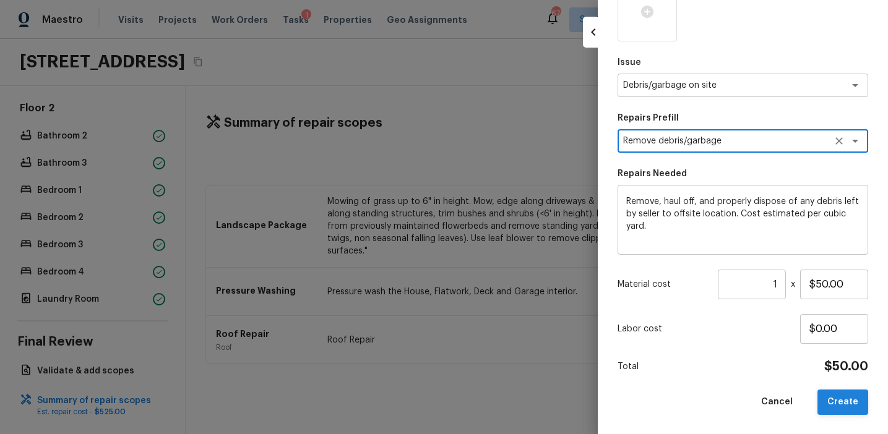
click at [835, 395] on button "Create" at bounding box center [842, 402] width 51 height 25
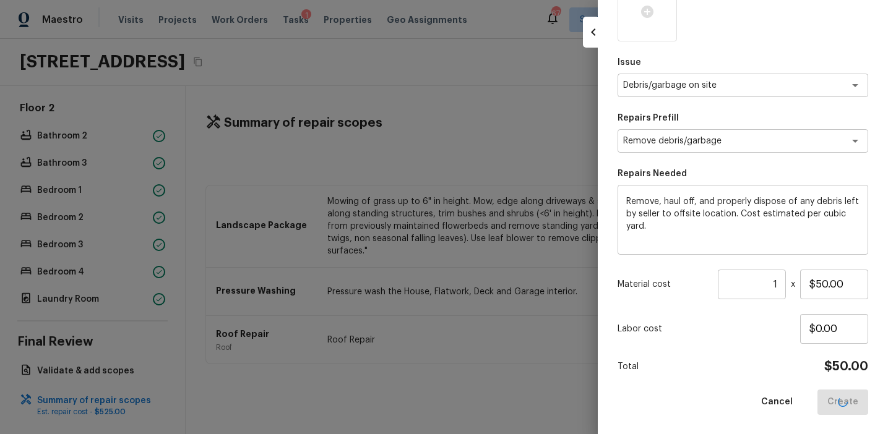
type input "$0.00"
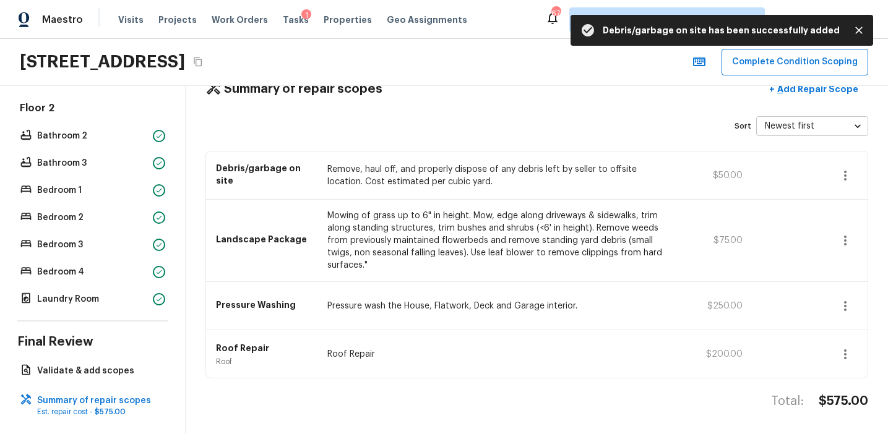
scroll to position [0, 0]
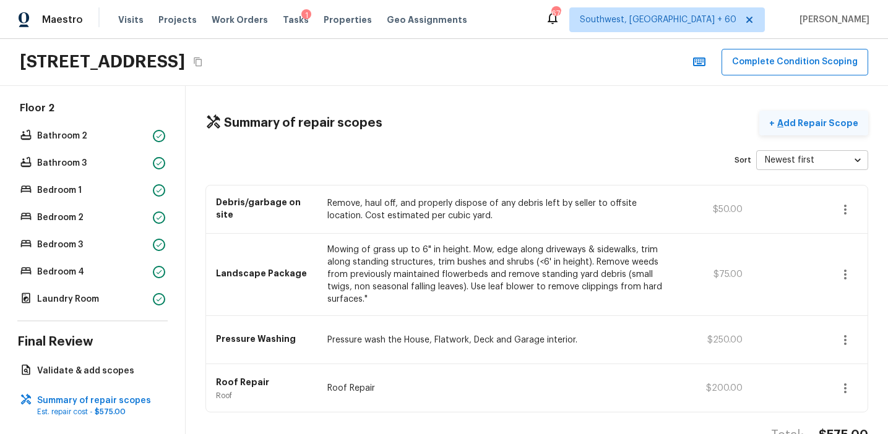
click at [795, 128] on p "Add Repair Scope" at bounding box center [815, 123] width 83 height 12
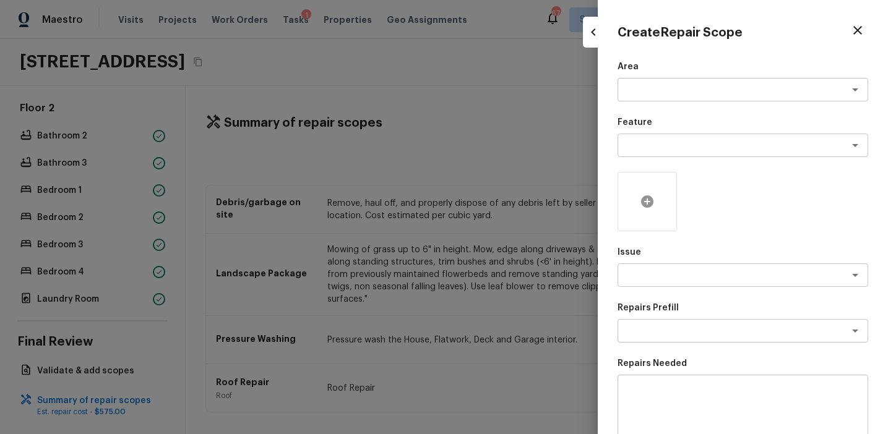
click at [640, 186] on div at bounding box center [646, 201] width 59 height 59
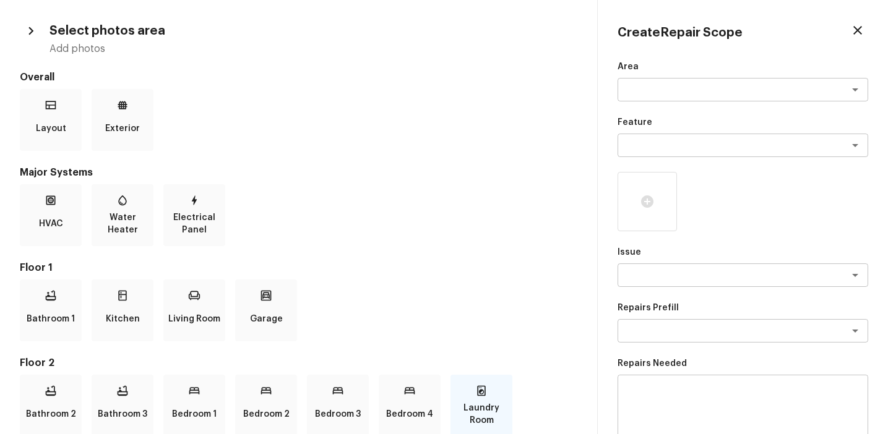
click at [486, 393] on icon at bounding box center [481, 391] width 12 height 12
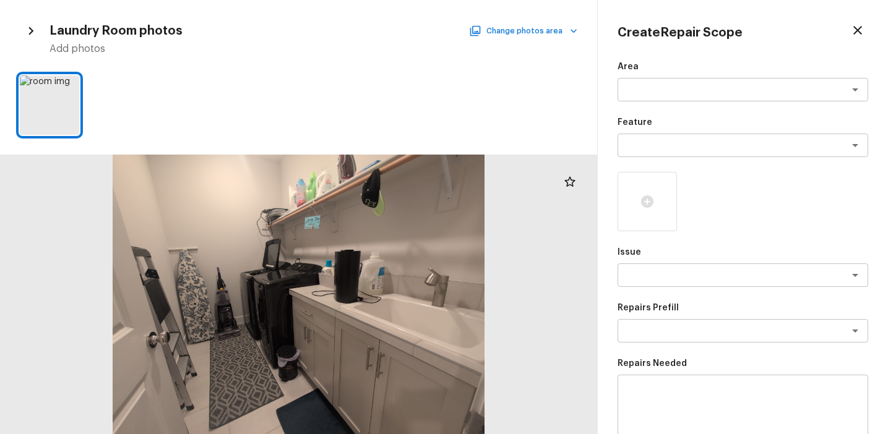
click at [537, 32] on button "Change photos area" at bounding box center [524, 31] width 106 height 16
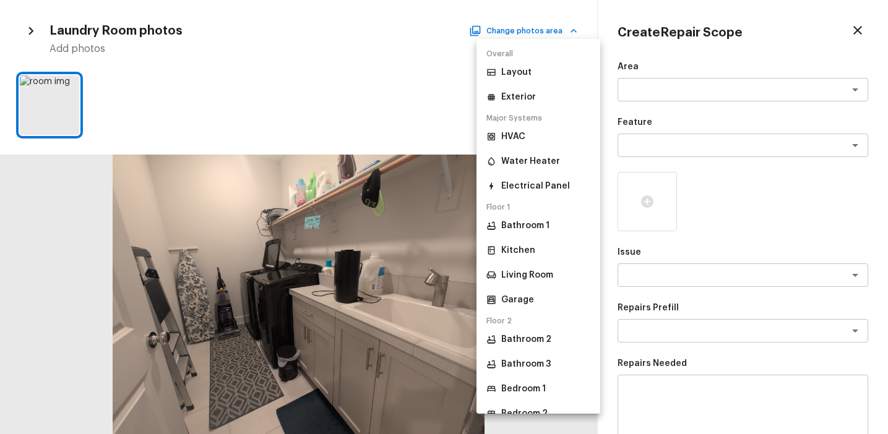
scroll to position [130, 0]
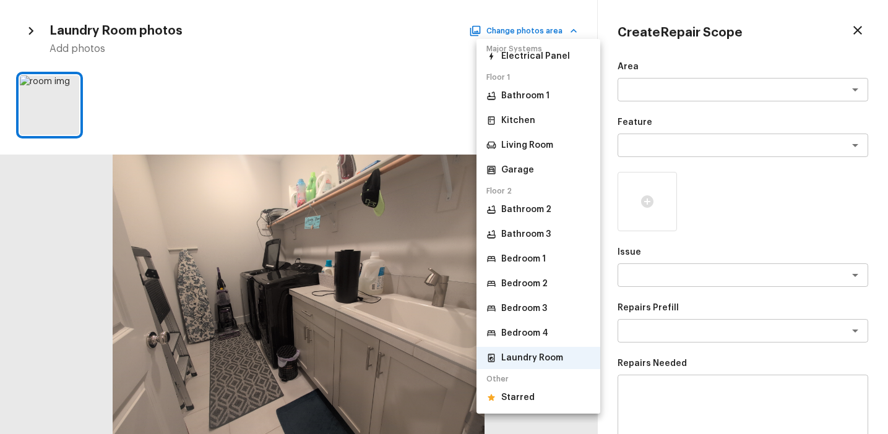
click at [546, 393] on li "Starred" at bounding box center [538, 398] width 124 height 22
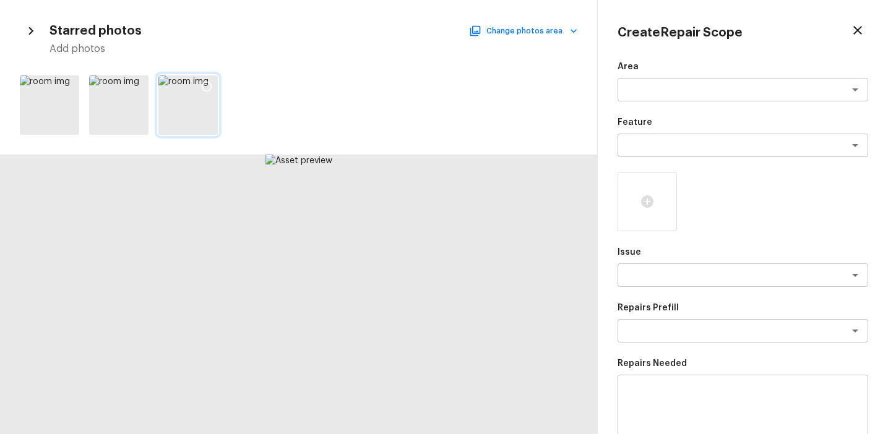
click at [208, 90] on icon at bounding box center [207, 87] width 11 height 11
click at [68, 90] on icon at bounding box center [68, 86] width 12 height 12
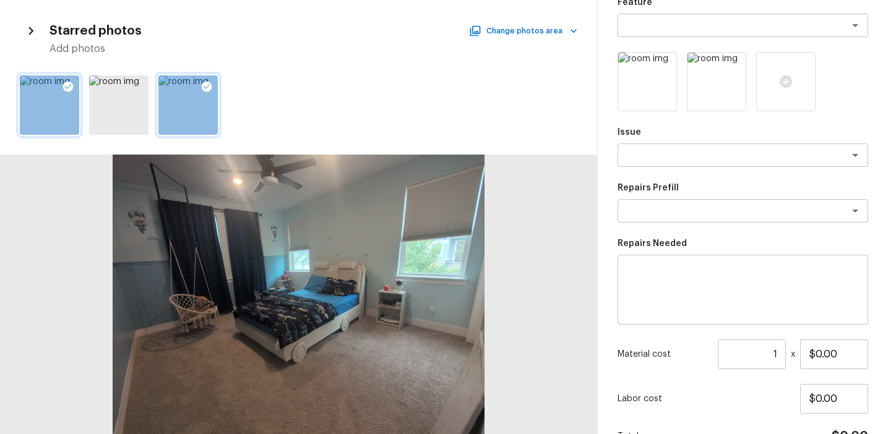
scroll to position [183, 0]
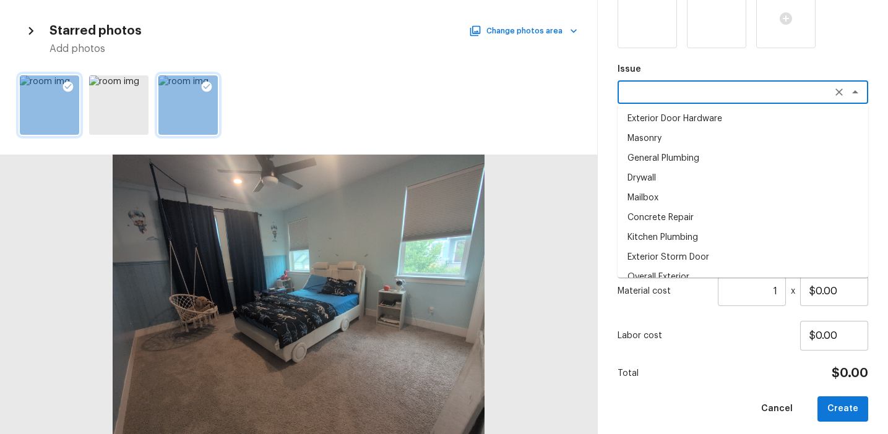
click at [659, 97] on textarea at bounding box center [725, 92] width 205 height 12
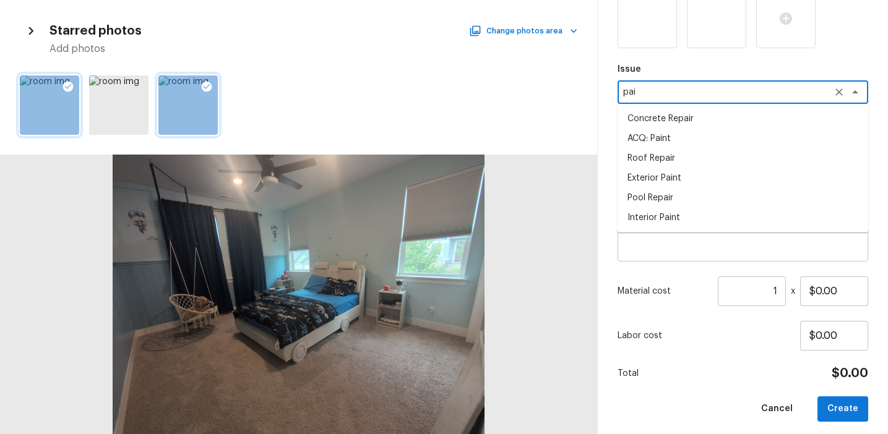
click at [667, 225] on li "Interior Paint" at bounding box center [742, 218] width 250 height 20
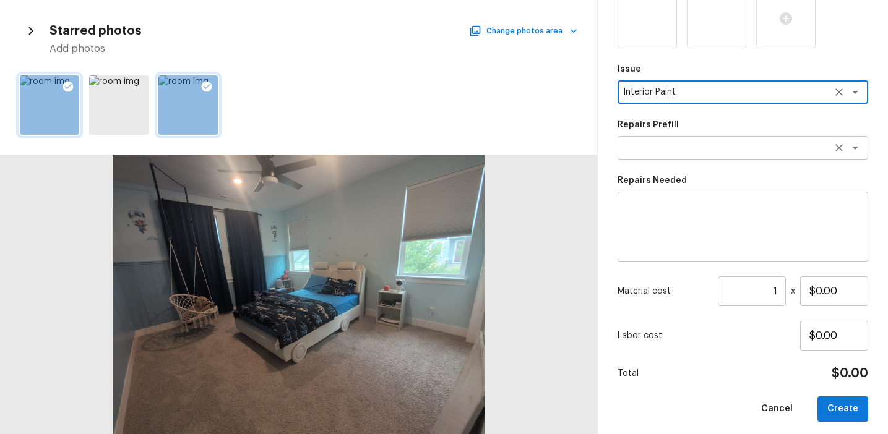
type textarea "Interior Paint"
click at [682, 145] on textarea at bounding box center [725, 148] width 205 height 12
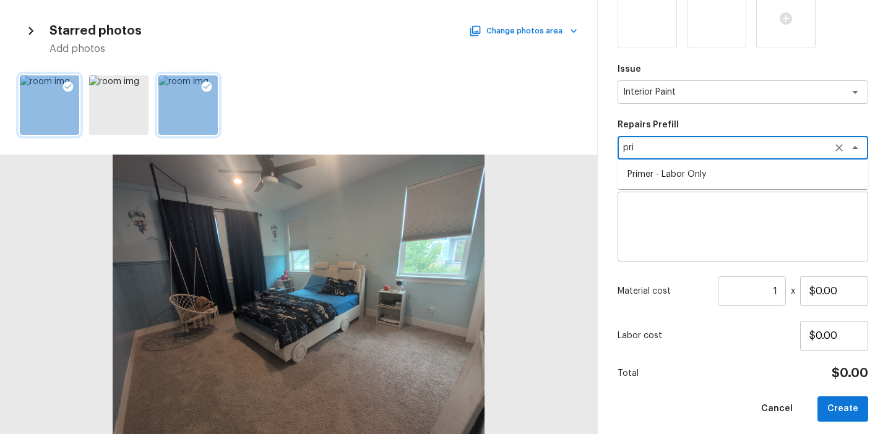
click at [700, 174] on li "Primer - Labor Only" at bounding box center [742, 175] width 250 height 20
type textarea "Primer - Labor Only"
type textarea "Interior primer - PRIMER PROVIDED BY OPENDOOR - All nails, screws, drywall anch…"
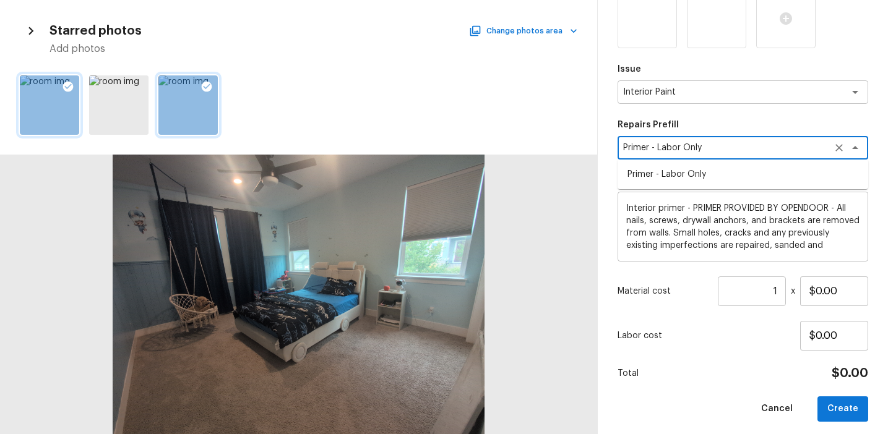
type input "$0.40"
type textarea "Primer - Labor Only"
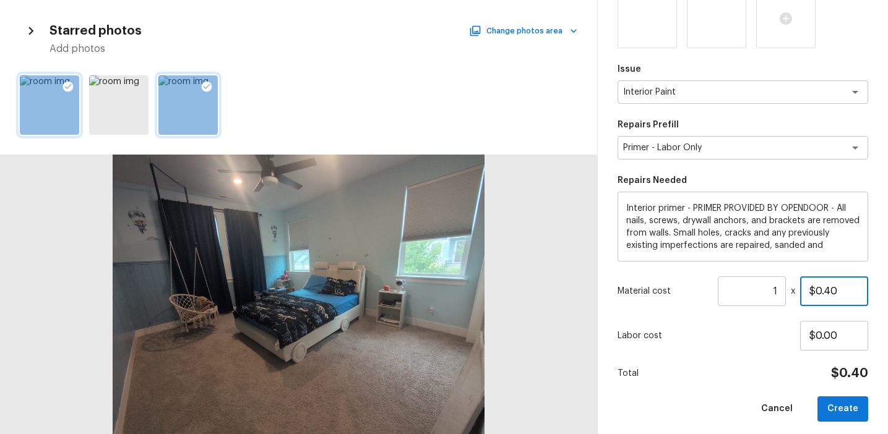
click at [836, 295] on input "$0.40" at bounding box center [834, 291] width 68 height 30
type input "$300.00"
click at [846, 405] on button "Create" at bounding box center [842, 408] width 51 height 25
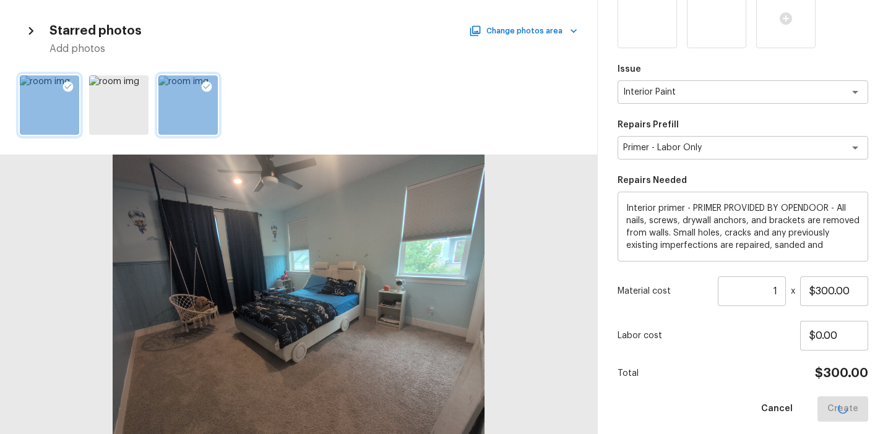
type input "$0.00"
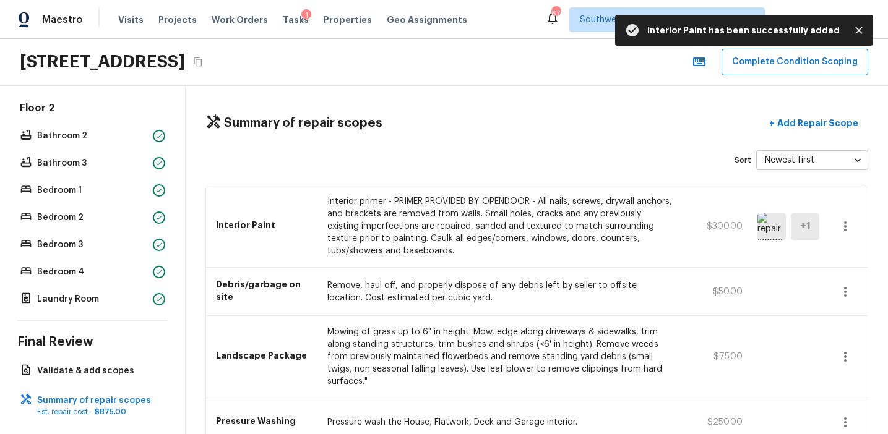
click at [636, 150] on div "Sort Newest first newestFirst ​" at bounding box center [536, 160] width 662 height 20
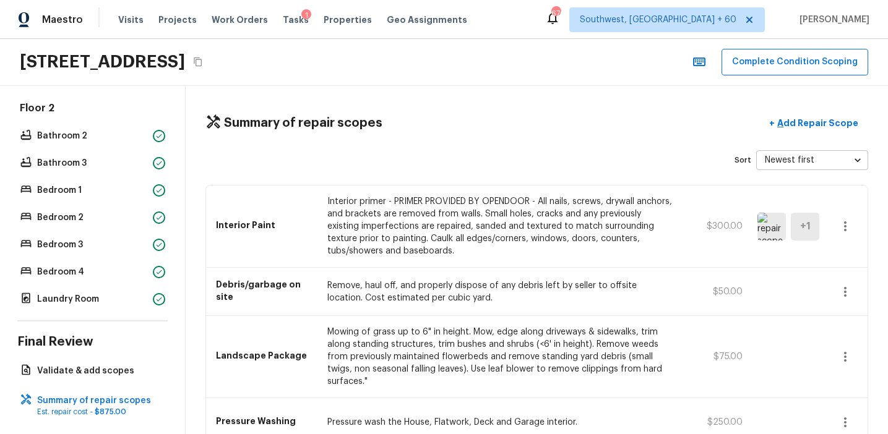
click at [636, 150] on div "Sort Newest first newestFirst ​" at bounding box center [536, 160] width 662 height 20
click at [802, 127] on p "Add Repair Scope" at bounding box center [815, 123] width 83 height 12
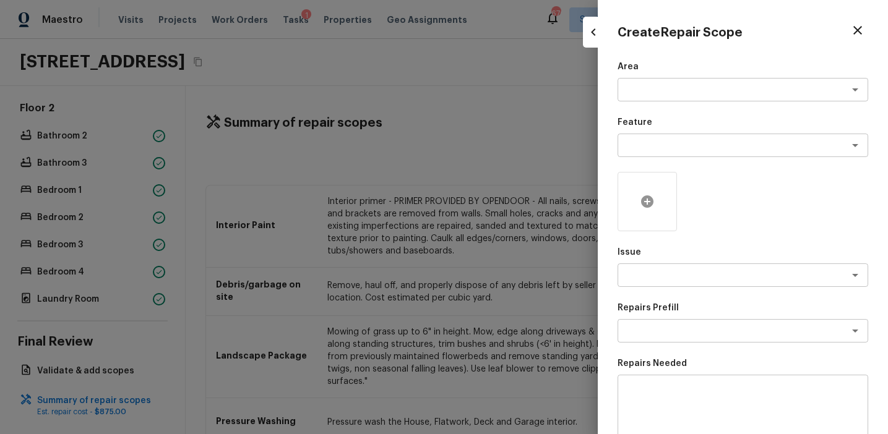
click at [643, 209] on div at bounding box center [646, 201] width 59 height 59
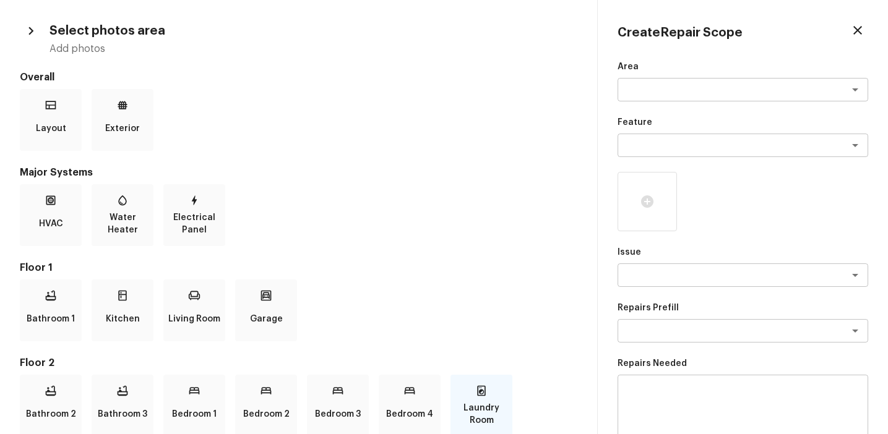
click at [484, 407] on p "Laundry Room" at bounding box center [481, 414] width 57 height 25
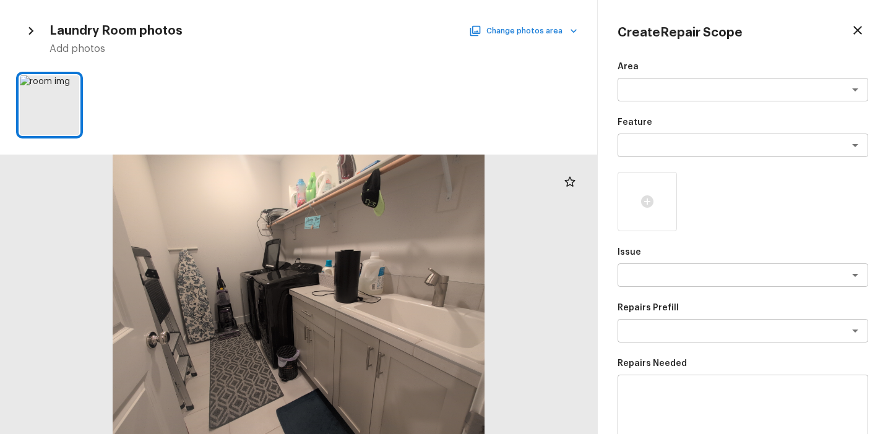
click at [527, 32] on button "Change photos area" at bounding box center [524, 31] width 106 height 16
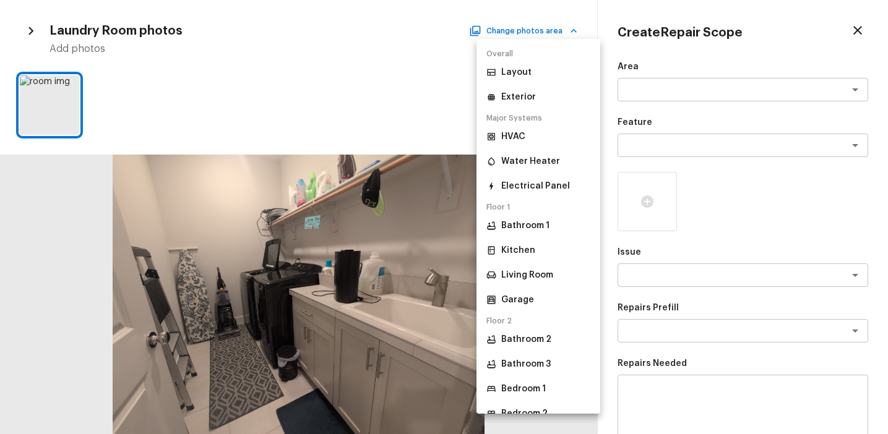
scroll to position [130, 0]
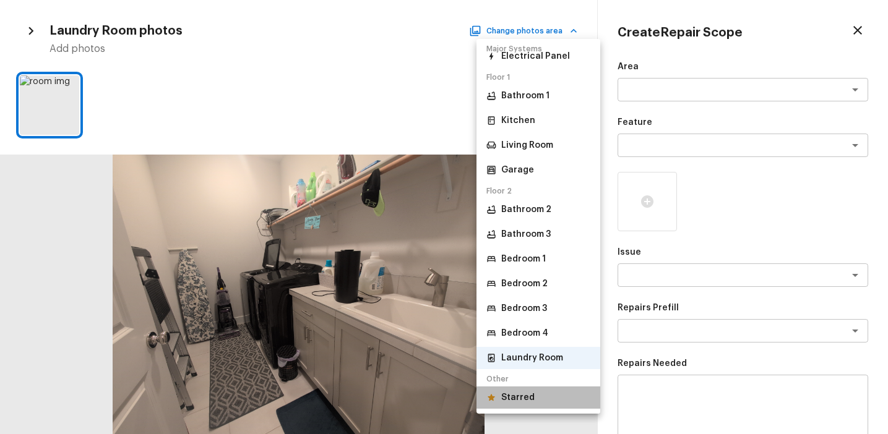
click at [524, 388] on li "Starred" at bounding box center [538, 398] width 124 height 22
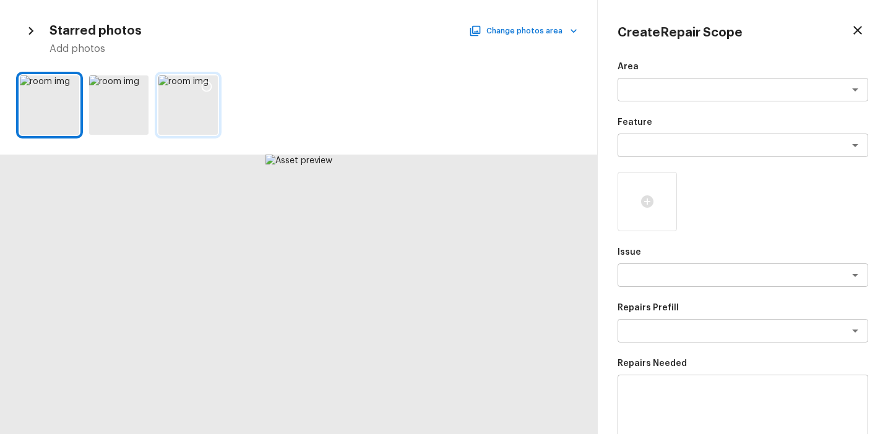
click at [192, 103] on div at bounding box center [187, 104] width 59 height 59
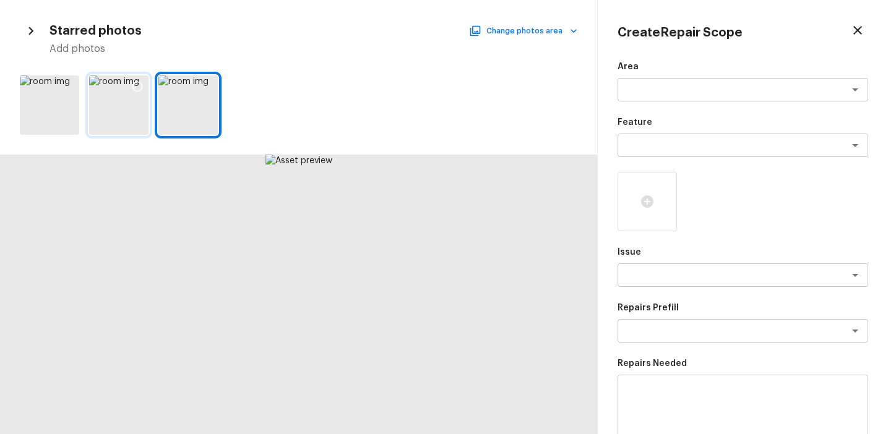
click at [143, 102] on div at bounding box center [118, 104] width 59 height 59
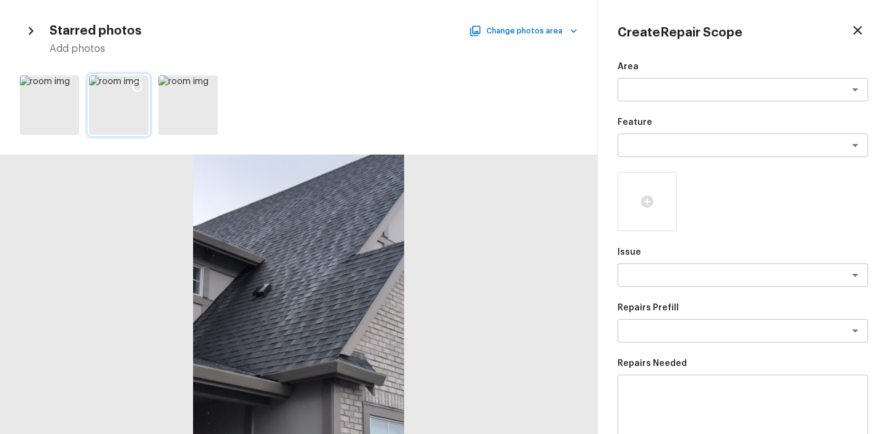
click at [126, 103] on div at bounding box center [118, 104] width 59 height 59
click at [75, 101] on div at bounding box center [49, 104] width 59 height 59
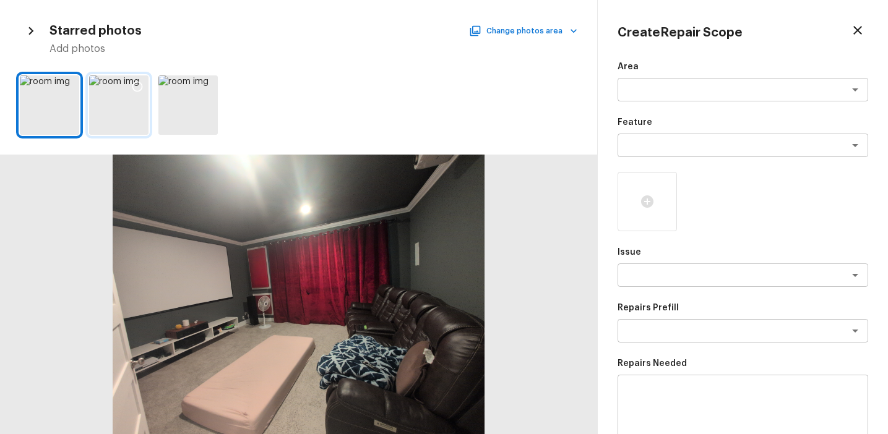
click at [111, 101] on div at bounding box center [118, 104] width 59 height 59
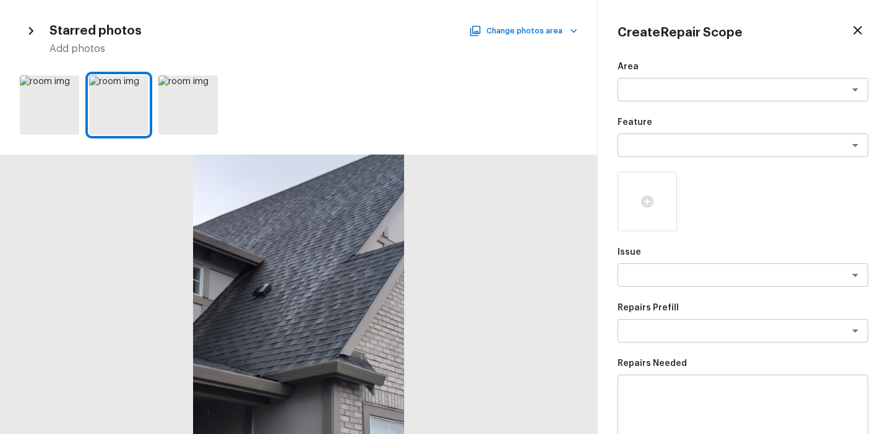
click at [155, 102] on div at bounding box center [298, 105] width 597 height 69
click at [209, 111] on div at bounding box center [187, 104] width 59 height 59
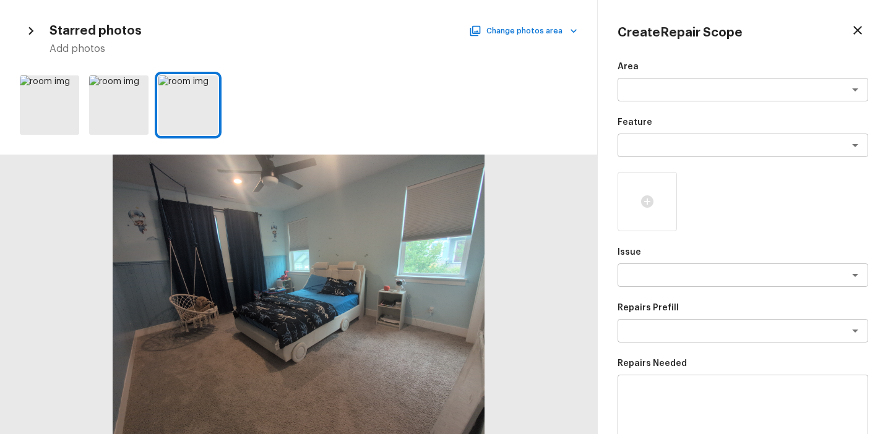
click at [693, 226] on div at bounding box center [742, 201] width 250 height 59
click at [205, 87] on icon at bounding box center [206, 86] width 12 height 12
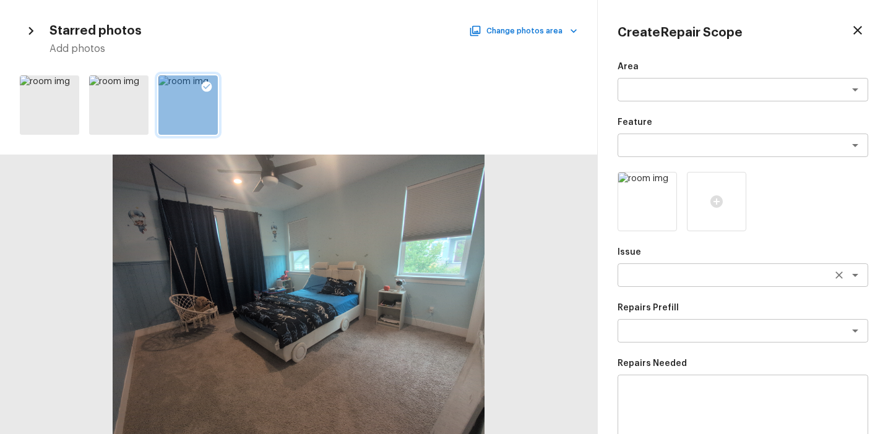
click at [646, 272] on textarea at bounding box center [725, 275] width 205 height 12
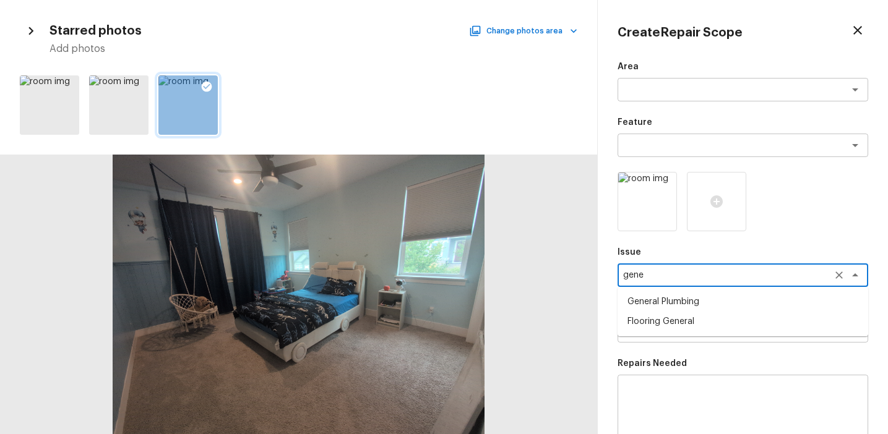
click at [700, 321] on li "Flooring General" at bounding box center [742, 322] width 250 height 20
click at [691, 323] on div "x ​" at bounding box center [742, 331] width 250 height 24
type textarea "Flooring General"
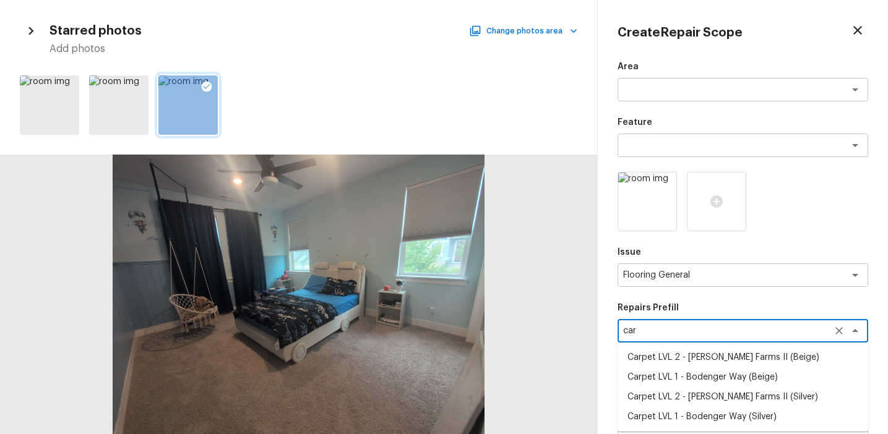
click at [729, 390] on li "Carpet LVL 2 - Abshire Farms II (Silver)" at bounding box center [742, 397] width 250 height 20
type textarea "Carpet LVL 2 - Abshire Farms II (Silver)"
type textarea "Install new carpet (Abshire Farms II - 929 Thin Ice) at all previously carpeted…"
type input "$1.81"
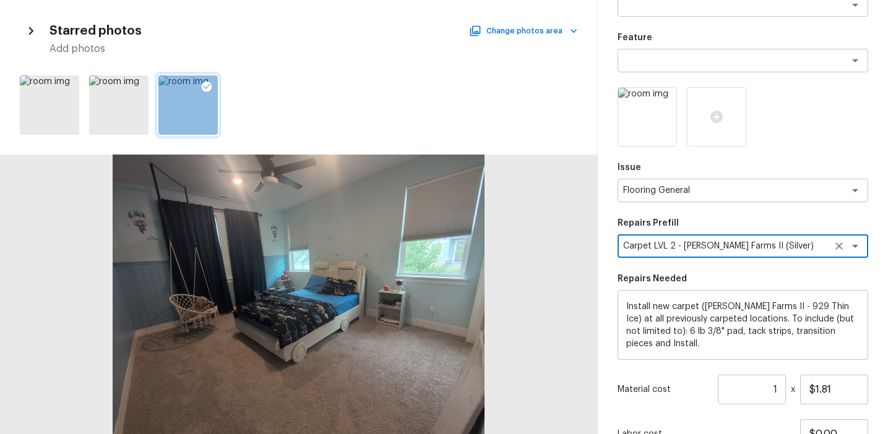
scroll to position [173, 0]
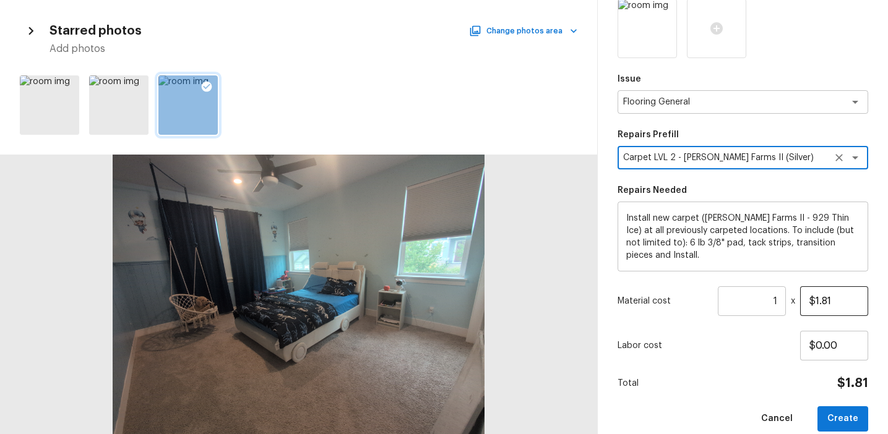
type textarea "Carpet LVL 2 - Abshire Farms II (Silver)"
click at [826, 299] on input "$1.81" at bounding box center [834, 301] width 68 height 30
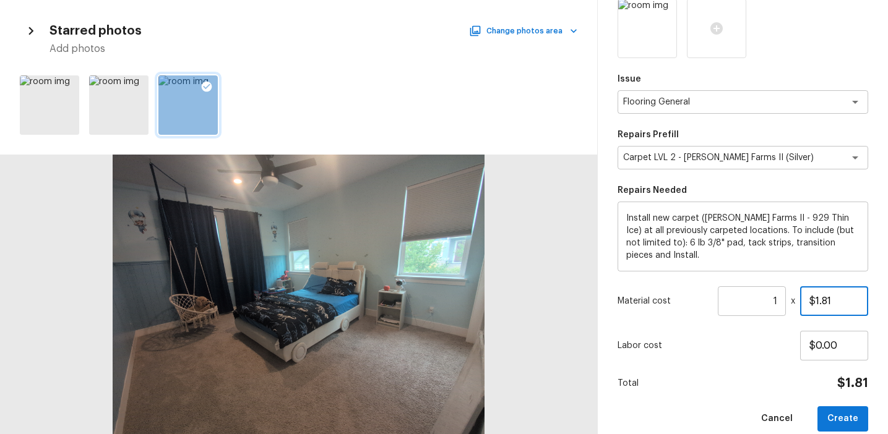
click at [826, 299] on input "$1.81" at bounding box center [834, 301] width 68 height 30
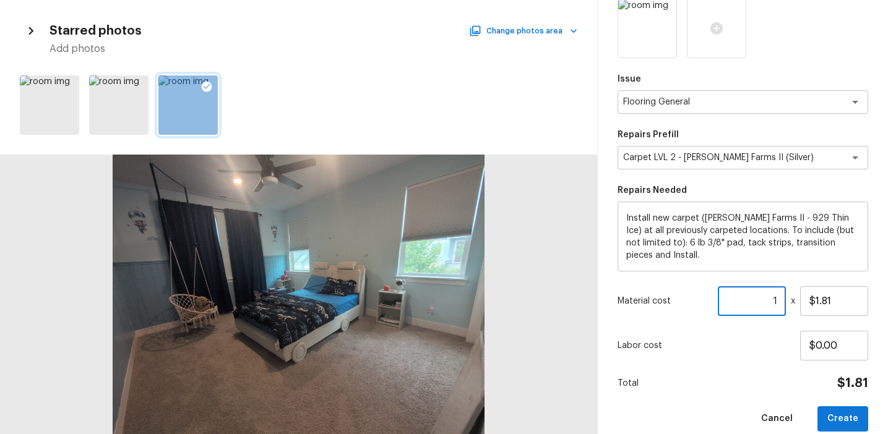
click at [778, 298] on input "1" at bounding box center [751, 301] width 68 height 30
click at [768, 299] on input "1" at bounding box center [751, 301] width 68 height 30
click at [768, 297] on input "800" at bounding box center [751, 301] width 68 height 30
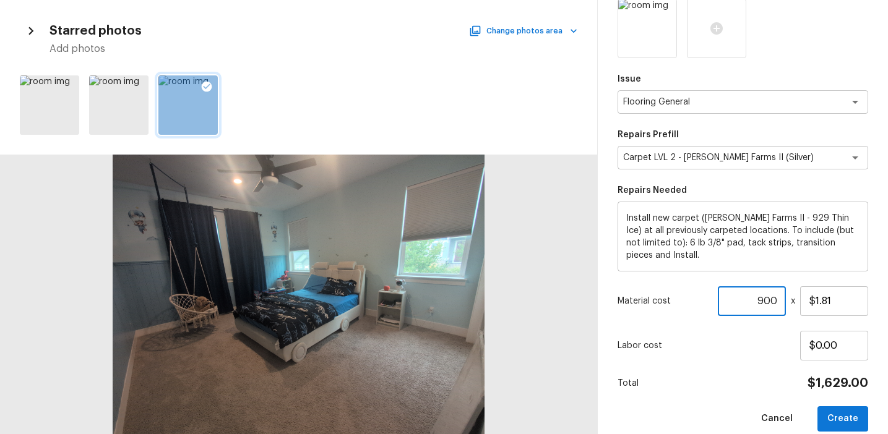
type input "900"
click at [830, 416] on button "Create" at bounding box center [842, 418] width 51 height 25
type input "1"
type input "$0.00"
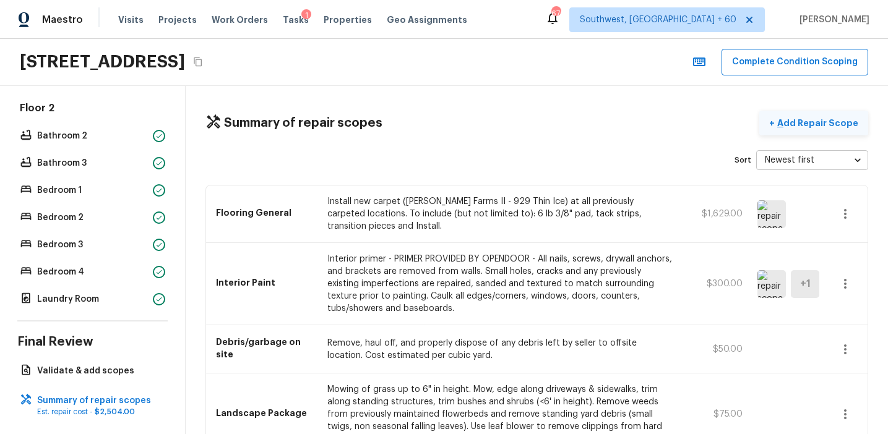
click at [792, 126] on p "Add Repair Scope" at bounding box center [815, 123] width 83 height 12
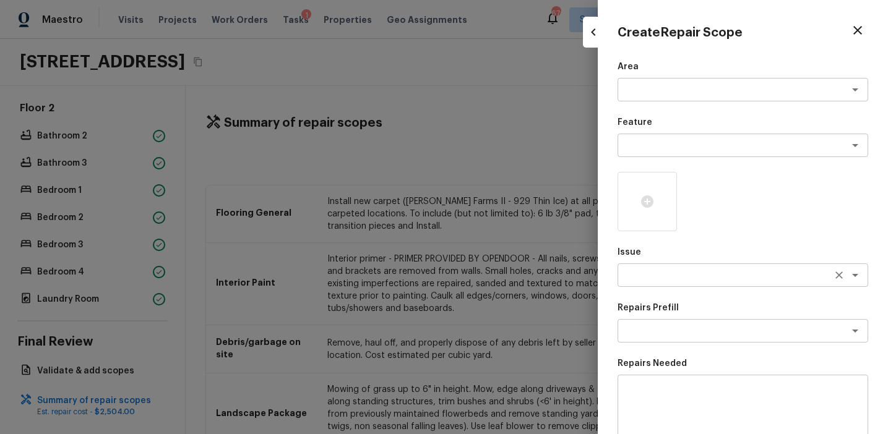
click at [635, 283] on div "x ​" at bounding box center [742, 275] width 250 height 24
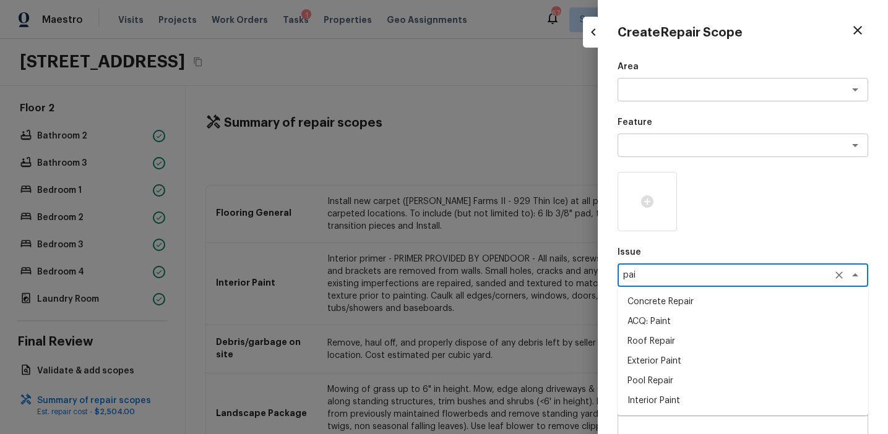
click at [662, 321] on li "ACQ: Paint" at bounding box center [742, 322] width 250 height 20
type textarea "ACQ: Paint"
click at [666, 335] on textarea at bounding box center [725, 331] width 205 height 12
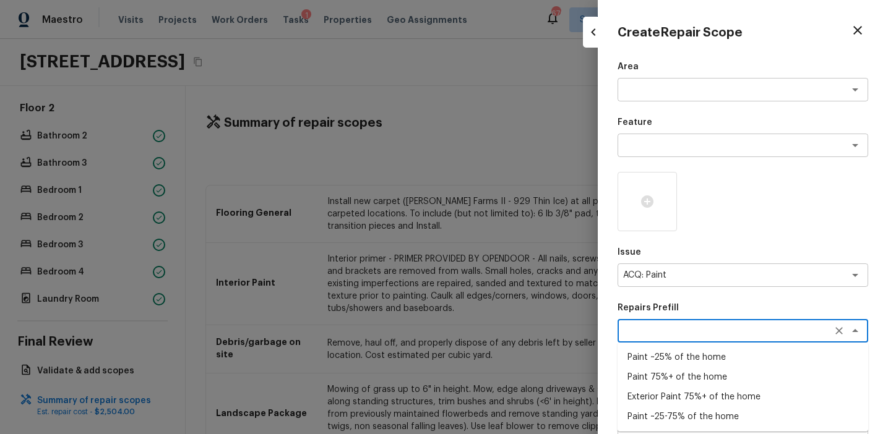
click at [675, 355] on li "Paint ~25% of the home" at bounding box center [742, 358] width 250 height 20
type textarea "Paint ~25% of the home"
type textarea "Acquisition Scope: ~25% of the home needs interior paint"
type input "$0.48"
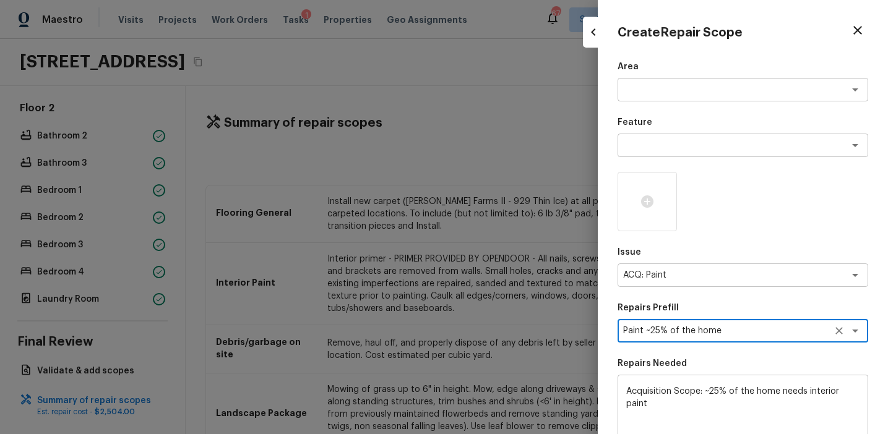
scroll to position [186, 0]
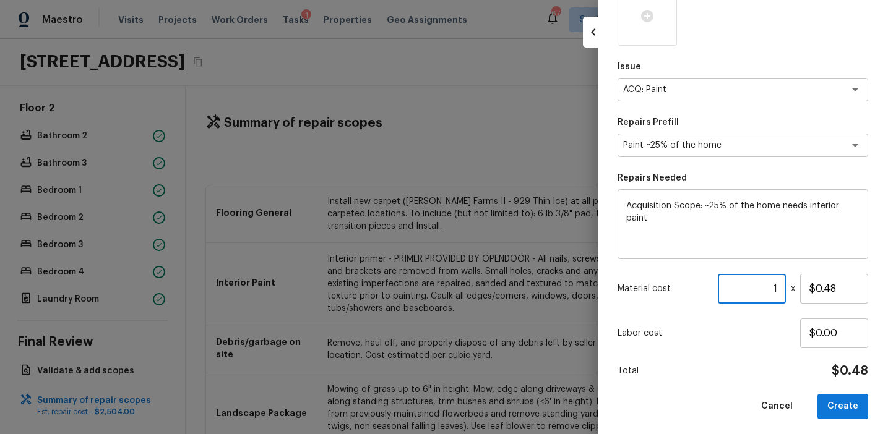
click at [771, 284] on input "1" at bounding box center [751, 289] width 68 height 30
type input "3434"
click at [856, 403] on button "Create" at bounding box center [842, 406] width 51 height 25
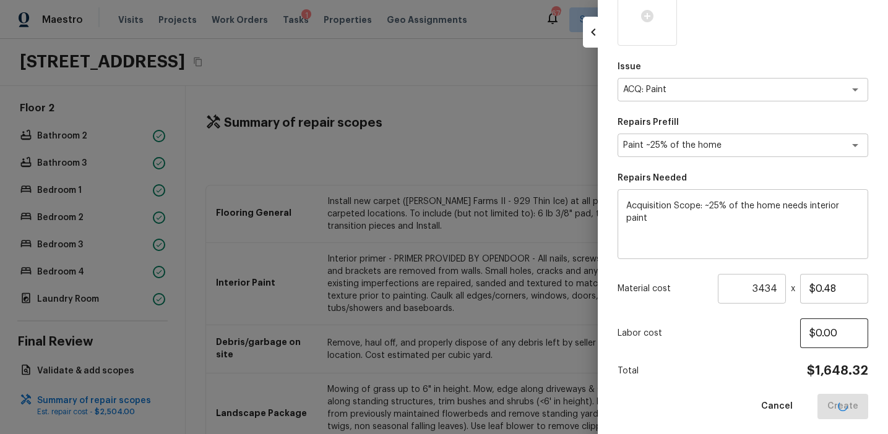
type input "1"
type input "$0.00"
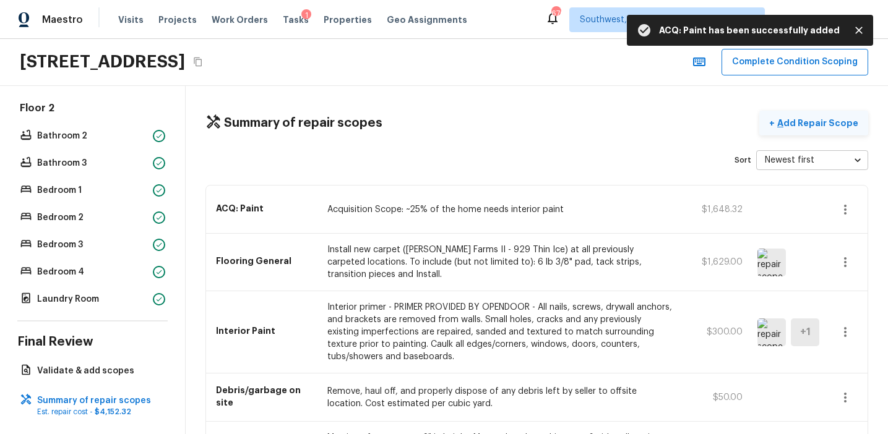
click at [798, 130] on button "+ Add Repair Scope" at bounding box center [813, 123] width 109 height 25
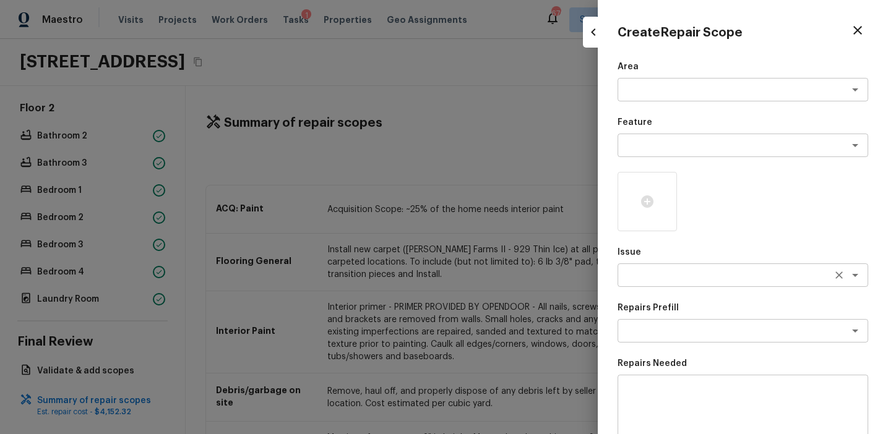
click at [653, 272] on textarea at bounding box center [725, 275] width 205 height 12
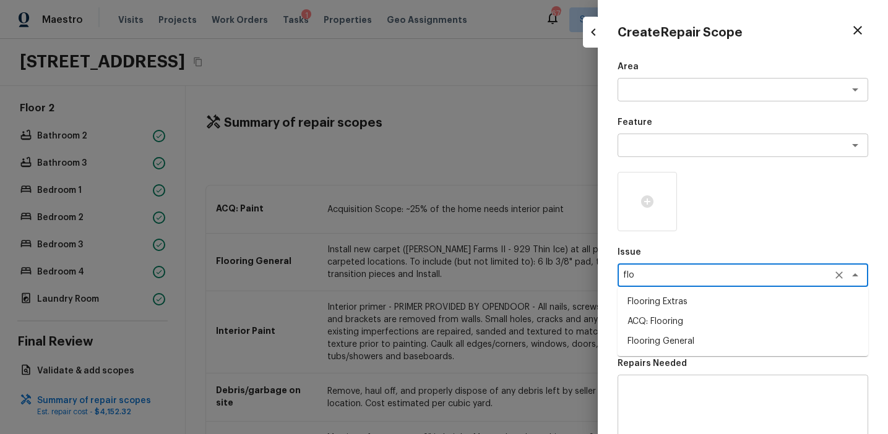
click at [672, 319] on li "ACQ: Flooring" at bounding box center [742, 322] width 250 height 20
type textarea "ACQ: Flooring"
click at [685, 330] on textarea at bounding box center [725, 331] width 205 height 12
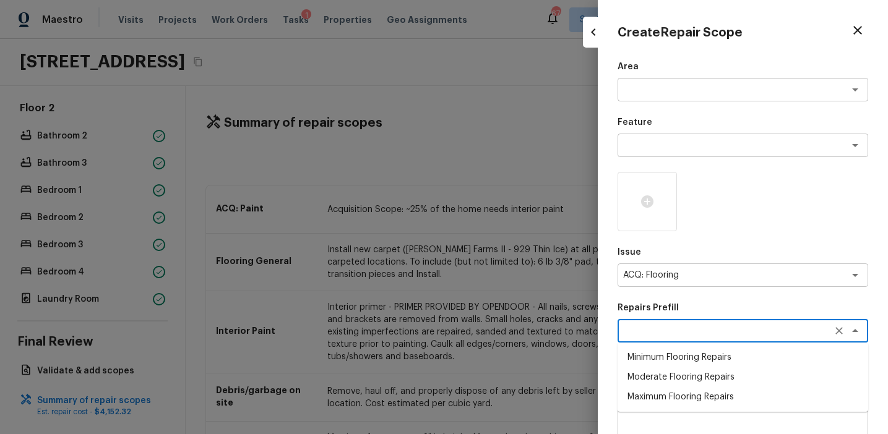
click at [688, 354] on li "Minimum Flooring Repairs" at bounding box center [742, 358] width 250 height 20
type textarea "Minimum Flooring Repairs"
type textarea "Acquisition Scope: Minimum flooring repairs"
type input "$0.20"
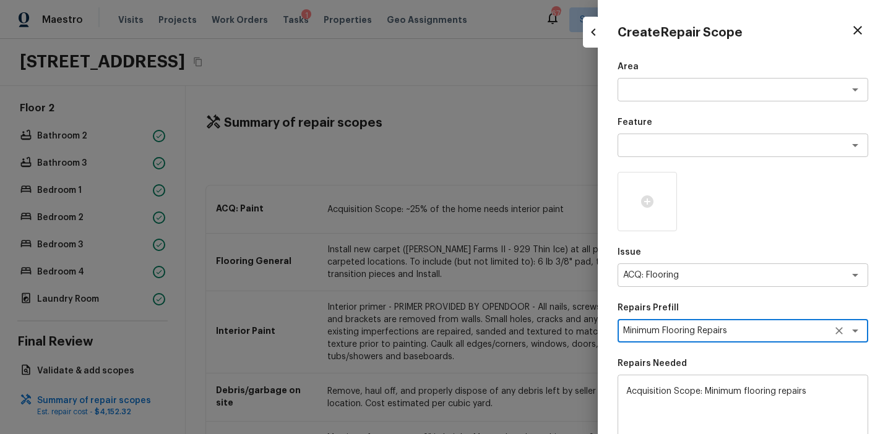
scroll to position [136, 0]
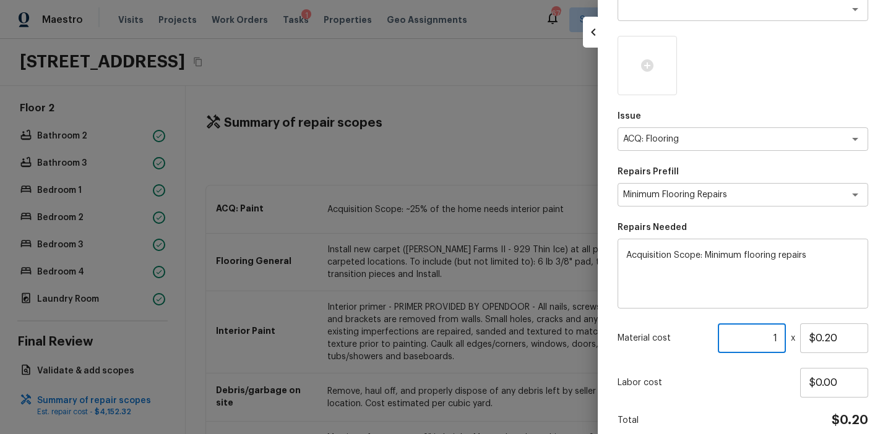
click at [766, 333] on input "1" at bounding box center [751, 338] width 68 height 30
paste input "2534"
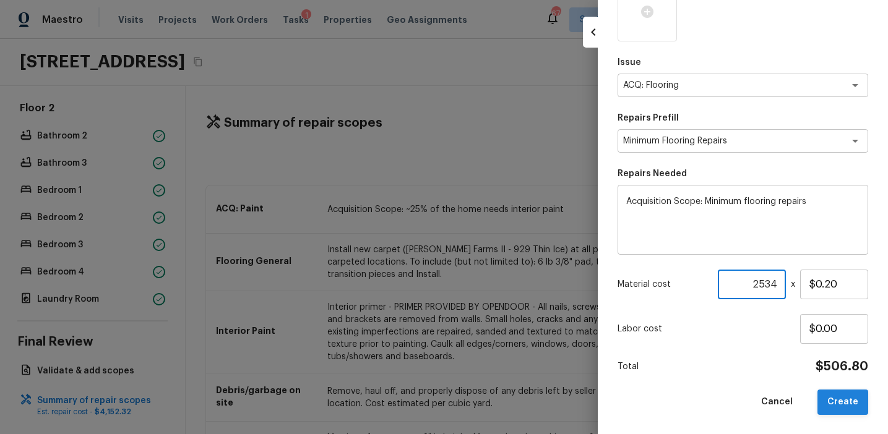
type input "2534"
click at [847, 398] on button "Create" at bounding box center [842, 402] width 51 height 25
type input "1"
type input "$0.00"
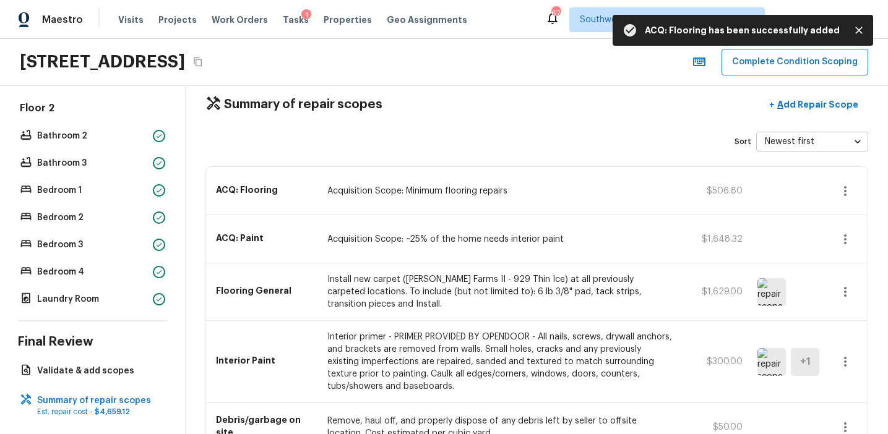
scroll to position [270, 0]
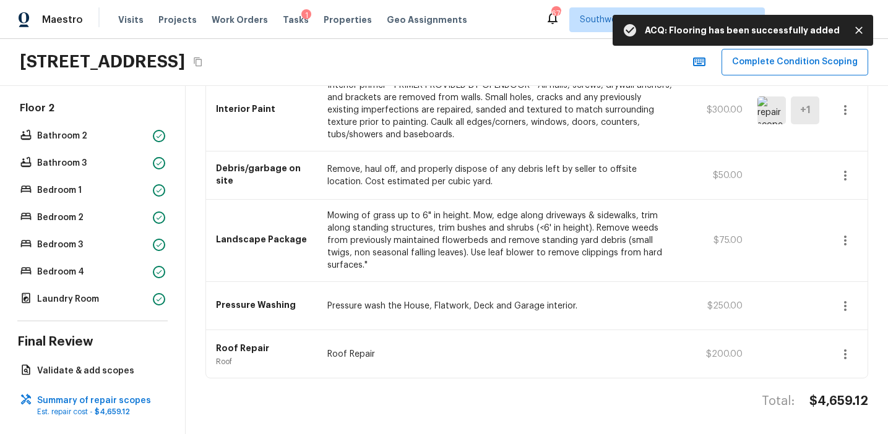
click at [833, 396] on h4 "$4,659.12" at bounding box center [838, 401] width 59 height 16
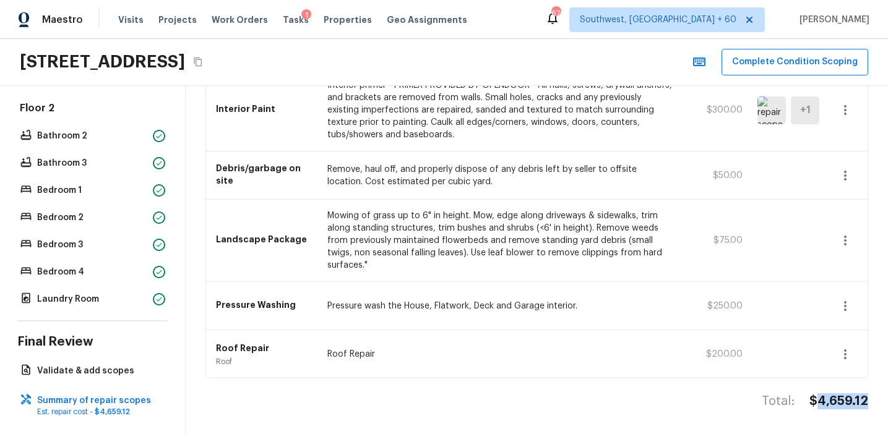
click at [833, 396] on h4 "$4,659.12" at bounding box center [838, 401] width 59 height 16
copy h4 "4,659.12"
click at [620, 300] on p "Pressure wash the House, Flatwork, Deck and Garage interior." at bounding box center [499, 306] width 345 height 12
click at [262, 137] on div "Interior Paint Interior primer - PRIMER PROVIDED BY OPENDOOR - All nails, screw…" at bounding box center [536, 110] width 661 height 82
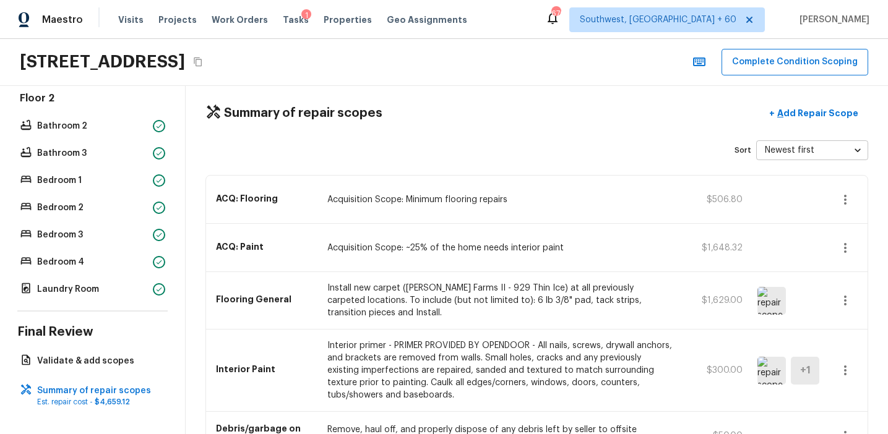
scroll to position [0, 0]
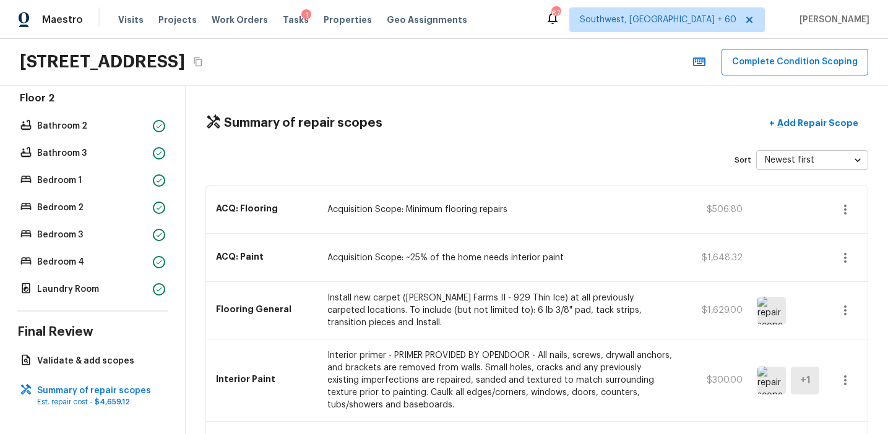
click at [132, 351] on div "Overall Layout Exterior Major Systems HVAC Water Heater Electrical Panel Floor …" at bounding box center [93, 260] width 186 height 348
click at [124, 369] on div "Overall Layout Exterior Major Systems HVAC Water Heater Electrical Panel Floor …" at bounding box center [93, 260] width 186 height 348
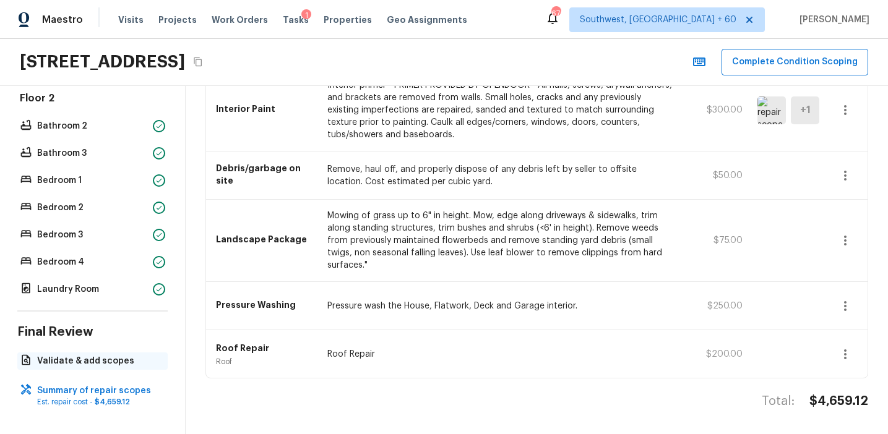
click at [98, 366] on p "Validate & add scopes" at bounding box center [98, 361] width 123 height 12
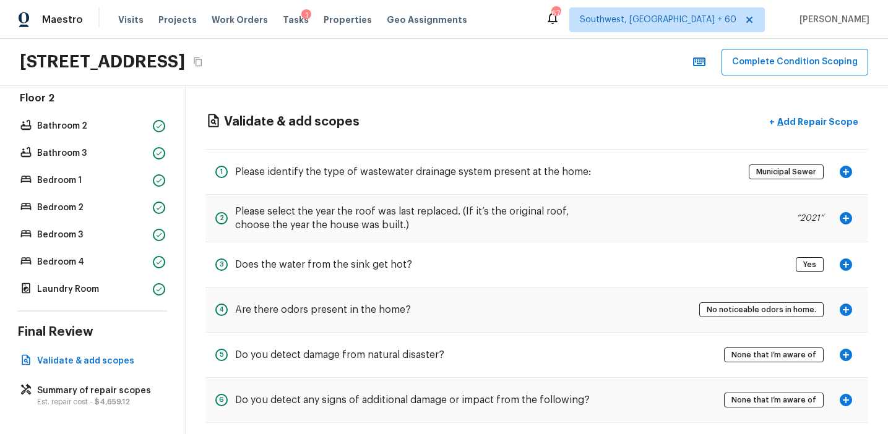
scroll to position [0, 0]
click at [84, 290] on p "Laundry Room" at bounding box center [92, 289] width 111 height 12
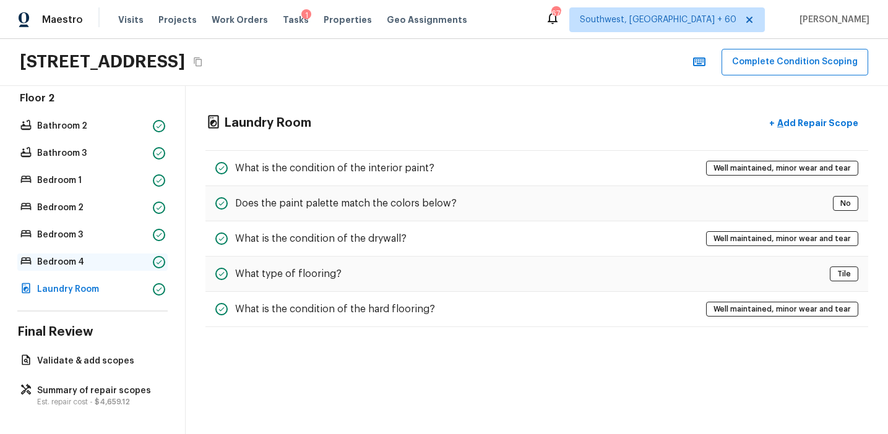
click at [113, 264] on p "Bedroom 4" at bounding box center [92, 262] width 111 height 12
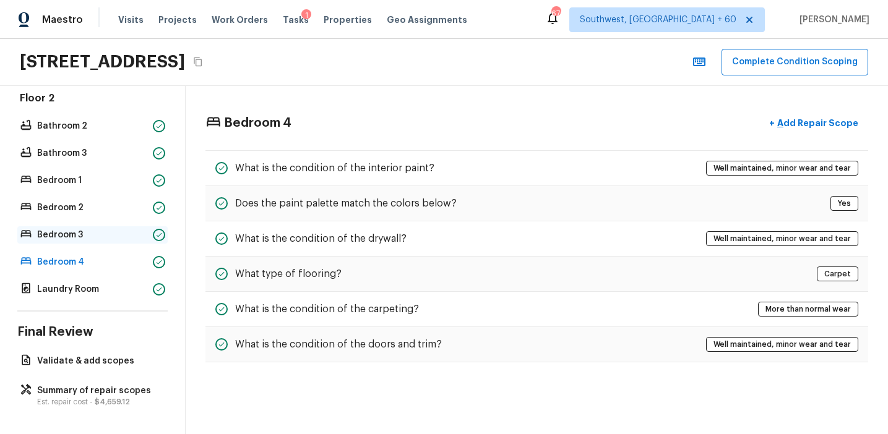
click at [117, 236] on p "Bedroom 3" at bounding box center [92, 235] width 111 height 12
click at [130, 208] on p "Bedroom 2" at bounding box center [92, 208] width 111 height 12
click at [137, 192] on div "Floor 2 Bathroom 2 Bathroom 3 Bedroom 1 Bedroom 2 Bedroom 3 Bedroom 4 Laundry R…" at bounding box center [92, 195] width 150 height 207
click at [136, 176] on p "Bedroom 1" at bounding box center [92, 180] width 111 height 12
click at [135, 148] on p "Bathroom 3" at bounding box center [92, 153] width 111 height 12
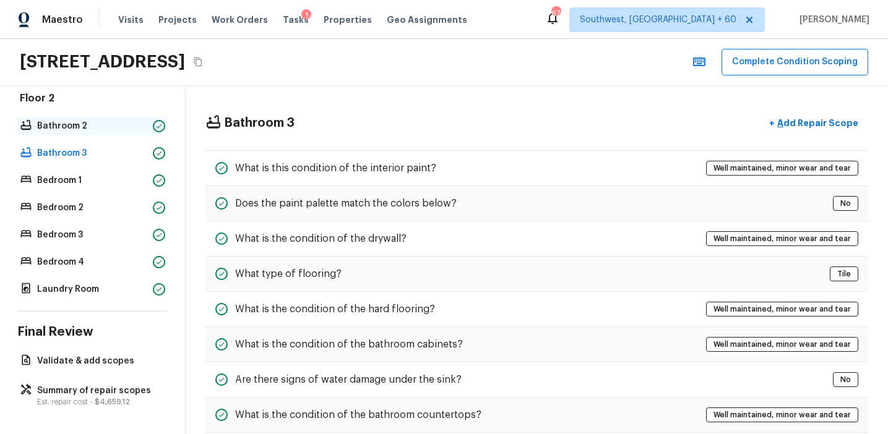
click at [134, 121] on p "Bathroom 2" at bounding box center [92, 126] width 111 height 12
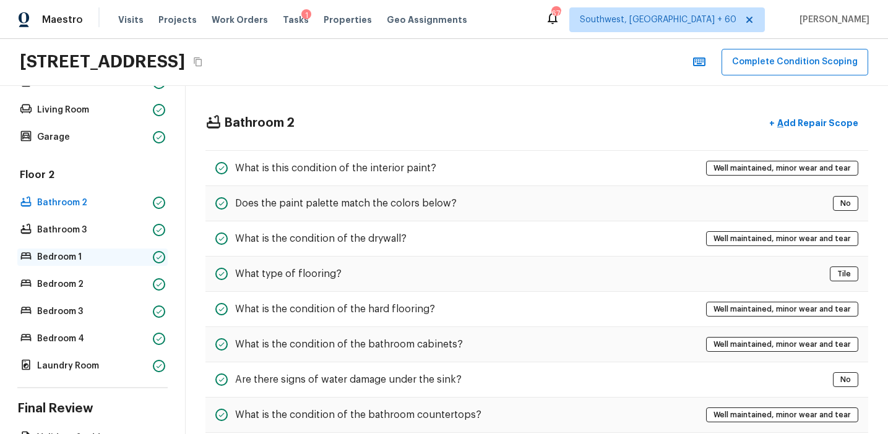
scroll to position [181, 0]
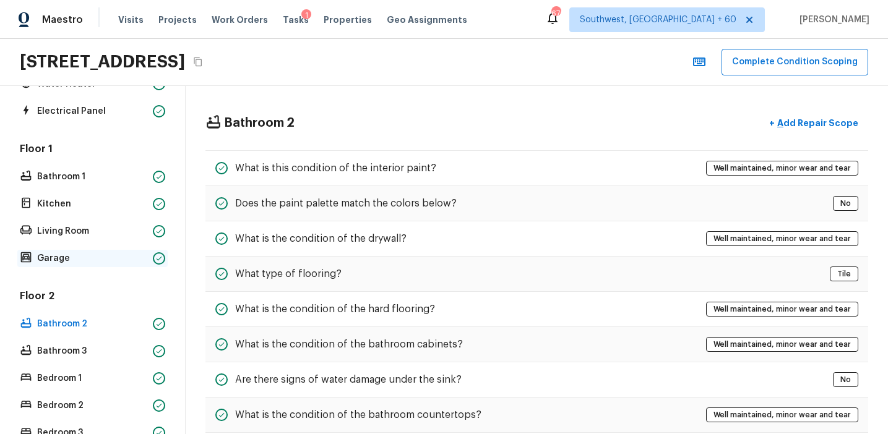
click at [140, 258] on p "Garage" at bounding box center [92, 258] width 111 height 12
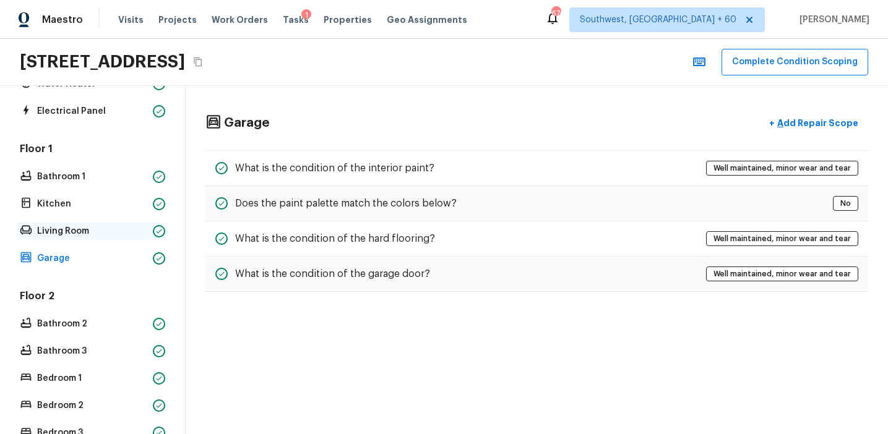
click at [141, 231] on p "Living Room" at bounding box center [92, 231] width 111 height 12
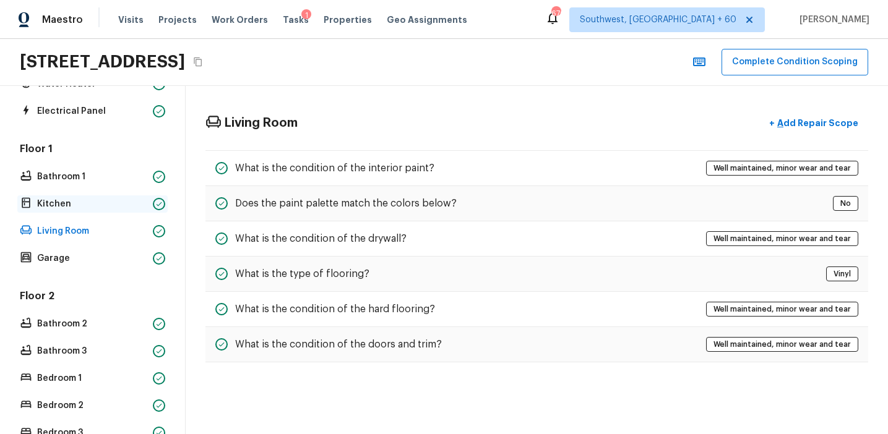
click at [147, 202] on p "Kitchen" at bounding box center [92, 204] width 111 height 12
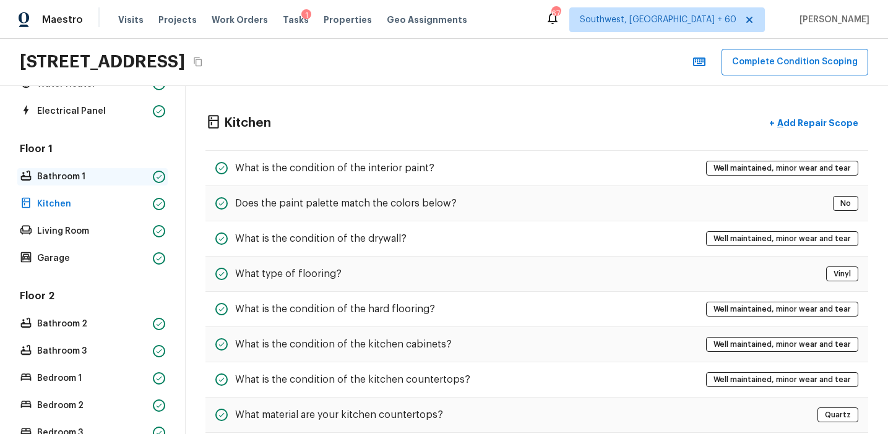
click at [145, 172] on p "Bathroom 1" at bounding box center [92, 177] width 111 height 12
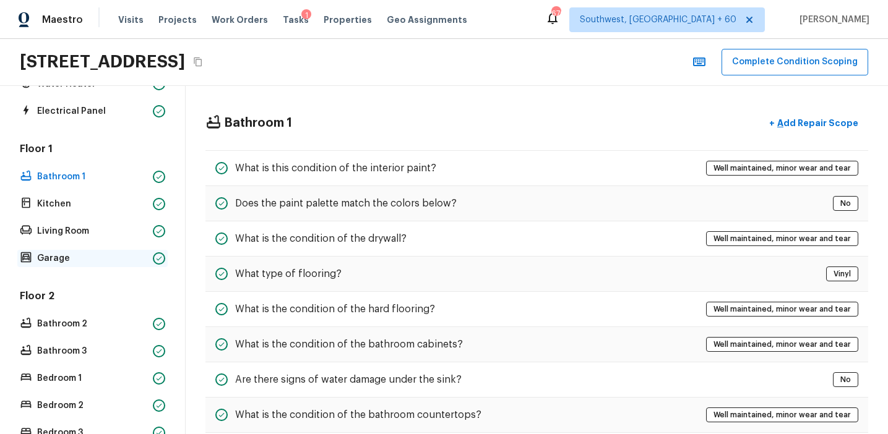
click at [153, 259] on div at bounding box center [159, 258] width 12 height 12
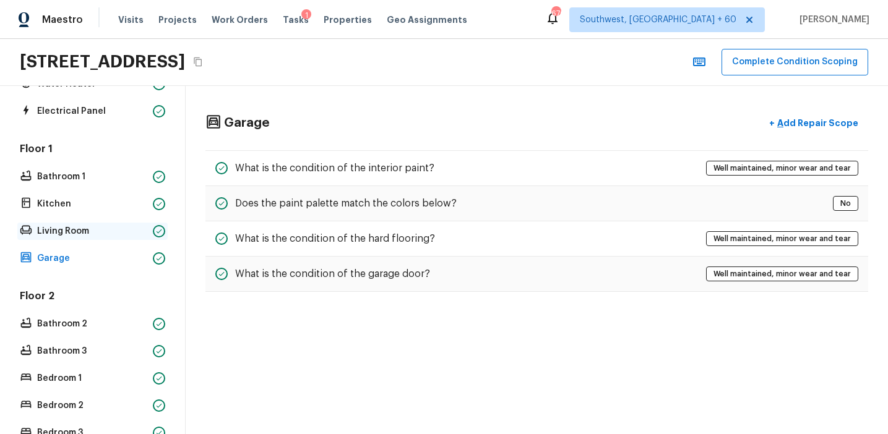
click at [159, 229] on icon at bounding box center [158, 231] width 7 height 7
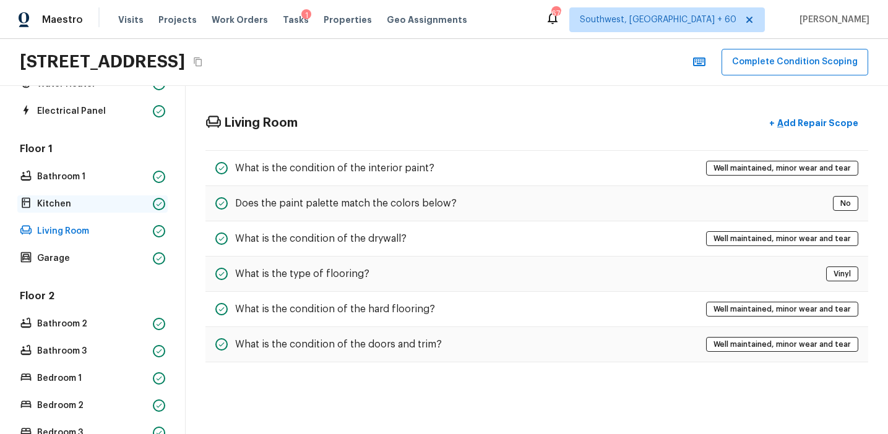
click at [154, 211] on div "Kitchen" at bounding box center [92, 203] width 150 height 17
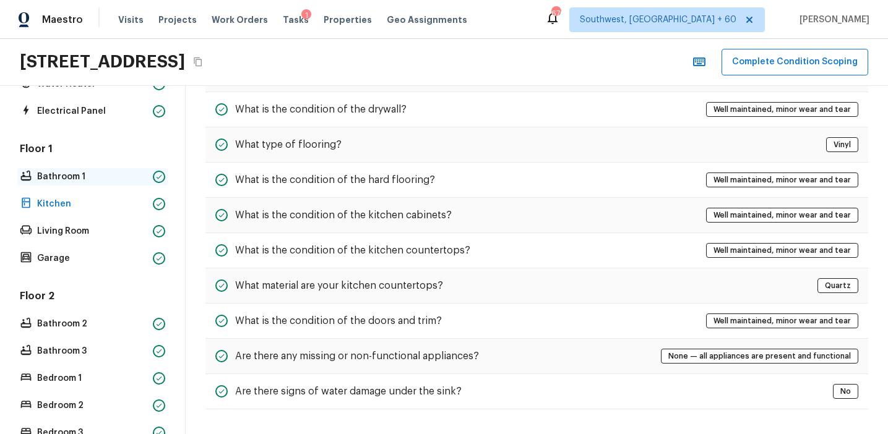
click at [156, 178] on icon at bounding box center [158, 176] width 7 height 7
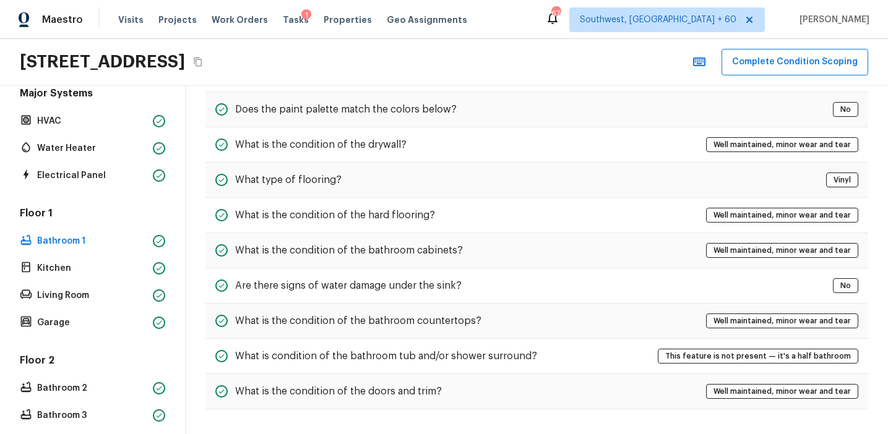
scroll to position [103, 0]
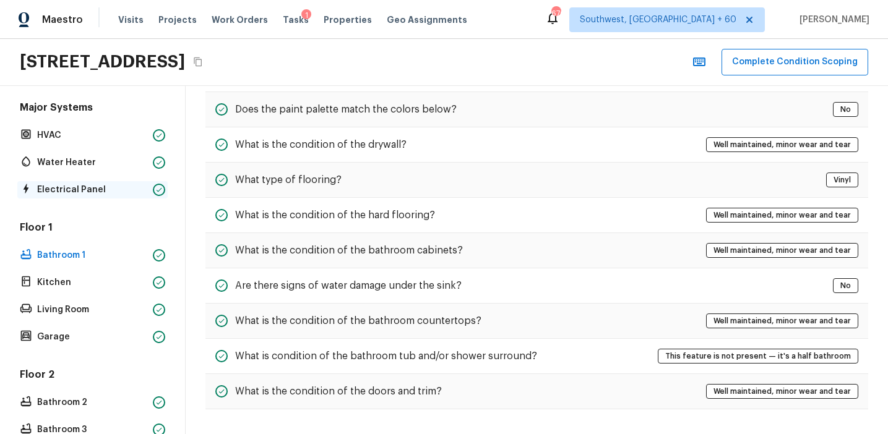
click at [127, 182] on div "Electrical Panel" at bounding box center [92, 189] width 150 height 17
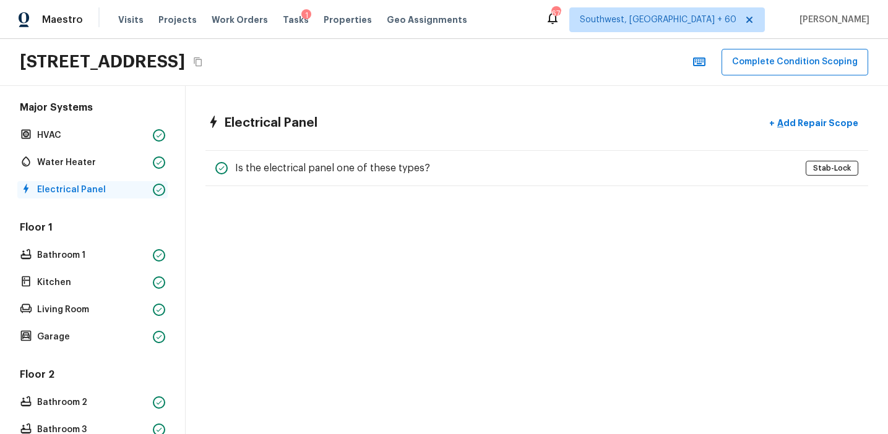
scroll to position [0, 0]
click at [126, 155] on div "Water Heater" at bounding box center [92, 162] width 150 height 17
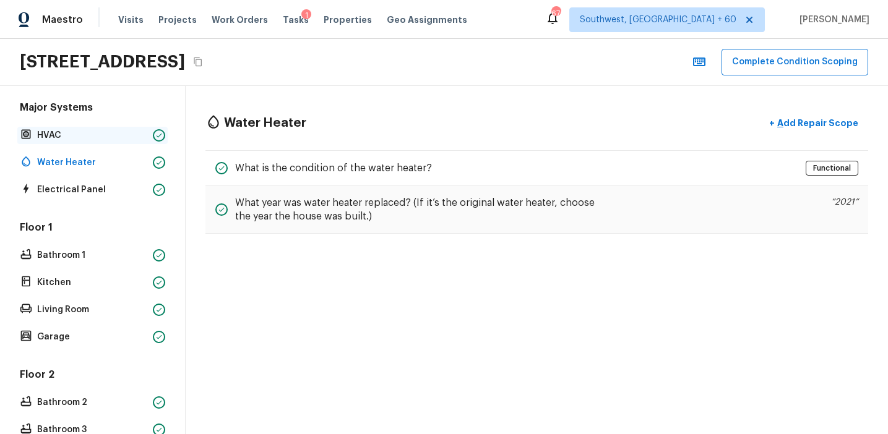
click at [156, 130] on div at bounding box center [159, 135] width 12 height 12
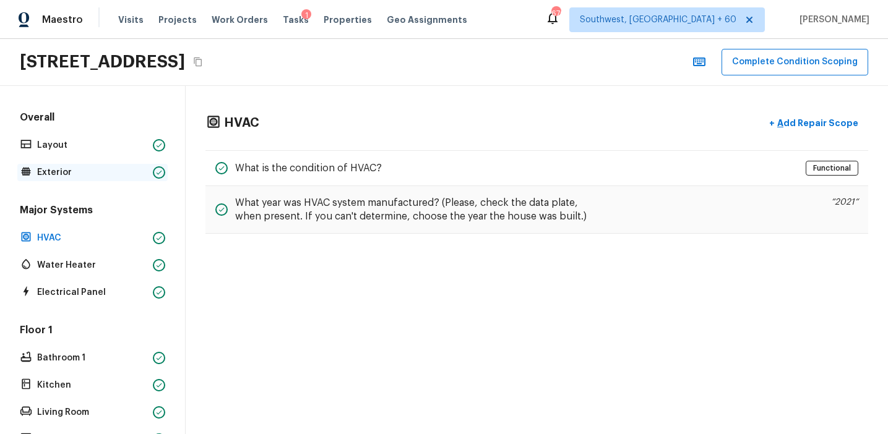
click at [134, 168] on p "Exterior" at bounding box center [92, 172] width 111 height 12
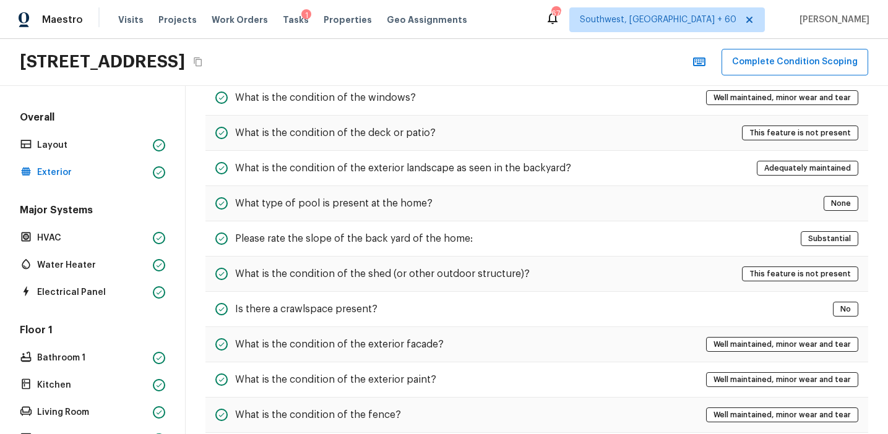
scroll to position [200, 0]
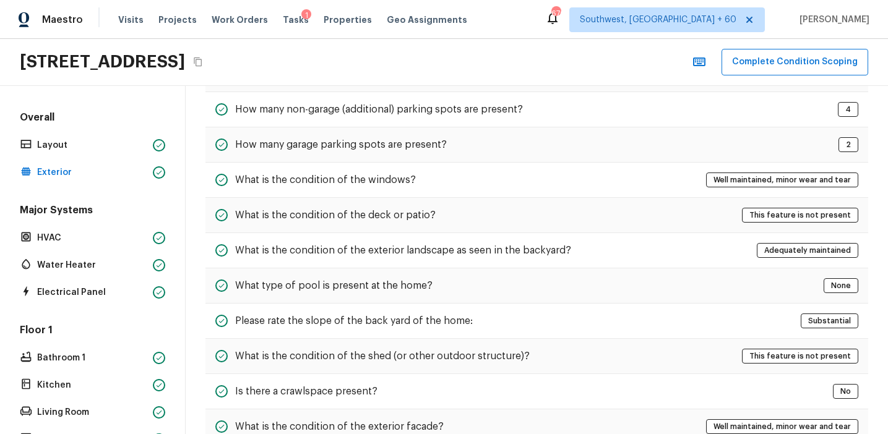
click at [153, 128] on div "Overall Layout Exterior" at bounding box center [92, 146] width 150 height 71
click at [153, 139] on div at bounding box center [159, 145] width 12 height 12
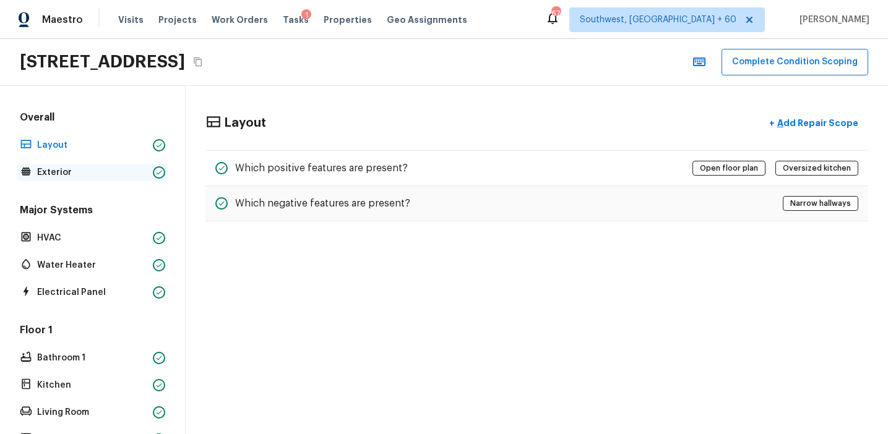
click at [111, 168] on p "Exterior" at bounding box center [92, 172] width 111 height 12
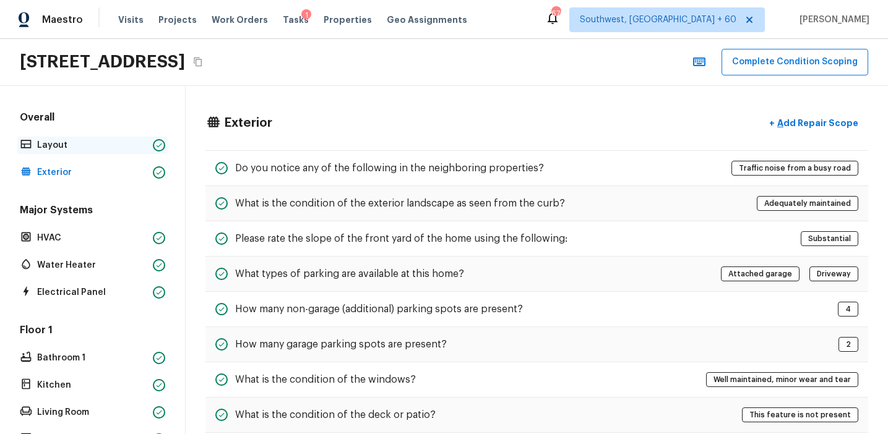
click at [121, 145] on p "Layout" at bounding box center [92, 145] width 111 height 12
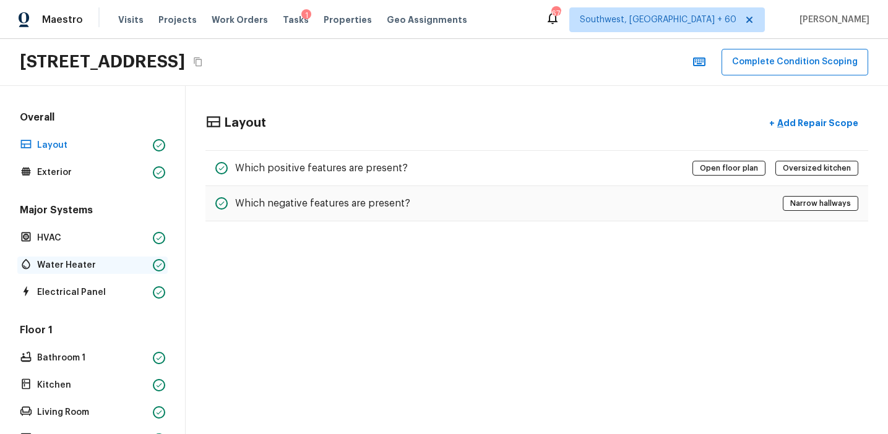
scroll to position [379, 0]
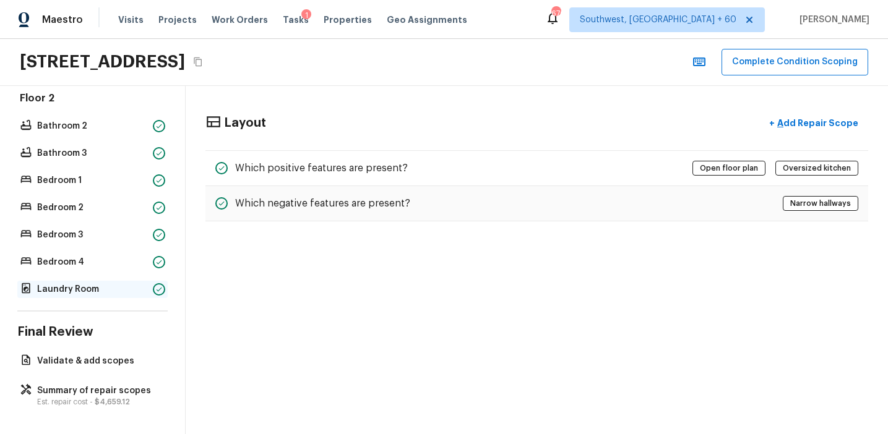
click at [127, 293] on p "Laundry Room" at bounding box center [92, 289] width 111 height 12
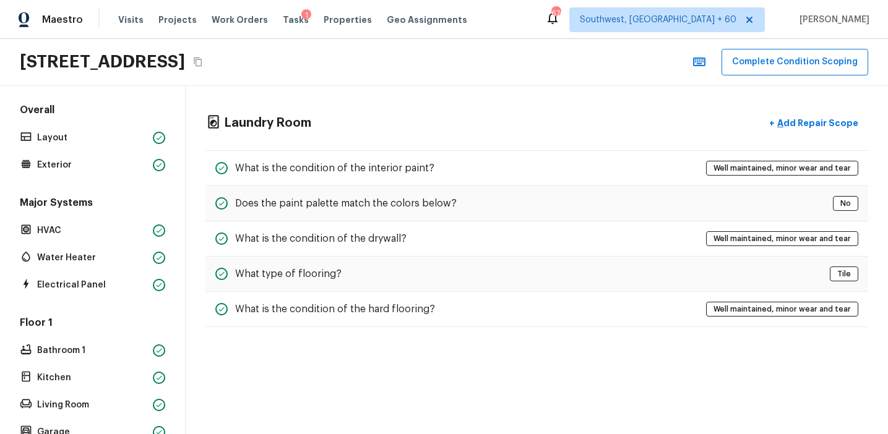
scroll to position [0, 0]
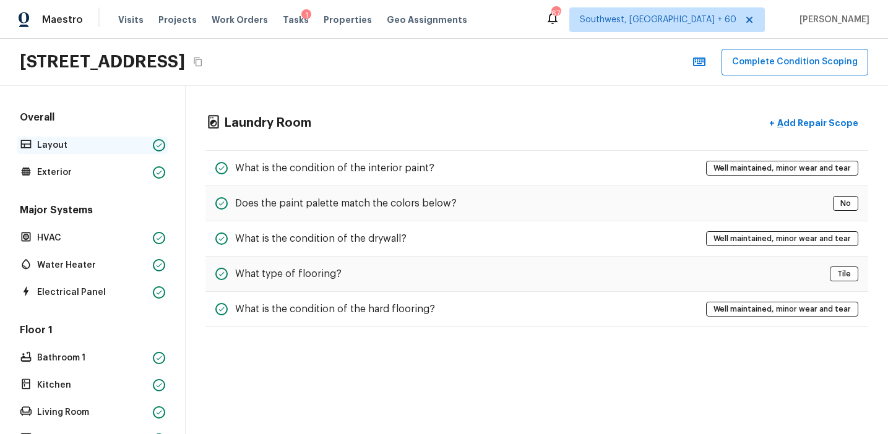
click at [134, 145] on p "Layout" at bounding box center [92, 145] width 111 height 12
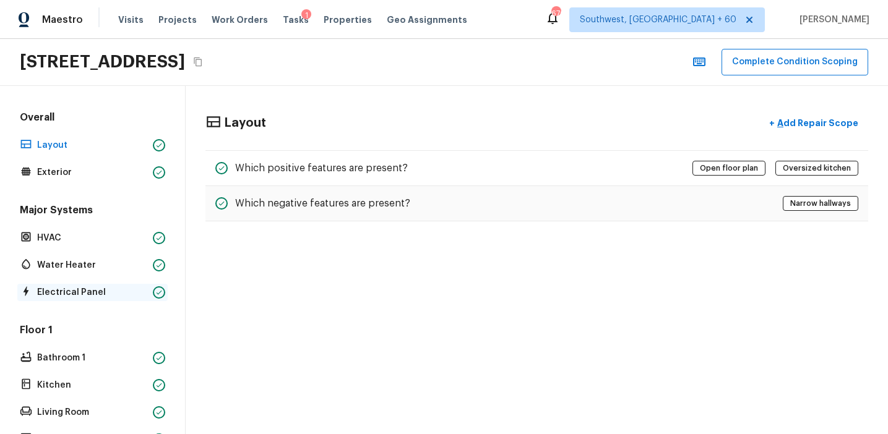
scroll to position [379, 0]
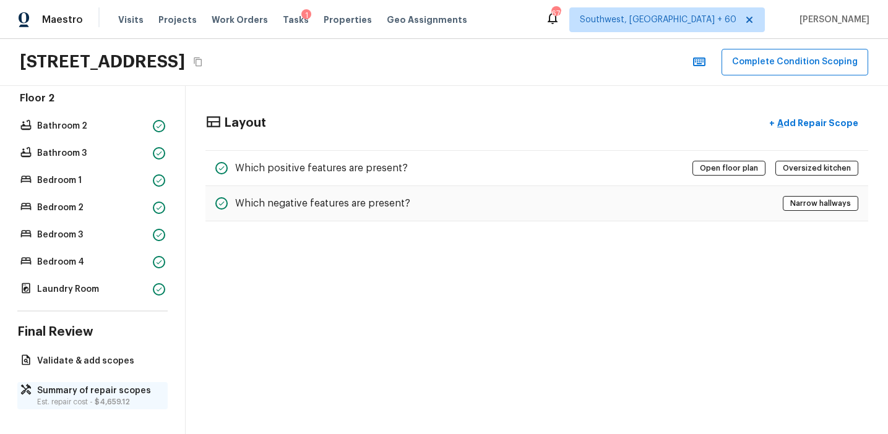
click at [118, 390] on p "Summary of repair scopes" at bounding box center [98, 391] width 123 height 12
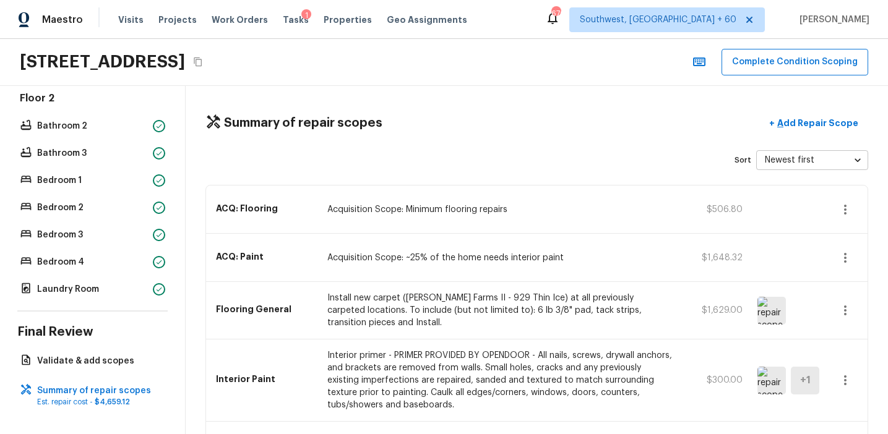
click at [366, 174] on div "Summary of repair scopes + Add Repair Scope Sort Newest first newestFirst ​ ACQ…" at bounding box center [537, 260] width 702 height 348
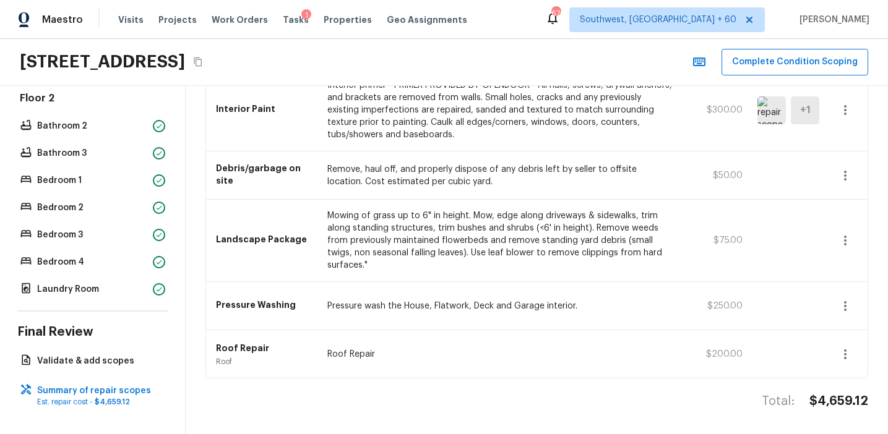
click at [396, 225] on p "Mowing of grass up to 6" in height. Mow, edge along driveways & sidewalks, trim…" at bounding box center [499, 241] width 345 height 62
click at [844, 351] on icon "button" at bounding box center [844, 354] width 15 height 15
click at [837, 362] on li "Edit" at bounding box center [849, 363] width 58 height 37
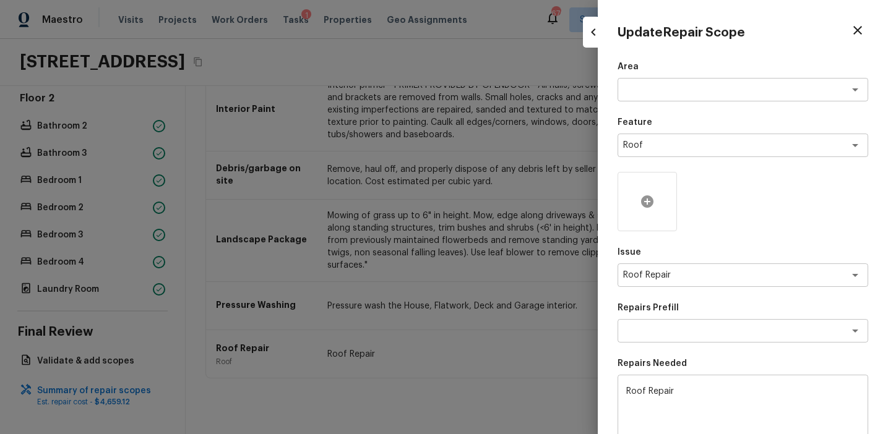
click at [644, 205] on icon at bounding box center [647, 201] width 12 height 12
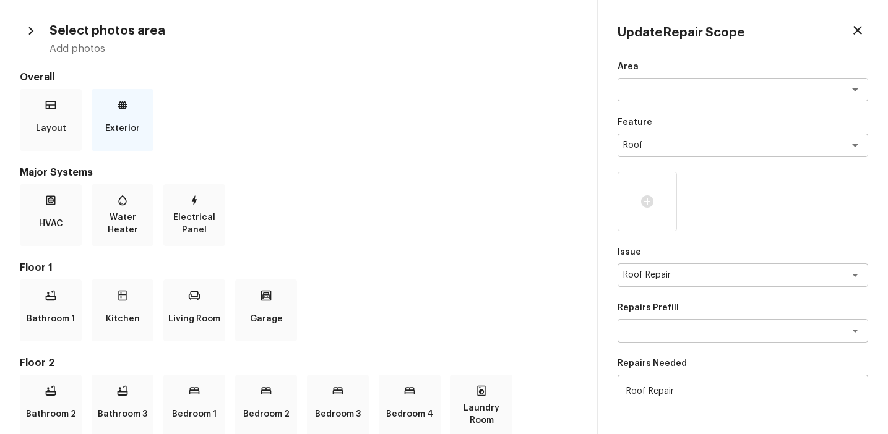
click at [113, 112] on div "Exterior" at bounding box center [123, 120] width 62 height 62
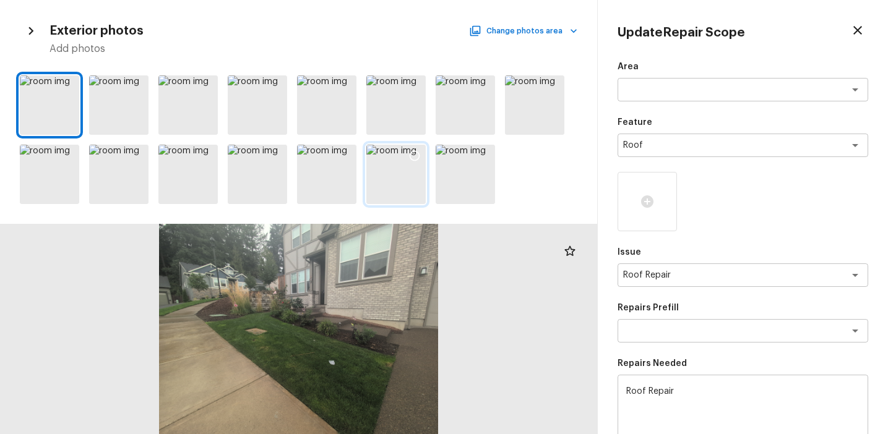
click at [410, 164] on div at bounding box center [414, 158] width 22 height 26
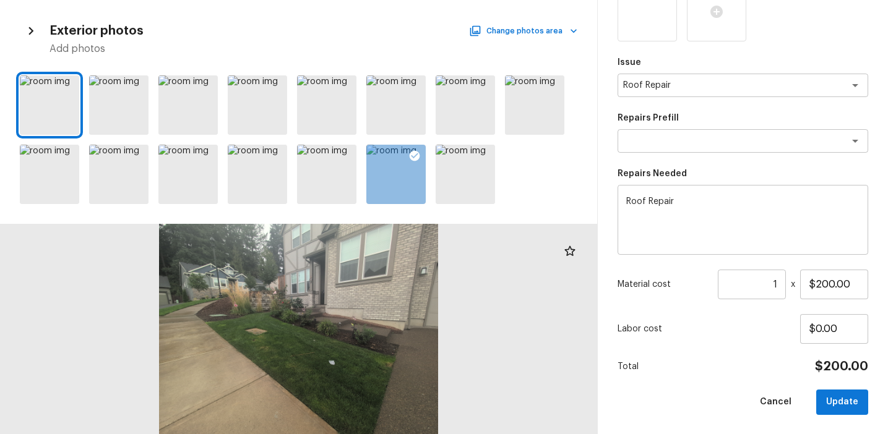
click at [831, 395] on button "Update" at bounding box center [842, 402] width 52 height 25
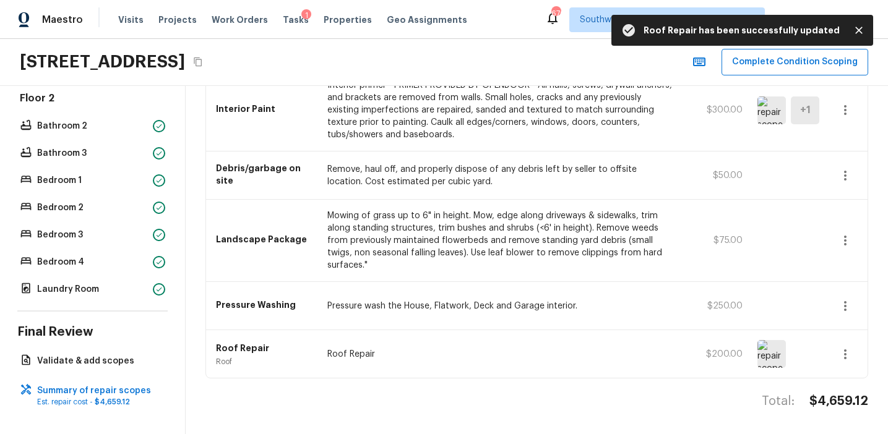
click at [238, 124] on div "Interior Paint Interior primer - PRIMER PROVIDED BY OPENDOOR - All nails, screw…" at bounding box center [536, 110] width 661 height 82
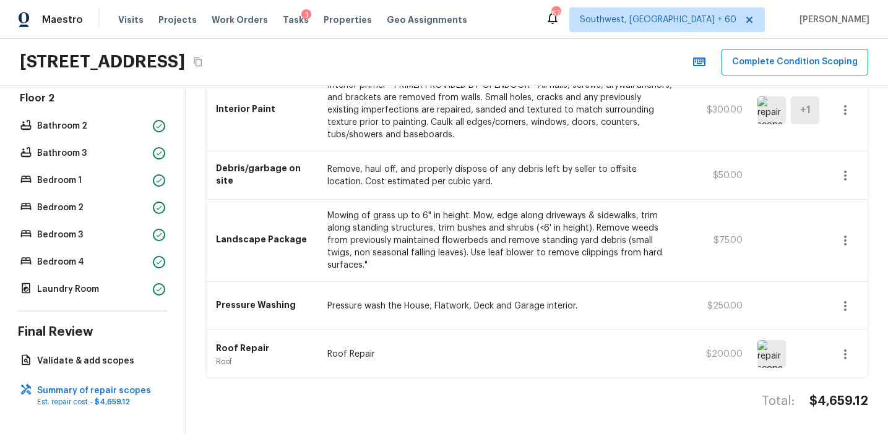
click at [315, 247] on div "Landscape Package Mowing of grass up to 6" in height. Mow, edge along driveways…" at bounding box center [536, 241] width 661 height 82
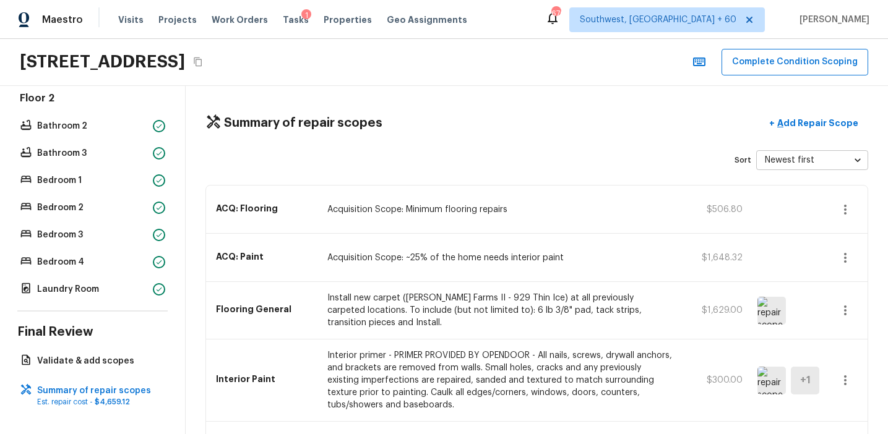
scroll to position [270, 0]
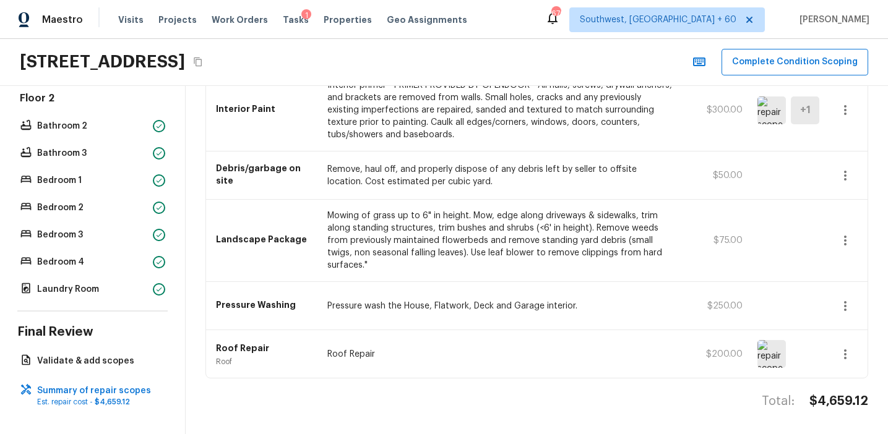
click at [239, 122] on div "Interior Paint Interior primer - PRIMER PROVIDED BY OPENDOOR - All nails, screw…" at bounding box center [536, 110] width 661 height 82
click at [306, 213] on div "Landscape Package Mowing of grass up to 6" in height. Mow, edge along driveways…" at bounding box center [536, 241] width 661 height 82
click at [270, 250] on div "Landscape Package Mowing of grass up to 6" in height. Mow, edge along driveways…" at bounding box center [536, 241] width 661 height 82
click at [274, 118] on div "Interior Paint Interior primer - PRIMER PROVIDED BY OPENDOOR - All nails, screw…" at bounding box center [536, 110] width 661 height 82
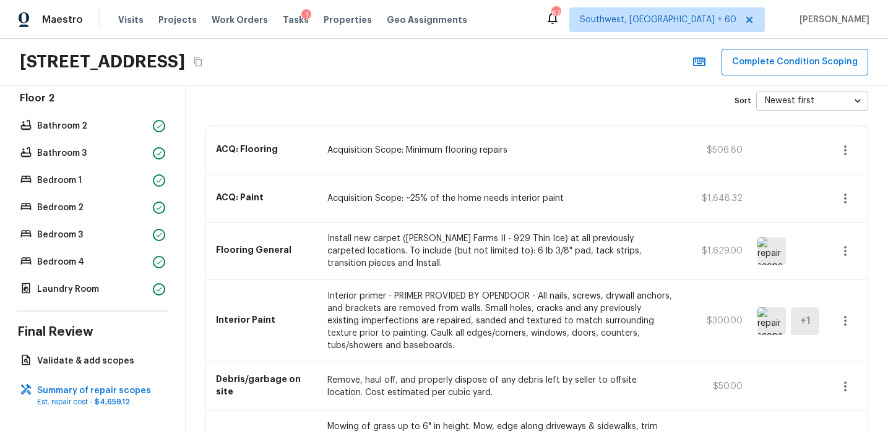
scroll to position [0, 0]
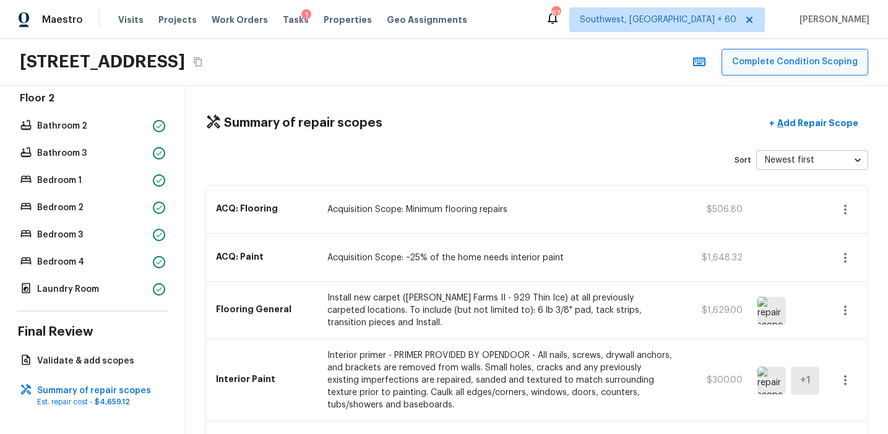
click at [756, 61] on button "Complete Condition Scoping" at bounding box center [794, 62] width 147 height 27
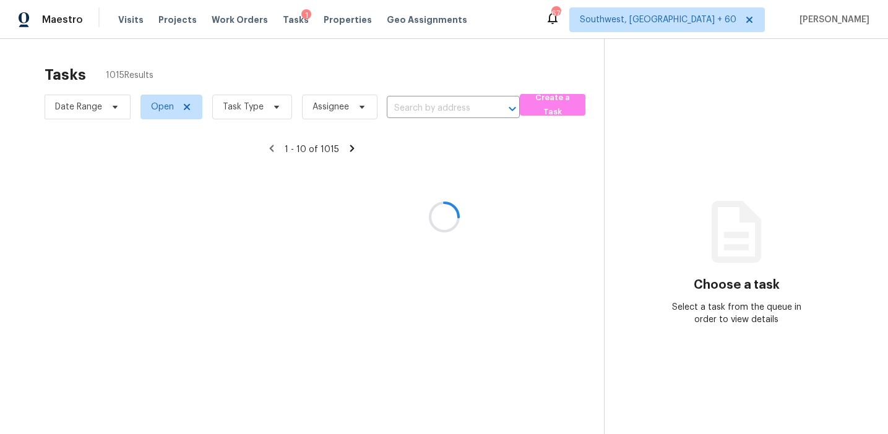
click at [416, 106] on div at bounding box center [444, 217] width 888 height 434
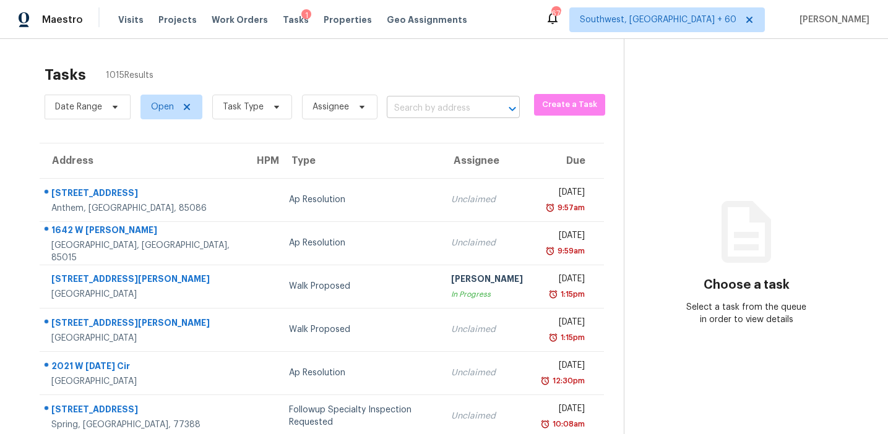
click at [434, 109] on input "text" at bounding box center [436, 108] width 98 height 19
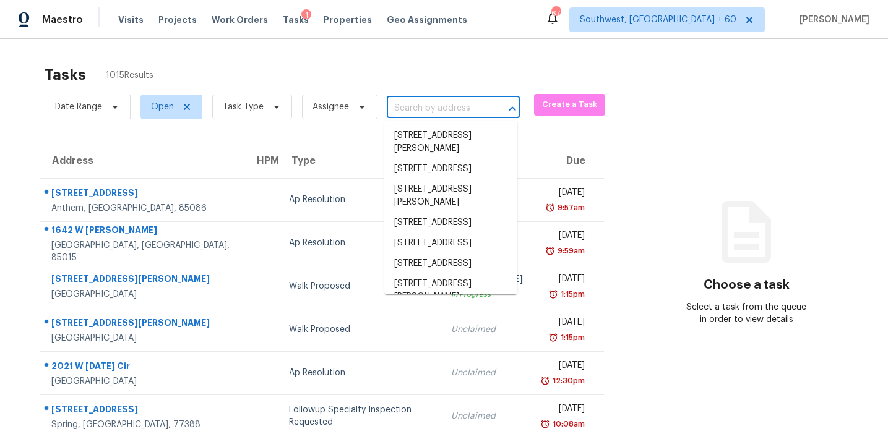
paste input "108 Northside Dr Calhoun, GA, 30701"
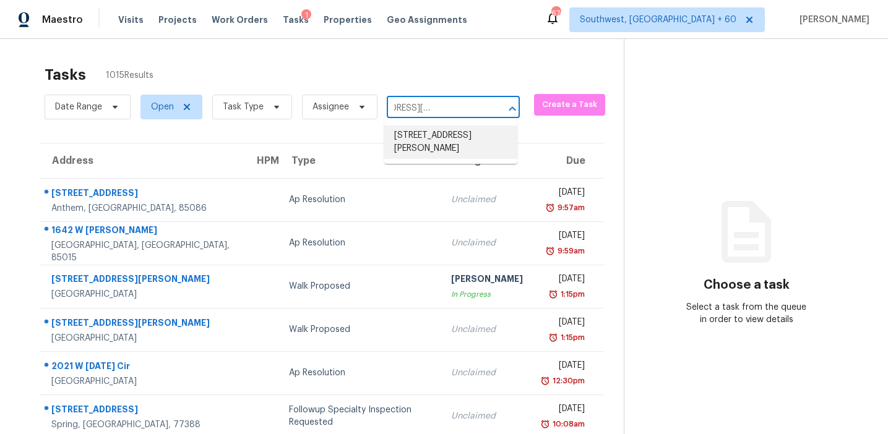
click at [451, 145] on li "108 Northside Dr, Calhoun, GA 30701" at bounding box center [450, 142] width 133 height 33
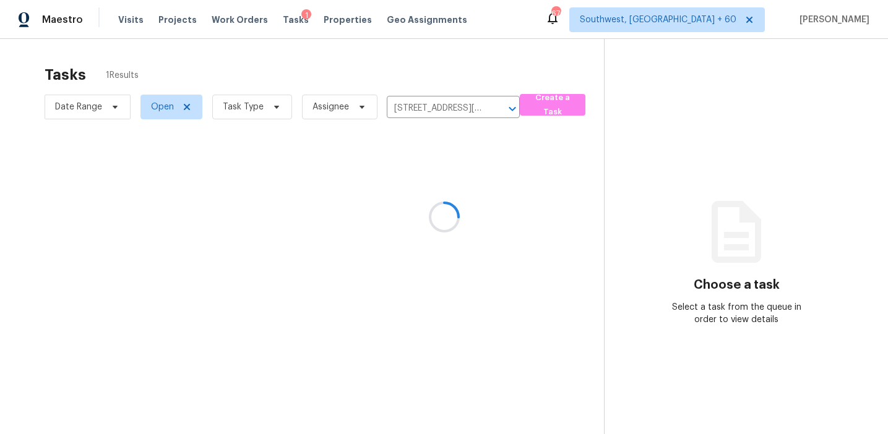
click at [435, 194] on div at bounding box center [444, 217] width 888 height 434
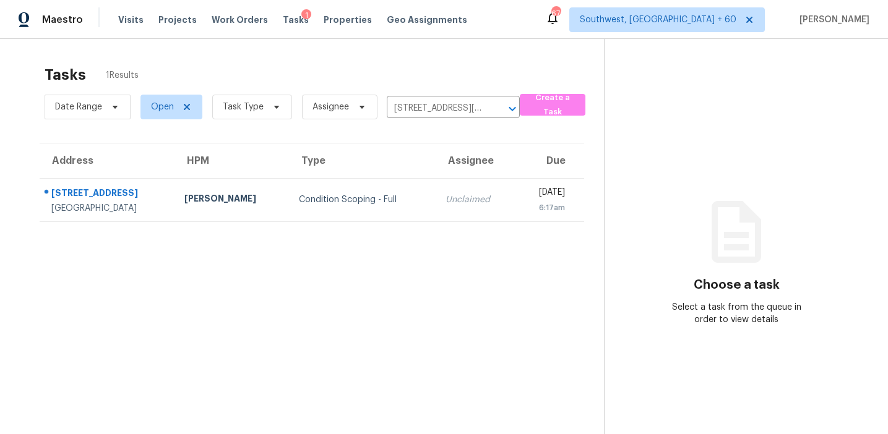
click at [445, 194] on div "Unclaimed" at bounding box center [475, 200] width 61 height 12
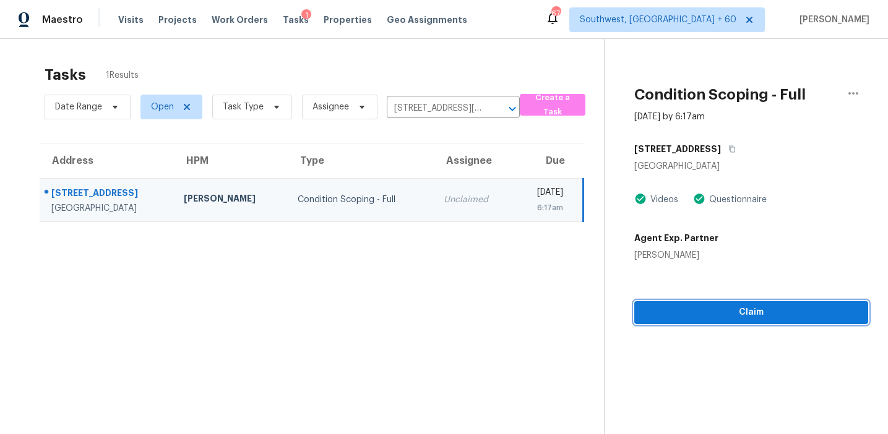
click at [713, 310] on span "Claim" at bounding box center [751, 312] width 214 height 15
